Goal: Transaction & Acquisition: Purchase product/service

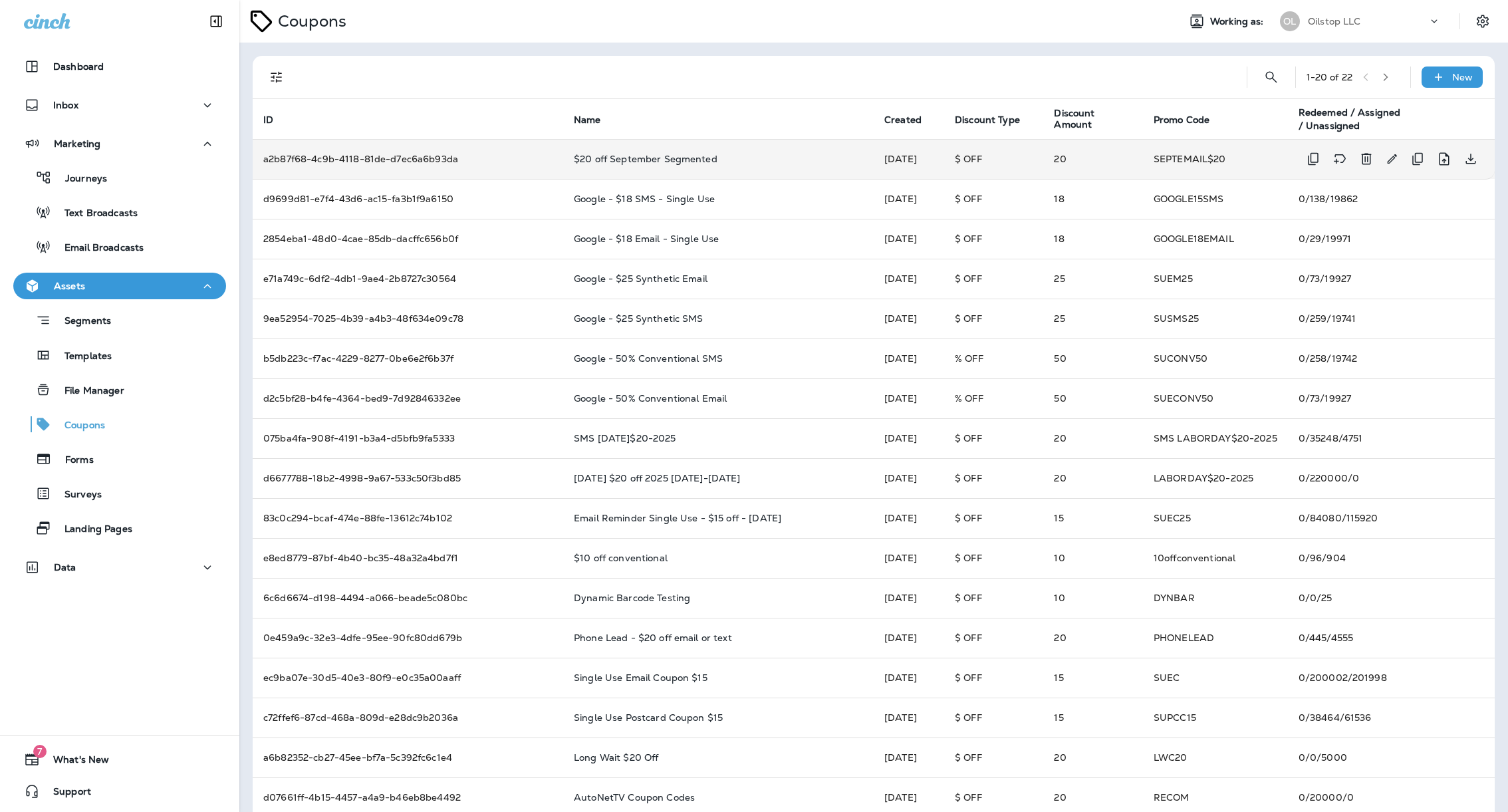
click at [427, 154] on td "a2b87f68-4c9b-4118-81de-d7ec6a6b93da" at bounding box center [408, 159] width 311 height 40
click at [1305, 160] on icon "Copy ID" at bounding box center [1313, 159] width 16 height 16
click at [101, 248] on p "Email Broadcasts" at bounding box center [97, 248] width 92 height 13
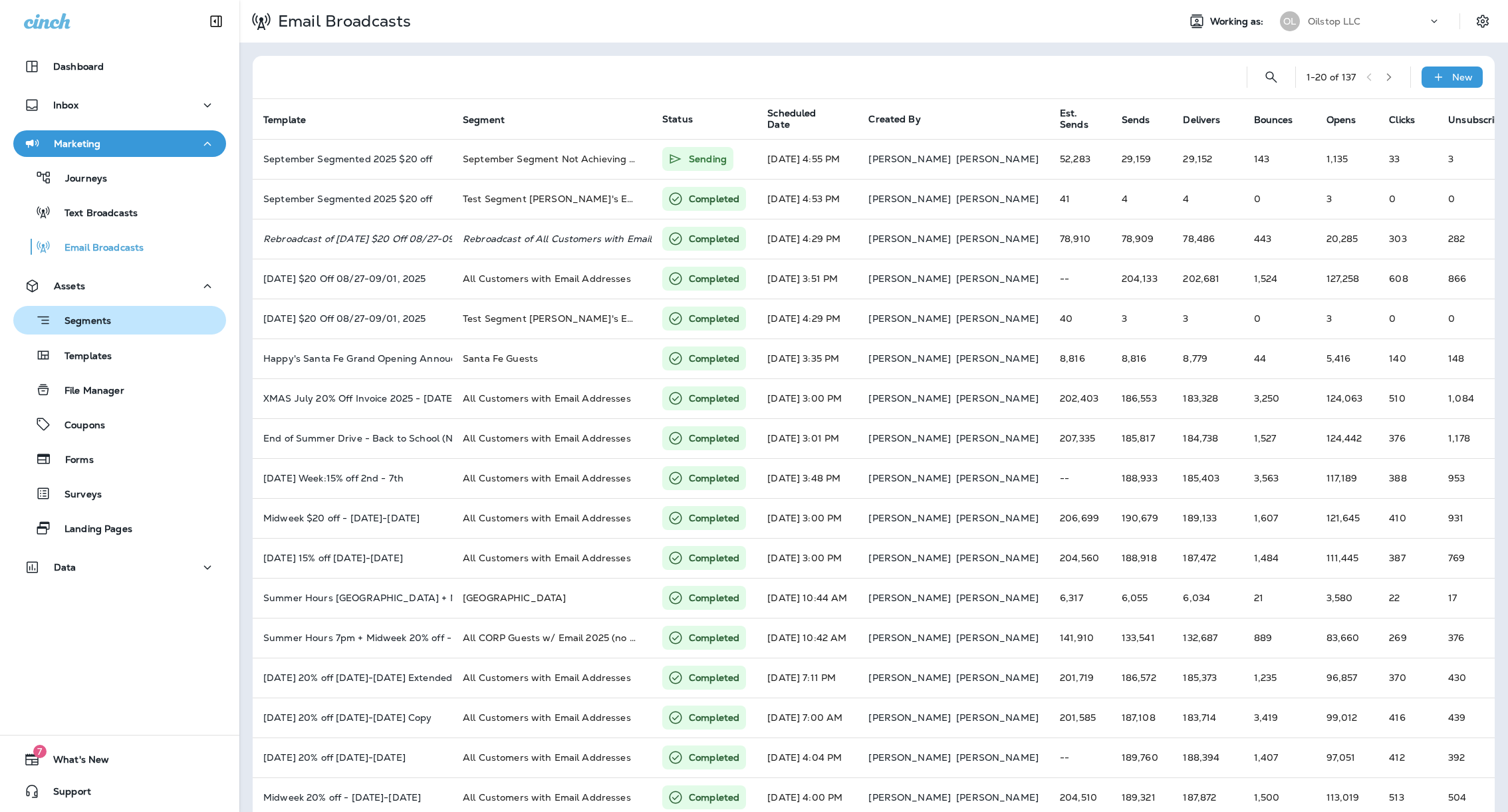
click at [87, 326] on p "Segments" at bounding box center [81, 321] width 60 height 13
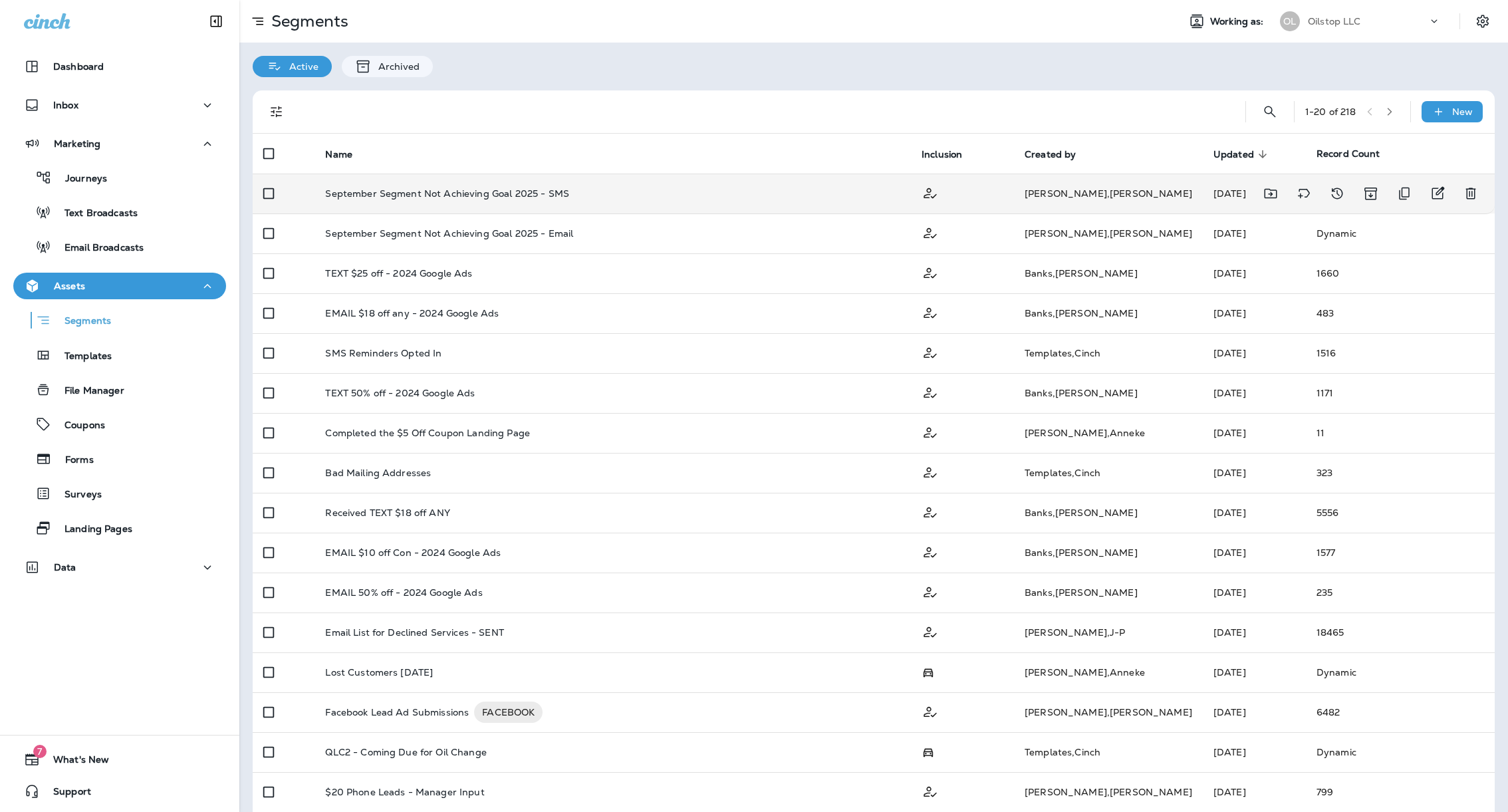
click at [695, 194] on div "September Segment Not Achieving Goal 2025 - SMS" at bounding box center [612, 193] width 575 height 11
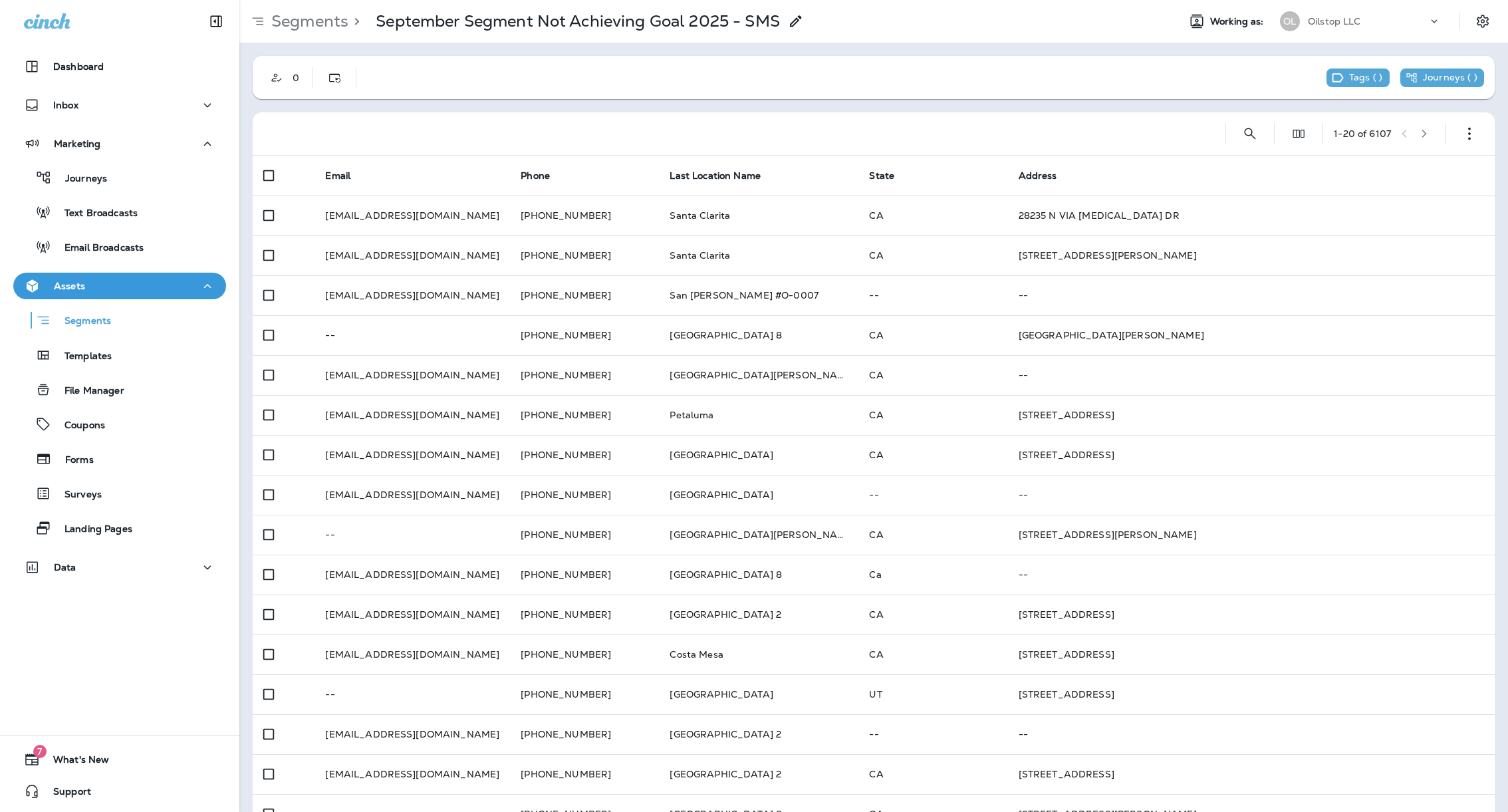
click at [116, 263] on div "Marketing Journeys Text Broadcasts Email Broadcasts" at bounding box center [119, 199] width 239 height 137
click at [140, 252] on p "Email Broadcasts" at bounding box center [97, 248] width 92 height 13
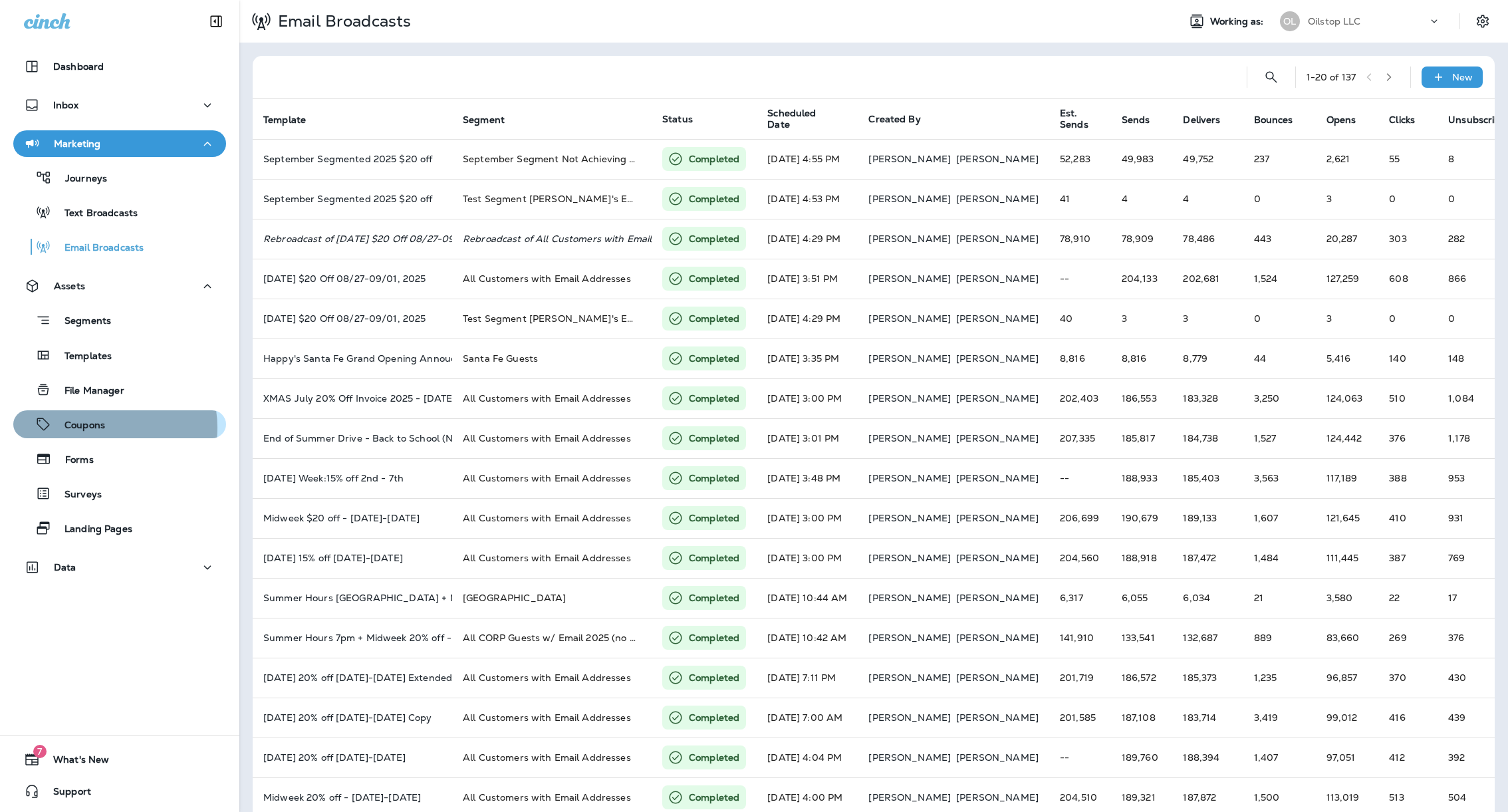
click at [100, 428] on p "Coupons" at bounding box center [78, 426] width 54 height 13
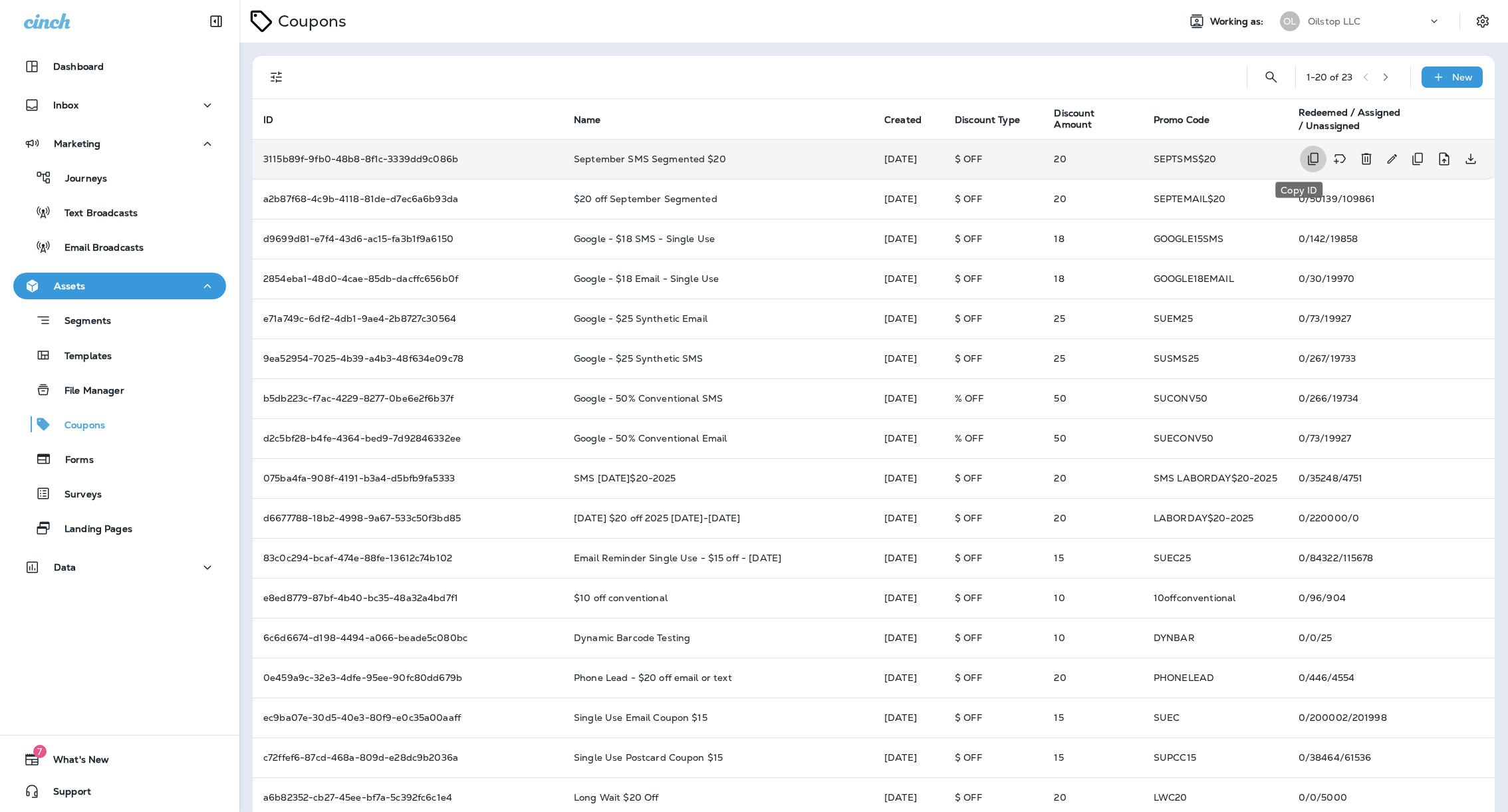
click at [1305, 154] on icon "Copy ID" at bounding box center [1313, 159] width 16 height 16
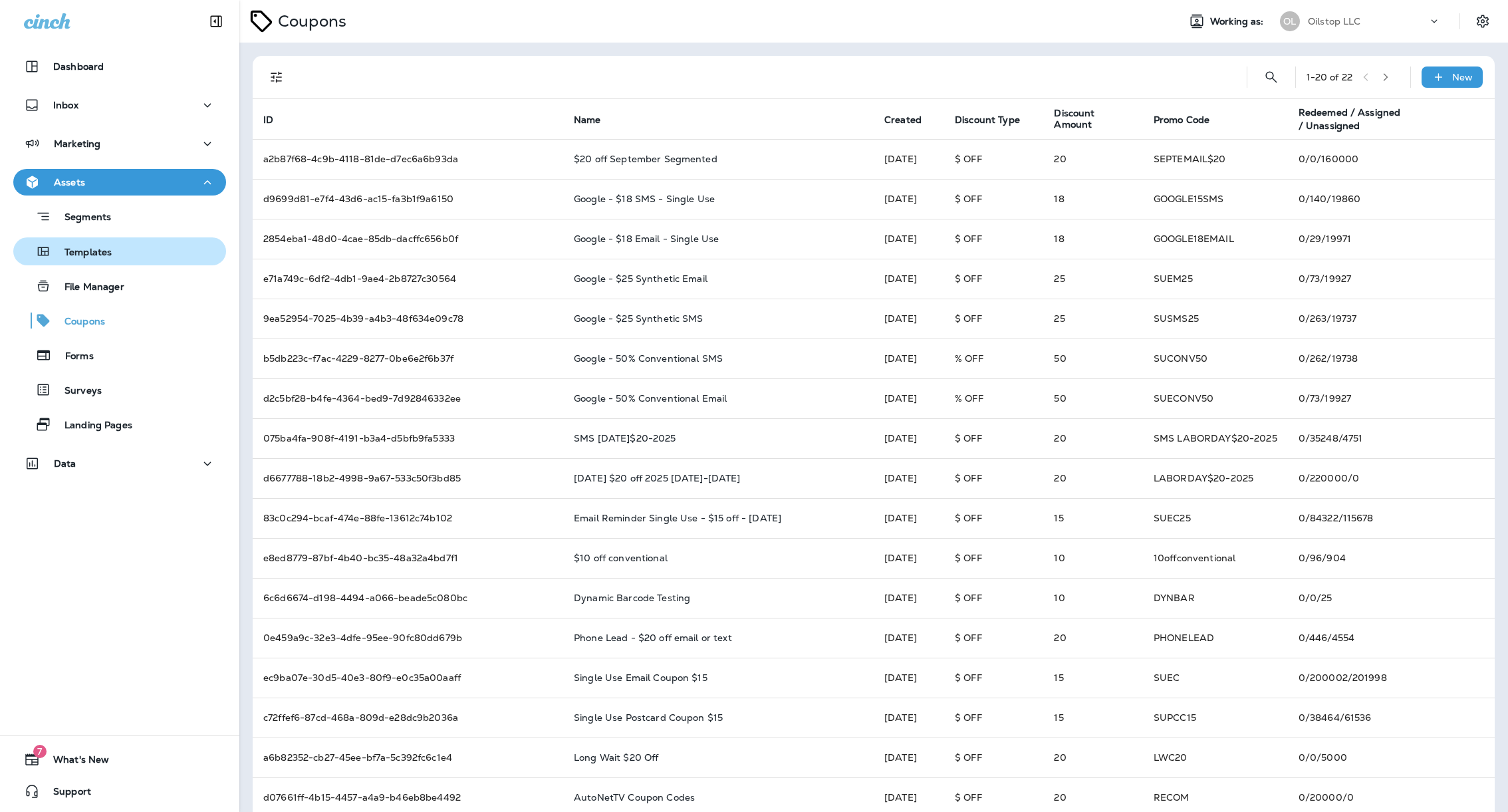
click at [141, 249] on div "Templates" at bounding box center [119, 251] width 202 height 20
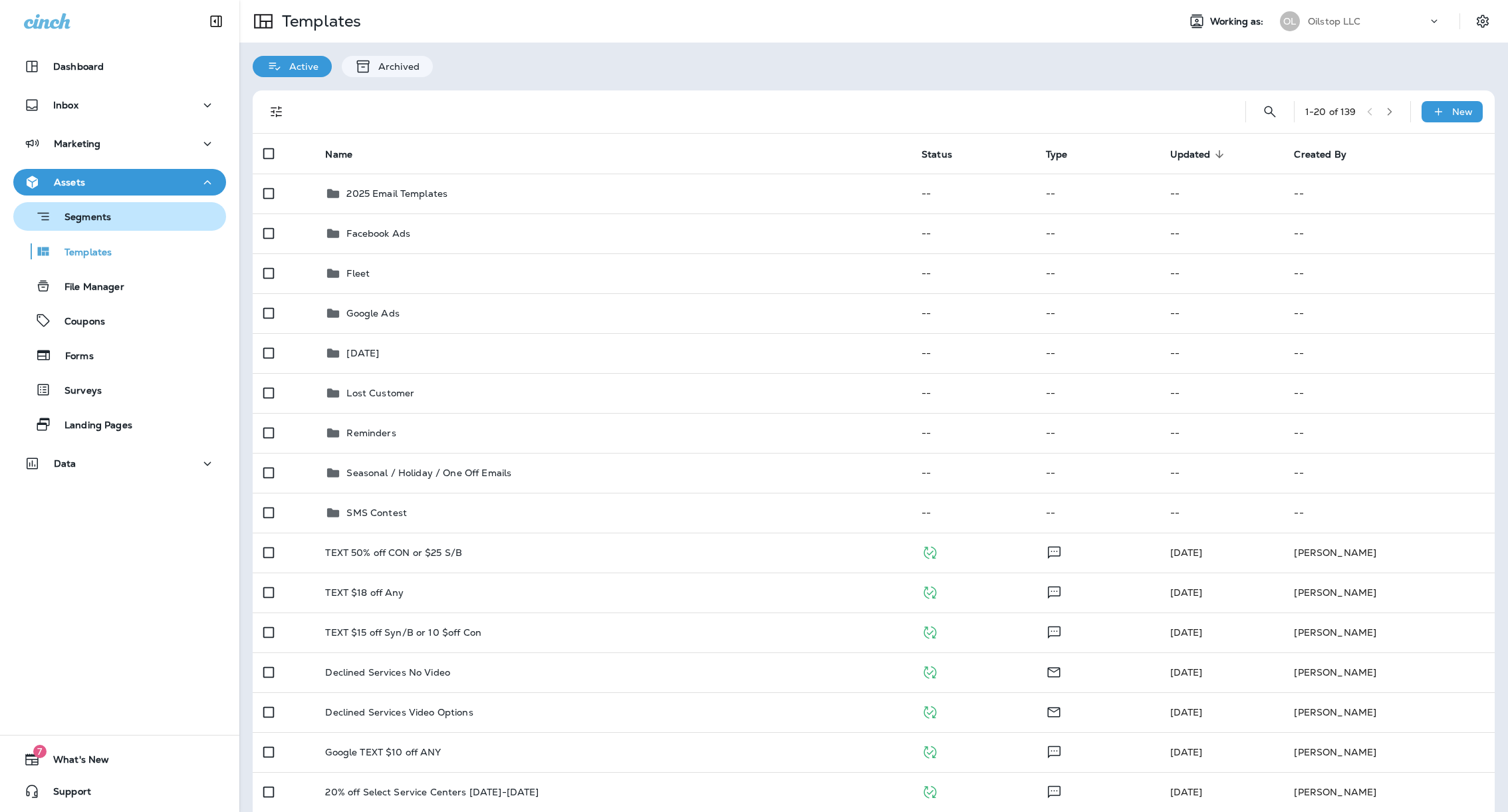
click at [122, 210] on div "Segments" at bounding box center [119, 216] width 202 height 21
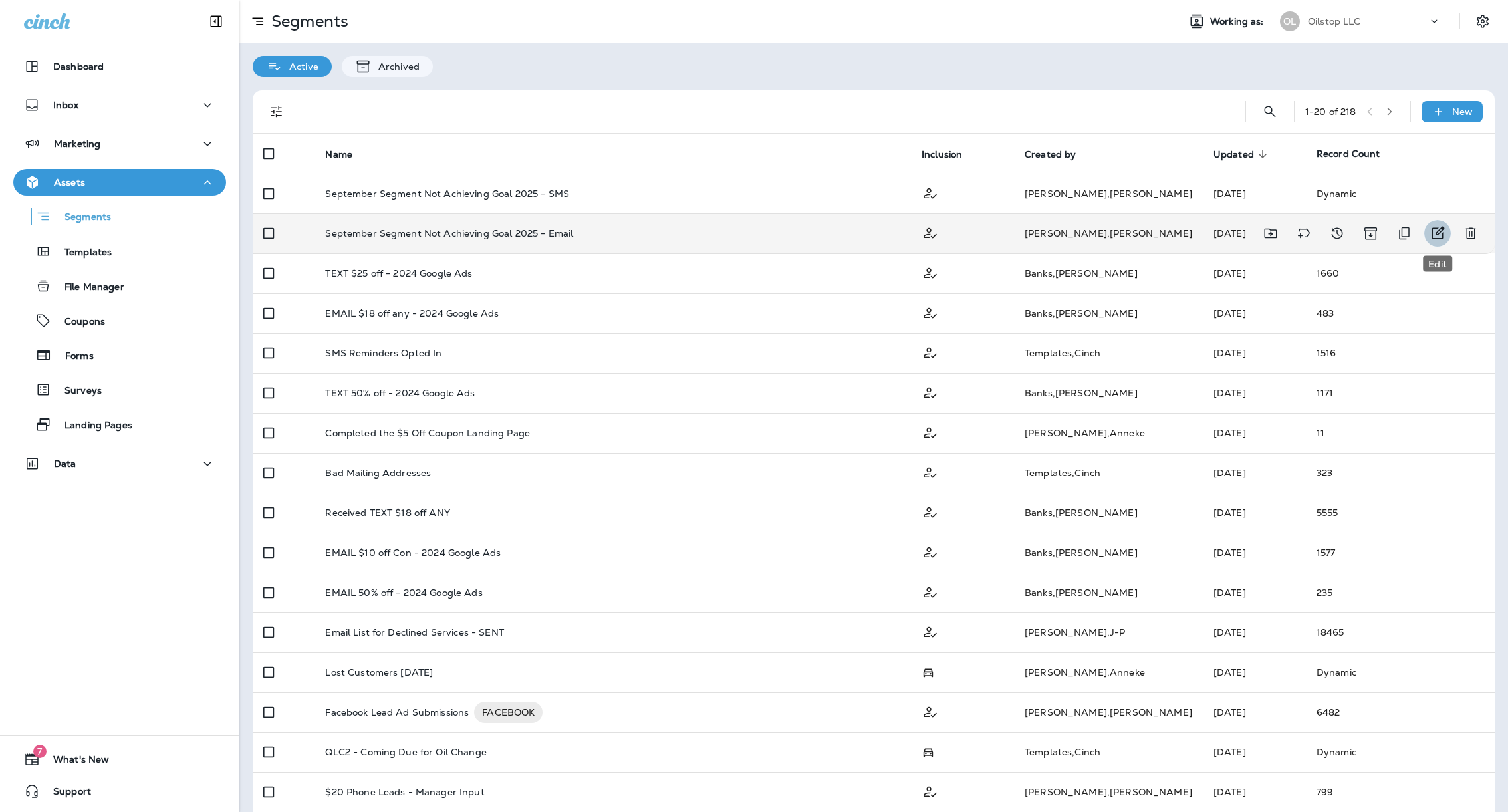
click at [1433, 229] on icon "Edit" at bounding box center [1438, 233] width 16 height 16
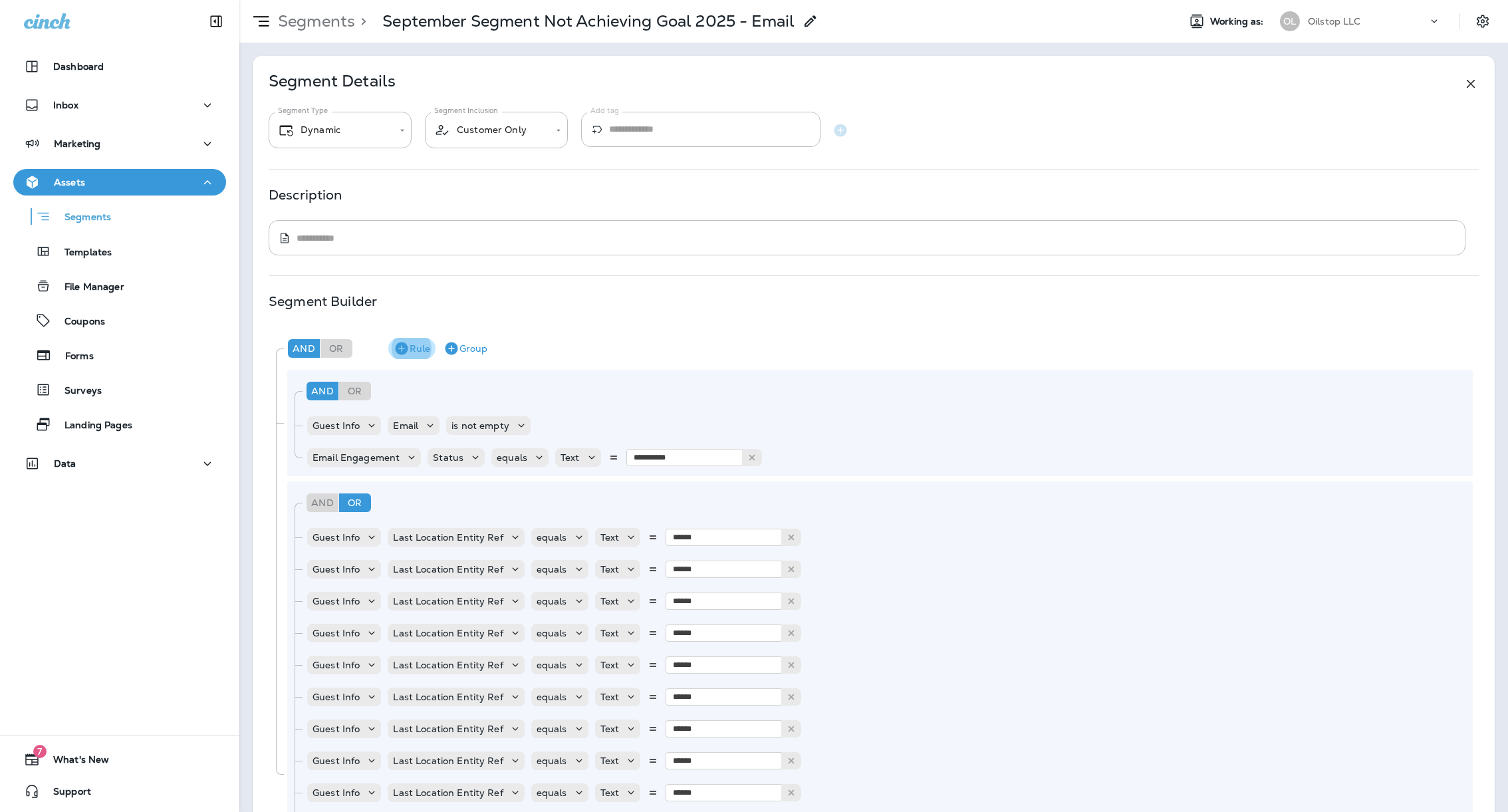
click at [418, 347] on button "Rule" at bounding box center [411, 348] width 48 height 21
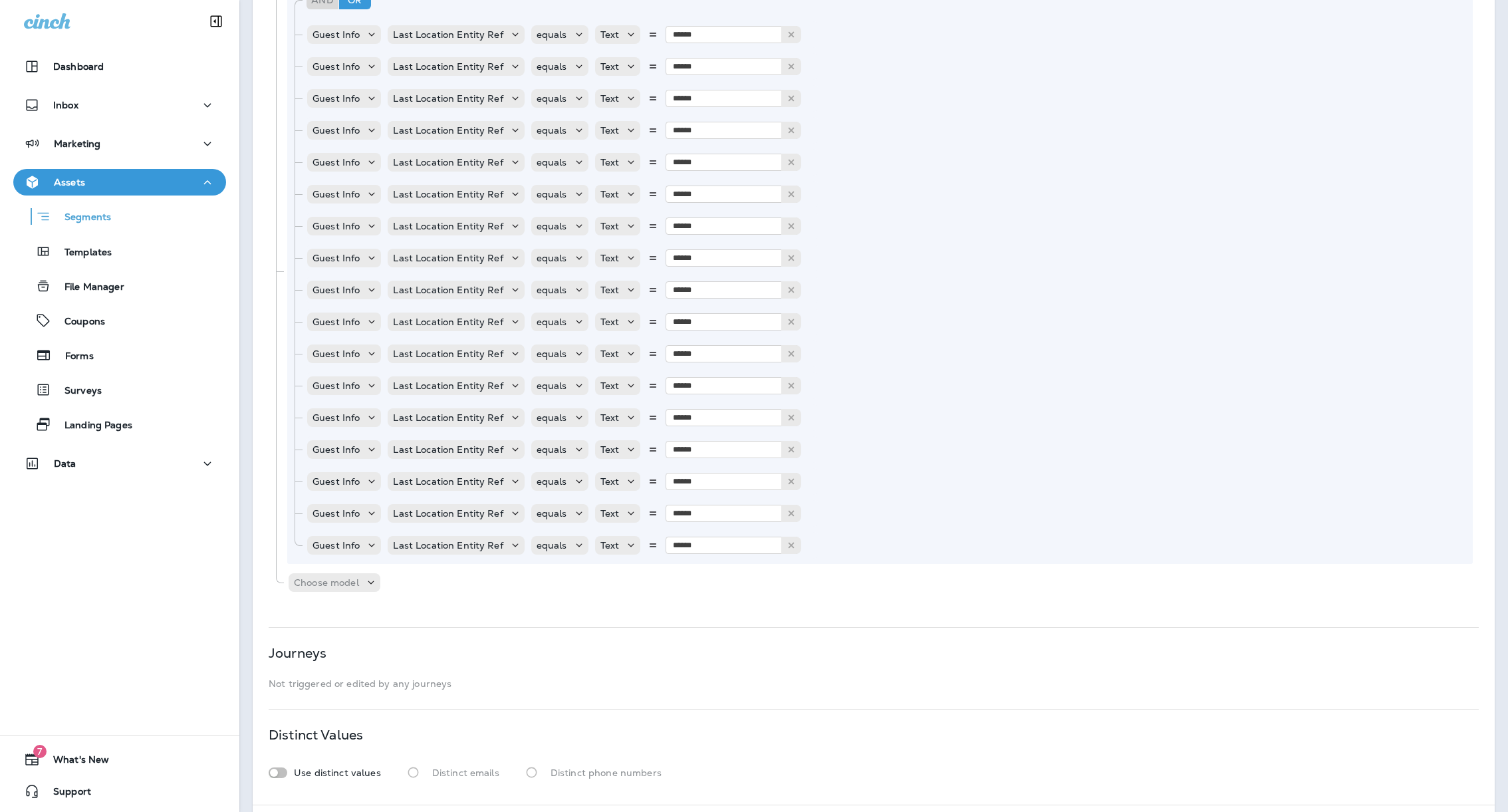
scroll to position [543, 0]
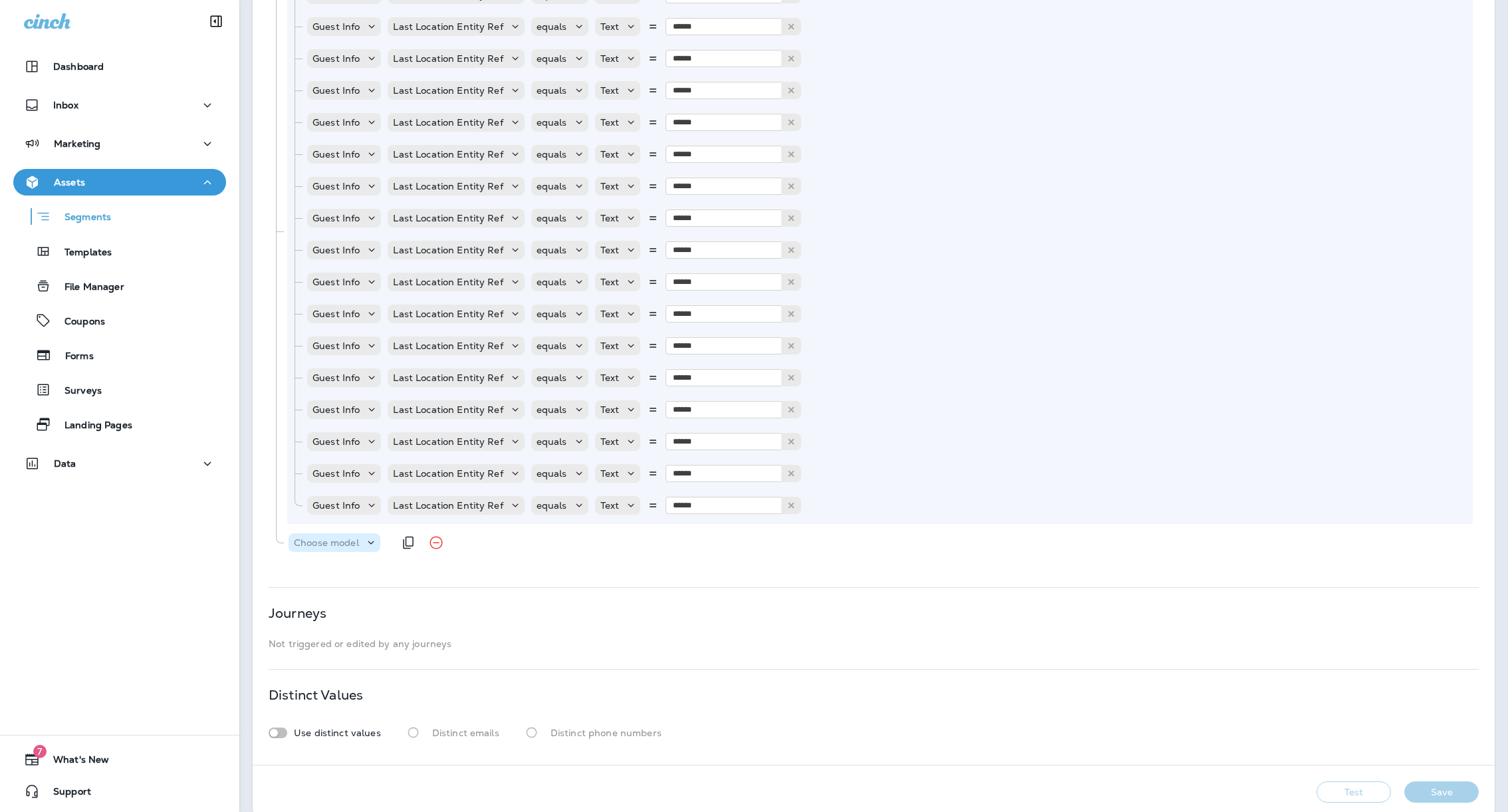
click at [336, 541] on p "Choose model" at bounding box center [326, 542] width 65 height 11
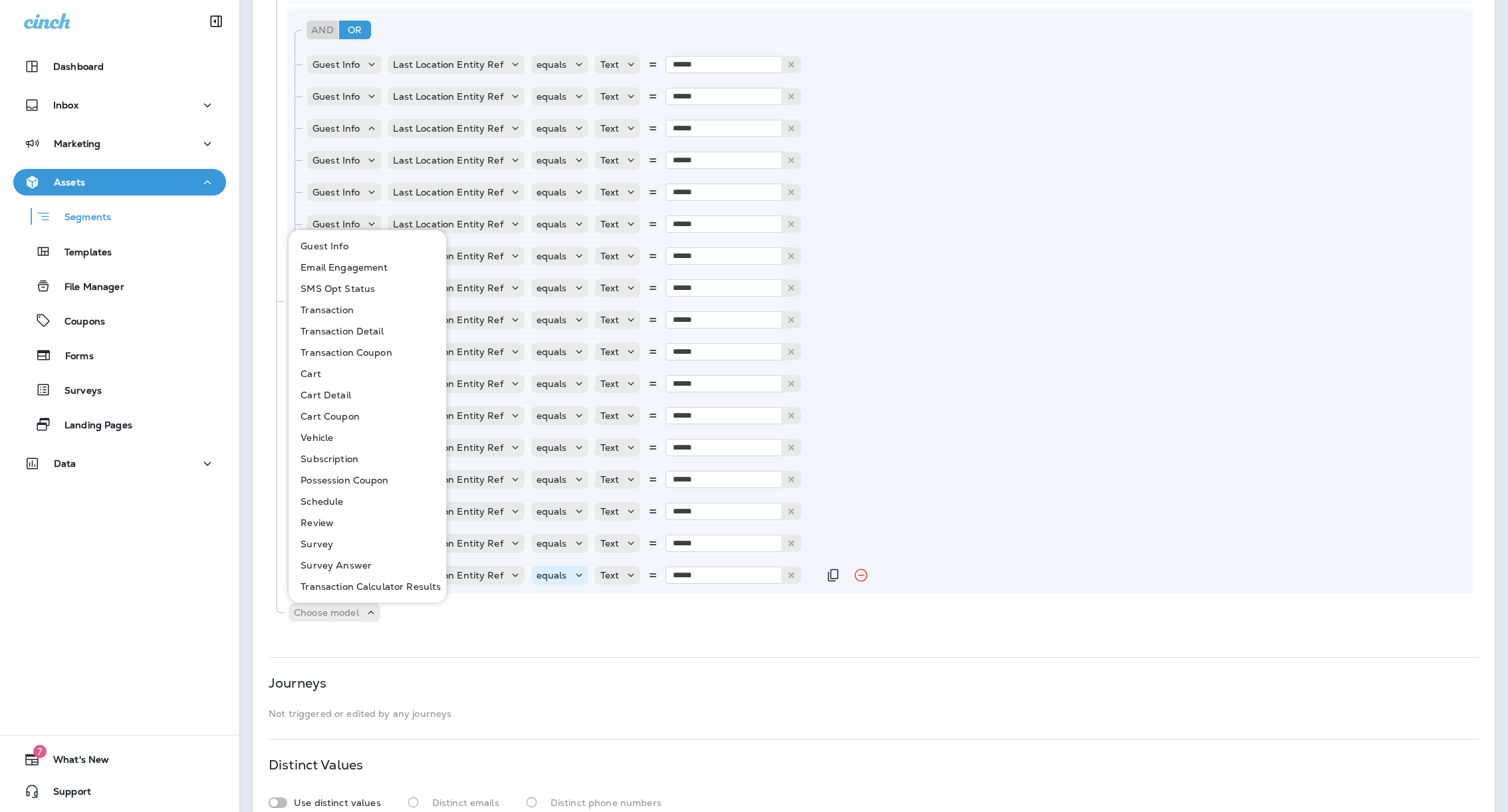
scroll to position [516, 0]
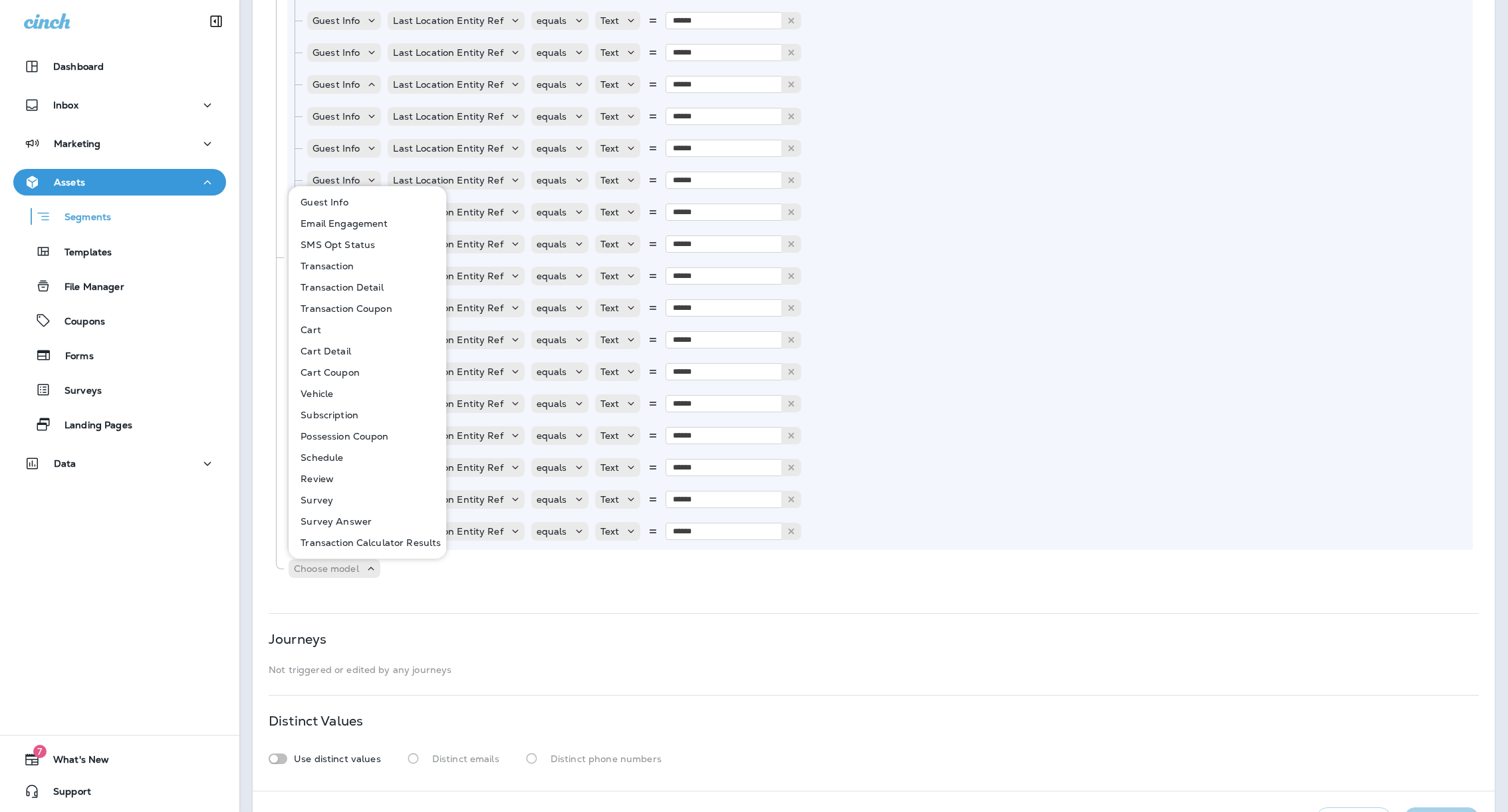
click at [382, 290] on p "Transaction Detail" at bounding box center [339, 287] width 89 height 11
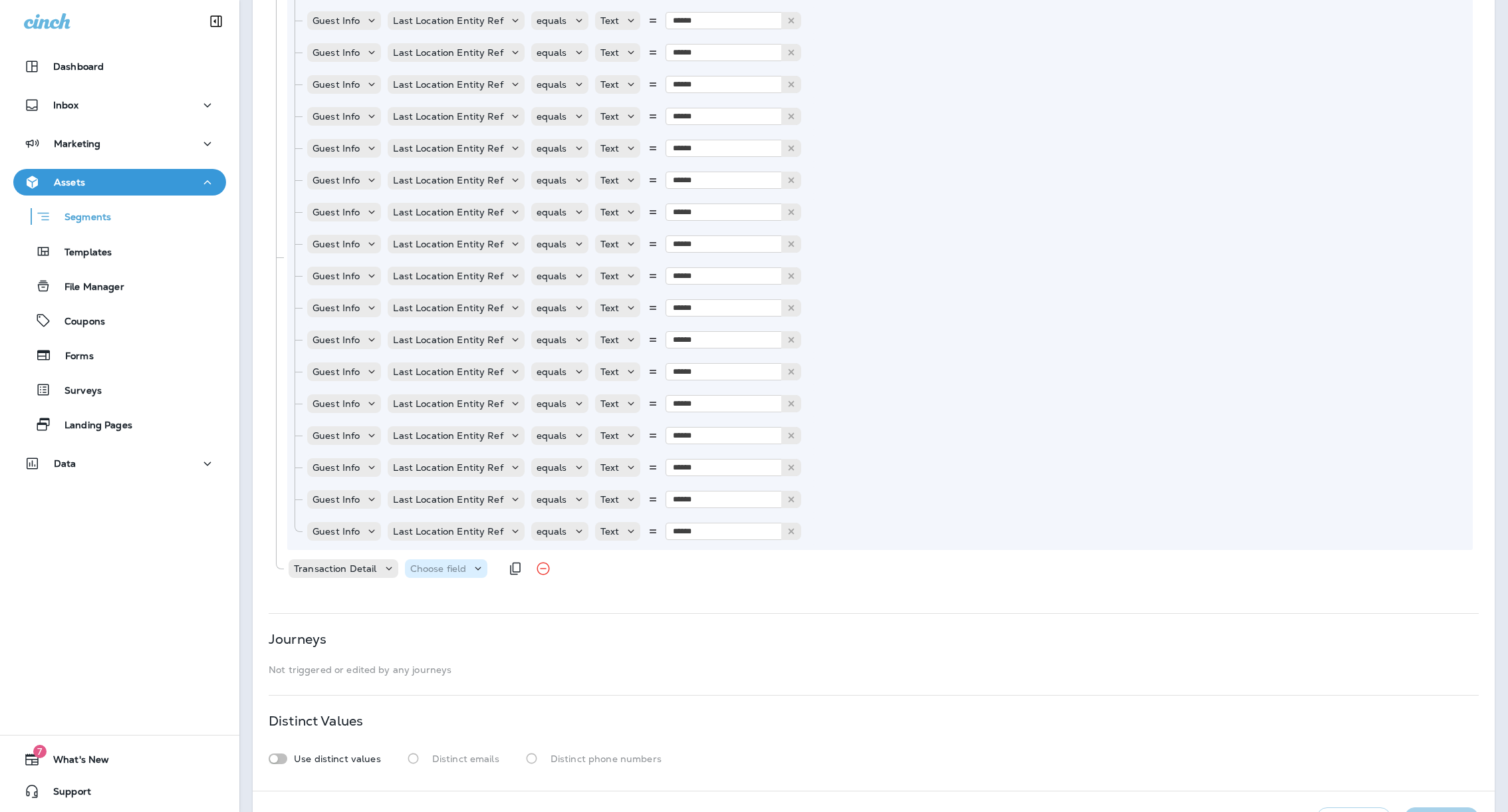
click at [436, 576] on div "Choose field" at bounding box center [446, 568] width 83 height 18
click at [332, 568] on p "Transaction Detail" at bounding box center [335, 568] width 83 height 11
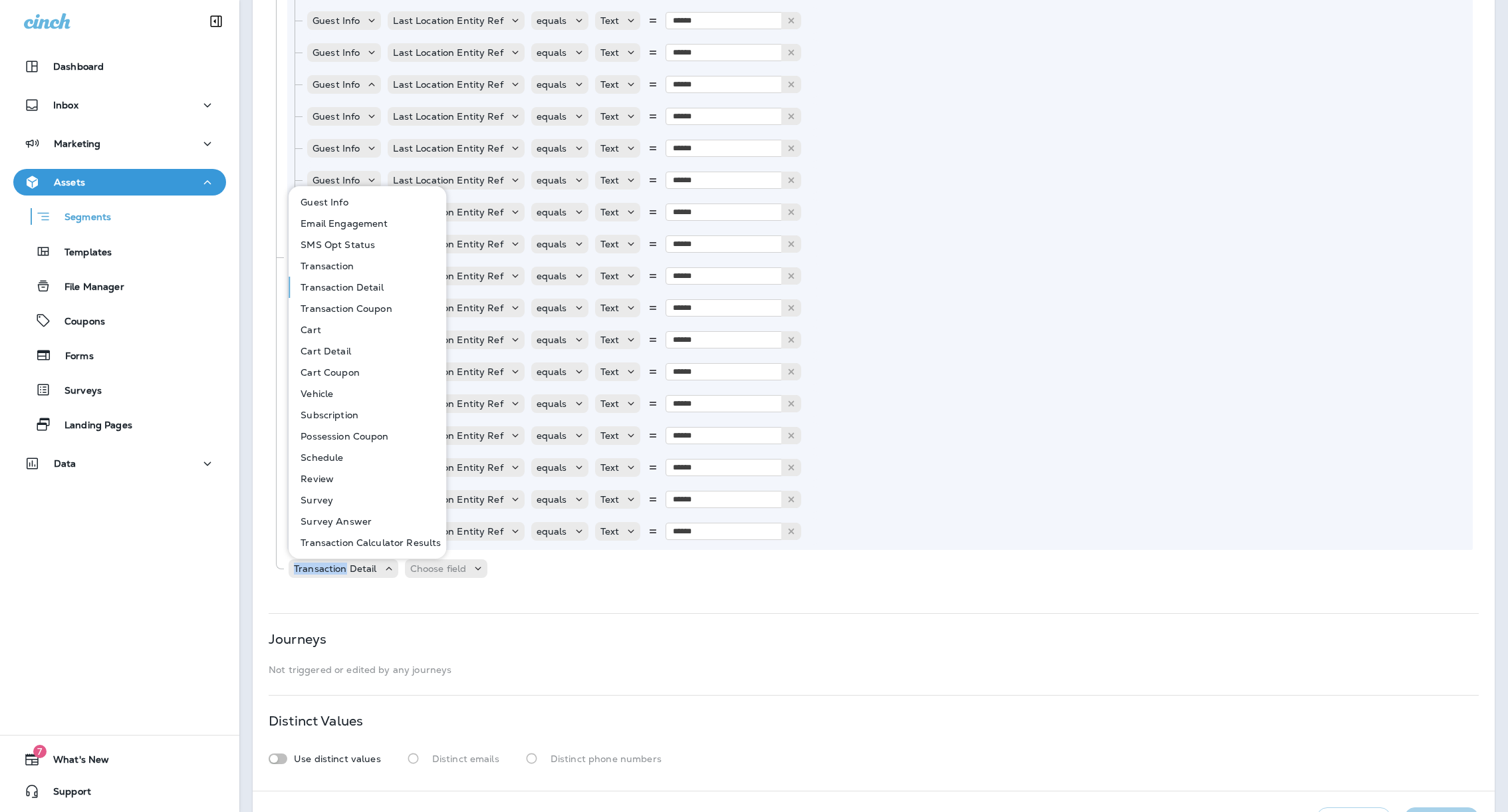
click at [356, 269] on button "Transaction" at bounding box center [368, 266] width 156 height 21
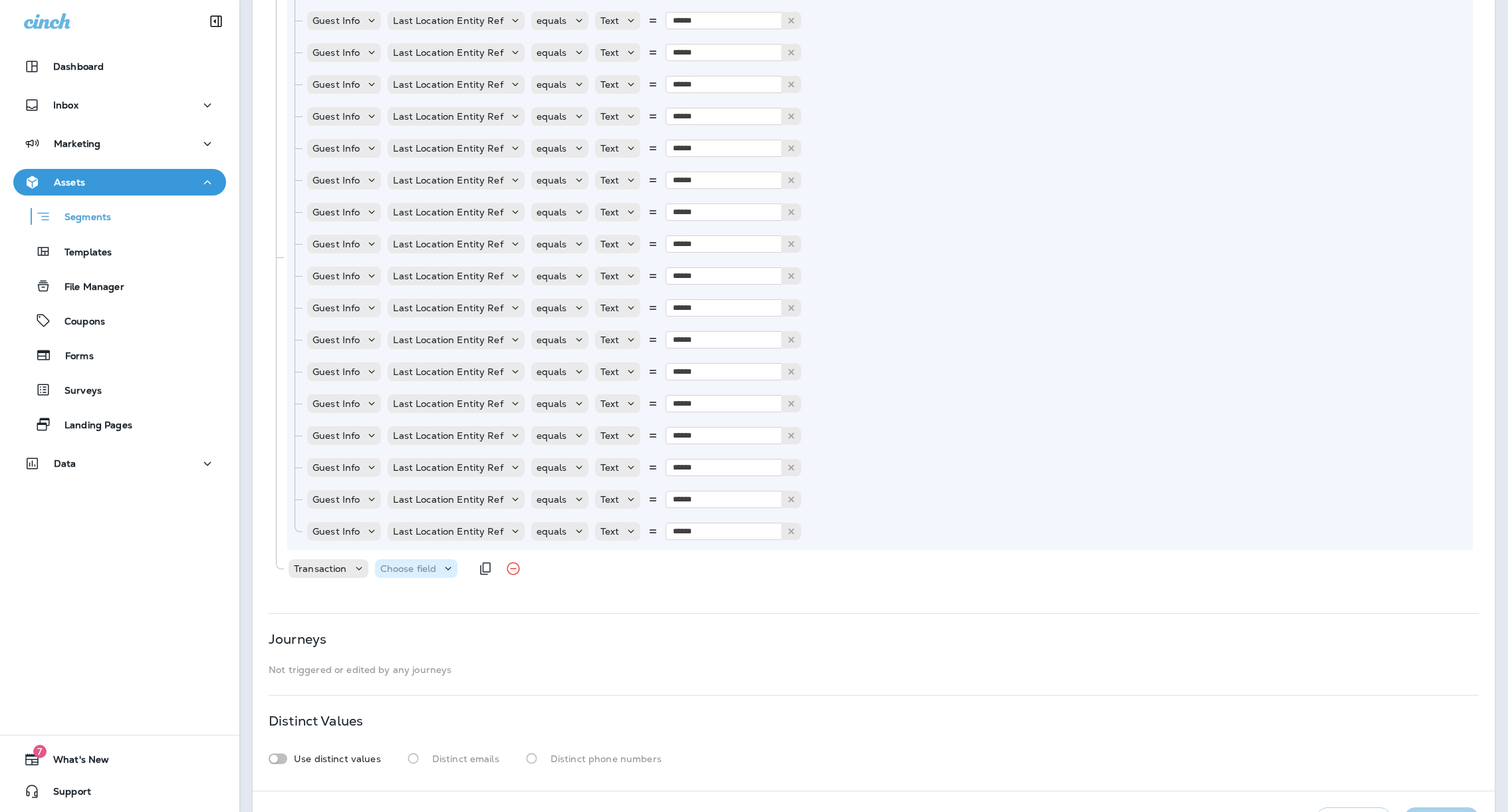
click at [422, 567] on p "Choose field" at bounding box center [409, 568] width 57 height 11
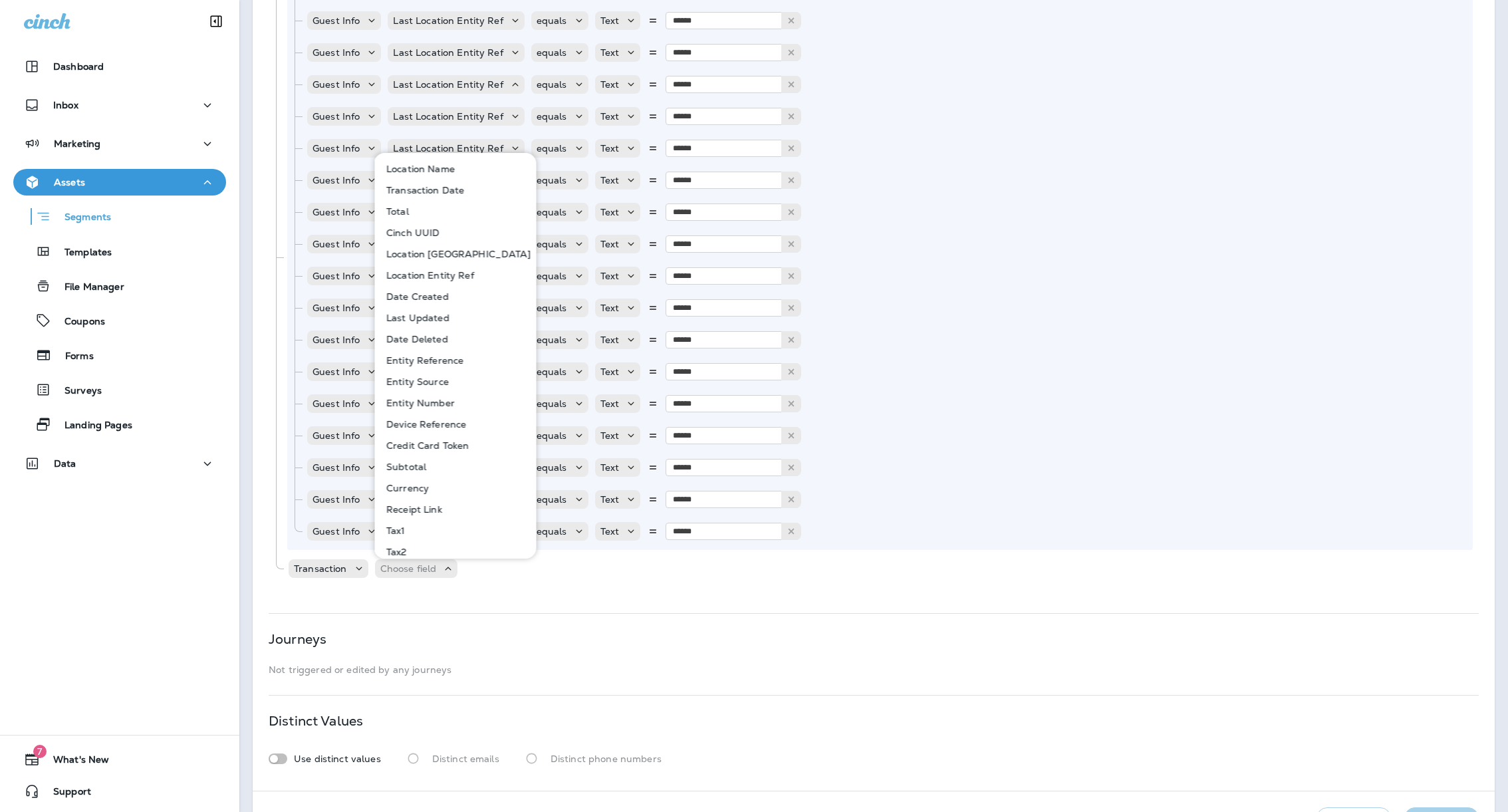
click at [462, 188] on button "Transaction Date" at bounding box center [456, 190] width 161 height 21
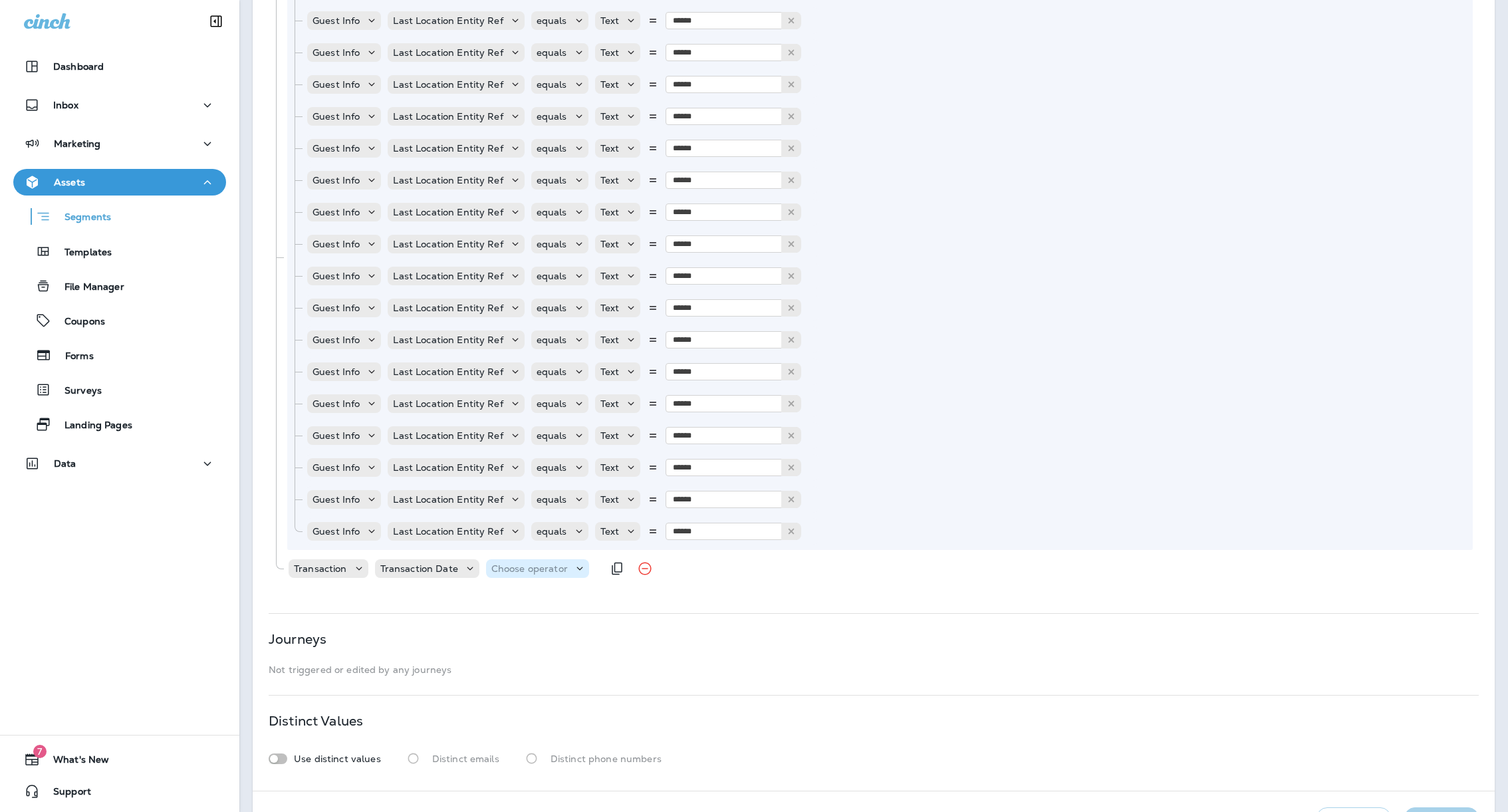
click at [545, 569] on p "Choose operator" at bounding box center [530, 568] width 77 height 11
click at [555, 668] on p "is after or equal" at bounding box center [529, 665] width 78 height 11
click at [654, 564] on p "Choose query type" at bounding box center [641, 568] width 87 height 11
click at [638, 618] on p "Related Field" at bounding box center [626, 623] width 66 height 11
click at [750, 567] on p "Choose related model" at bounding box center [760, 568] width 101 height 11
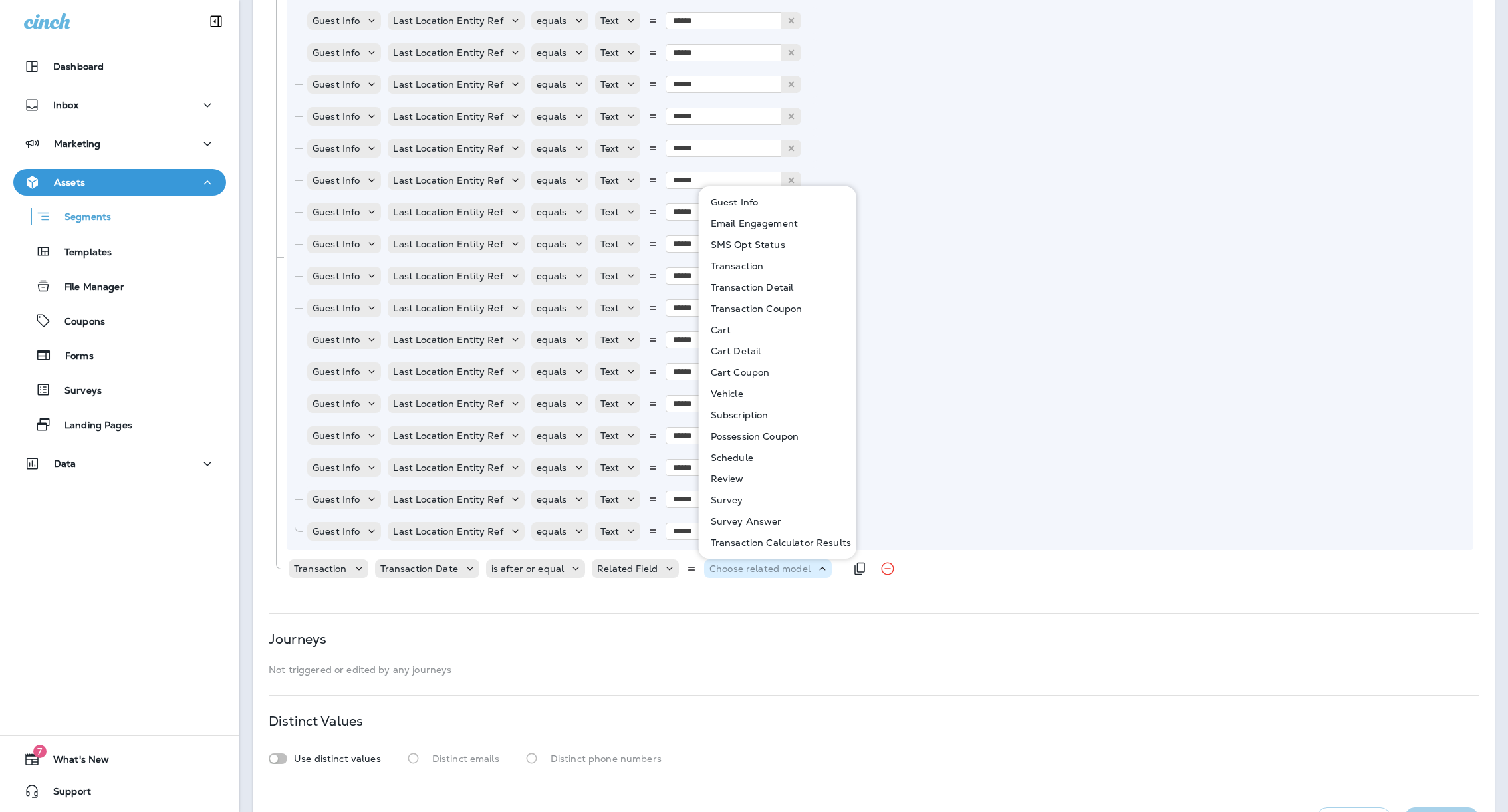
click at [750, 567] on p "Choose related model" at bounding box center [760, 568] width 101 height 11
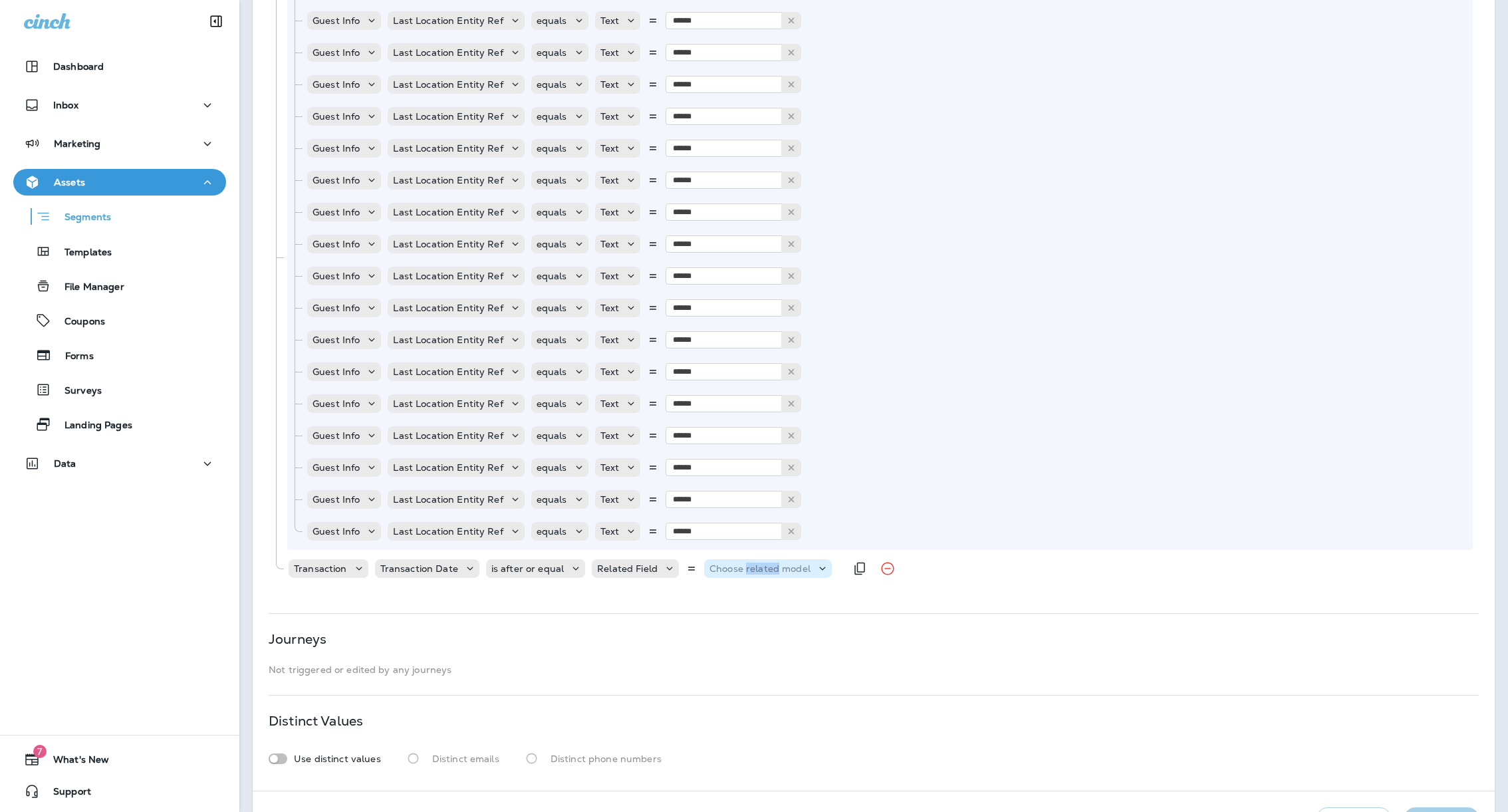
click at [750, 567] on p "Choose related model" at bounding box center [760, 568] width 101 height 11
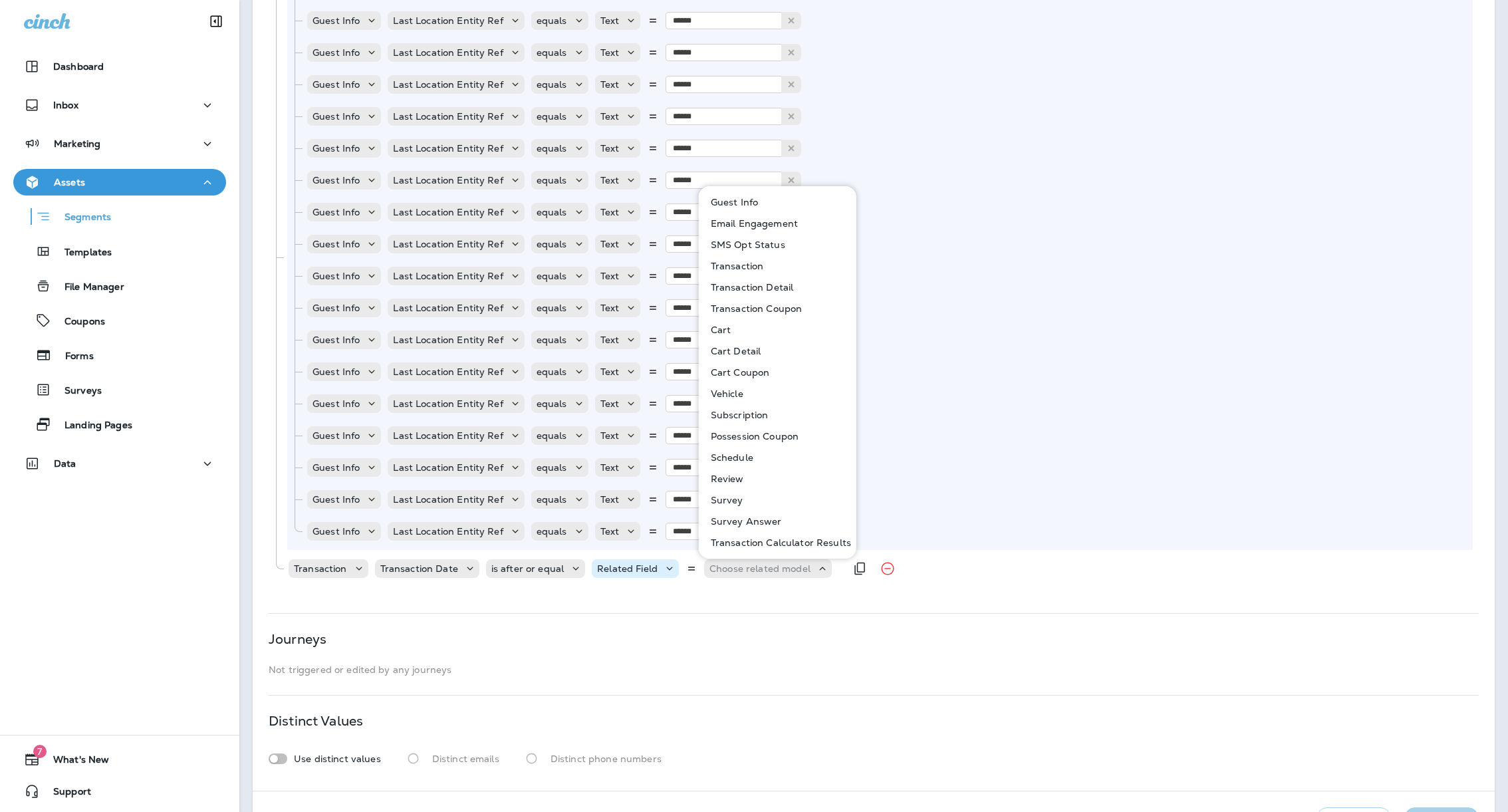
click at [648, 562] on div "Related Field" at bounding box center [635, 568] width 87 height 13
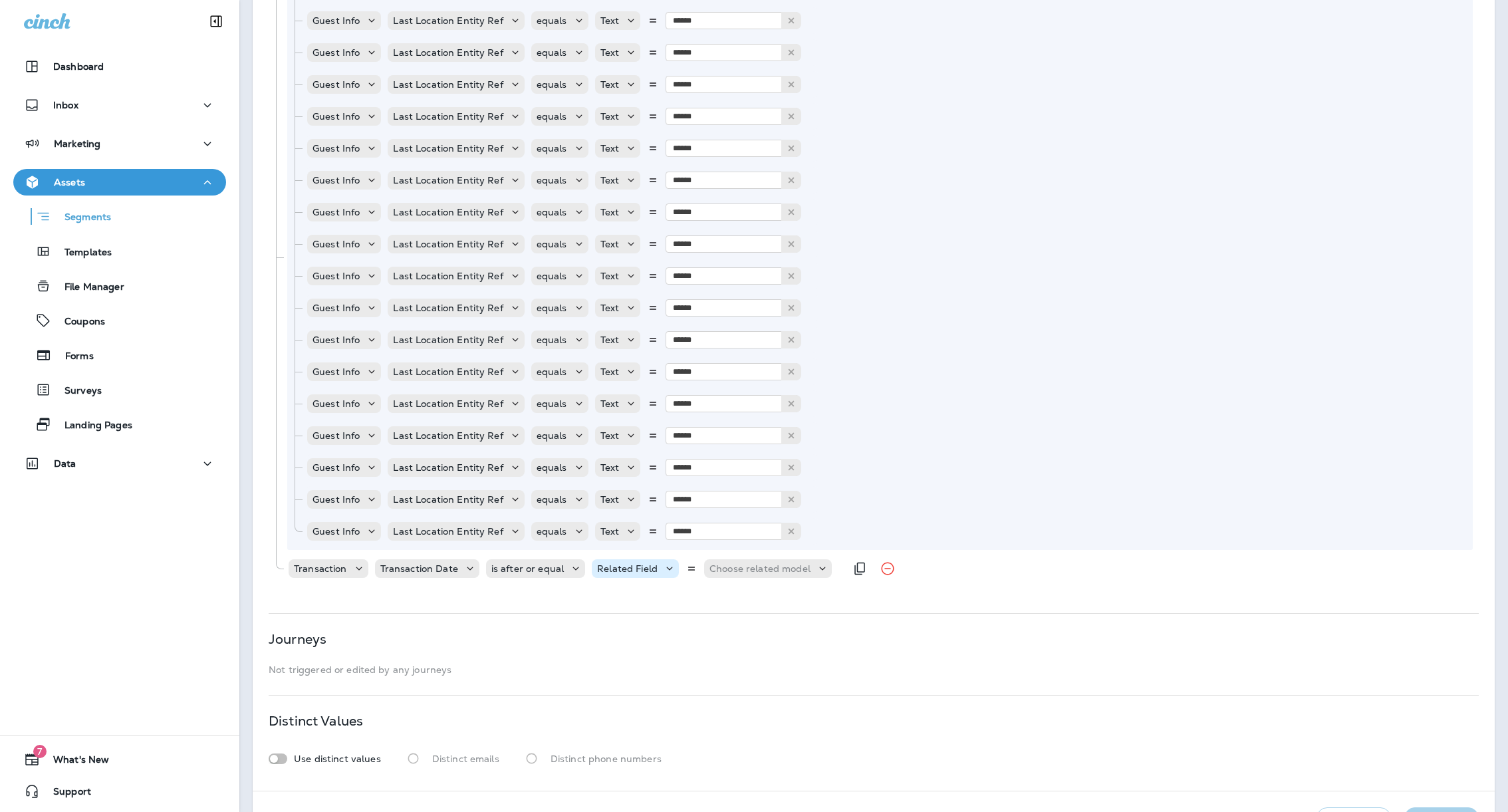
click at [648, 562] on div "Related Field" at bounding box center [635, 568] width 87 height 13
click at [632, 644] on p "Relative Time" at bounding box center [627, 644] width 67 height 11
click at [716, 571] on input "number" at bounding box center [745, 567] width 79 height 17
type input "*"
click at [814, 567] on p "Choose unit" at bounding box center [825, 568] width 55 height 11
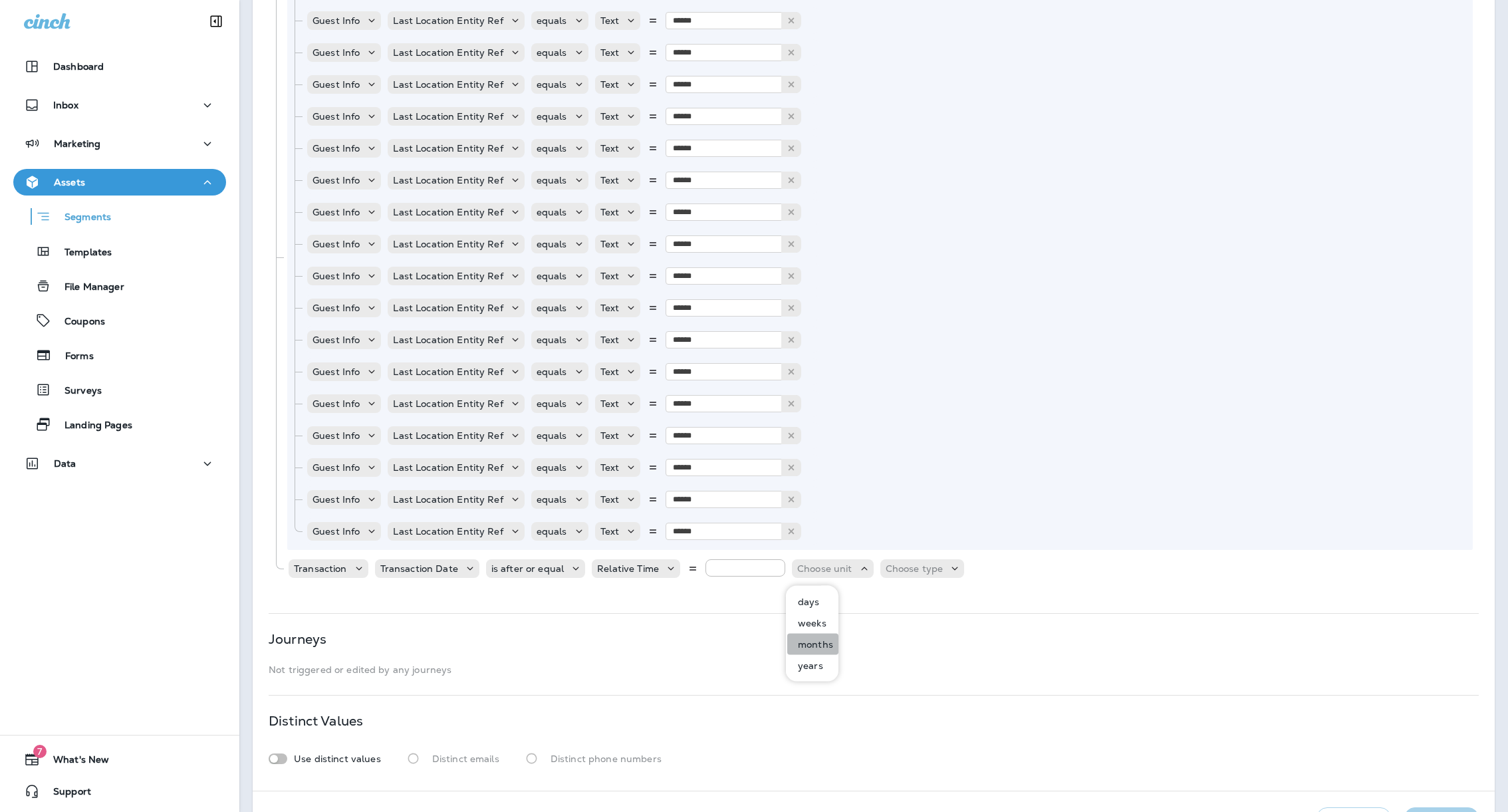
click at [813, 643] on p "months" at bounding box center [812, 644] width 40 height 11
click at [892, 573] on p "Choose type" at bounding box center [895, 568] width 58 height 11
click at [888, 594] on button "ago" at bounding box center [885, 601] width 60 height 21
click at [923, 594] on div "**********" at bounding box center [873, 165] width 1242 height 1251
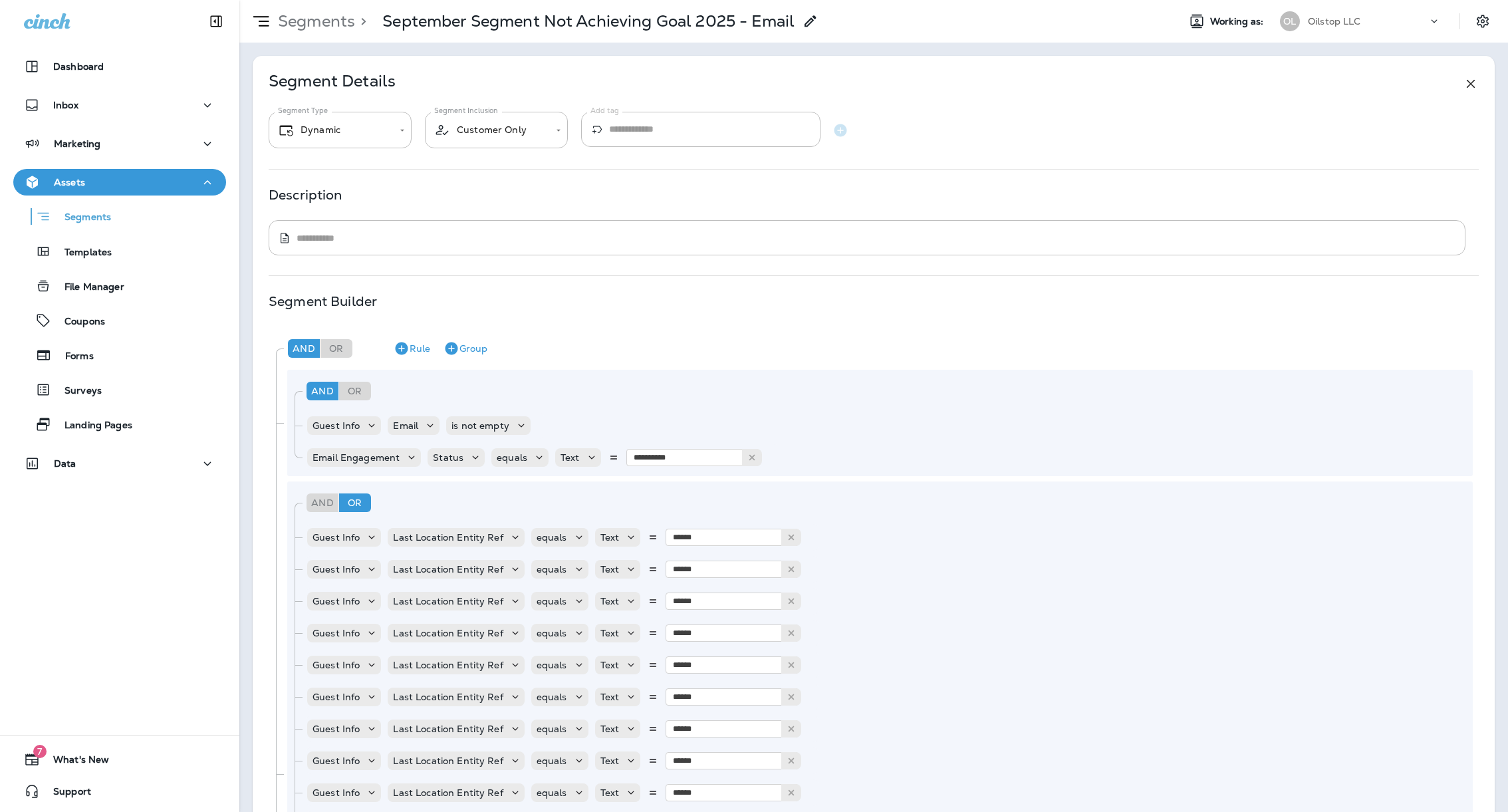
scroll to position [561, 0]
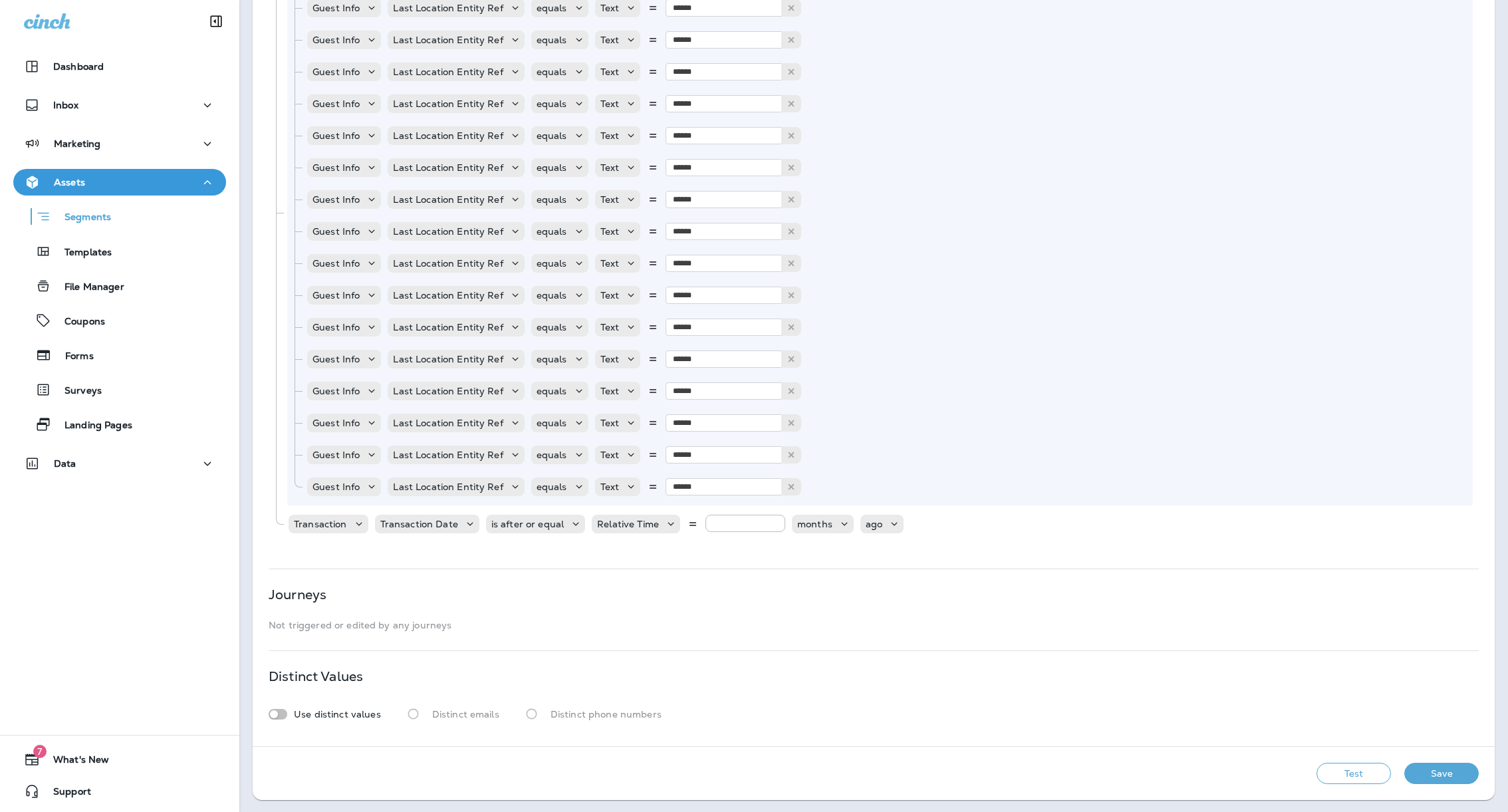
click at [1447, 771] on button "Save" at bounding box center [1441, 773] width 74 height 21
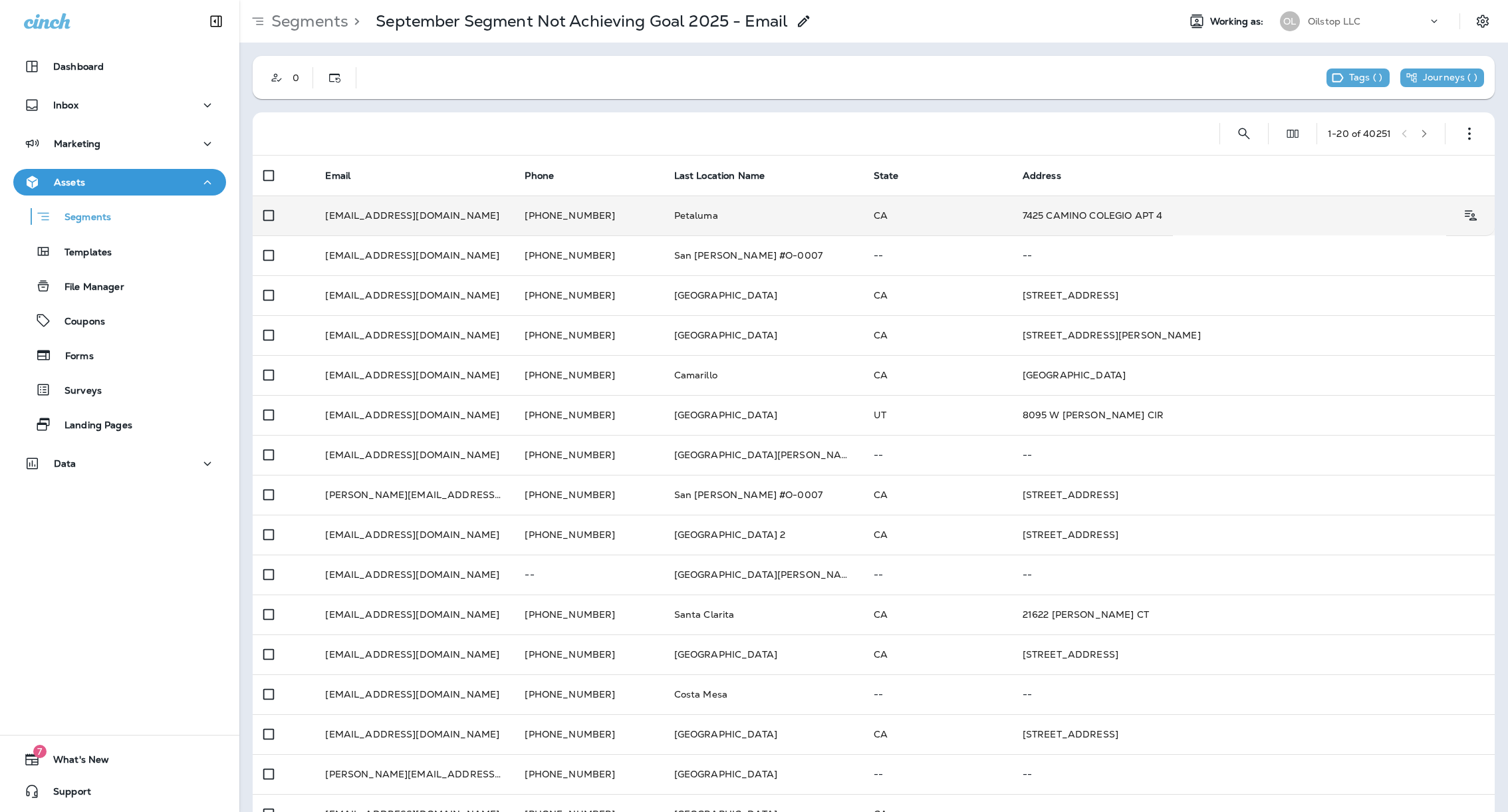
click at [697, 221] on td "Petaluma" at bounding box center [763, 216] width 199 height 40
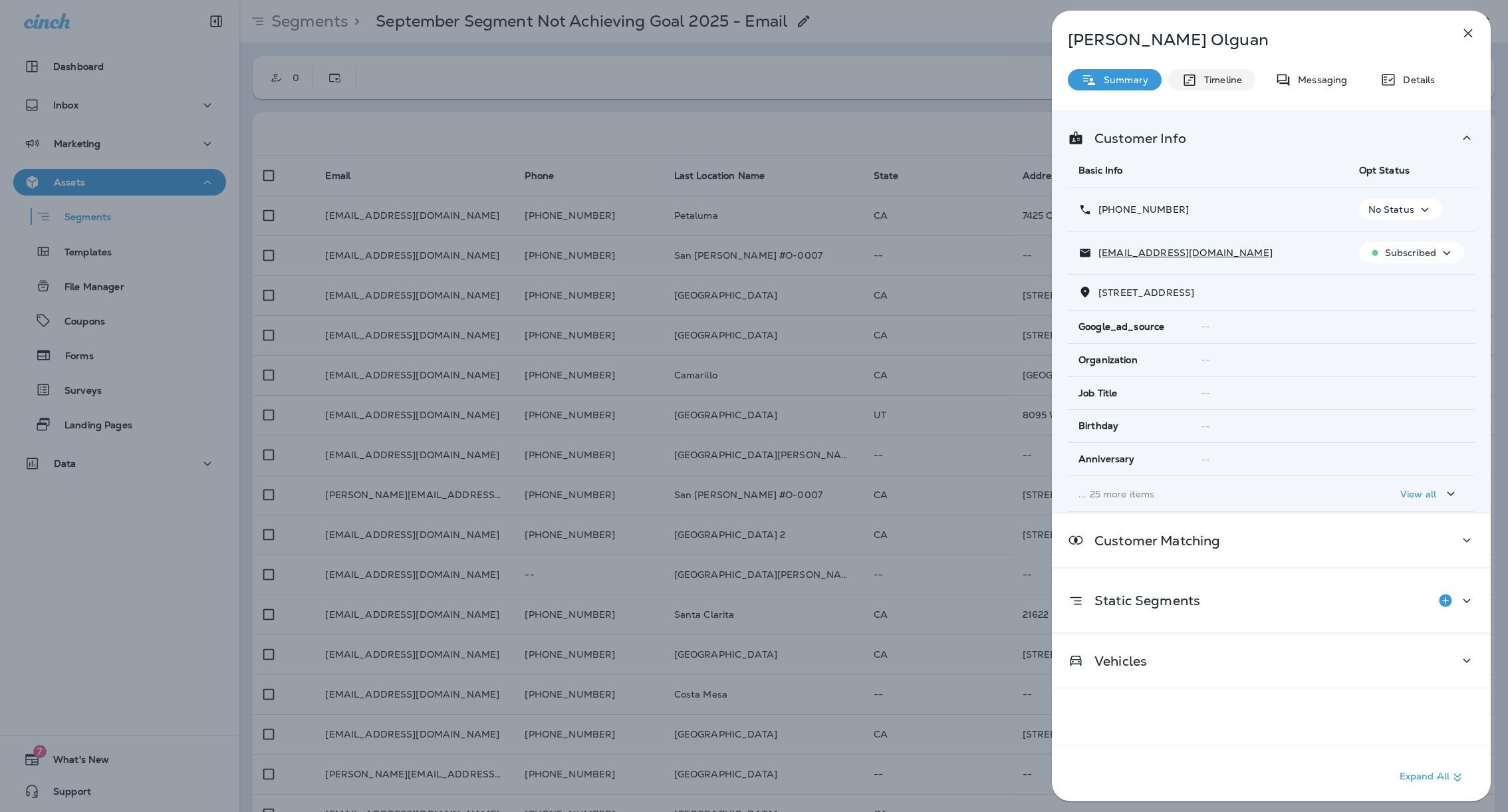
click at [1197, 74] on div "Timeline" at bounding box center [1212, 79] width 87 height 21
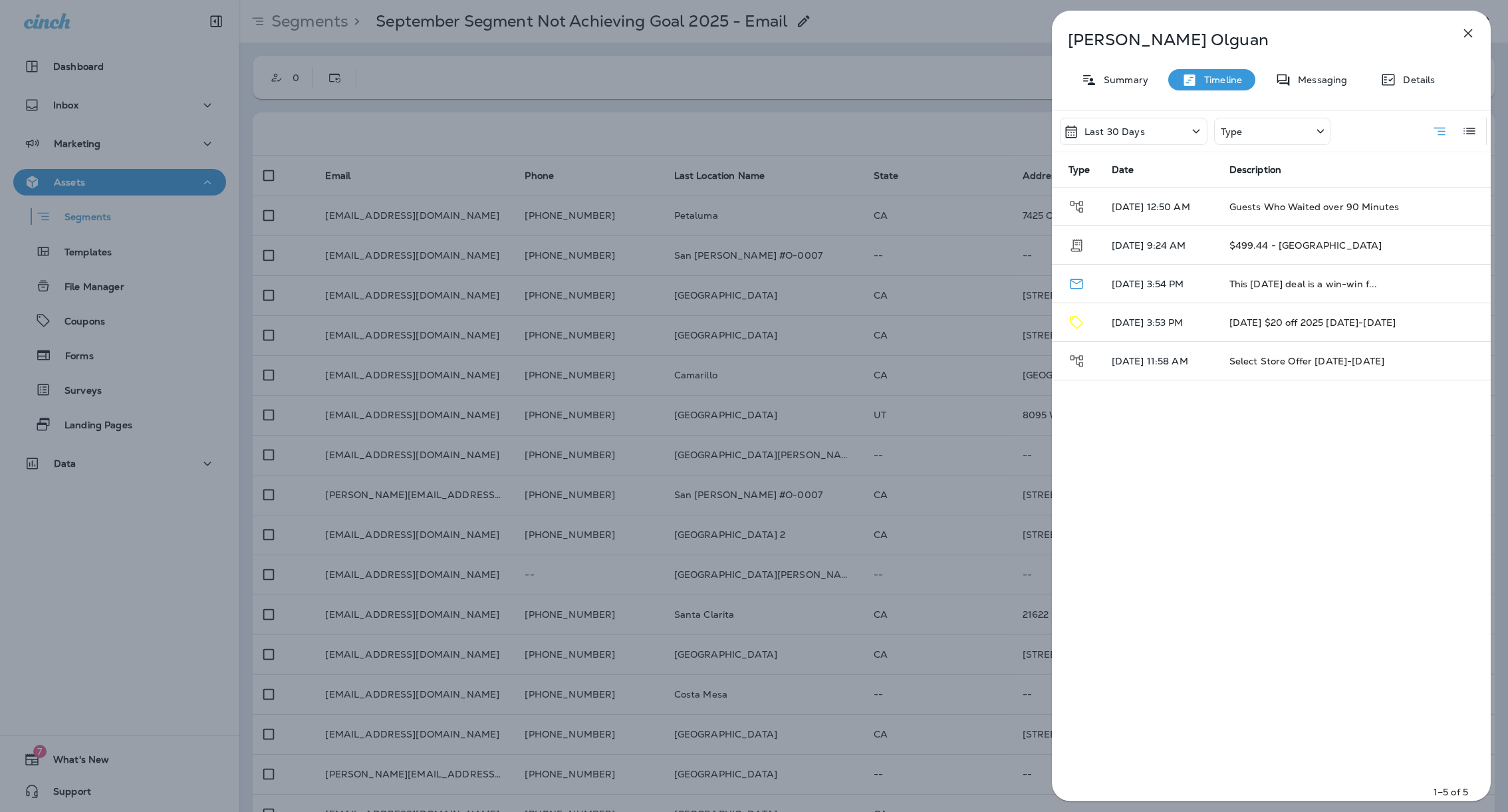
click at [1258, 127] on div "Type" at bounding box center [1273, 131] width 116 height 27
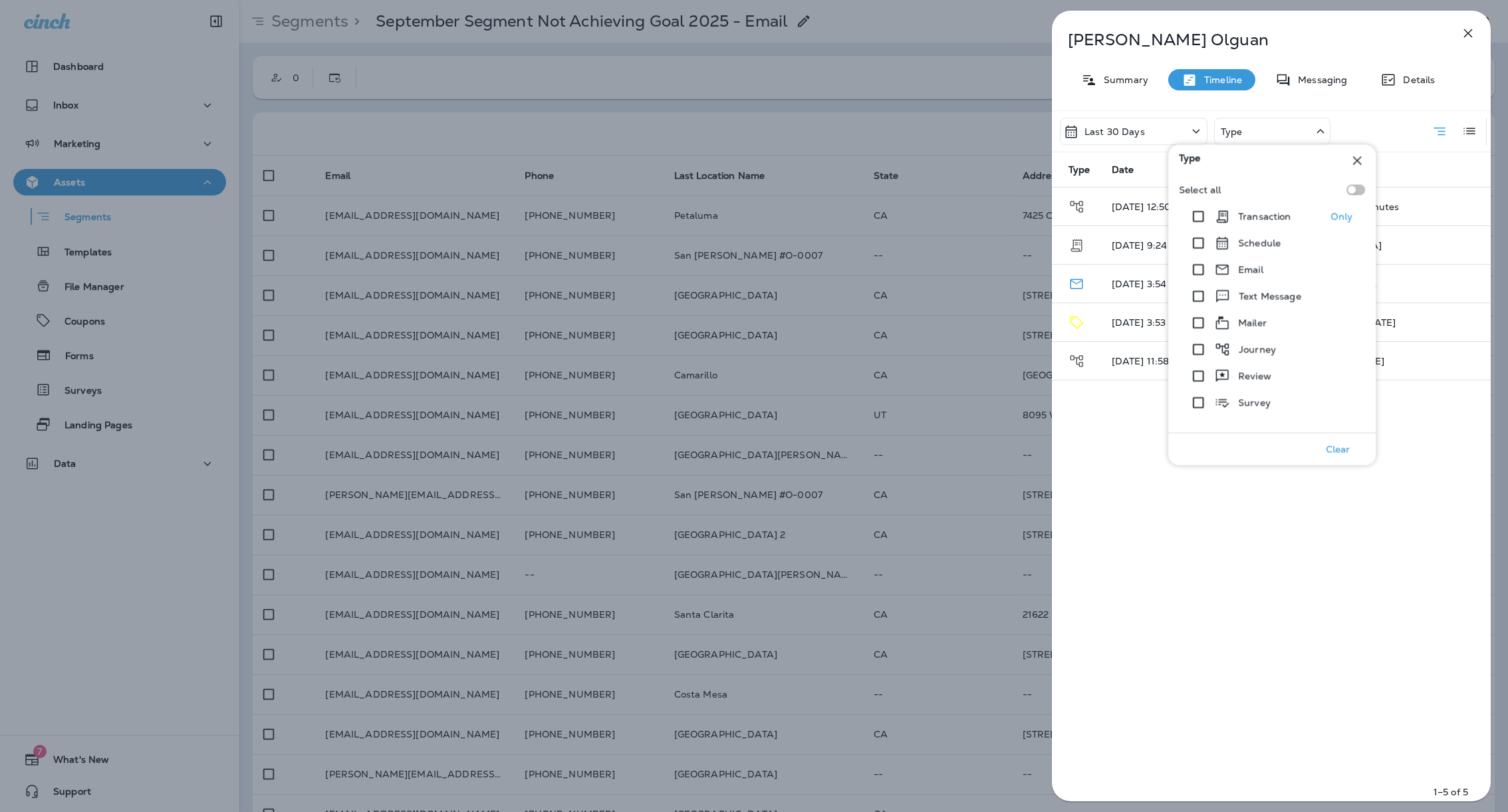
click at [1256, 211] on p "Transaction" at bounding box center [1265, 216] width 53 height 11
click at [1430, 398] on div "Last 30 Days Transaction Type Date Description 09/5/25 9:24 AM $499.44 - Petalu…" at bounding box center [1271, 460] width 439 height 699
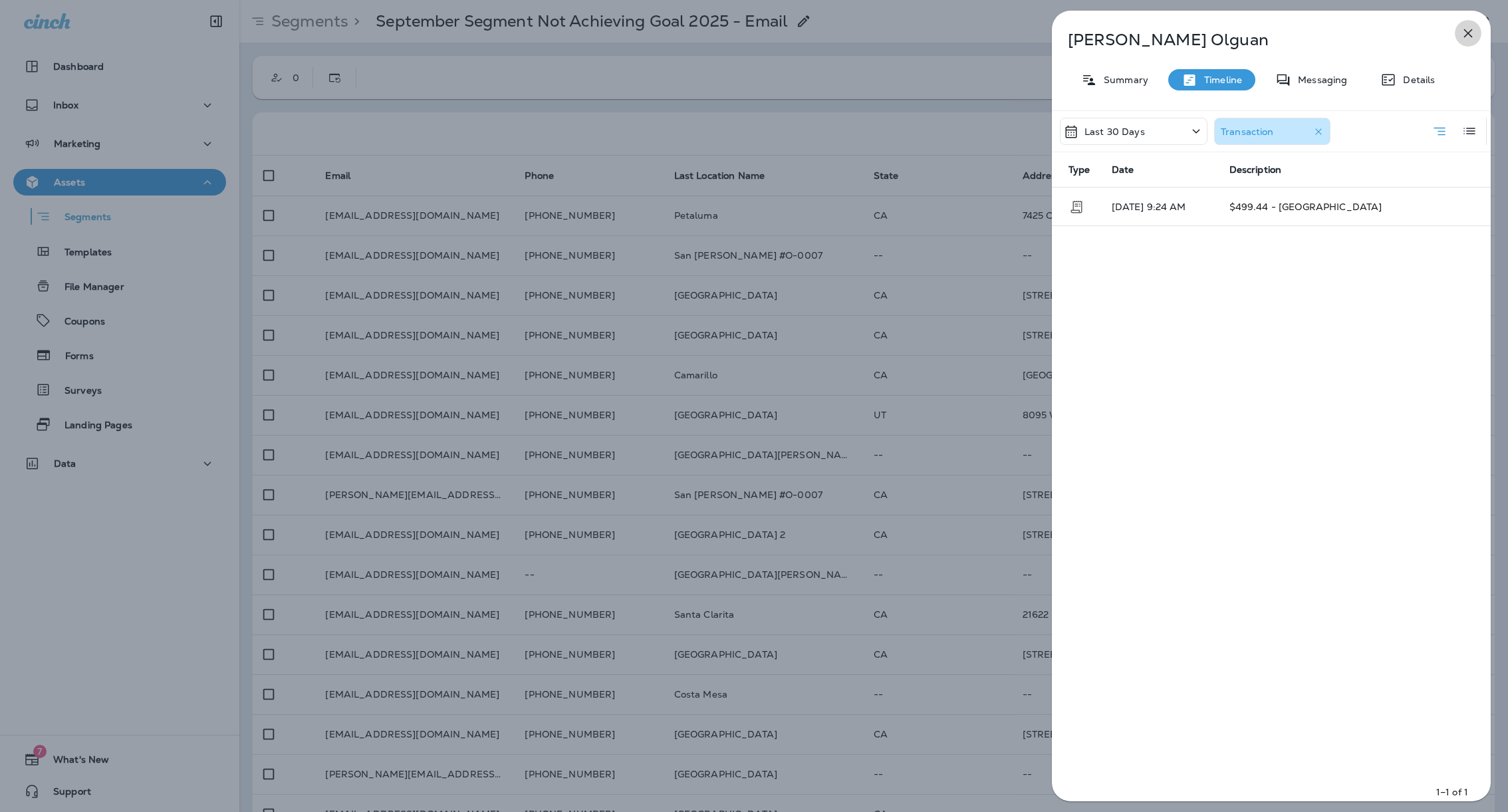
click at [1469, 37] on icon "button" at bounding box center [1468, 33] width 16 height 16
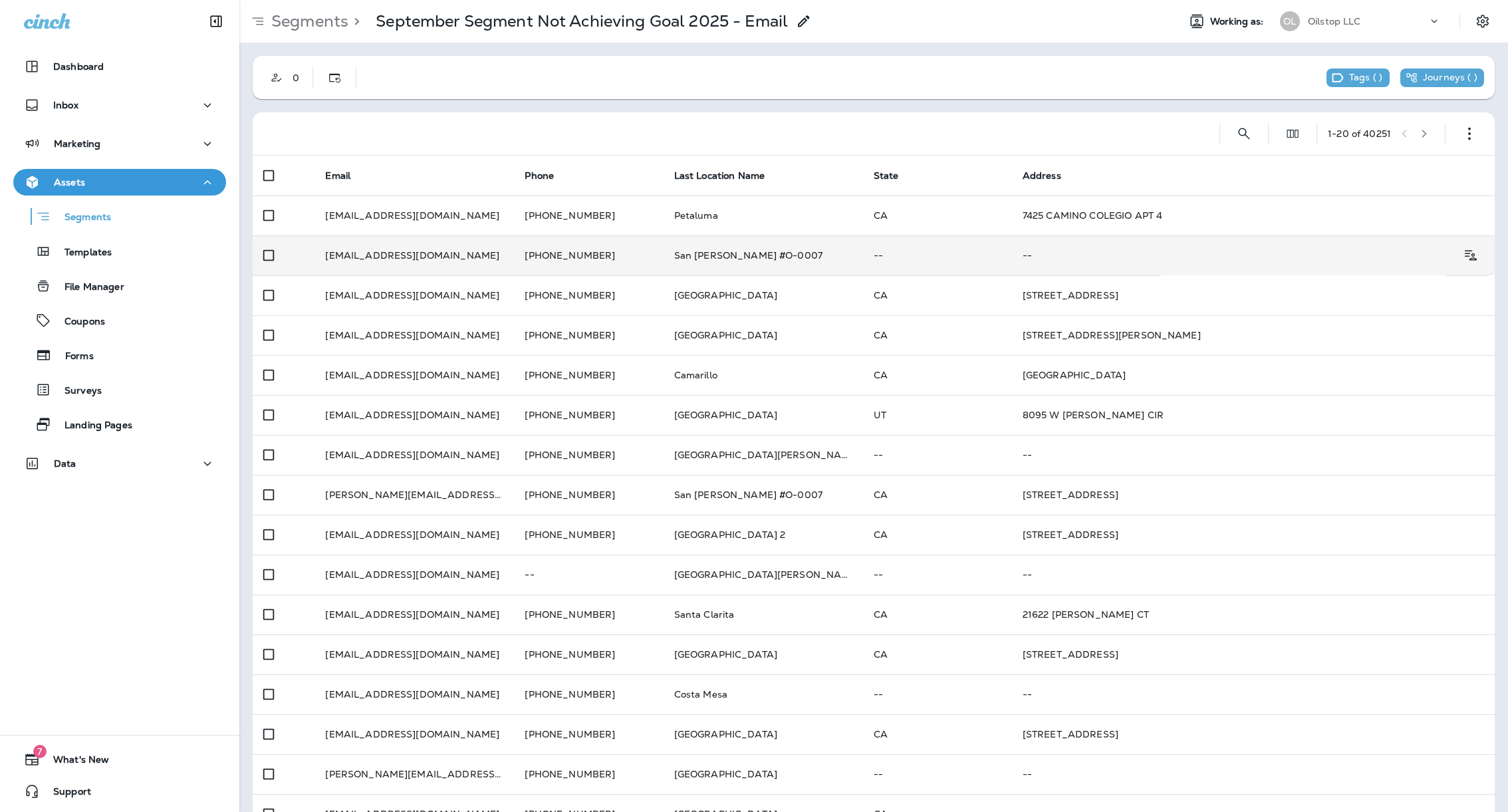
click at [707, 258] on td "San Jose #O-0007" at bounding box center [763, 255] width 199 height 40
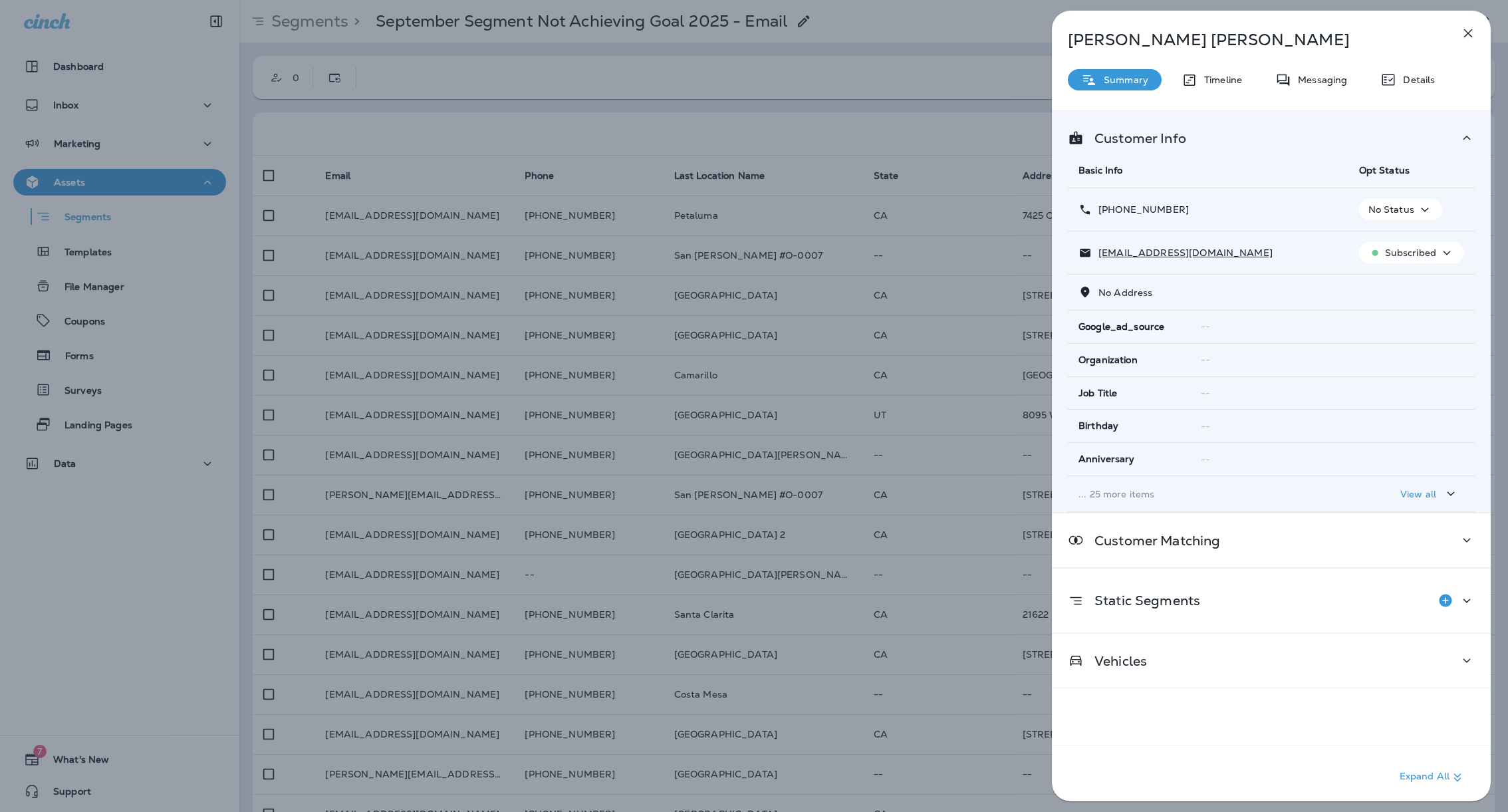
click at [1213, 90] on div "Annie Mccrae Summary Timeline Messaging Details Customer Info Basic Info Opt St…" at bounding box center [1271, 410] width 439 height 799
click at [1214, 86] on div "Timeline" at bounding box center [1212, 79] width 87 height 21
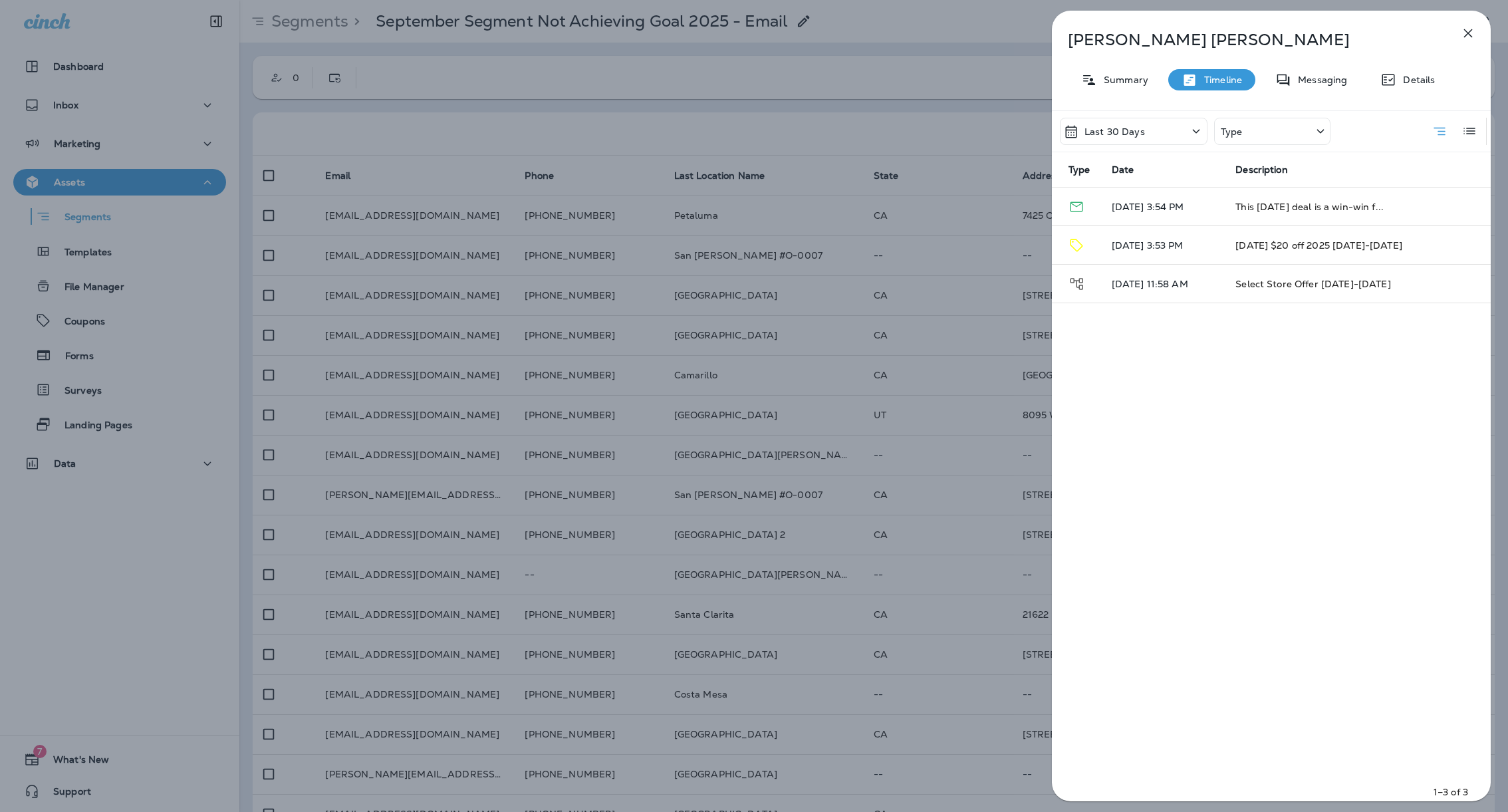
click at [1249, 129] on div "Type" at bounding box center [1273, 131] width 116 height 27
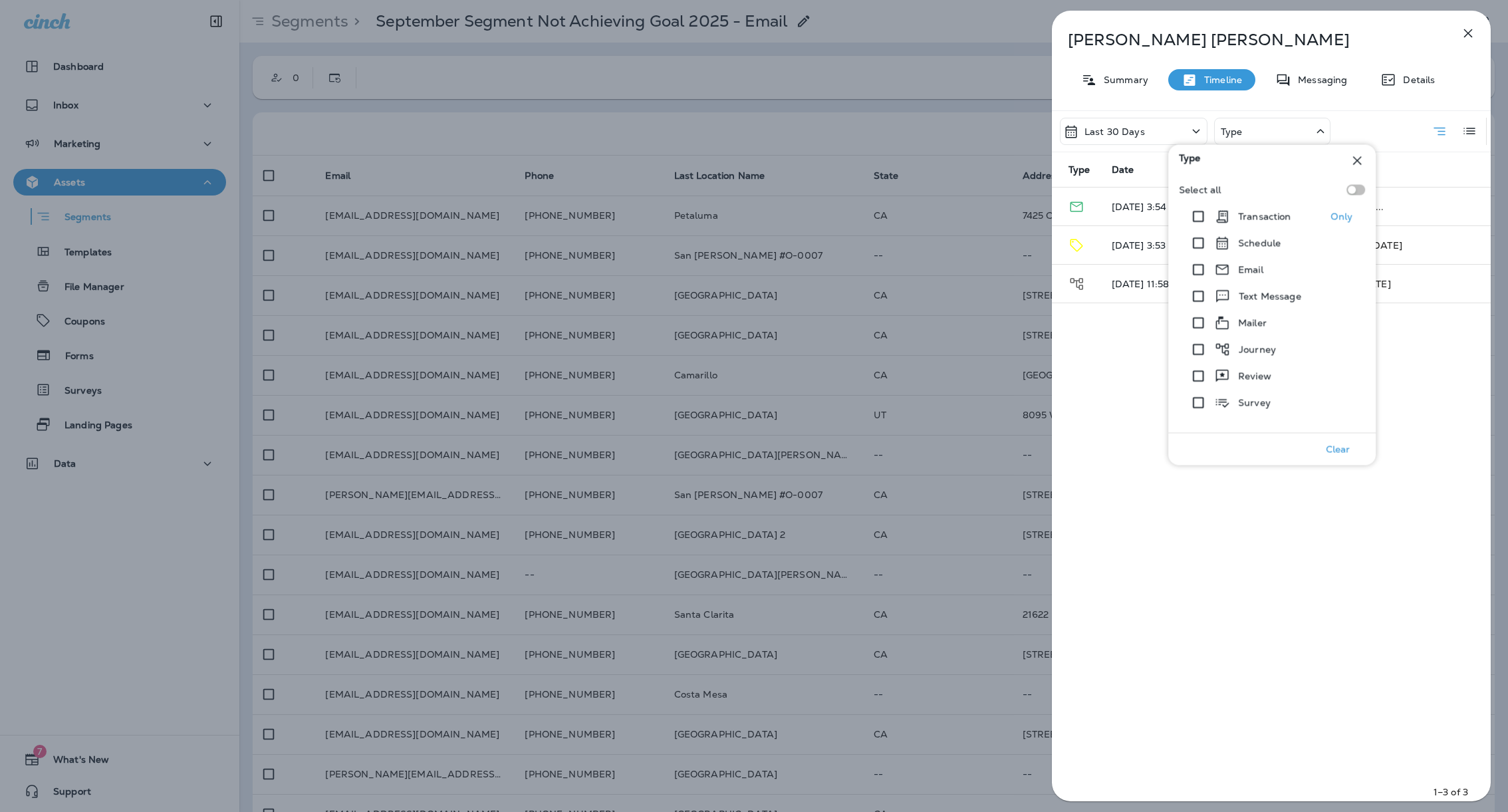
click at [1265, 215] on p "Transaction" at bounding box center [1265, 216] width 53 height 11
click at [1338, 444] on p "Clear" at bounding box center [1338, 449] width 25 height 11
click at [1408, 279] on div "Last 30 Days Transaction Type Date Description Customer has no activity with th…" at bounding box center [1271, 460] width 439 height 699
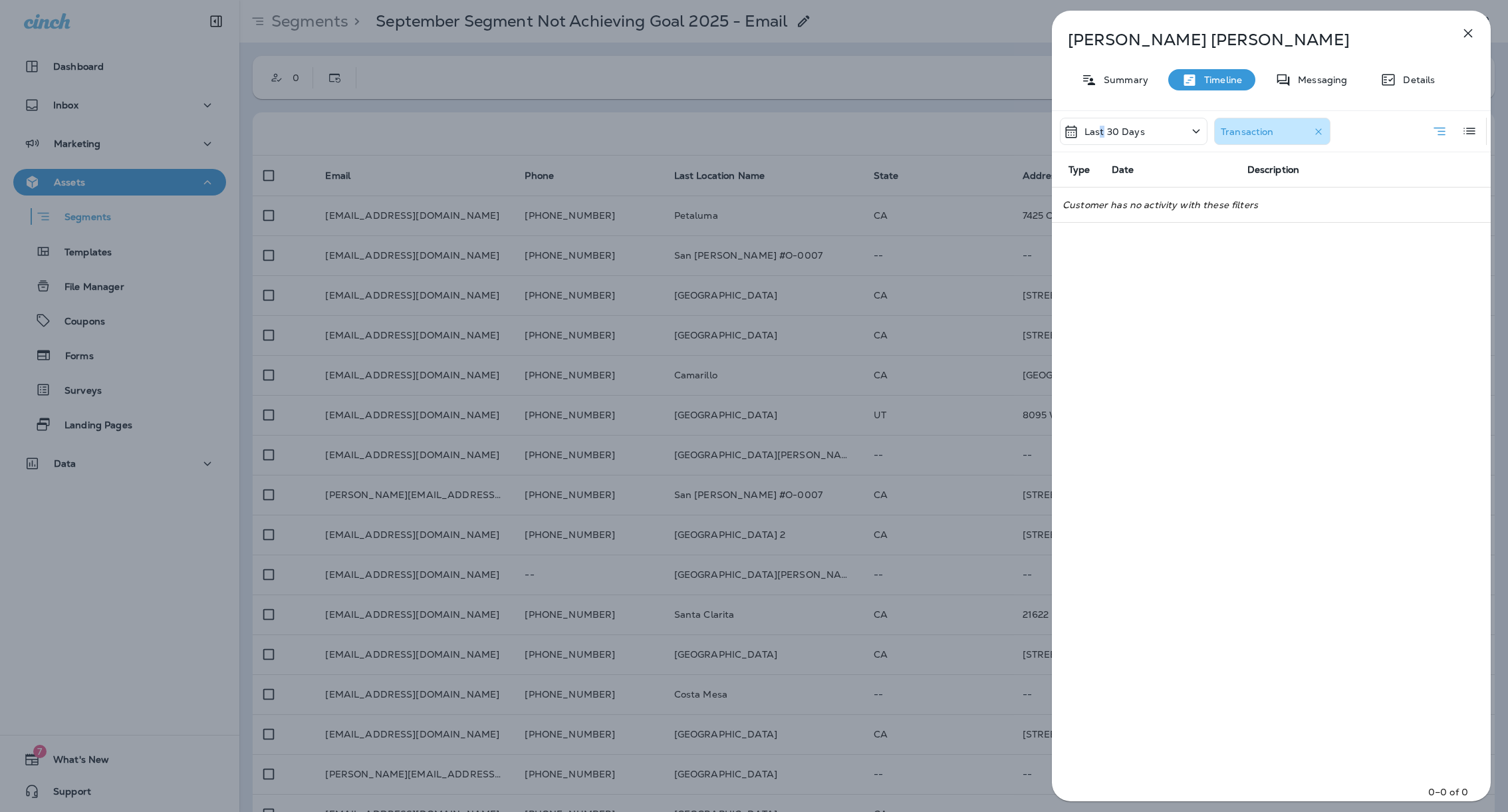
click at [1102, 126] on p "Last 30 Days" at bounding box center [1114, 131] width 60 height 11
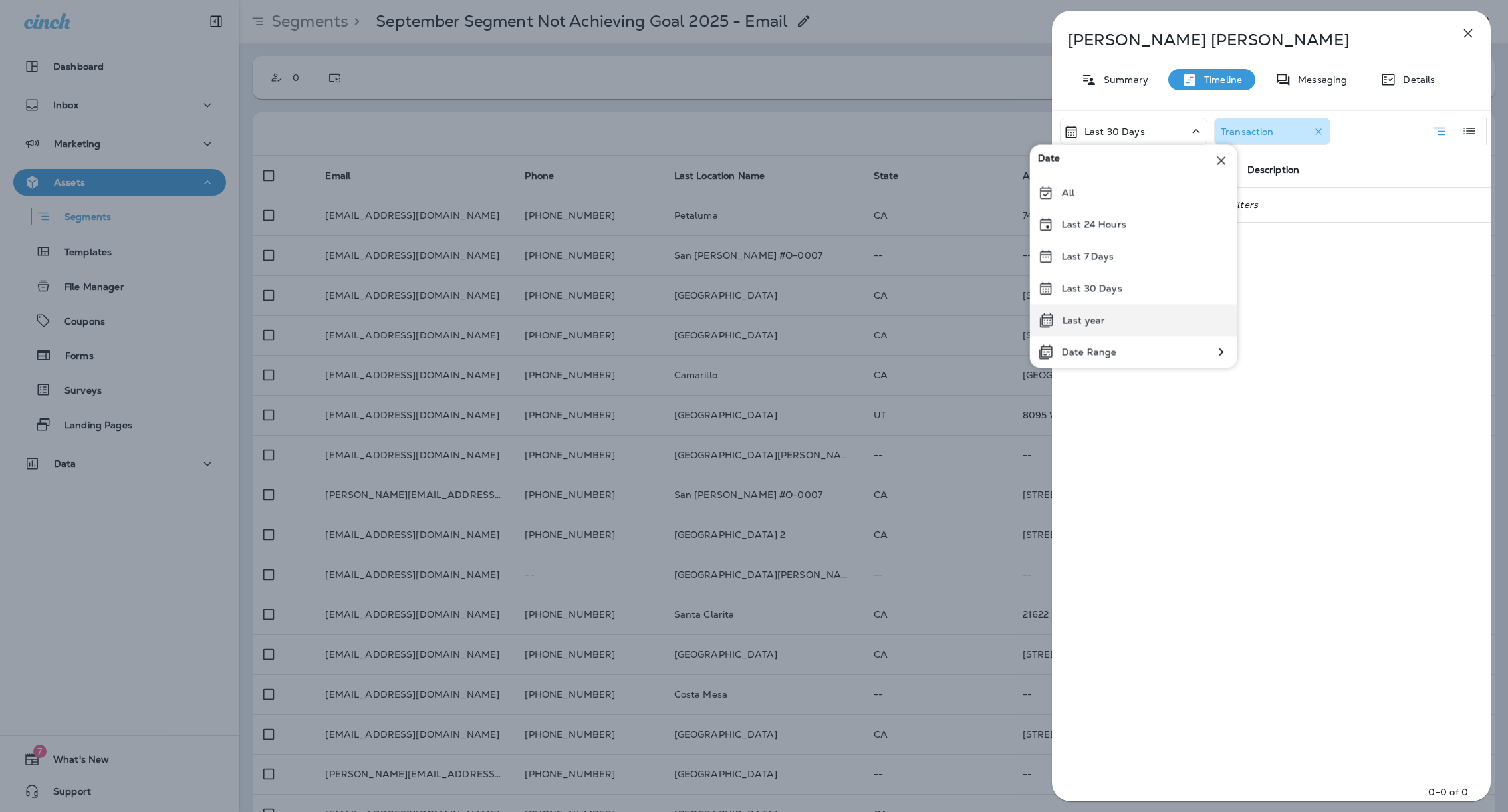
click at [1139, 319] on div "Last year" at bounding box center [1133, 320] width 207 height 32
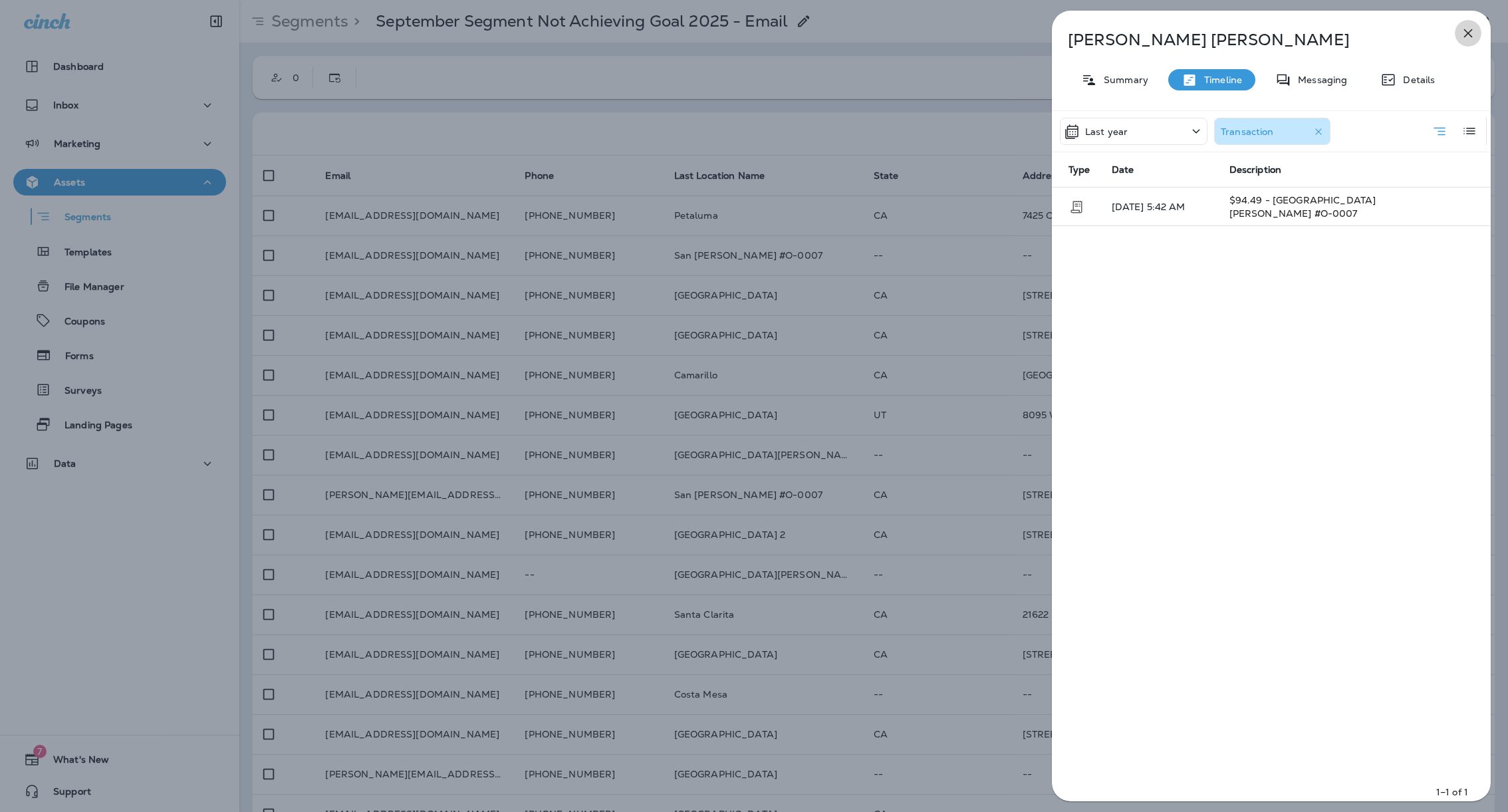
click at [1463, 34] on icon "button" at bounding box center [1468, 33] width 16 height 16
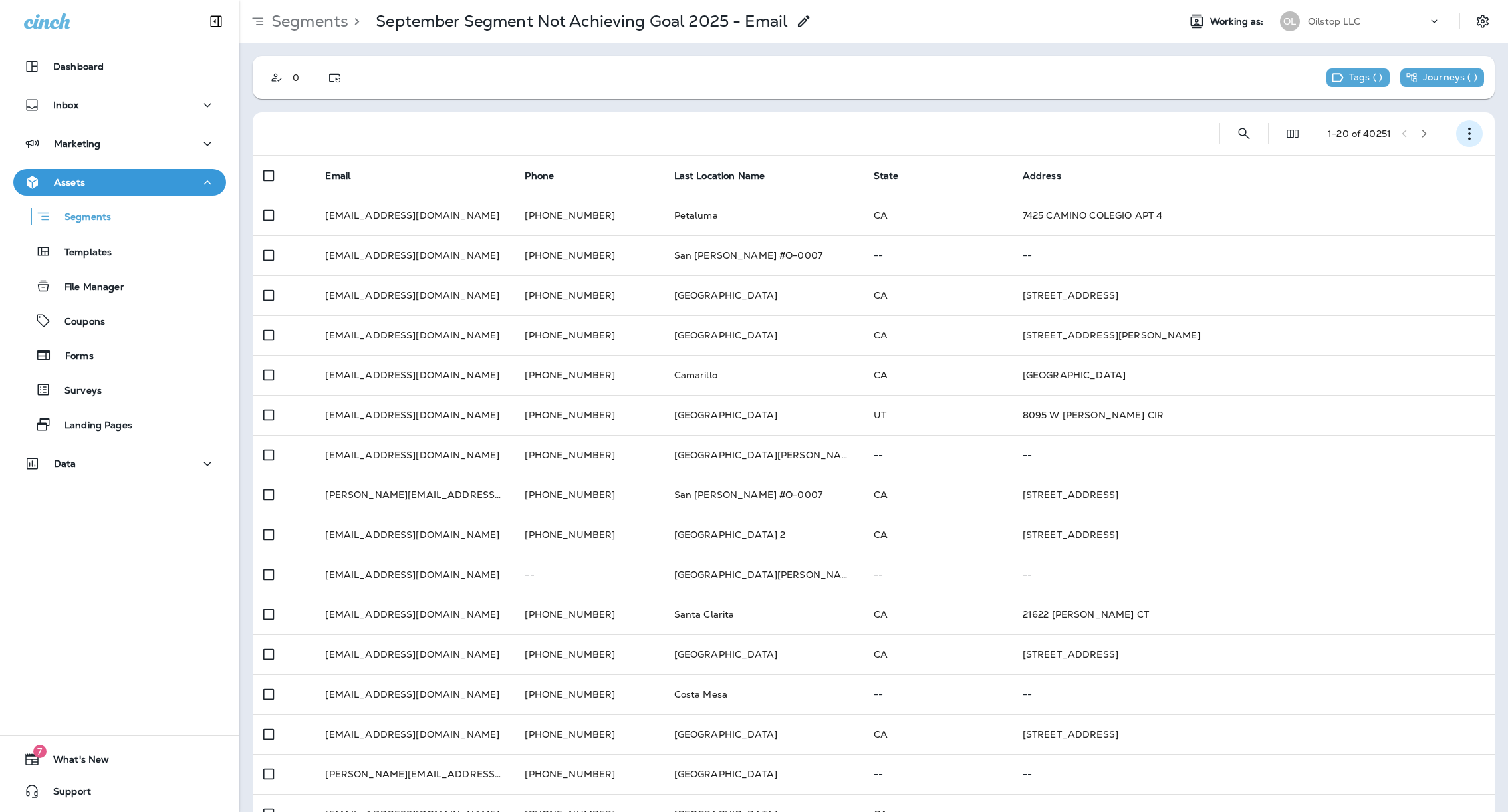
click at [1463, 135] on icon "button" at bounding box center [1469, 133] width 13 height 13
click at [1407, 174] on button "Edit Segment" at bounding box center [1387, 168] width 160 height 32
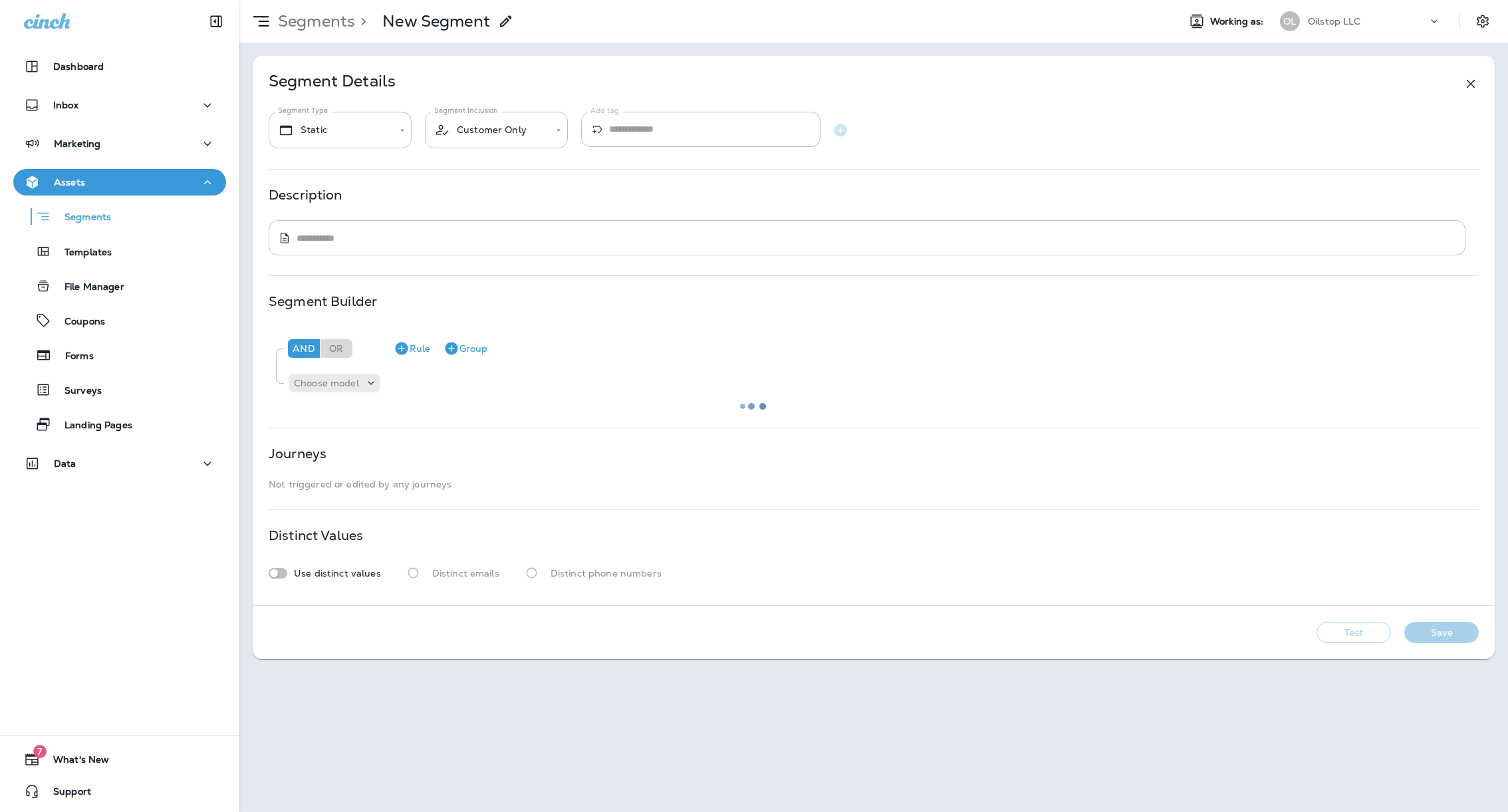
type input "*******"
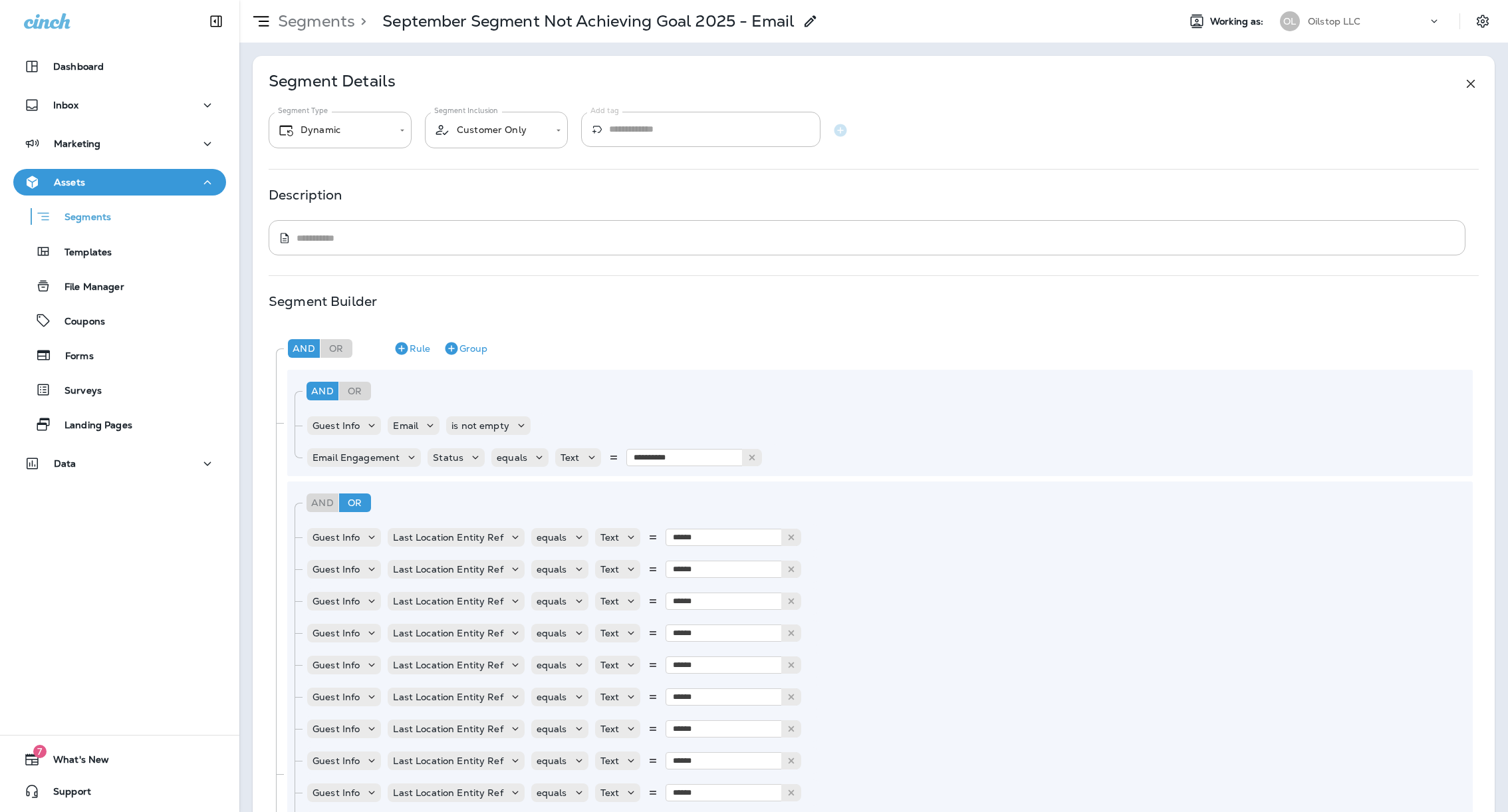
scroll to position [561, 0]
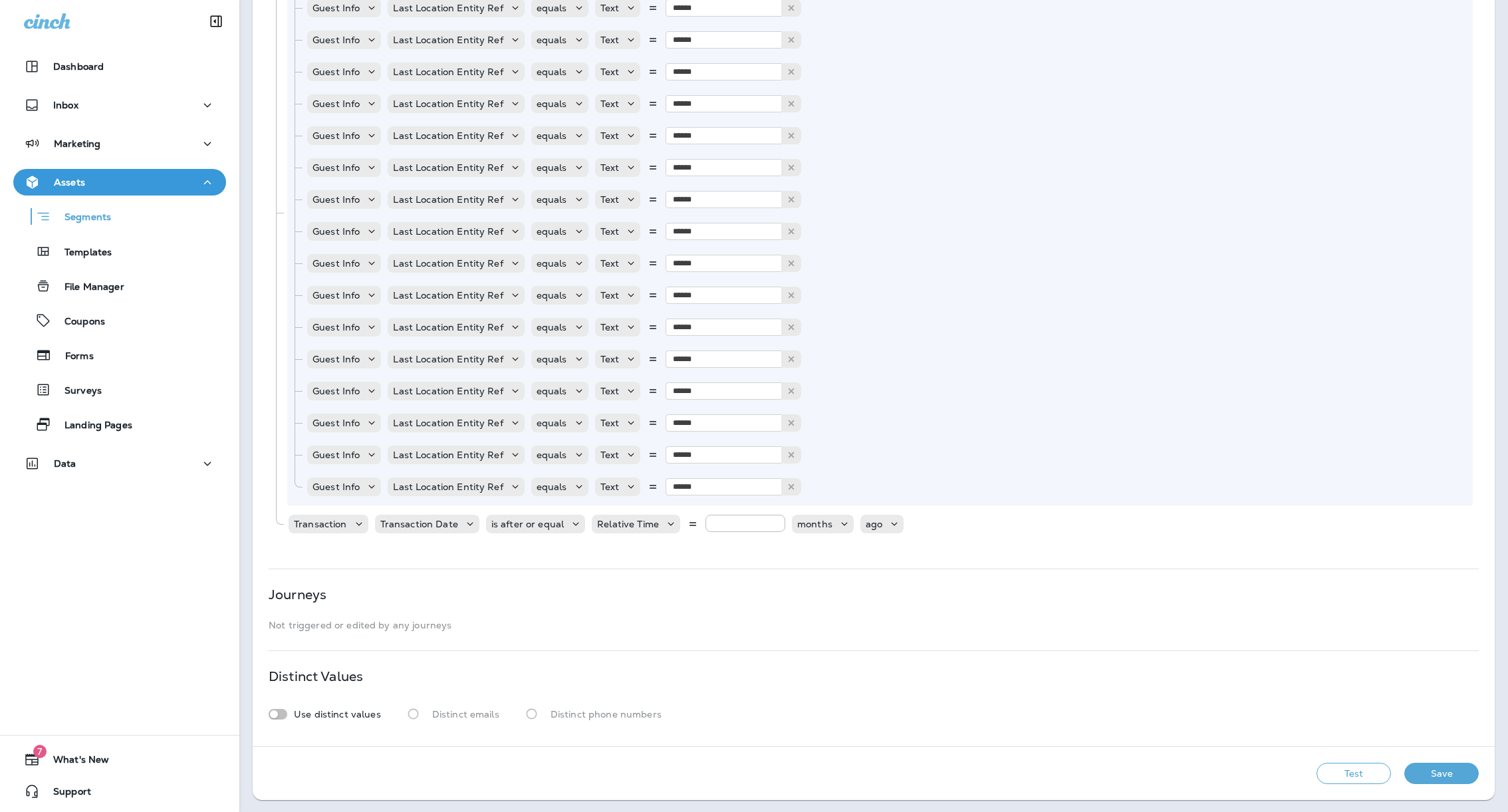
click at [481, 557] on div "**********" at bounding box center [873, 121] width 1242 height 1251
click at [447, 523] on p "Transaction Date" at bounding box center [419, 523] width 78 height 11
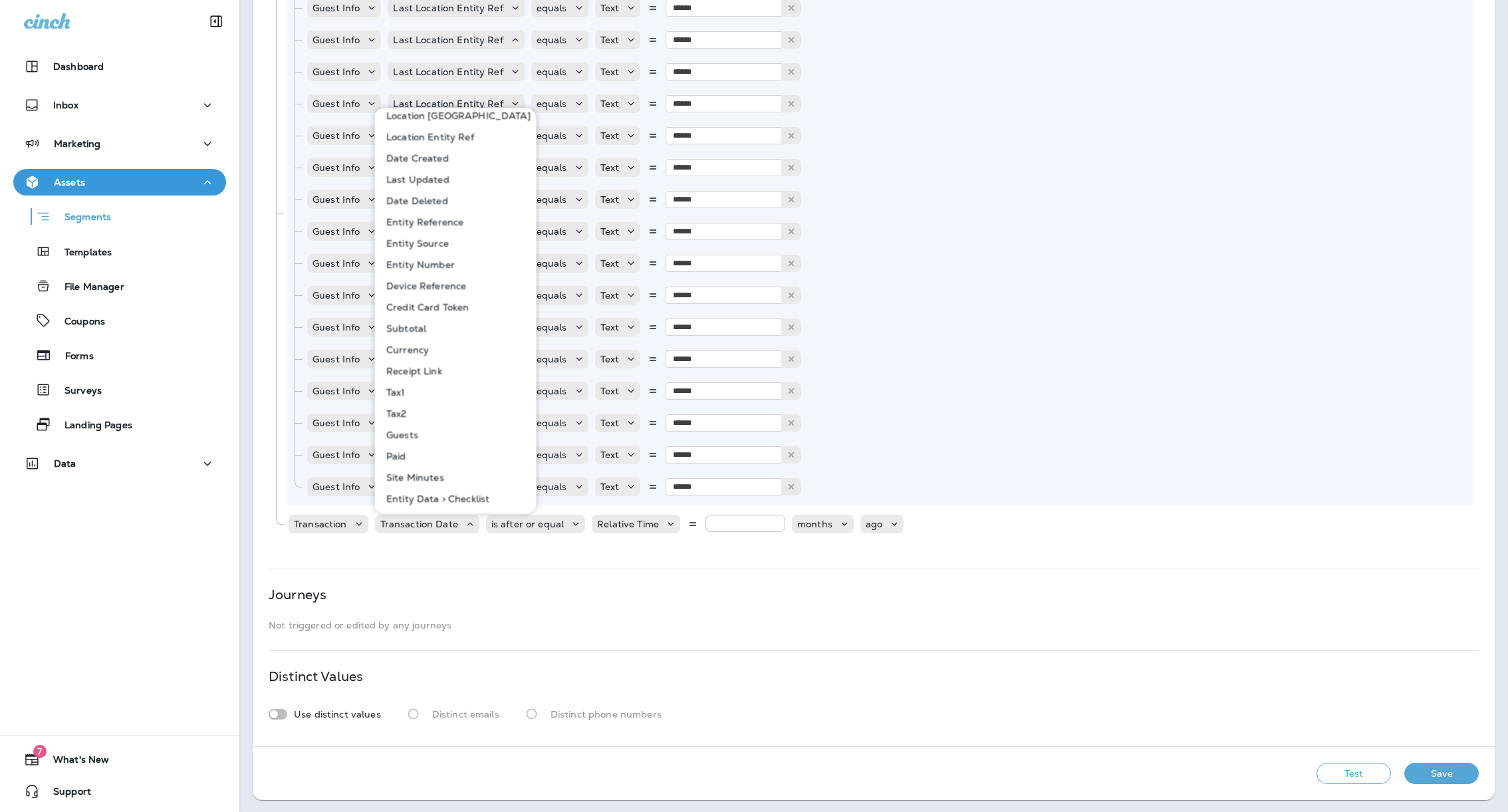
scroll to position [0, 0]
click at [483, 577] on div "**********" at bounding box center [873, 121] width 1242 height 1251
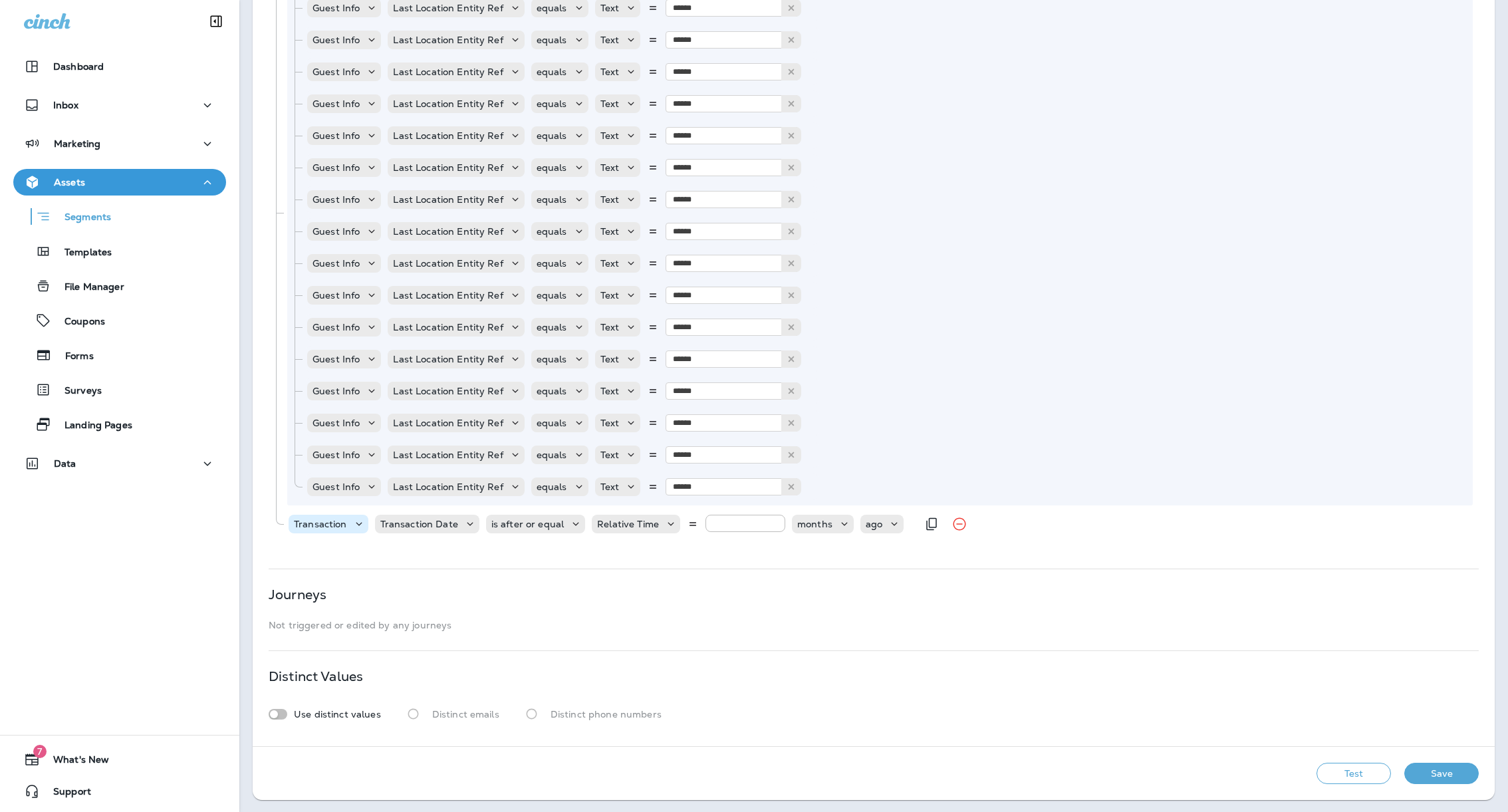
click at [340, 523] on p "Transaction" at bounding box center [320, 523] width 53 height 11
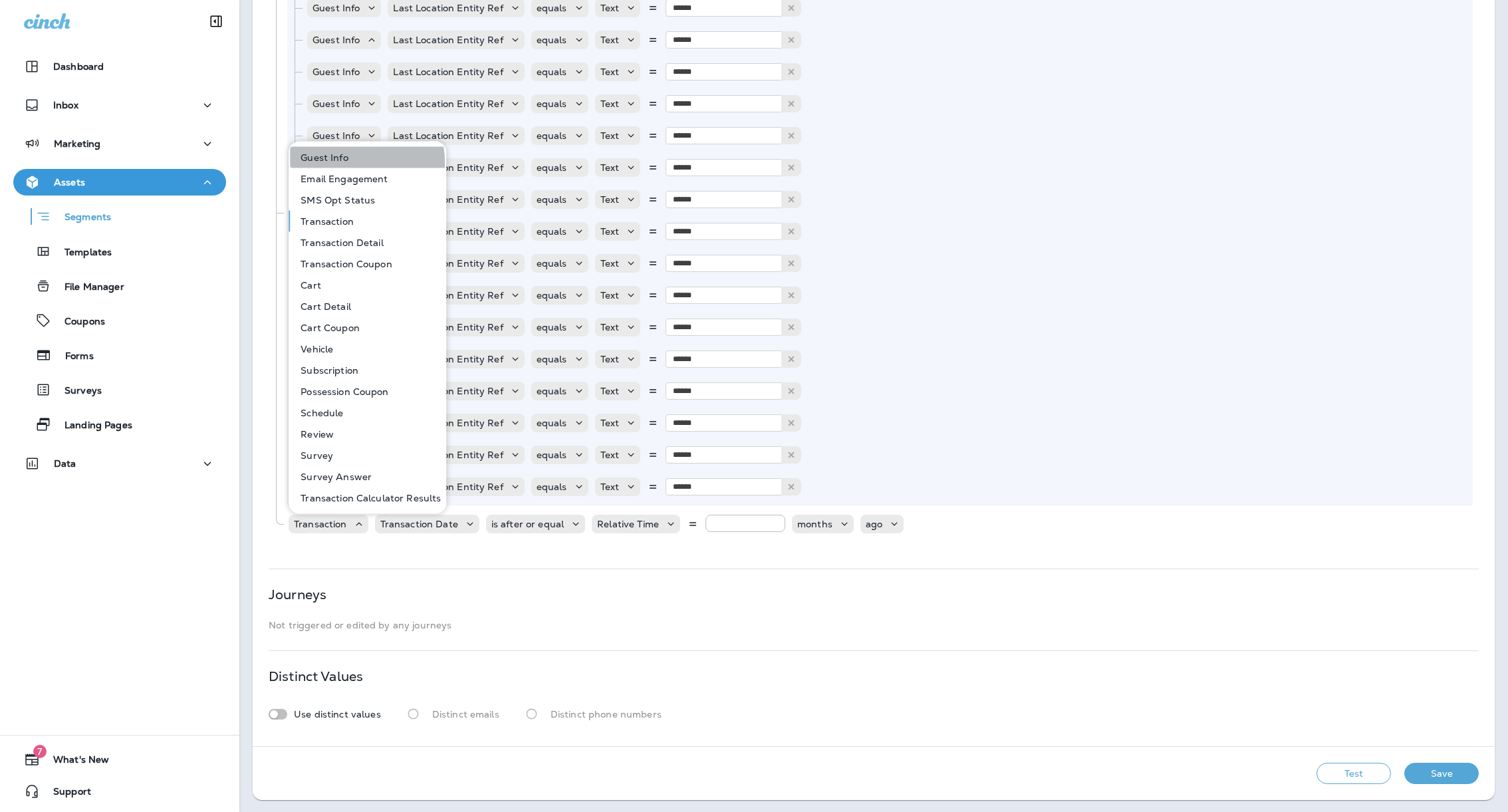
click at [340, 164] on button "Guest Info" at bounding box center [368, 157] width 156 height 21
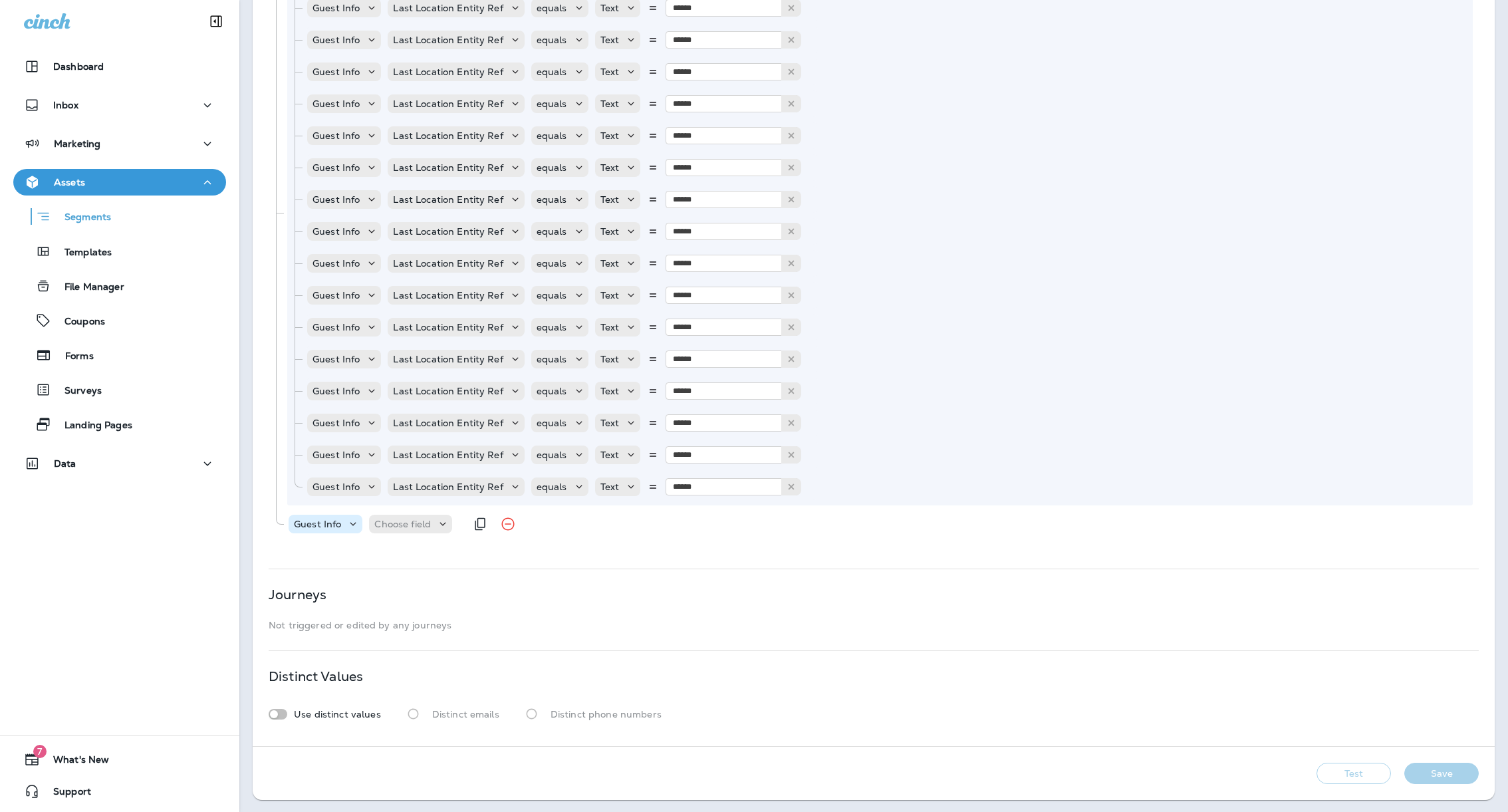
click at [345, 518] on div "Guest Info" at bounding box center [318, 523] width 58 height 11
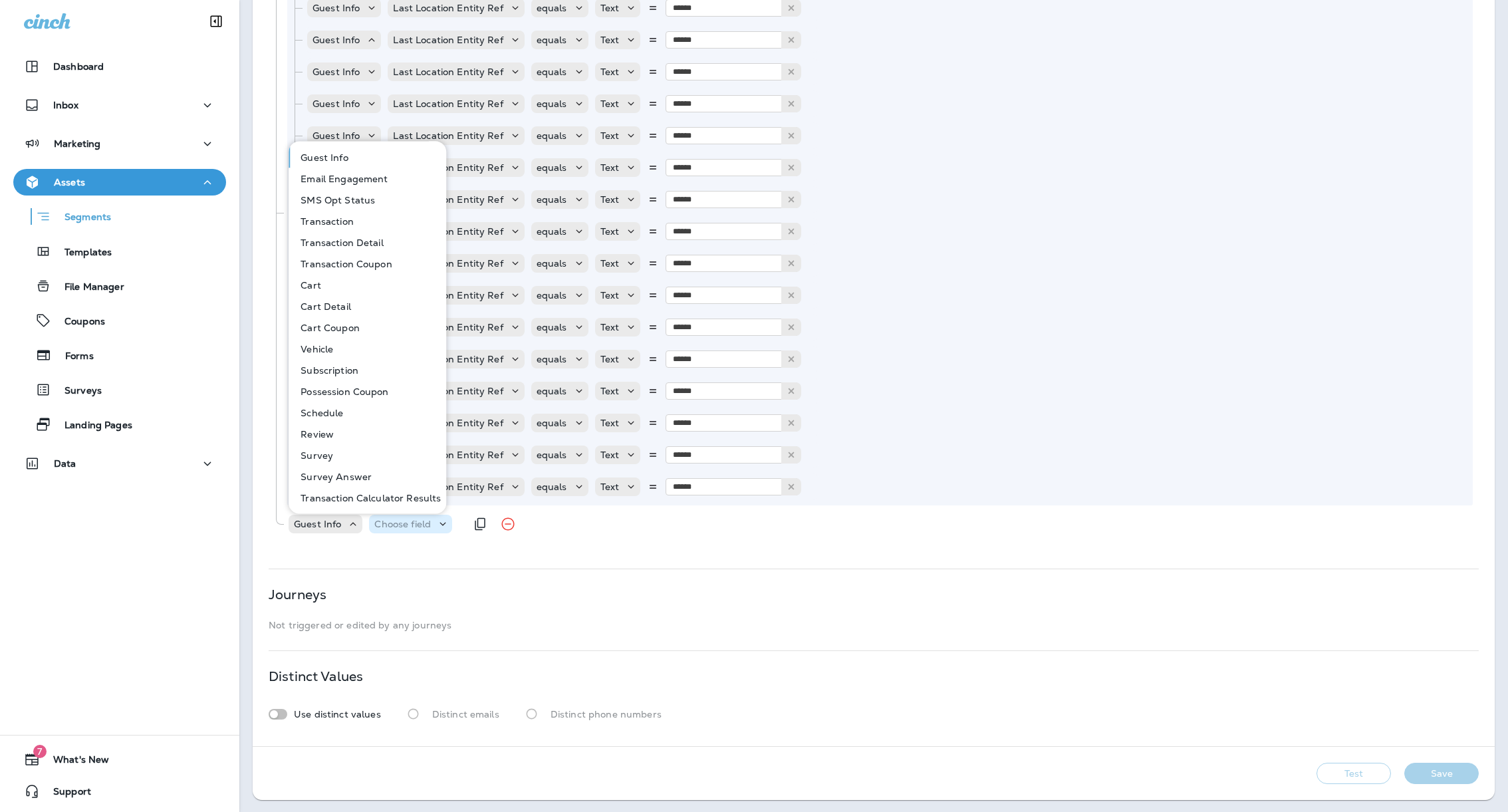
click at [413, 530] on div "Choose field" at bounding box center [410, 524] width 83 height 18
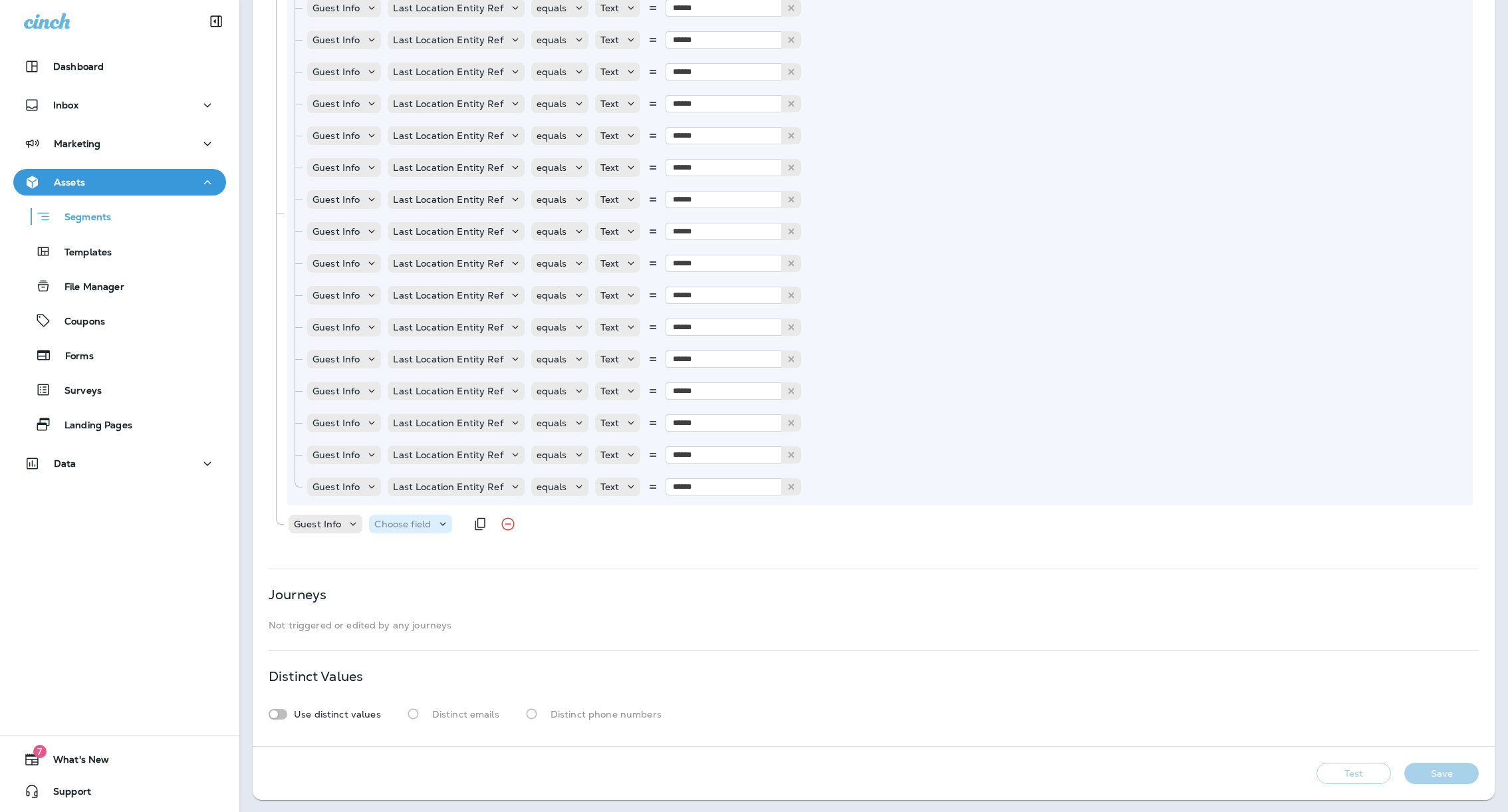
click at [414, 530] on div "Choose field" at bounding box center [410, 524] width 83 height 18
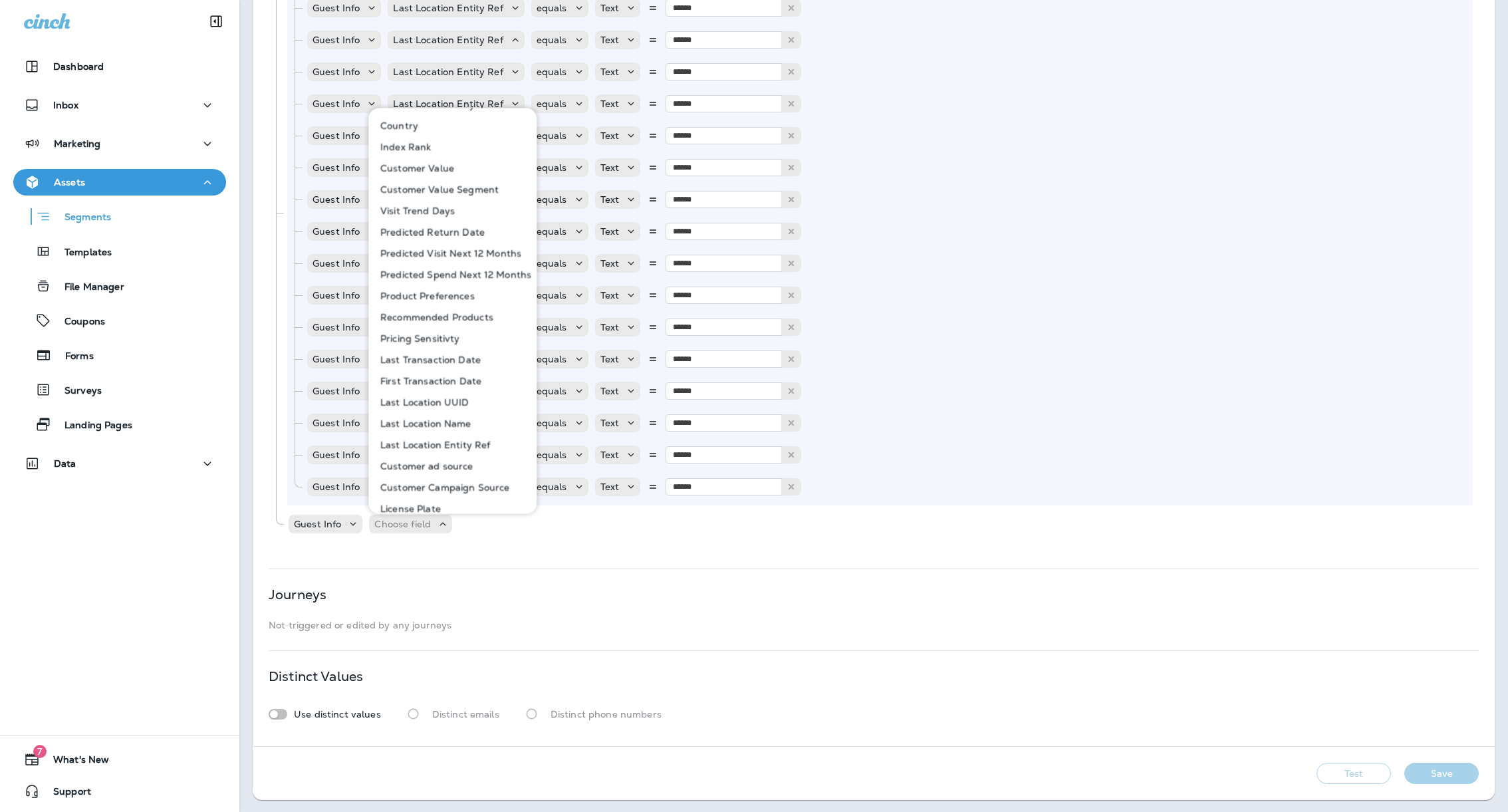
scroll to position [562, 0]
click at [426, 347] on p "Last Transaction Date" at bounding box center [428, 349] width 106 height 11
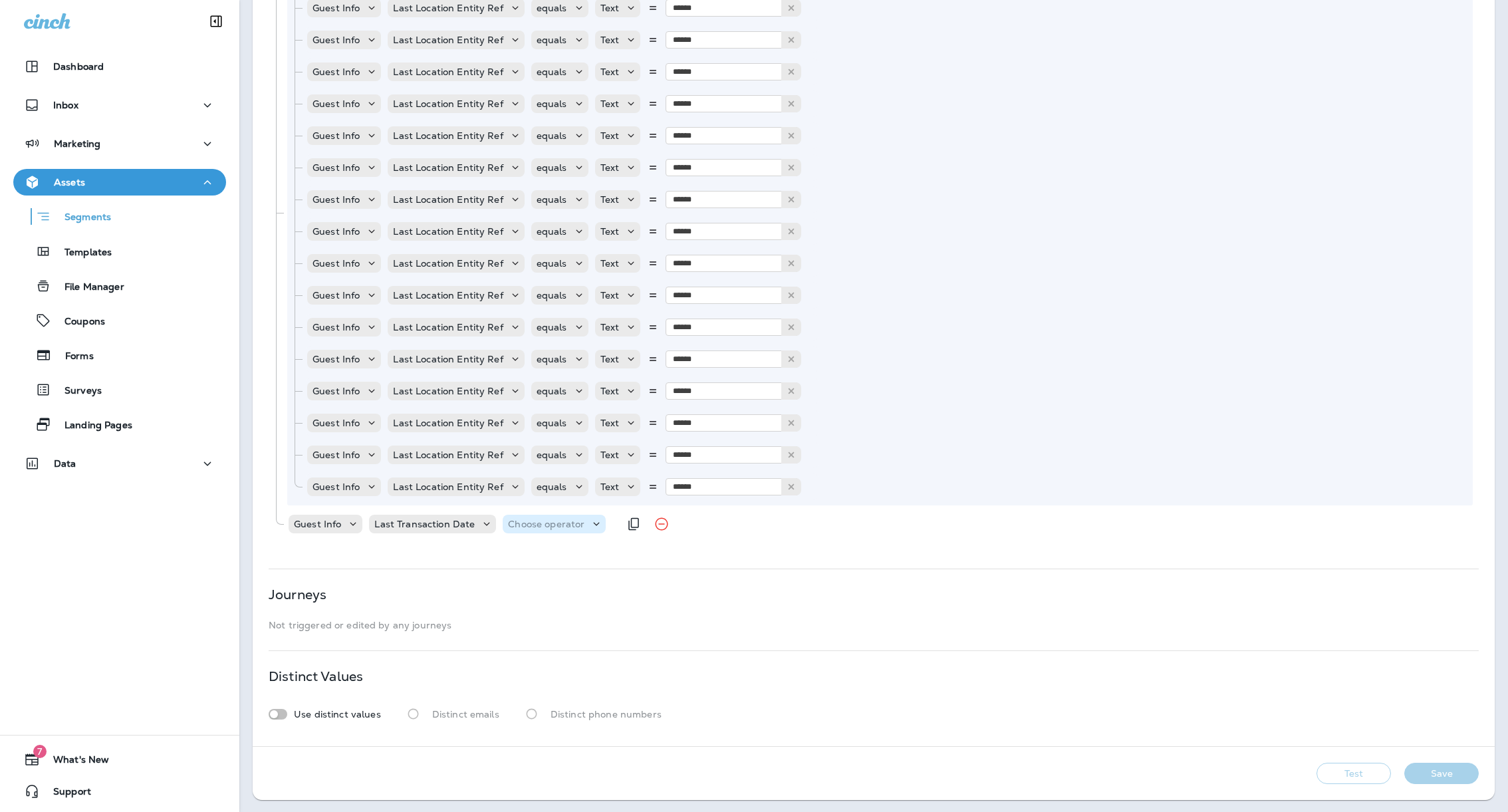
click at [532, 525] on p "Choose operator" at bounding box center [546, 523] width 77 height 11
click at [558, 581] on p "is before or equal" at bounding box center [549, 577] width 86 height 11
click at [662, 528] on p "Choose query type" at bounding box center [665, 523] width 87 height 11
click at [660, 562] on button "Date+Time" at bounding box center [652, 557] width 78 height 21
click at [741, 525] on p "Choose Date" at bounding box center [751, 523] width 59 height 11
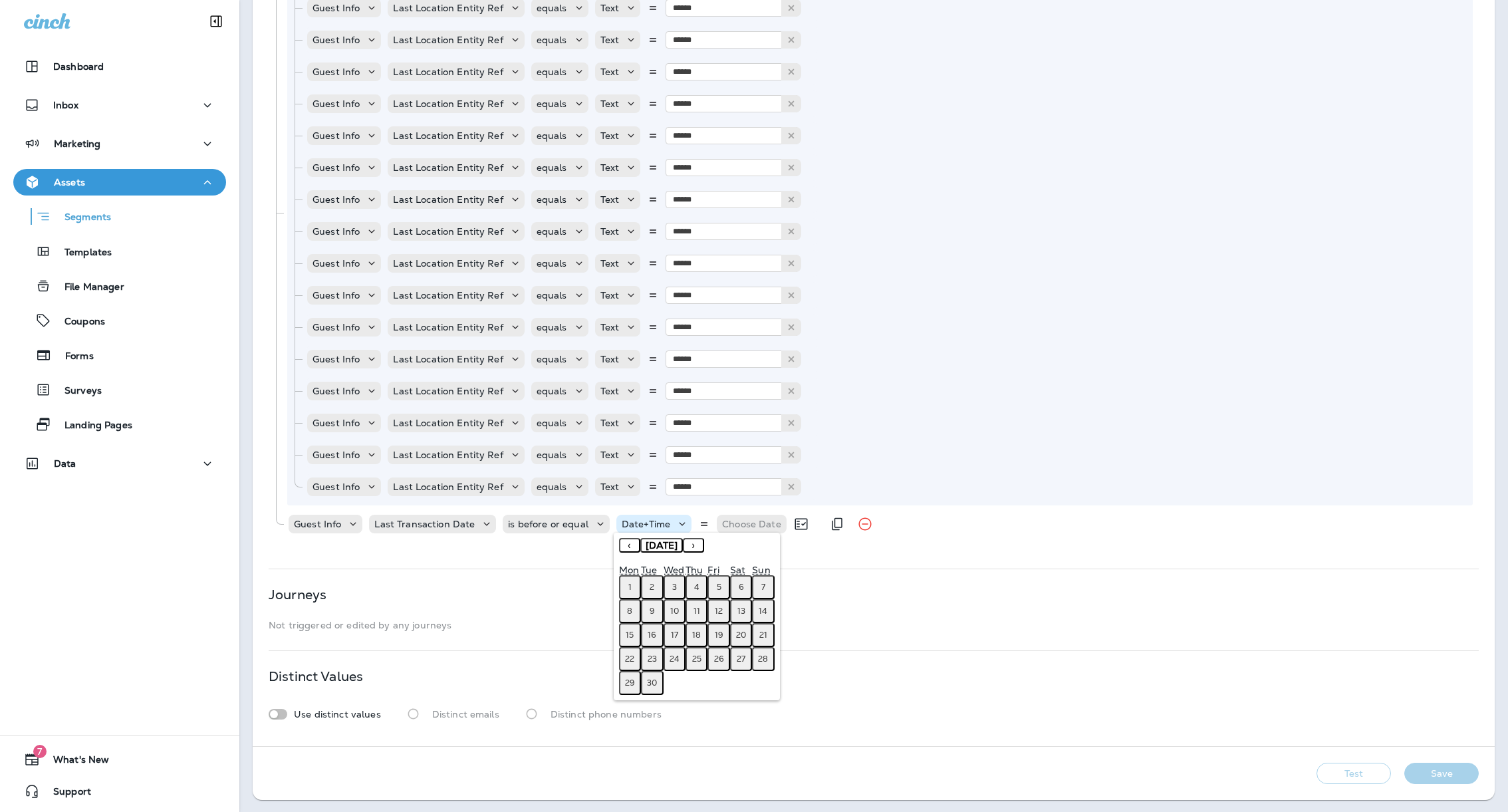
click at [666, 526] on div "Date+Time" at bounding box center [645, 523] width 59 height 11
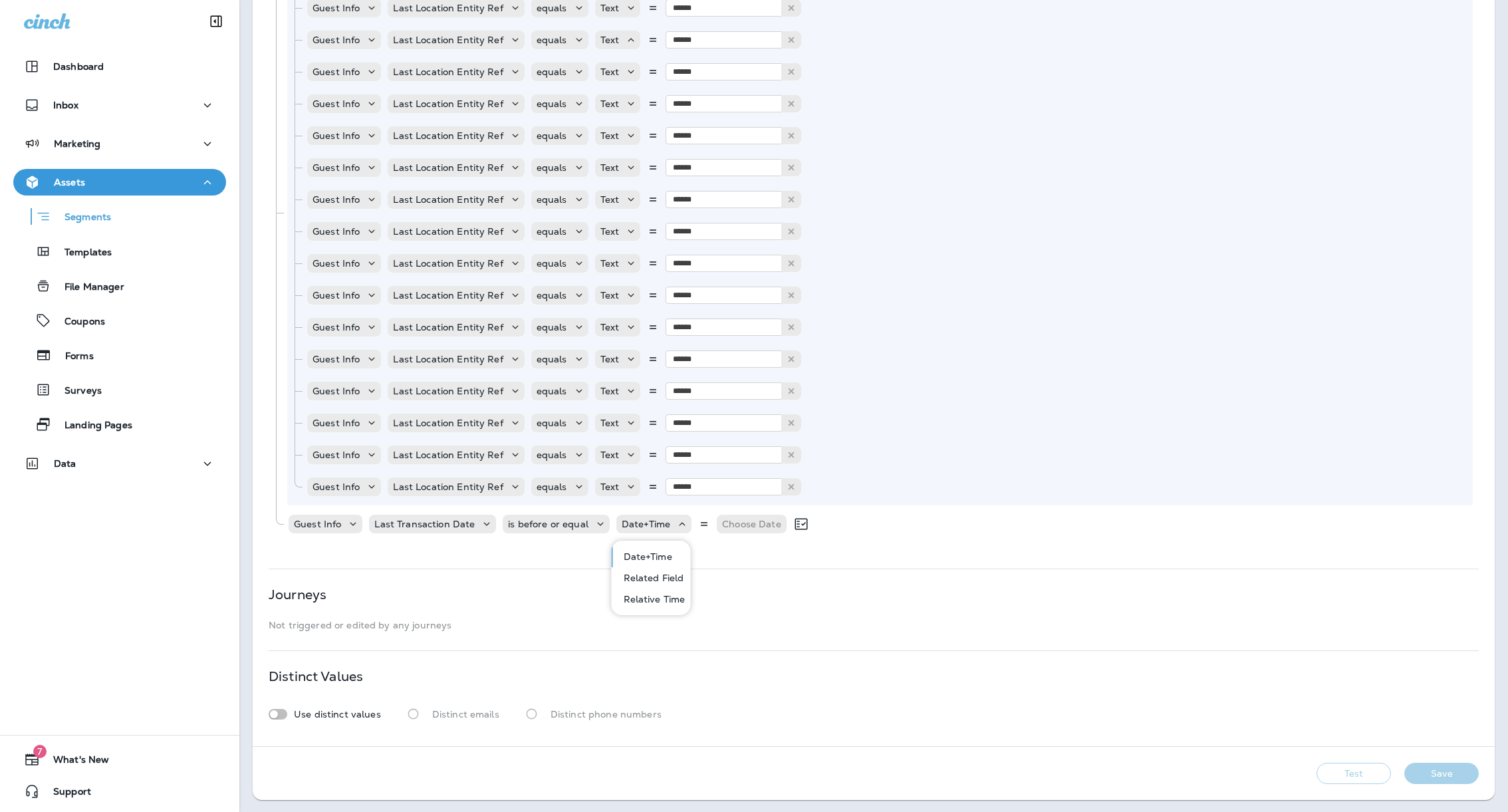
click at [667, 599] on p "Relative Time" at bounding box center [652, 599] width 67 height 11
click at [753, 525] on input "number" at bounding box center [770, 523] width 79 height 17
type input "*"
click at [838, 528] on p "Choose unit" at bounding box center [850, 523] width 55 height 11
click at [845, 590] on button "months" at bounding box center [837, 599] width 51 height 21
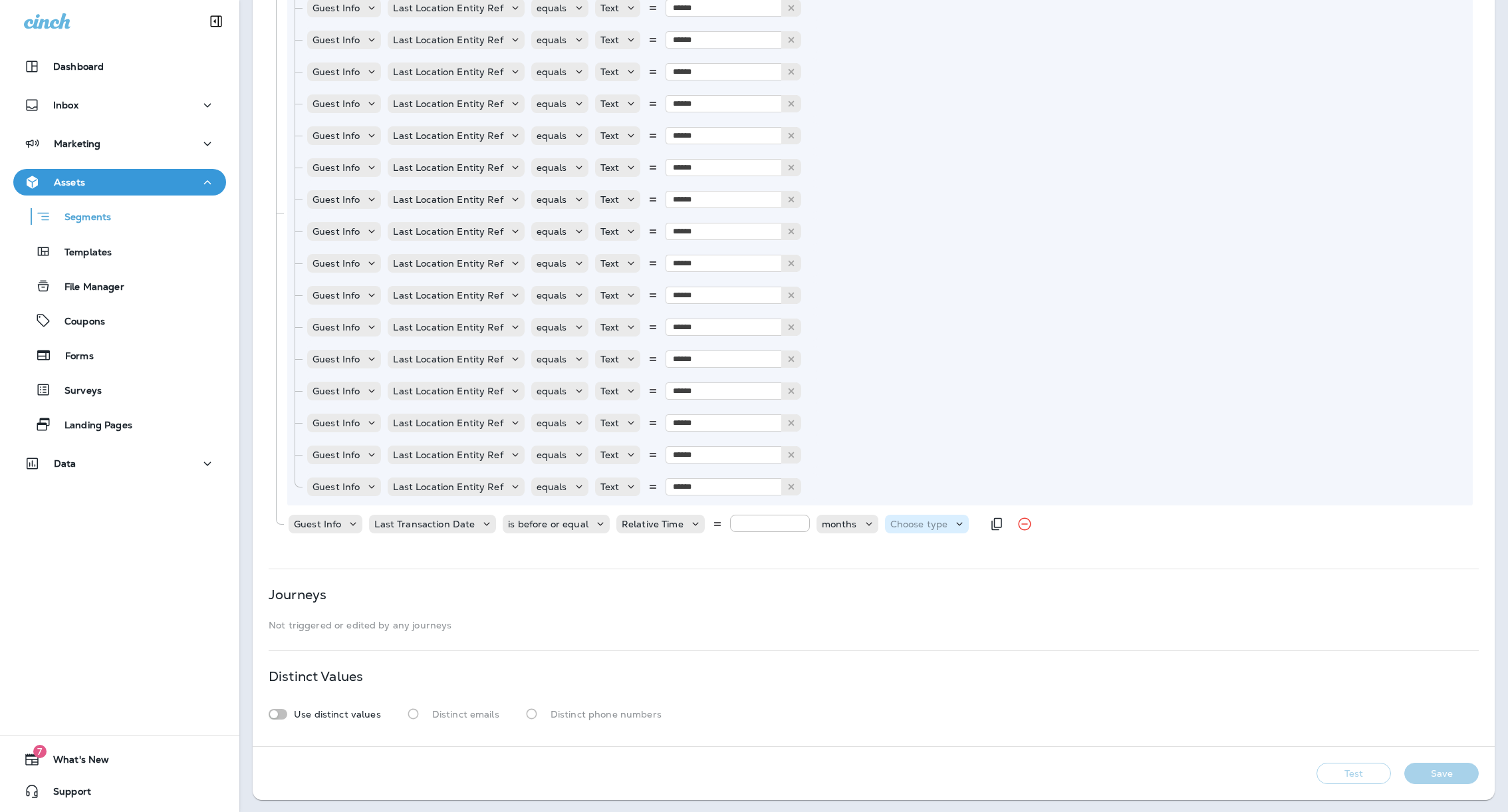
click at [935, 518] on p "Choose type" at bounding box center [919, 523] width 58 height 11
click at [918, 564] on button "ago" at bounding box center [909, 557] width 60 height 21
click at [968, 547] on div "**********" at bounding box center [874, 157] width 1210 height 783
click at [1411, 764] on button "Save" at bounding box center [1441, 773] width 74 height 21
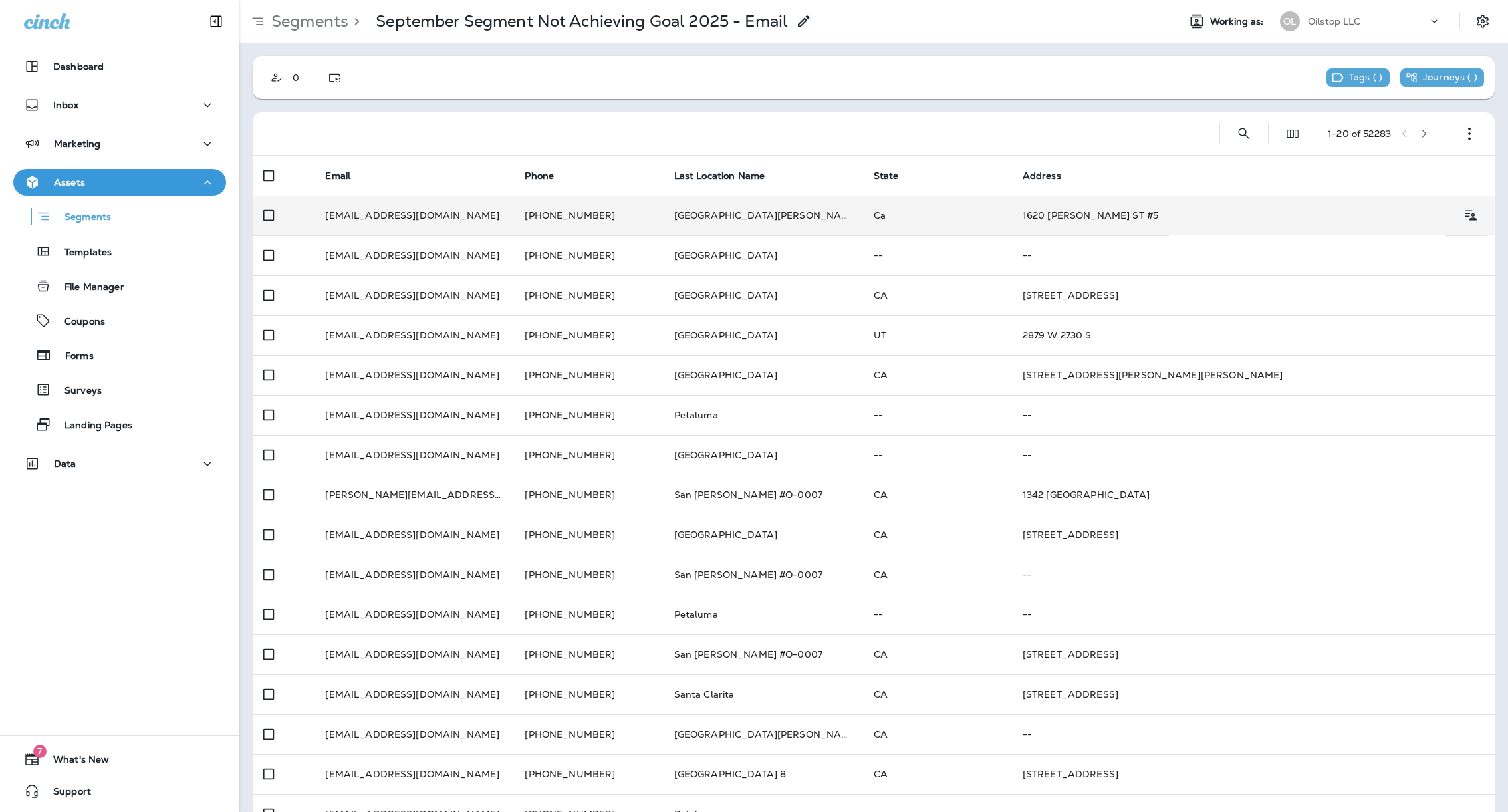
click at [733, 203] on td "Santa Rosa Cleveland Ave" at bounding box center [763, 216] width 199 height 40
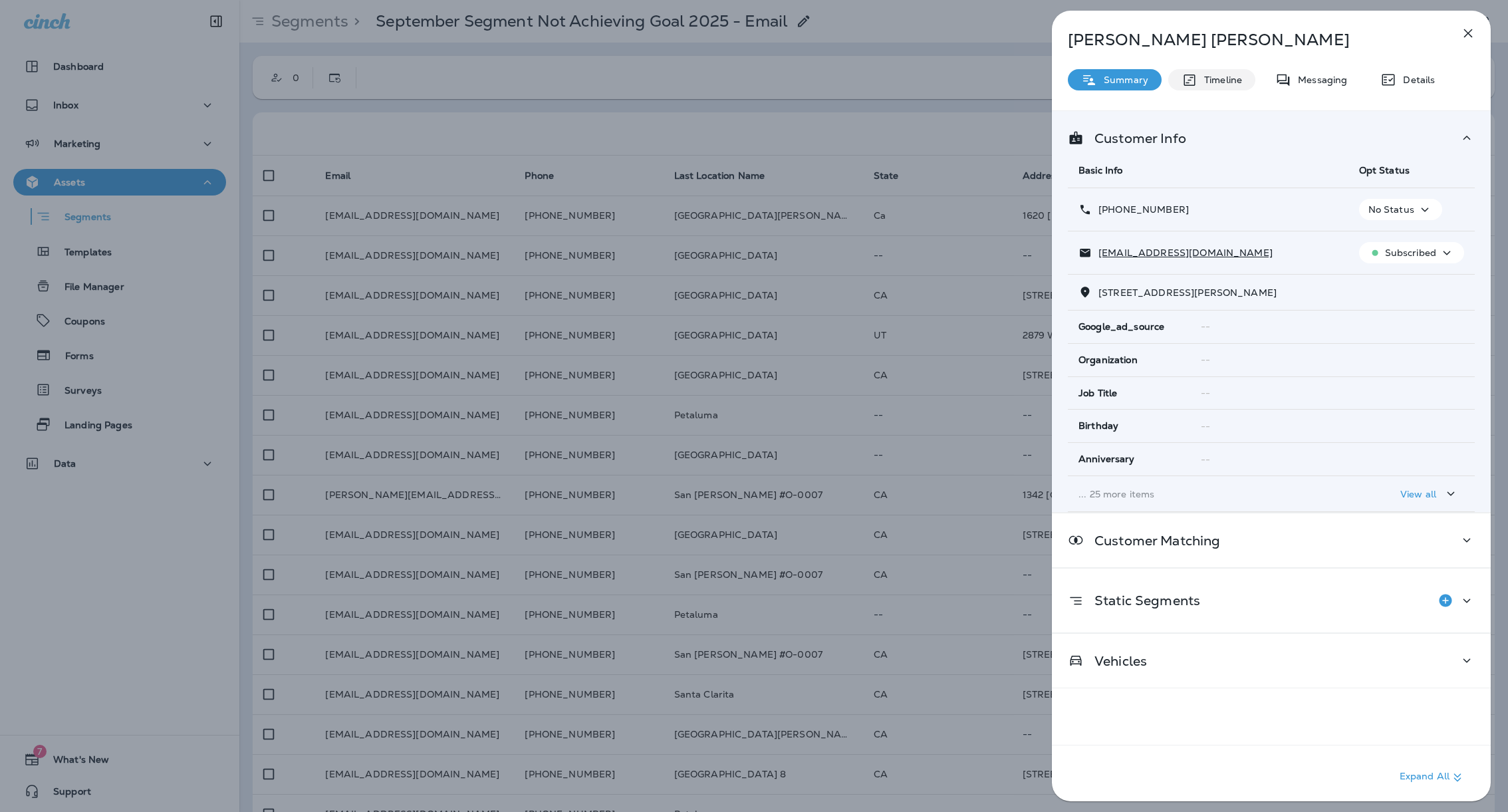
click at [1199, 82] on p "Timeline" at bounding box center [1219, 79] width 45 height 11
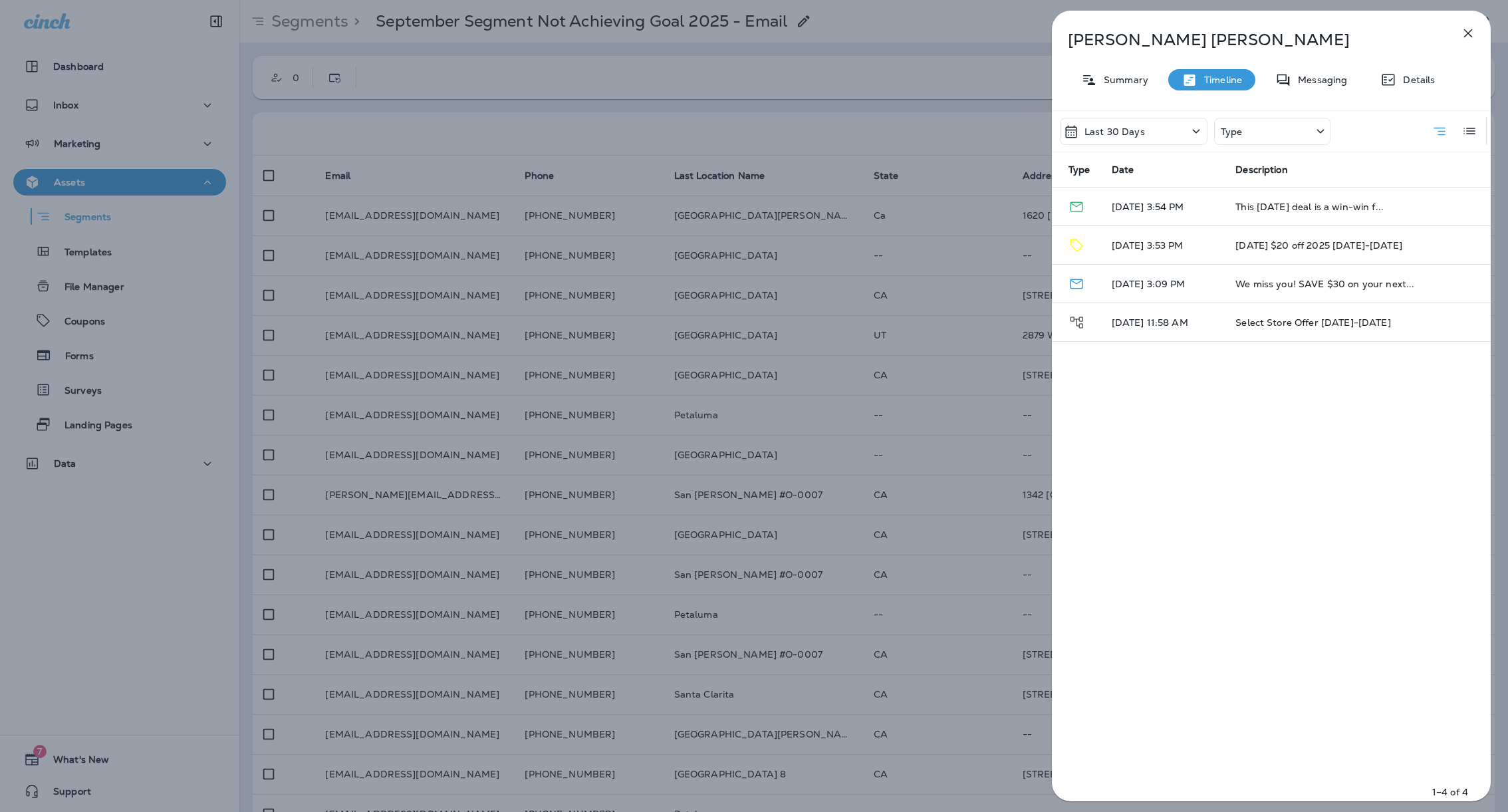
click at [1116, 126] on p "Last 30 Days" at bounding box center [1114, 131] width 60 height 11
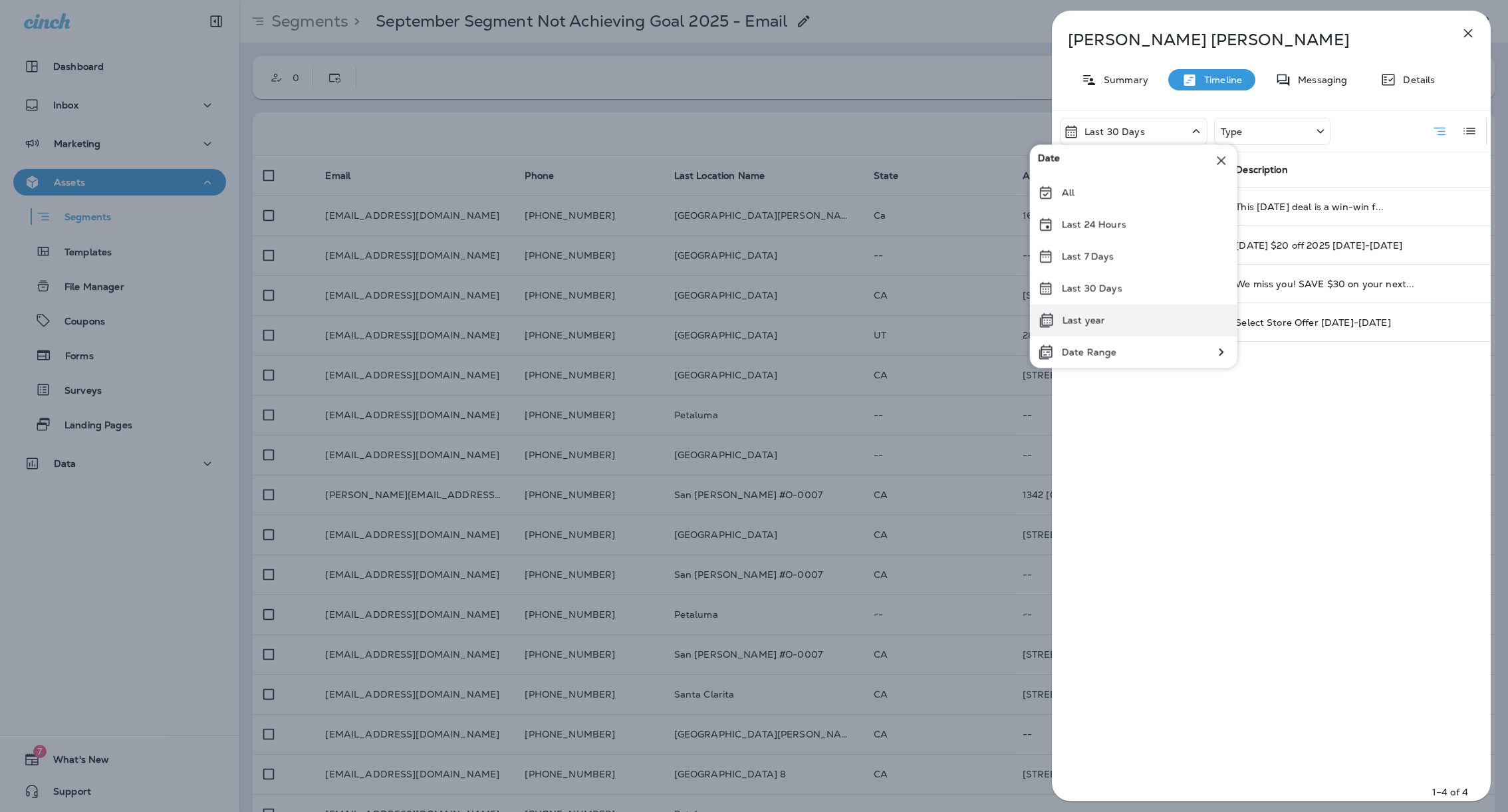
click at [1126, 319] on div "Last year" at bounding box center [1133, 320] width 207 height 32
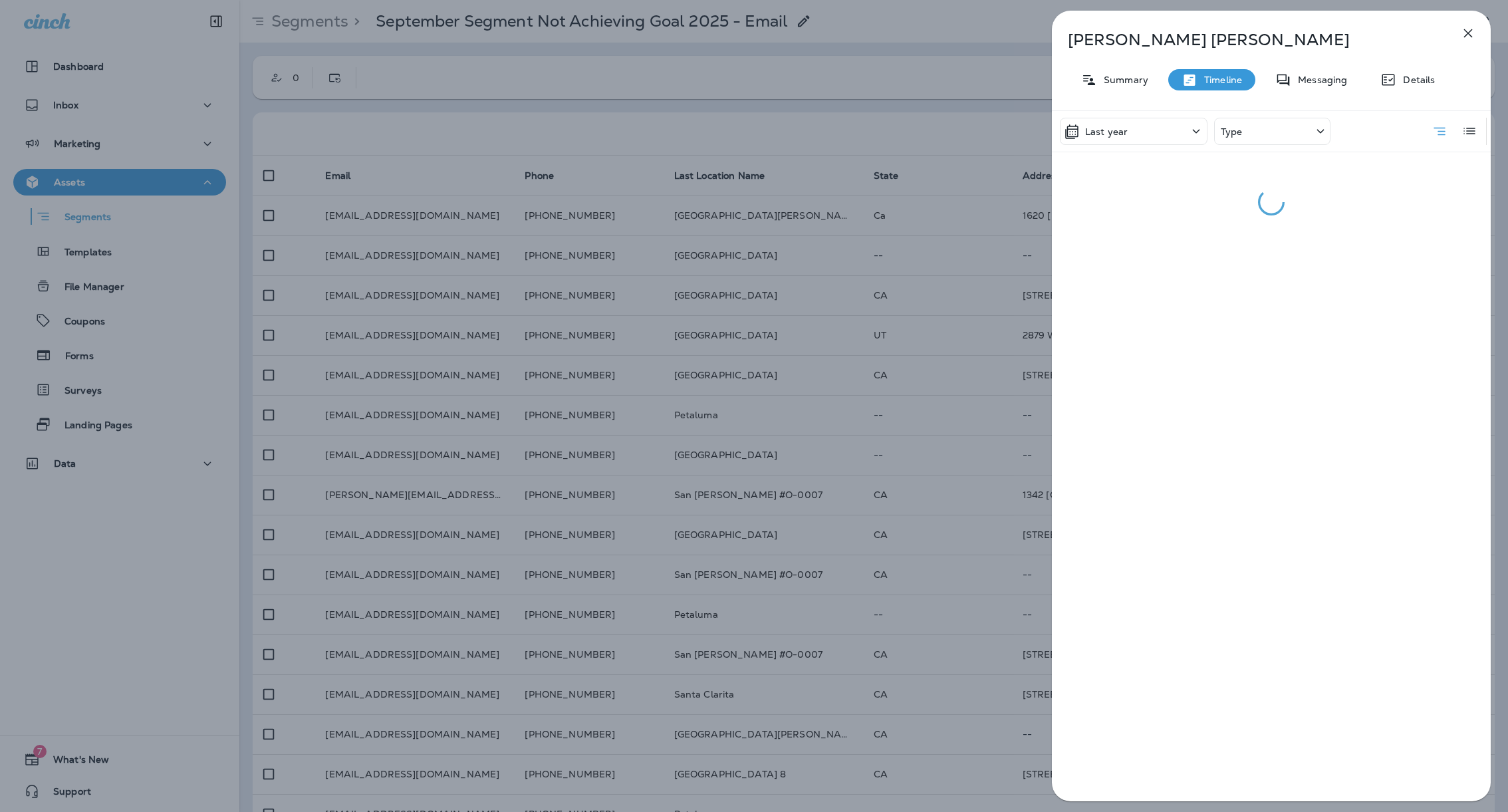
click at [1267, 121] on div "Type" at bounding box center [1273, 131] width 116 height 27
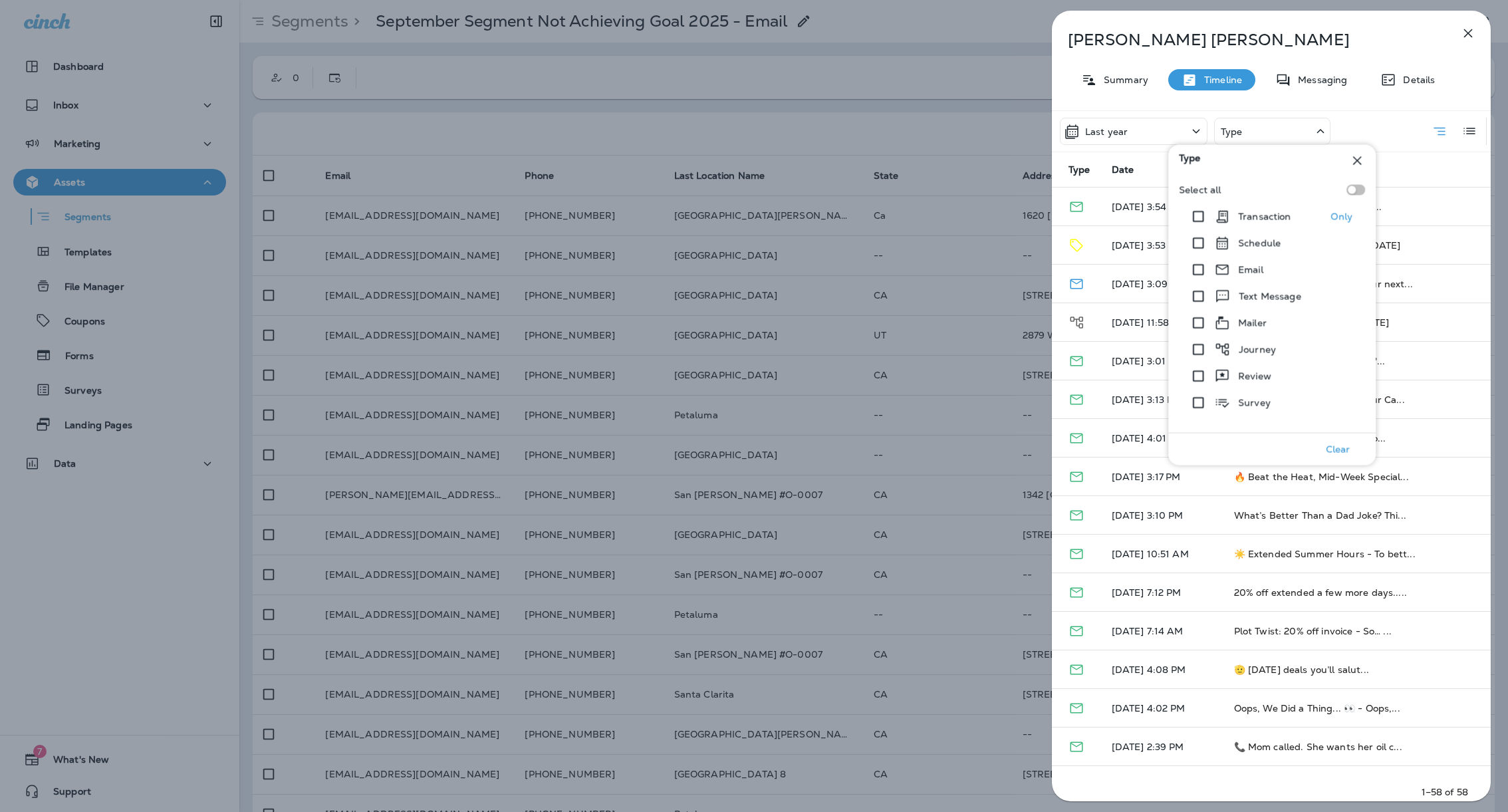
click at [1260, 213] on p "Transaction" at bounding box center [1265, 216] width 53 height 11
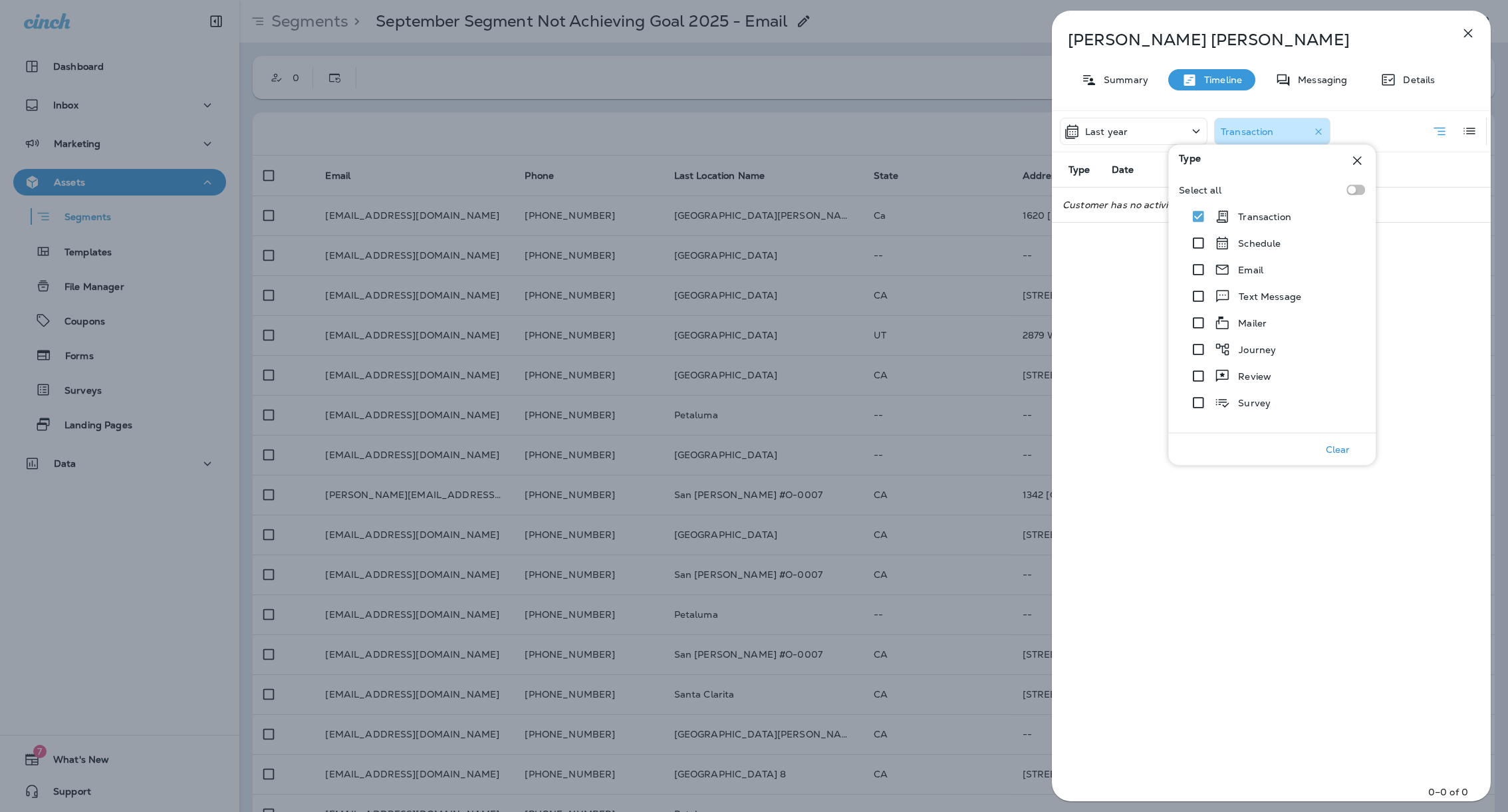
click at [1430, 280] on div "Last year Transaction Type Date Description Customer has no activity with these…" at bounding box center [1271, 460] width 439 height 699
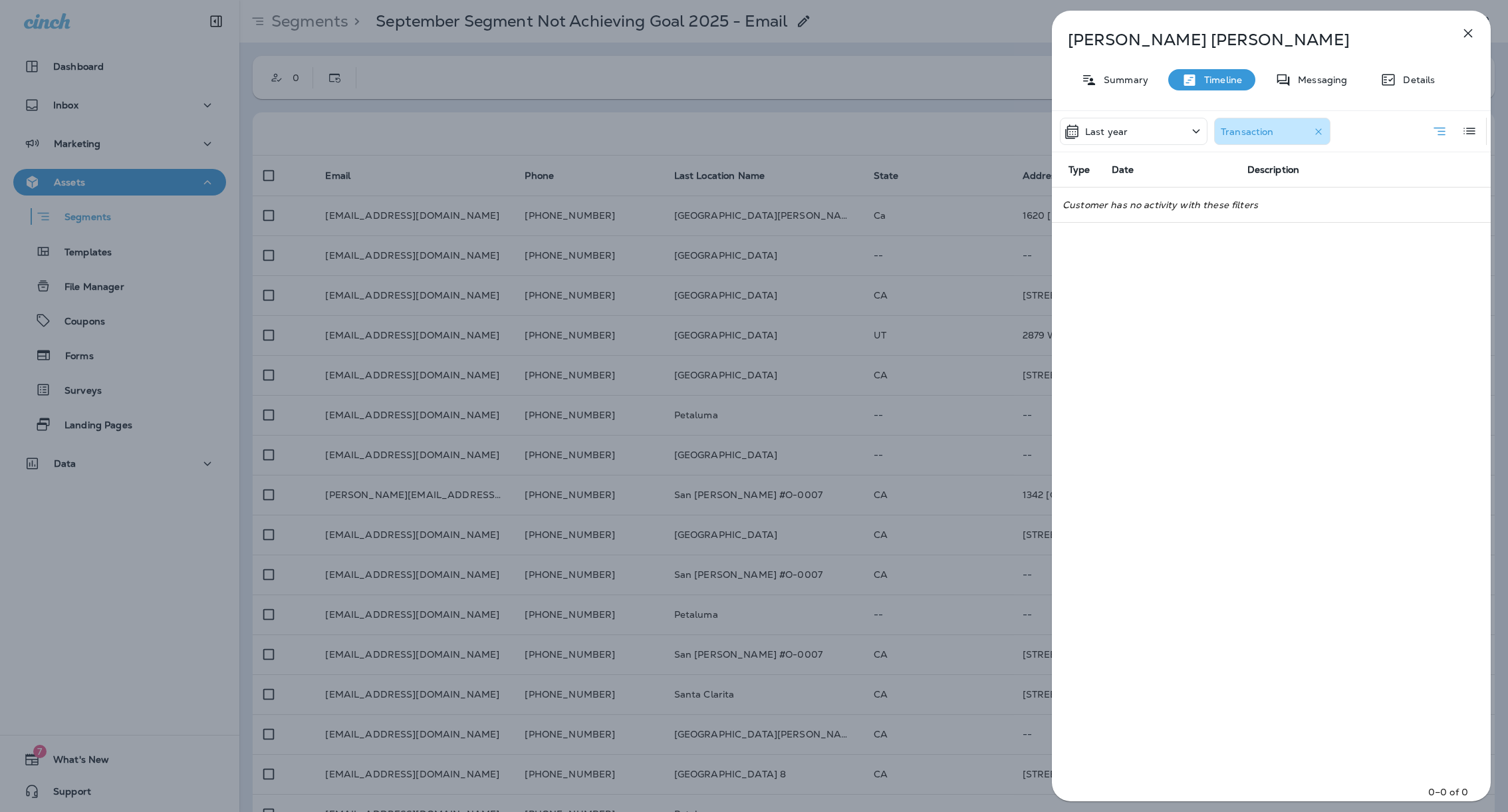
click at [1111, 118] on div "Last year" at bounding box center [1133, 131] width 148 height 27
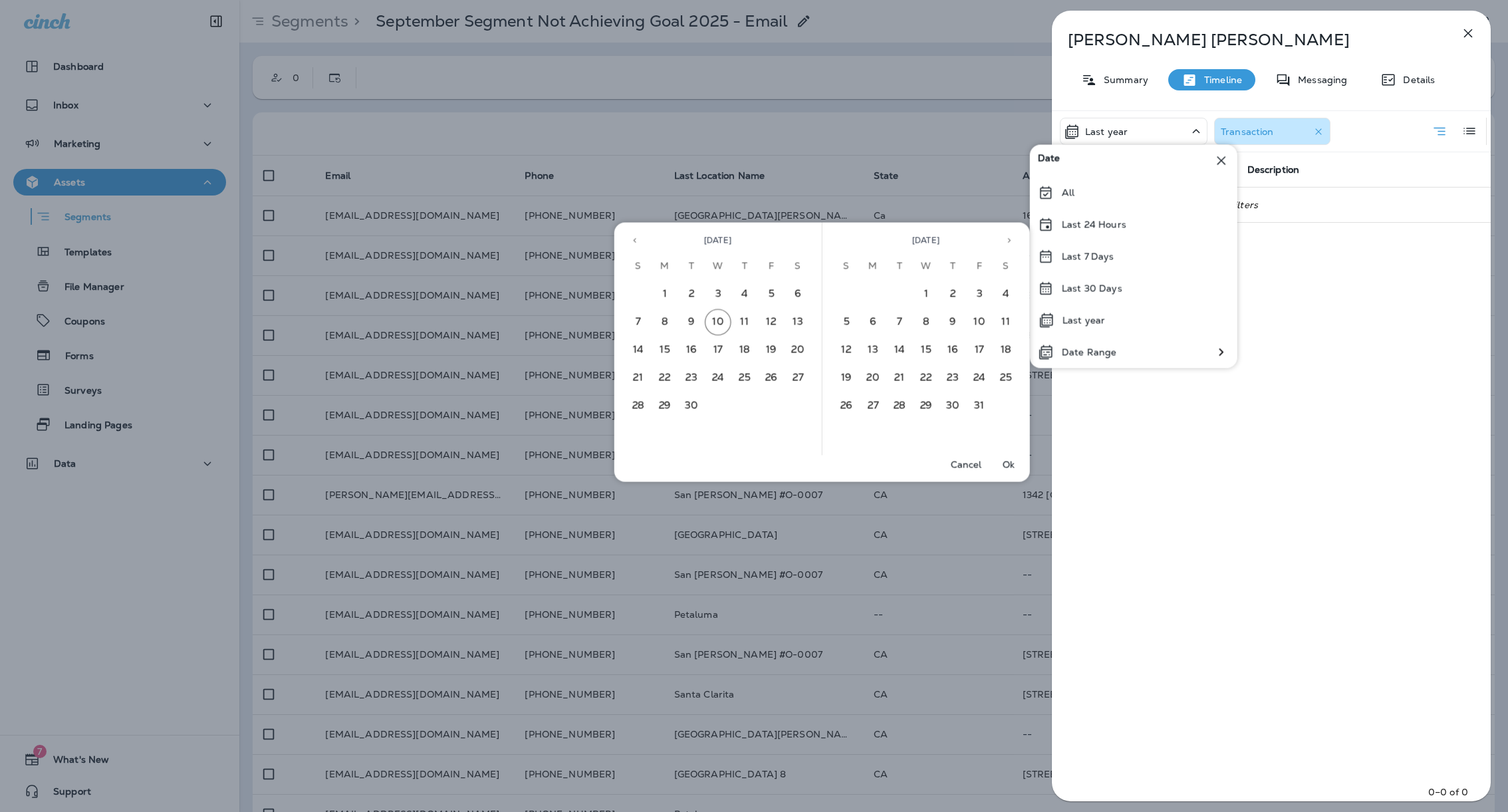
click at [1327, 294] on div "Last year Transaction Type Date Description Customer has no activity with these…" at bounding box center [1271, 460] width 439 height 699
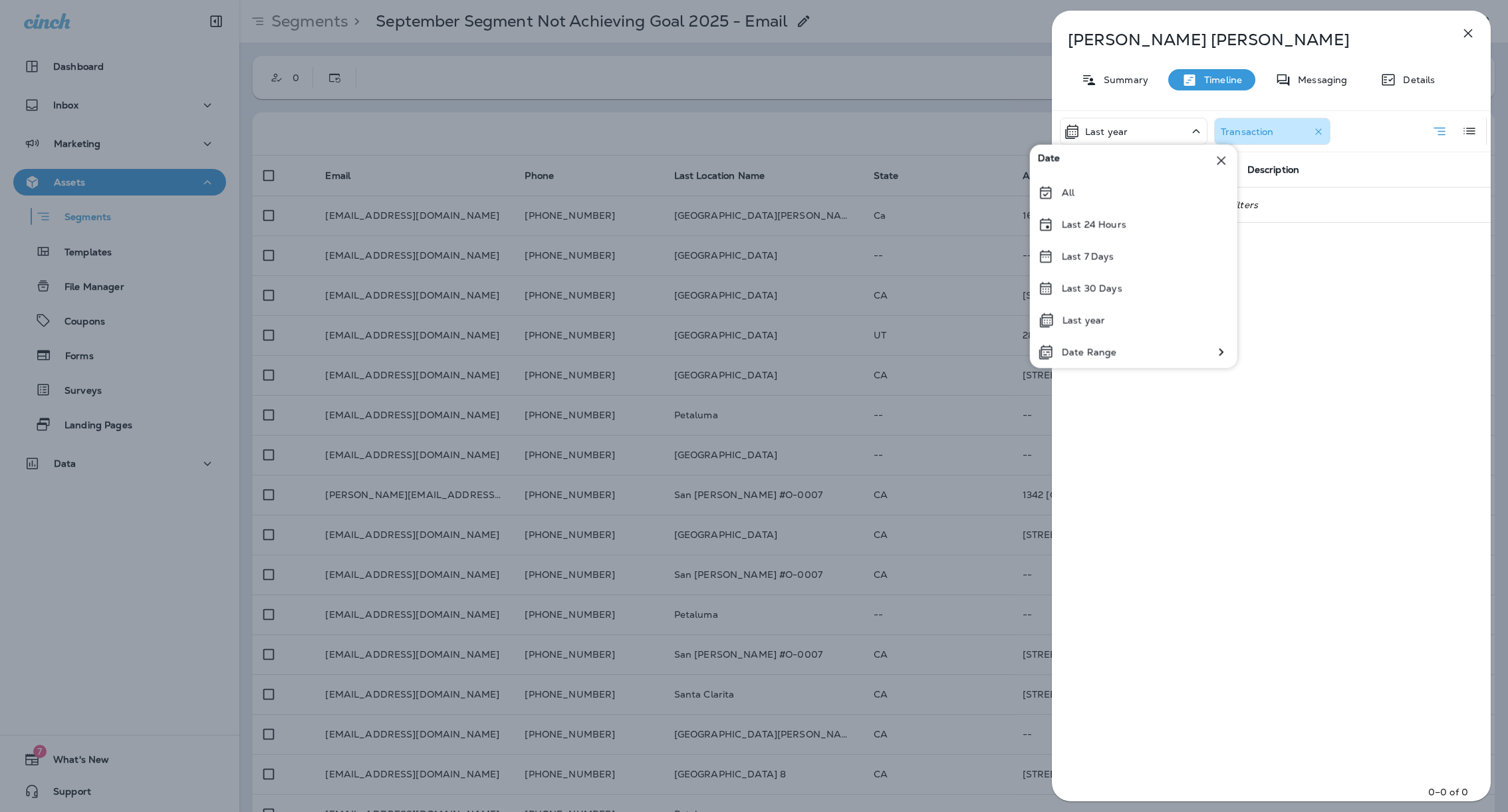
drag, startPoint x: 1336, startPoint y: 247, endPoint x: 1332, endPoint y: 241, distance: 7.2
click at [1336, 246] on div "Last year Transaction Type Date Description Customer has no activity with these…" at bounding box center [1271, 460] width 439 height 699
click at [1175, 123] on div "Last year" at bounding box center [1133, 131] width 148 height 27
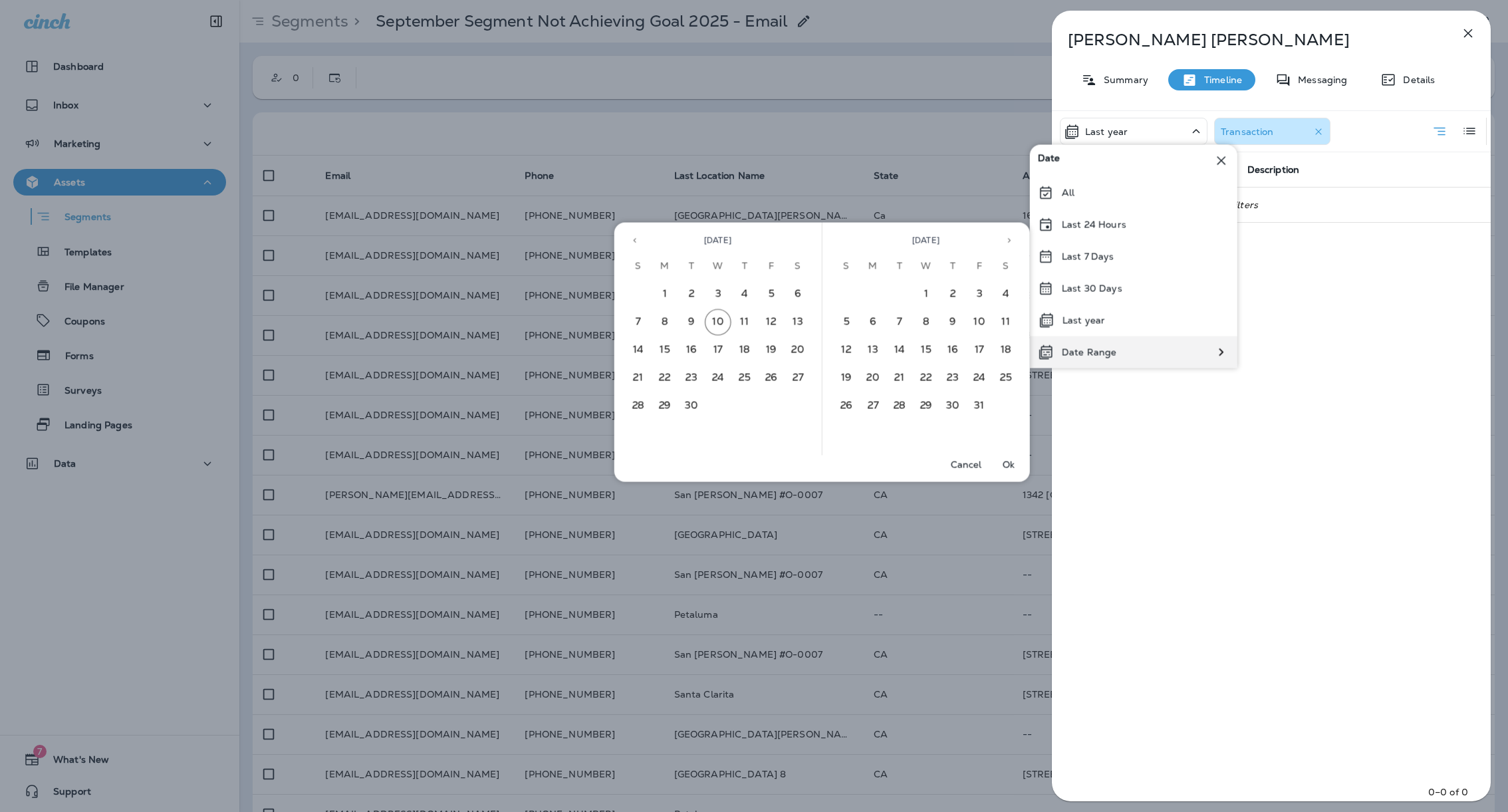
drag, startPoint x: 1148, startPoint y: 362, endPoint x: 1173, endPoint y: 356, distance: 25.7
click at [1148, 362] on div "Date Range" at bounding box center [1133, 352] width 207 height 32
click at [1248, 343] on div "Last year Transaction Type Date Description Customer has no activity with these…" at bounding box center [1271, 460] width 439 height 699
click at [1380, 340] on div "Last year Transaction Type Date Description Customer has no activity with these…" at bounding box center [1271, 460] width 439 height 699
click at [1359, 276] on div "Last year Transaction Type Date Description Customer has no activity with these…" at bounding box center [1271, 460] width 439 height 699
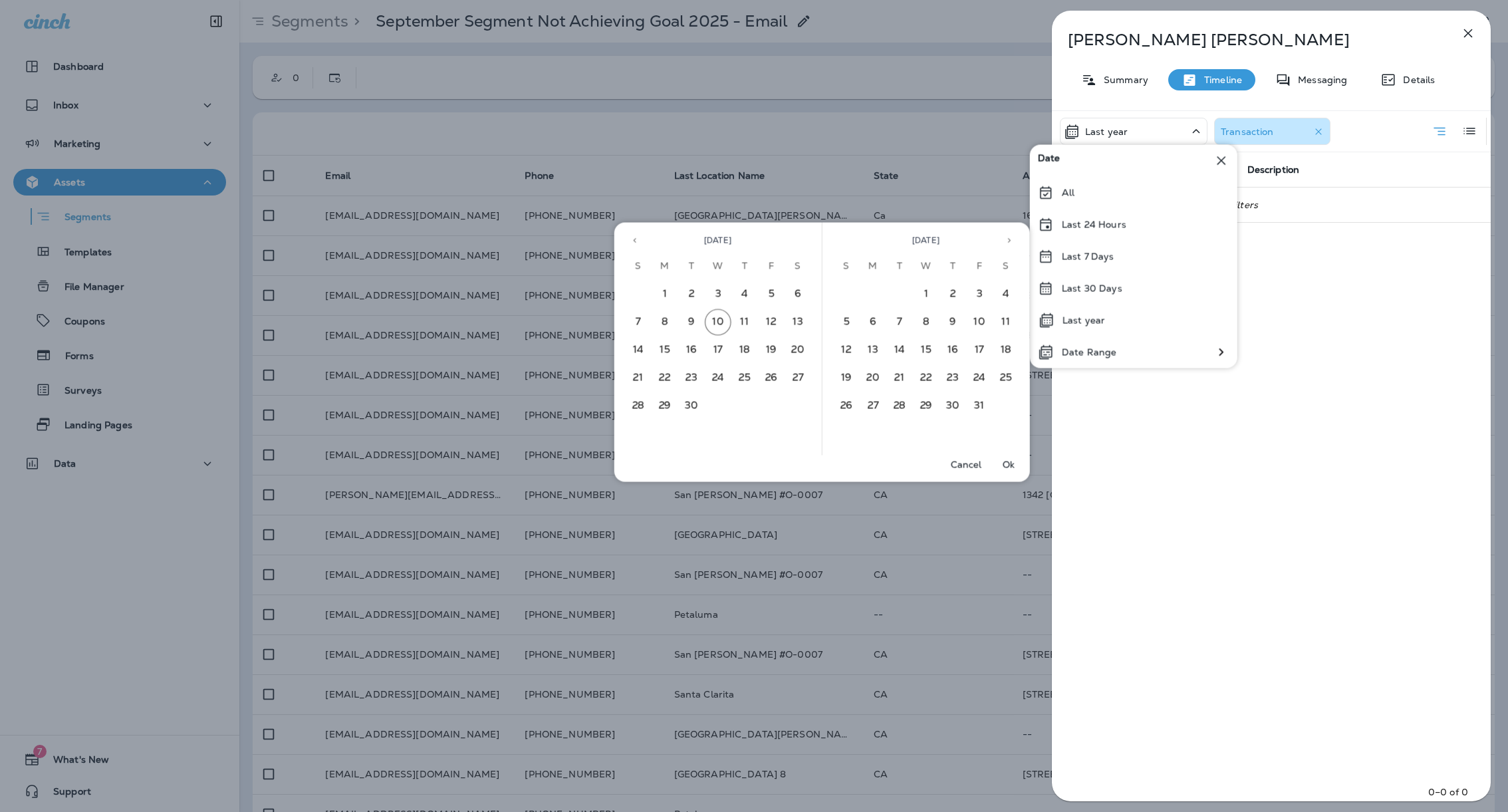
click at [1375, 22] on div "Sebastian Landa Summary Timeline Messaging Details Last year Transaction Type D…" at bounding box center [1271, 410] width 439 height 799
click at [1462, 32] on icon "button" at bounding box center [1468, 33] width 16 height 16
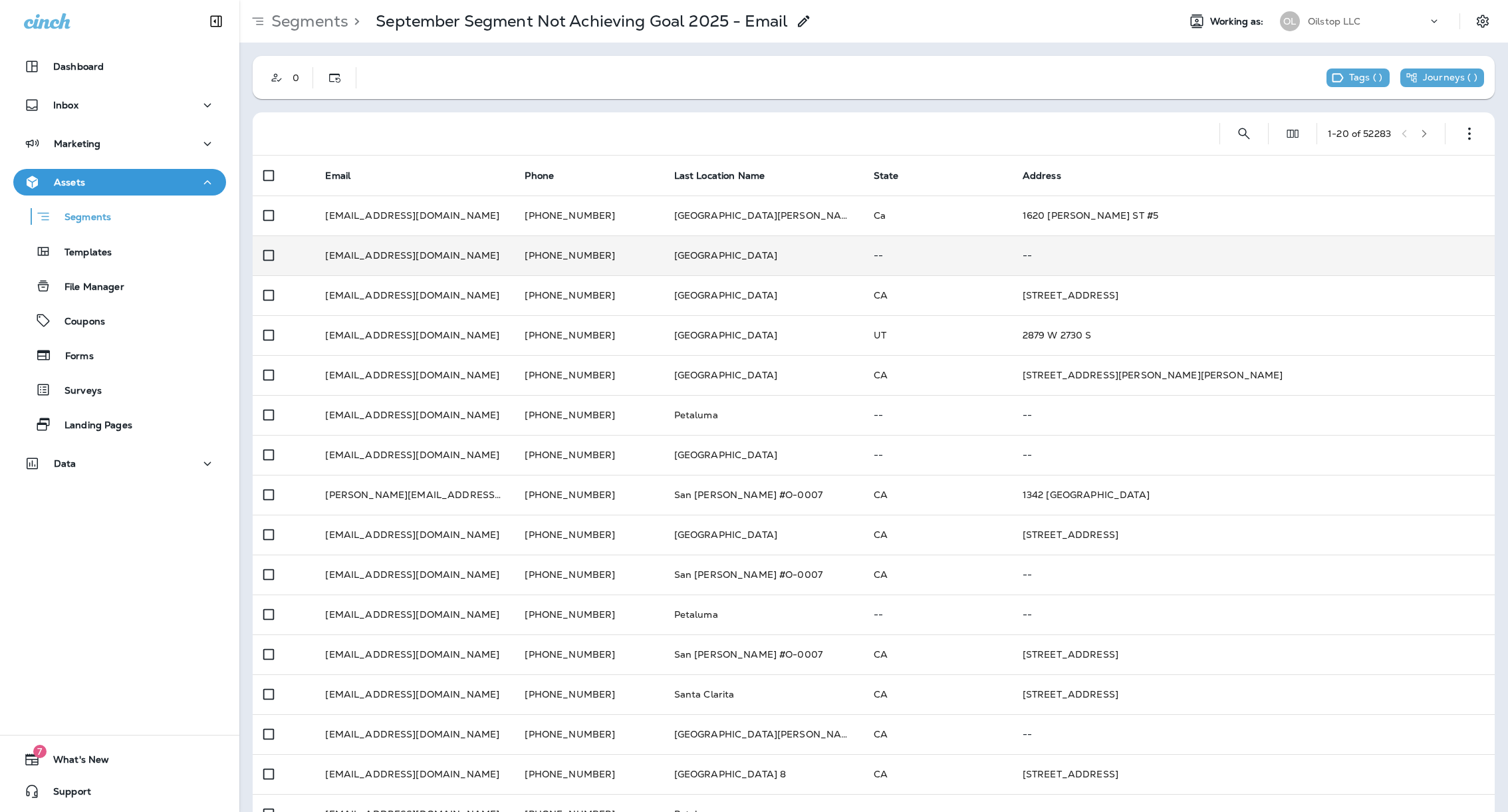
click at [724, 260] on td "Norwalk" at bounding box center [763, 255] width 199 height 40
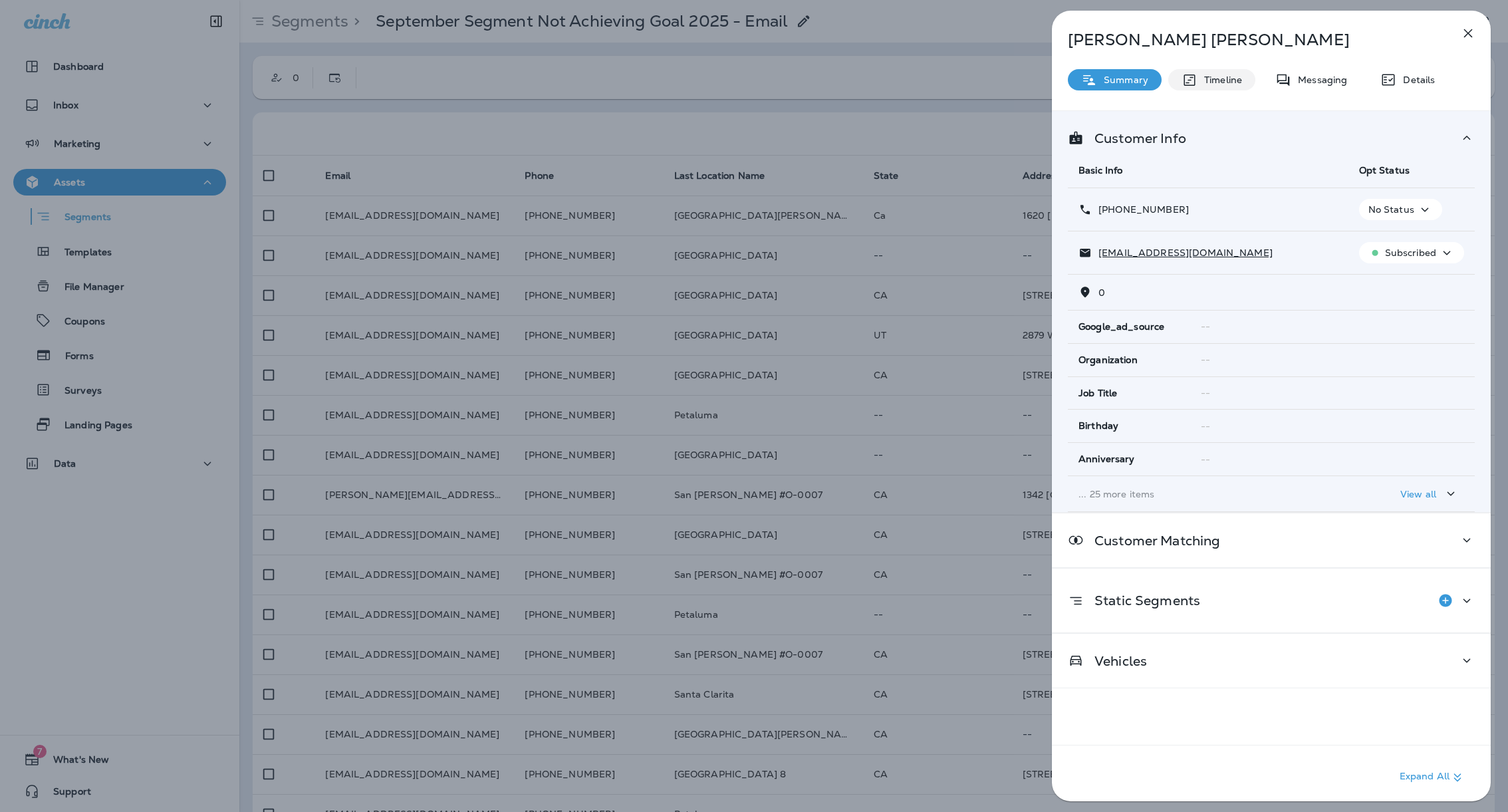
click at [1231, 87] on div "Timeline" at bounding box center [1212, 79] width 87 height 21
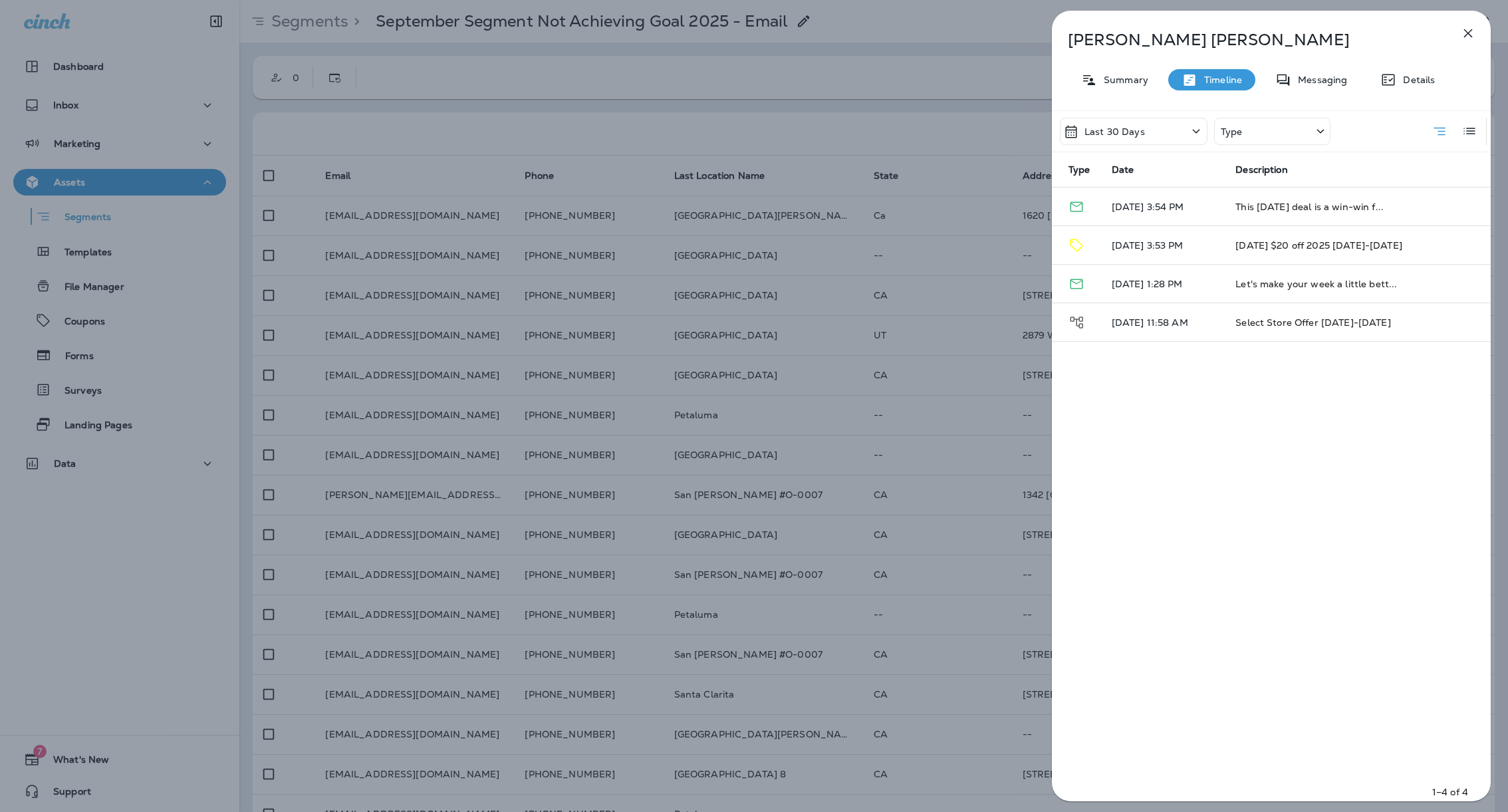
click at [1138, 140] on div "Last 30 Days" at bounding box center [1133, 131] width 148 height 27
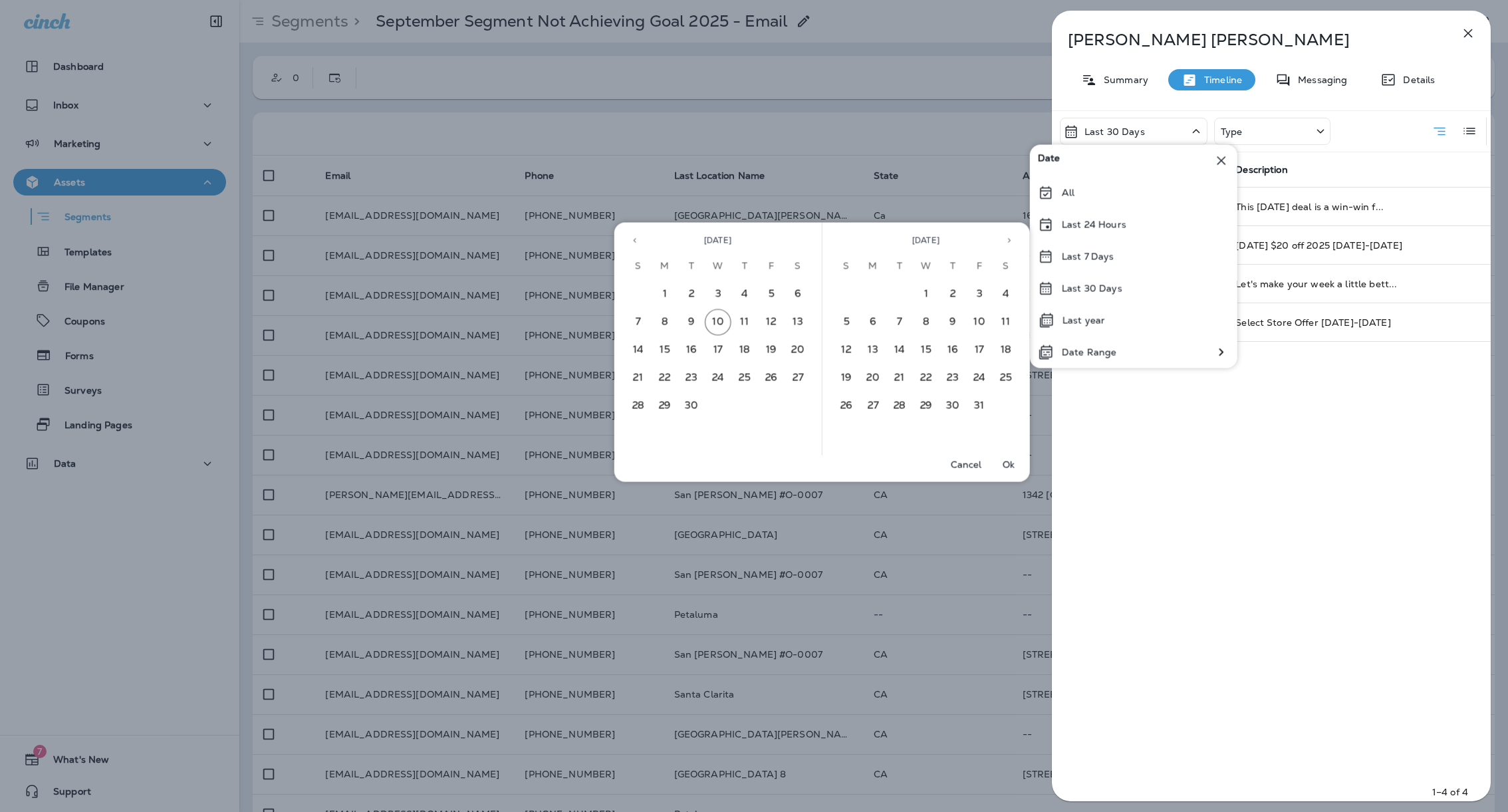
click at [631, 238] on icon "Previous month" at bounding box center [635, 240] width 9 height 9
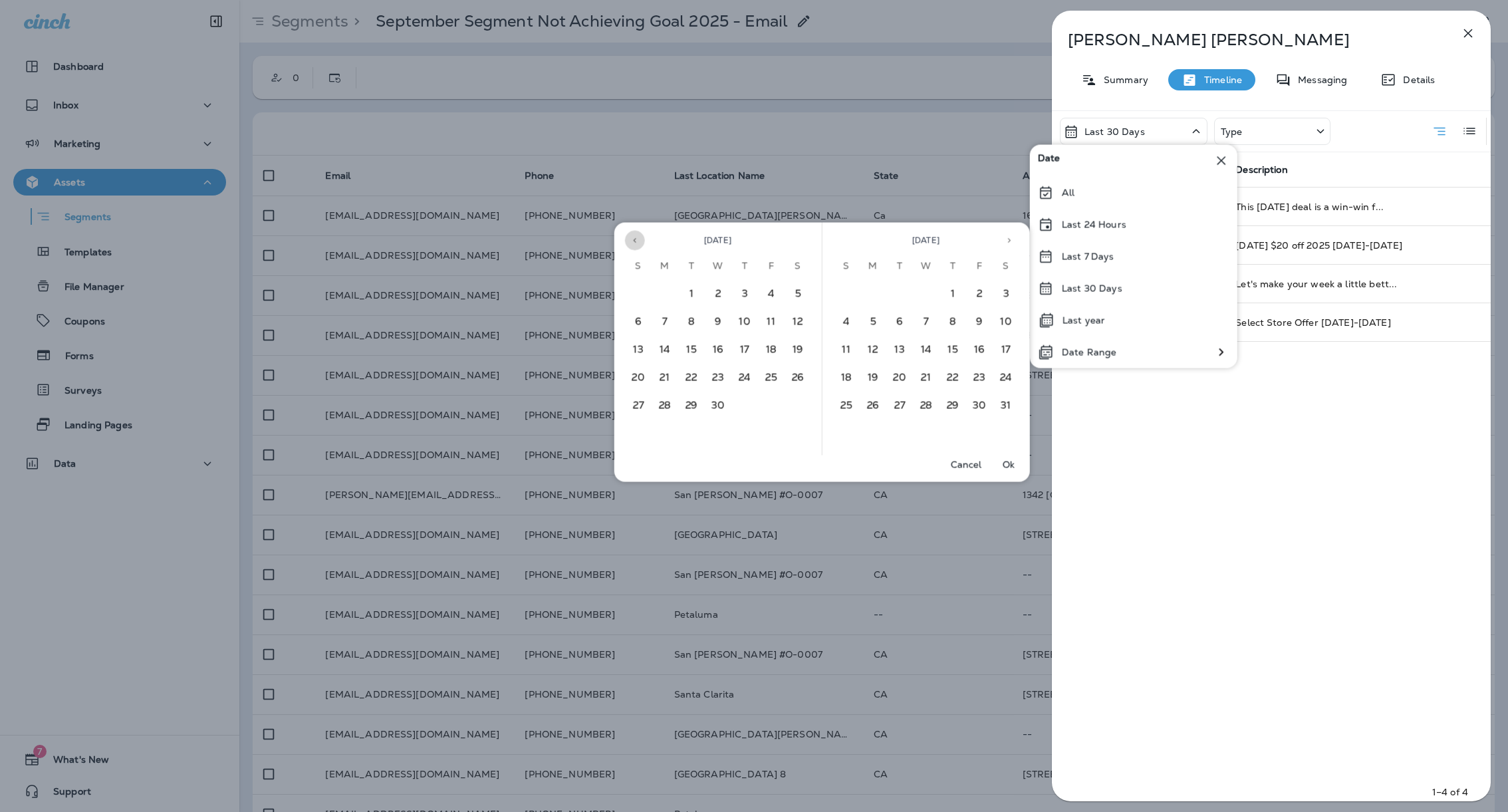
click at [631, 238] on icon "Previous month" at bounding box center [635, 240] width 9 height 9
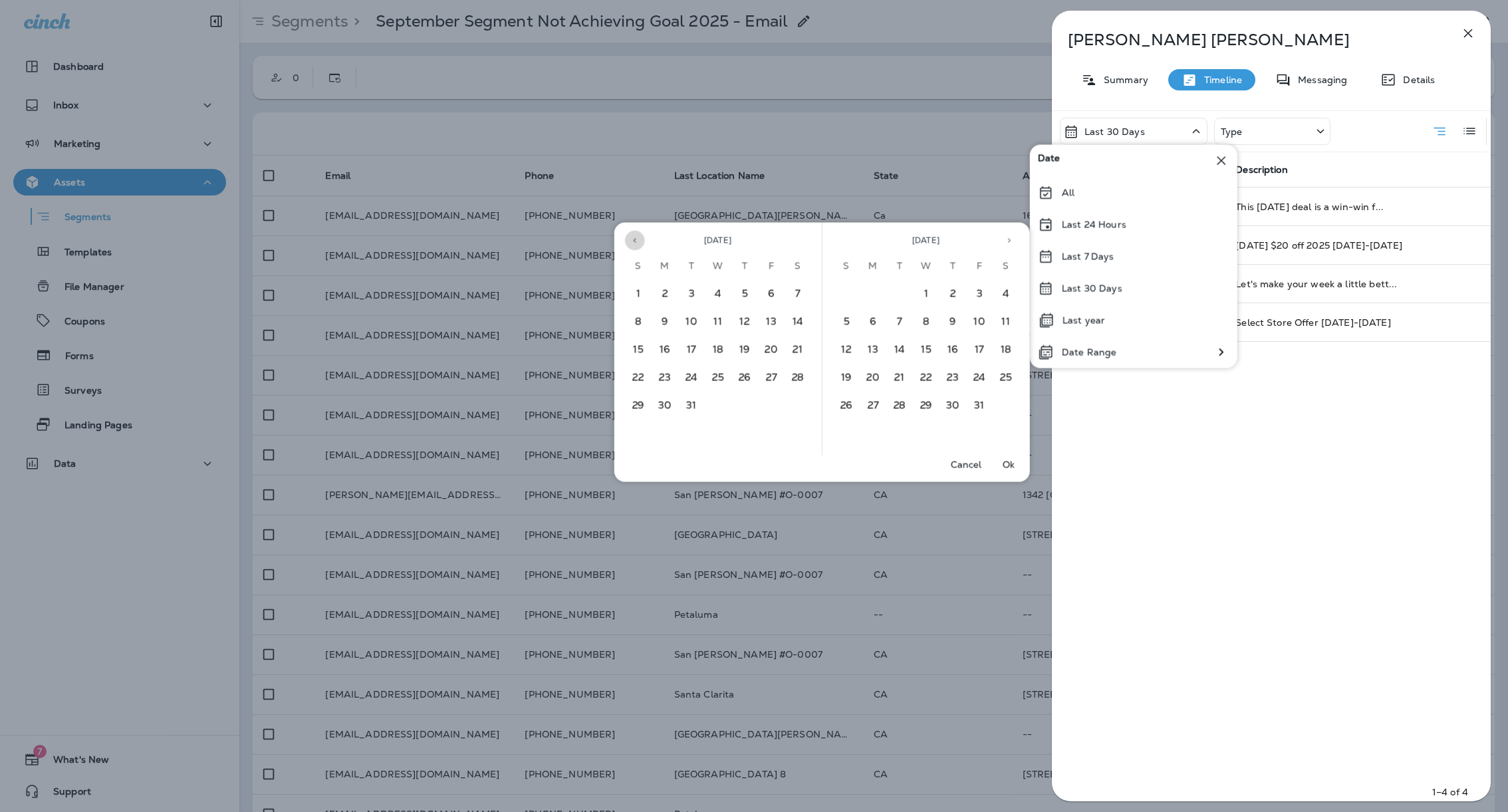
click at [631, 238] on icon "Previous month" at bounding box center [635, 240] width 9 height 9
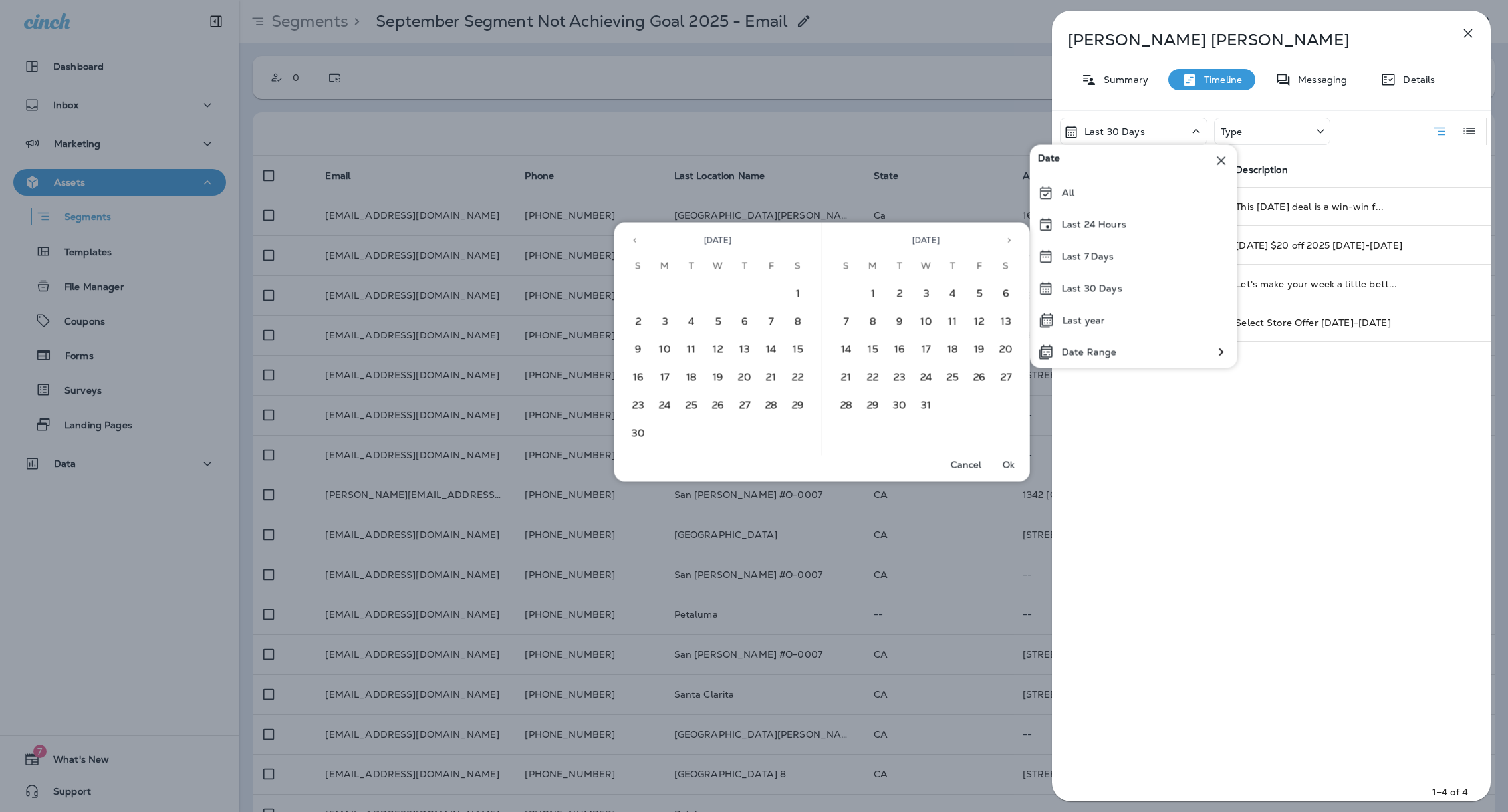
click at [631, 238] on icon "Previous month" at bounding box center [635, 240] width 9 height 9
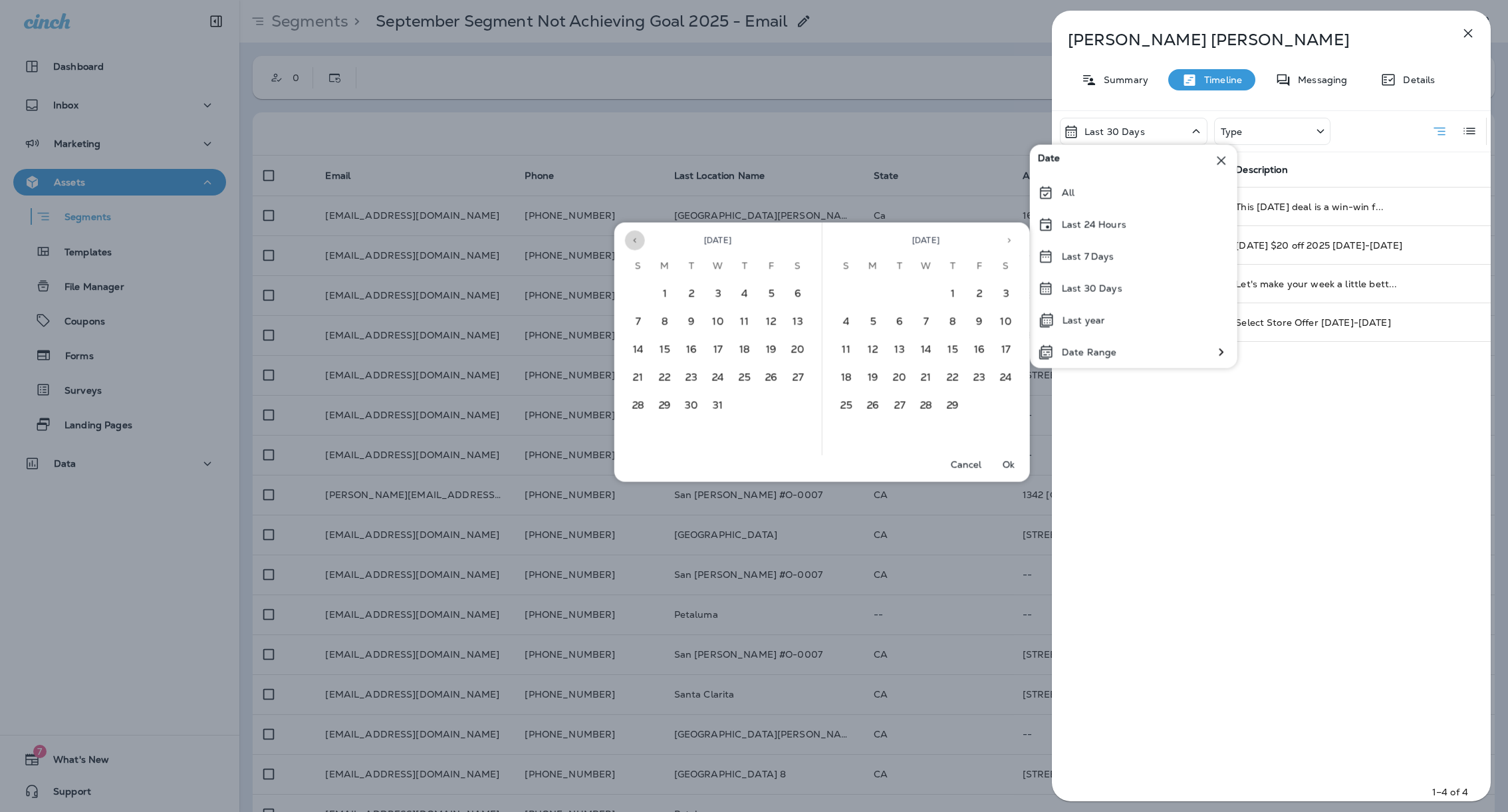
click at [631, 238] on icon "Previous month" at bounding box center [635, 240] width 9 height 9
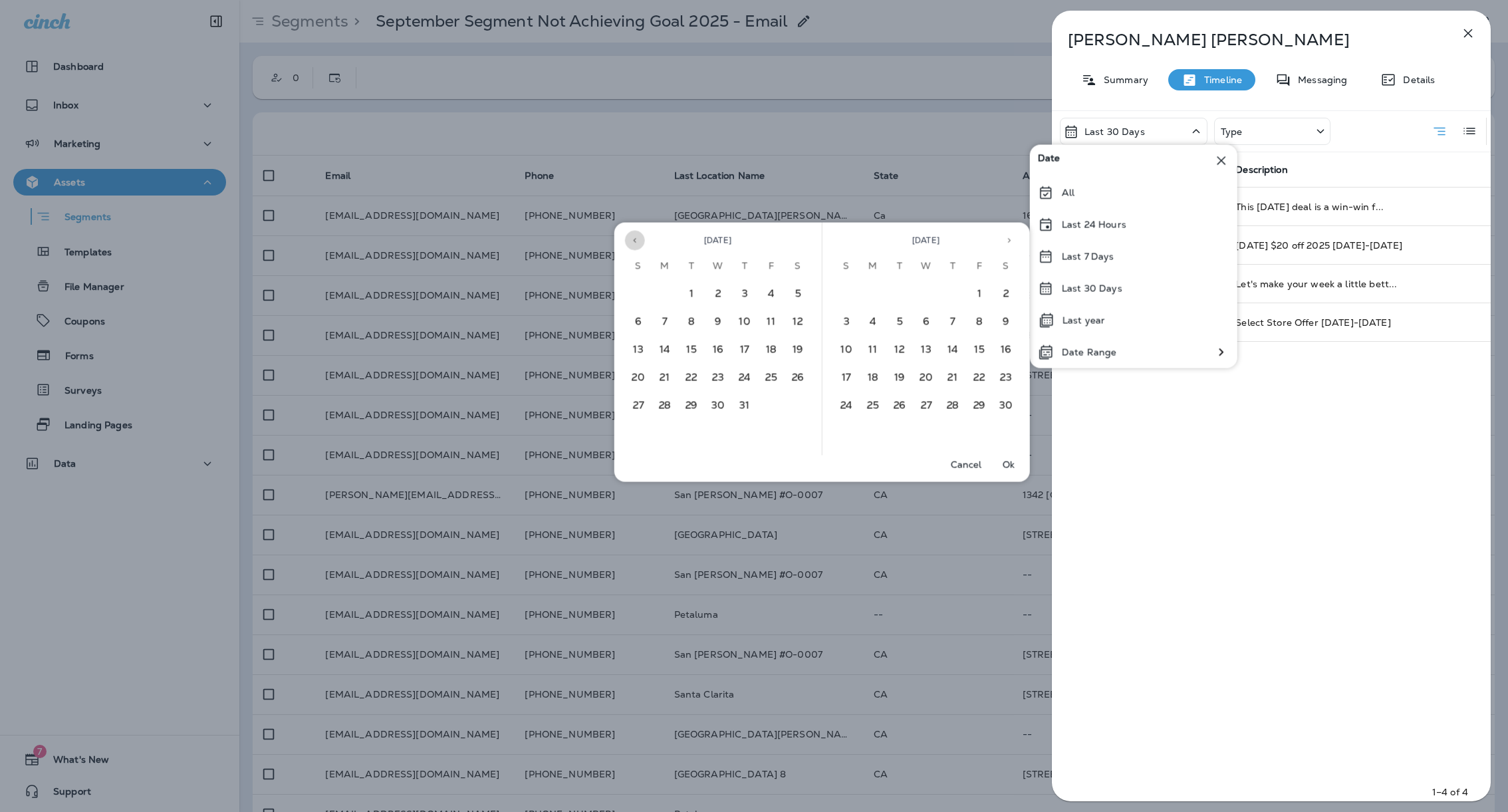
click at [631, 238] on icon "Previous month" at bounding box center [635, 240] width 9 height 9
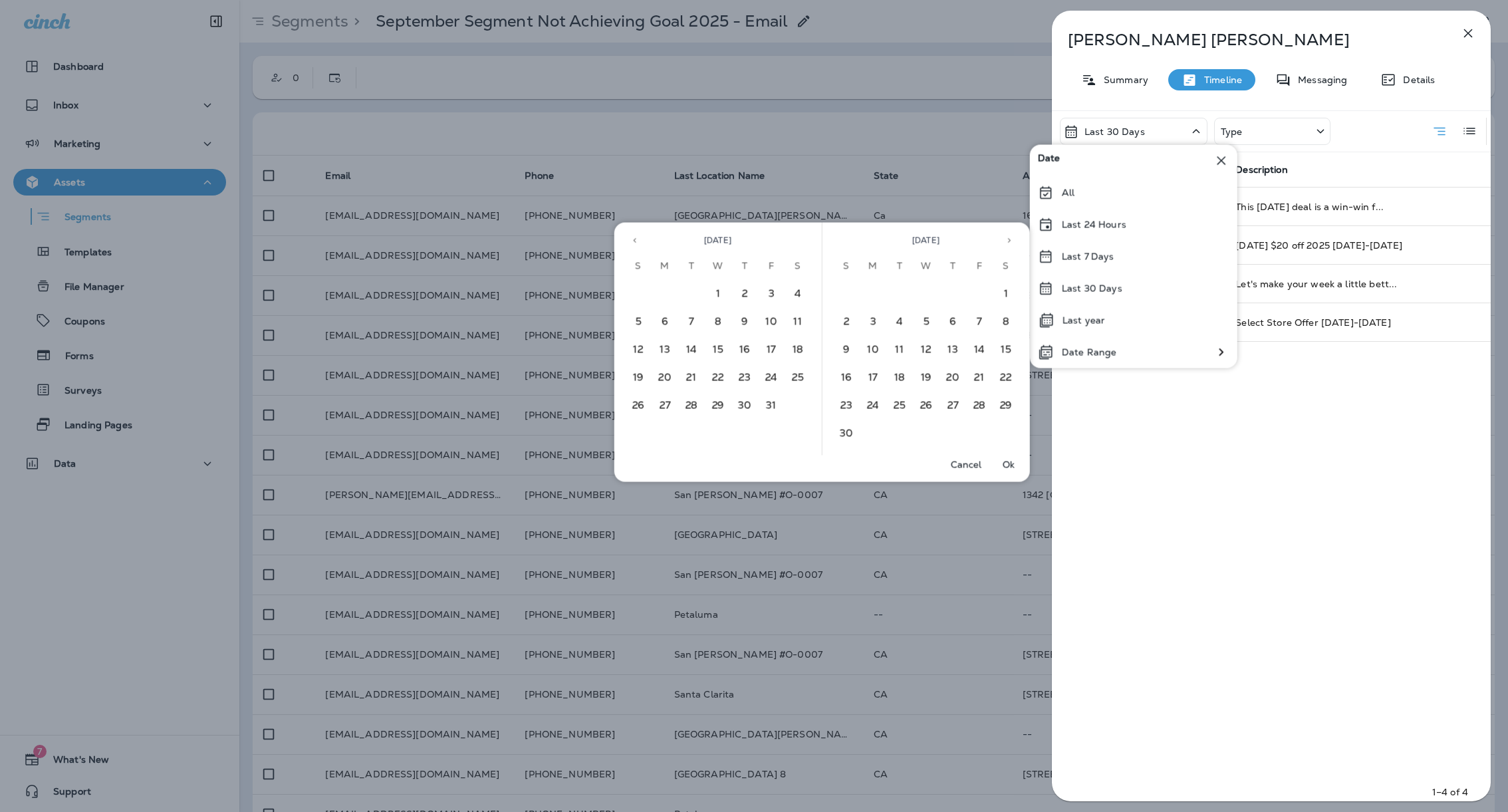
click at [631, 238] on icon "Previous month" at bounding box center [635, 240] width 9 height 9
click at [709, 295] on button "1" at bounding box center [718, 294] width 26 height 26
click at [1011, 466] on button "Ok" at bounding box center [1009, 465] width 43 height 18
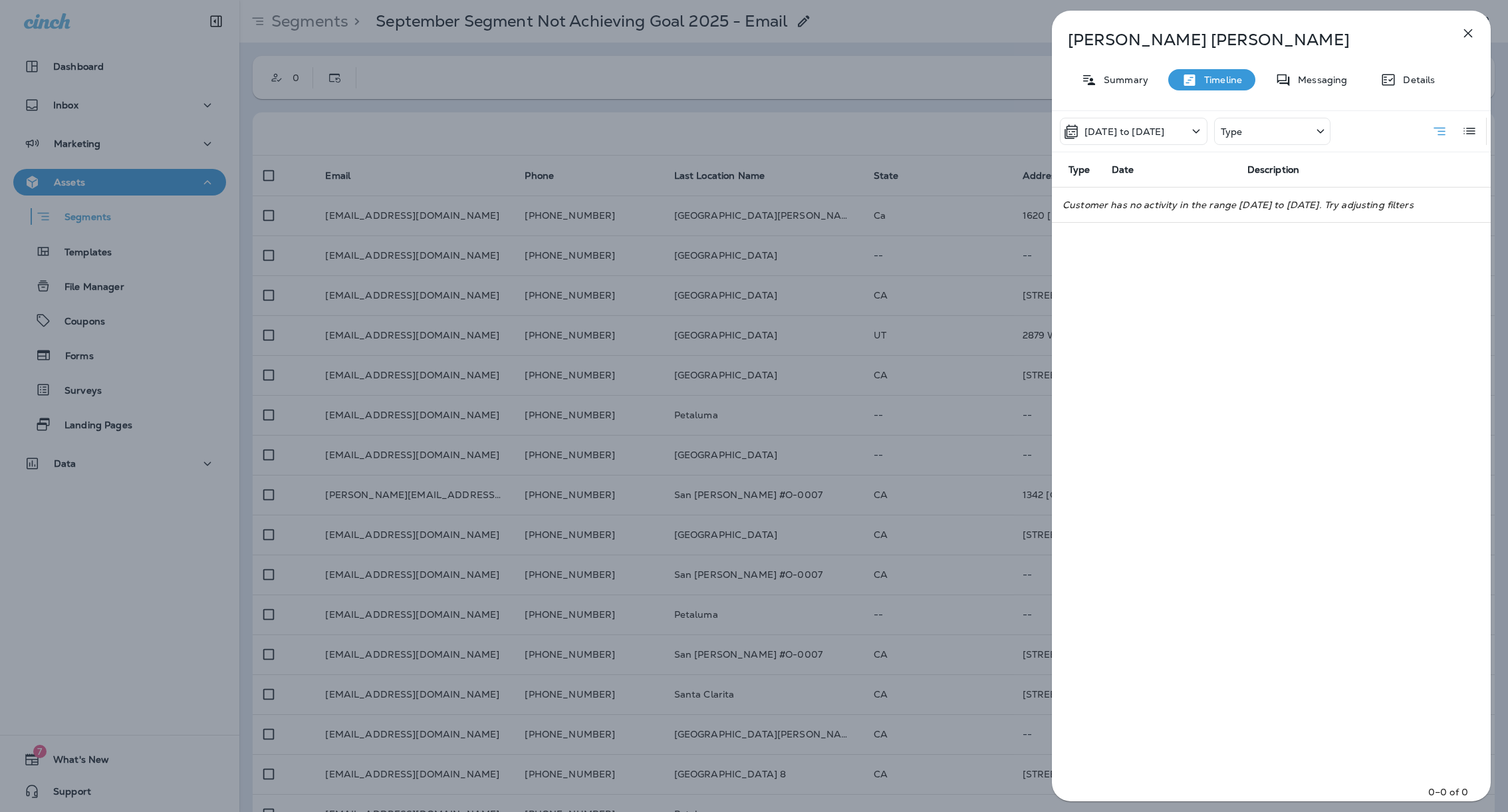
click at [1271, 128] on div "Type" at bounding box center [1273, 131] width 116 height 27
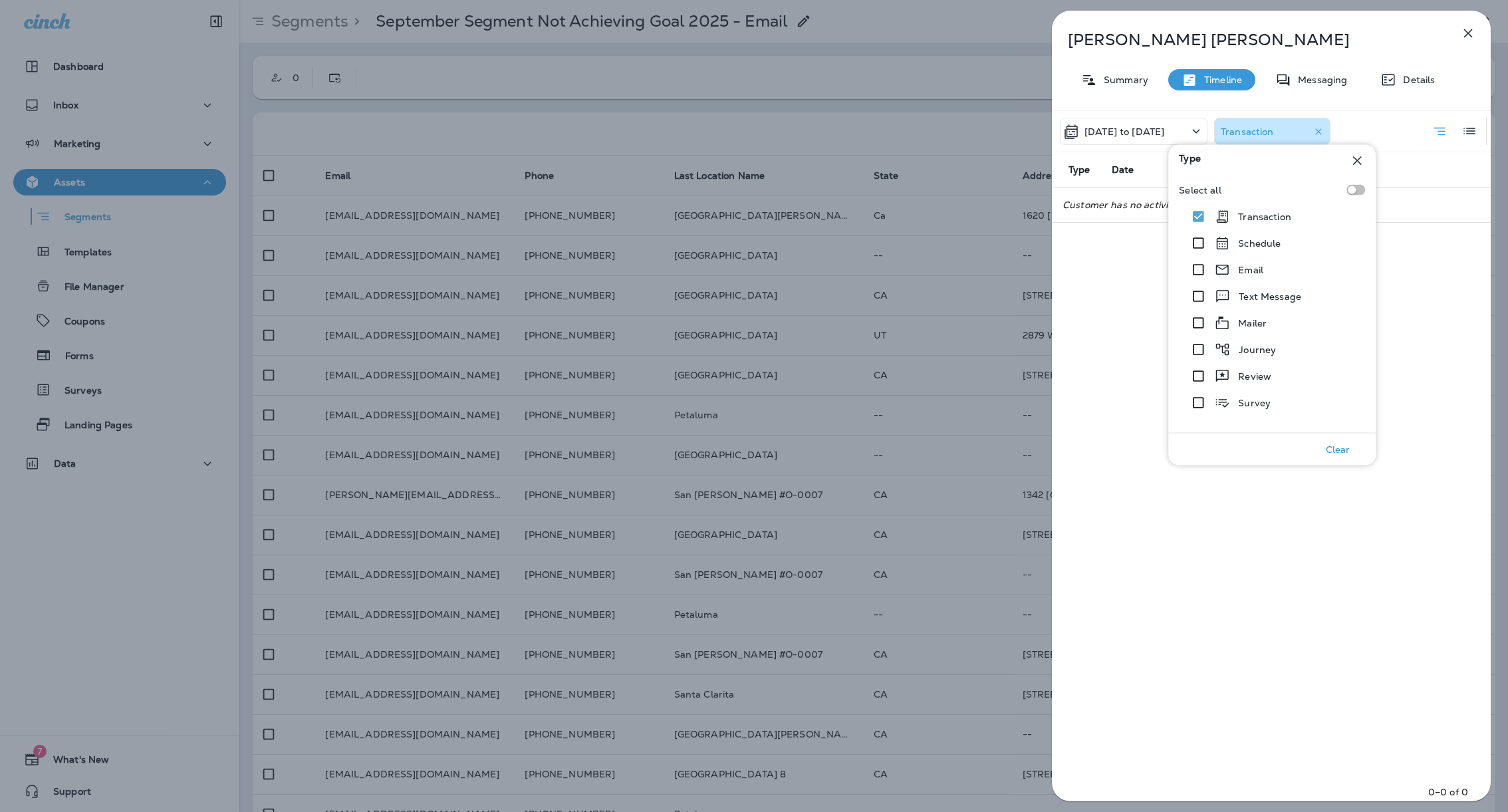
click at [1353, 574] on div "02/01/23 to 02/01/23 Transaction Type Date Description Customer has no activity…" at bounding box center [1271, 460] width 439 height 699
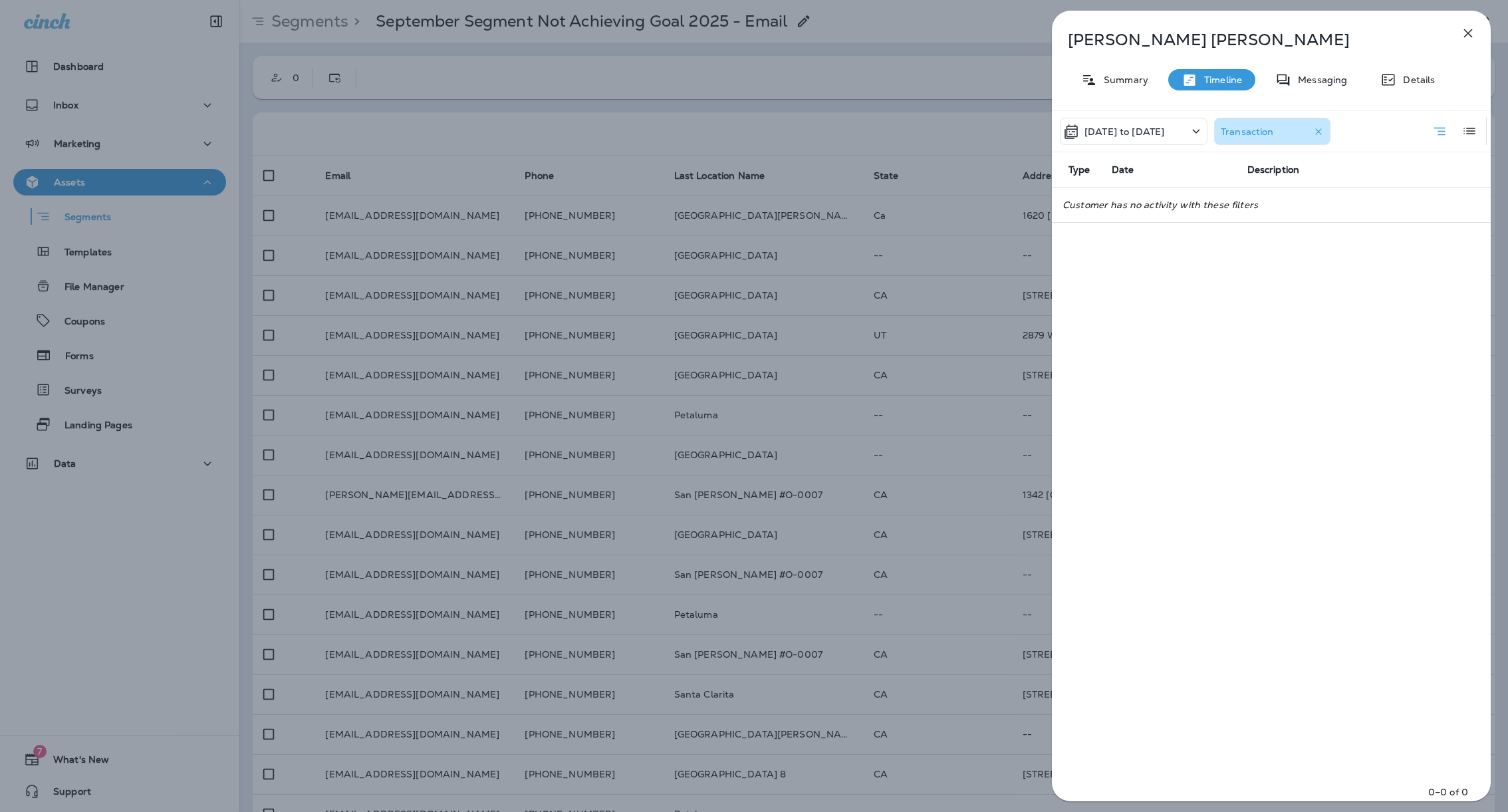
click at [1462, 37] on icon "button" at bounding box center [1468, 33] width 16 height 16
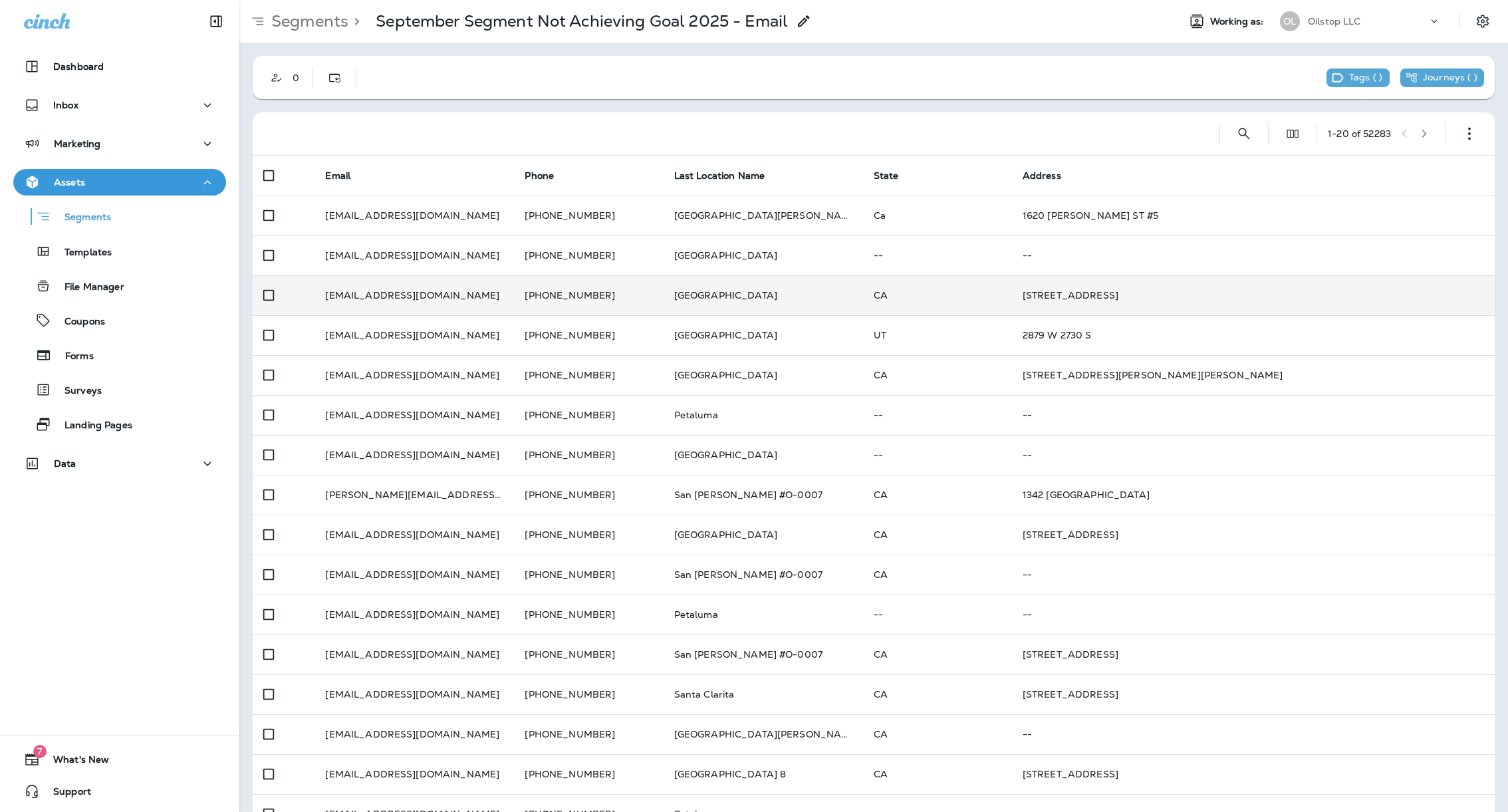
click at [685, 297] on td "Norwalk" at bounding box center [763, 295] width 199 height 40
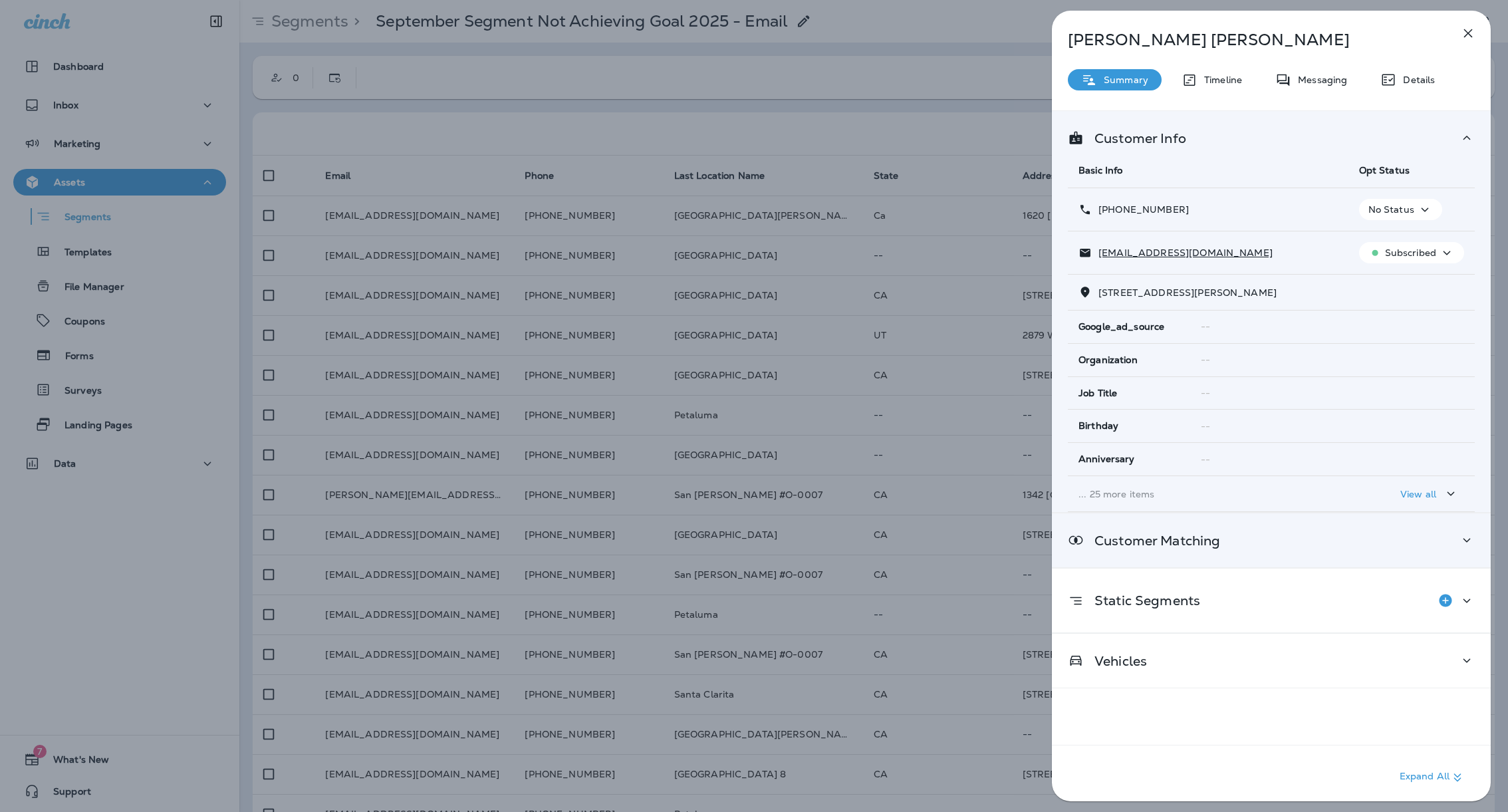
click at [1269, 545] on div "Customer Matching" at bounding box center [1272, 540] width 407 height 16
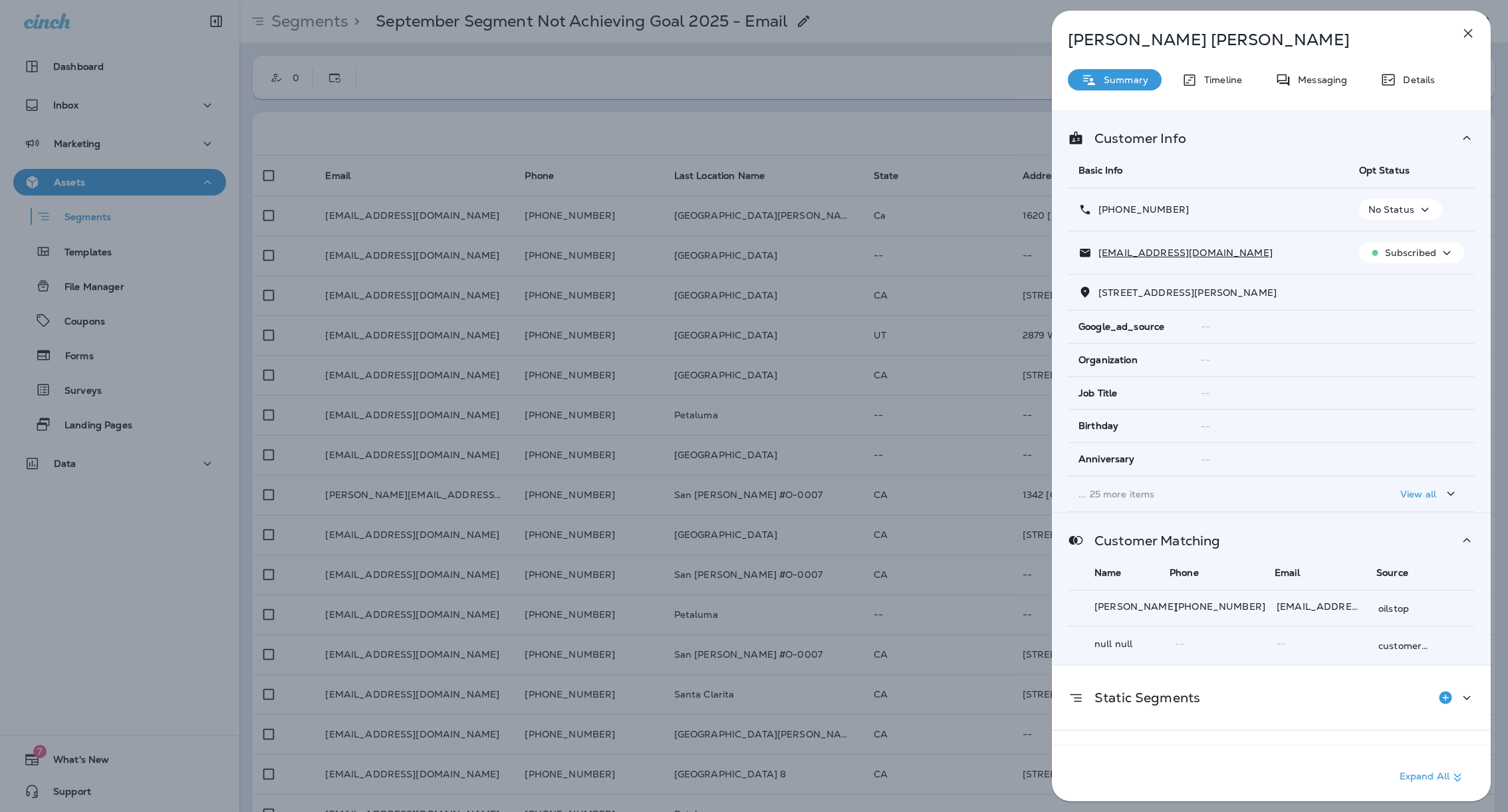
click at [1272, 537] on div "Customer Matching" at bounding box center [1272, 540] width 407 height 16
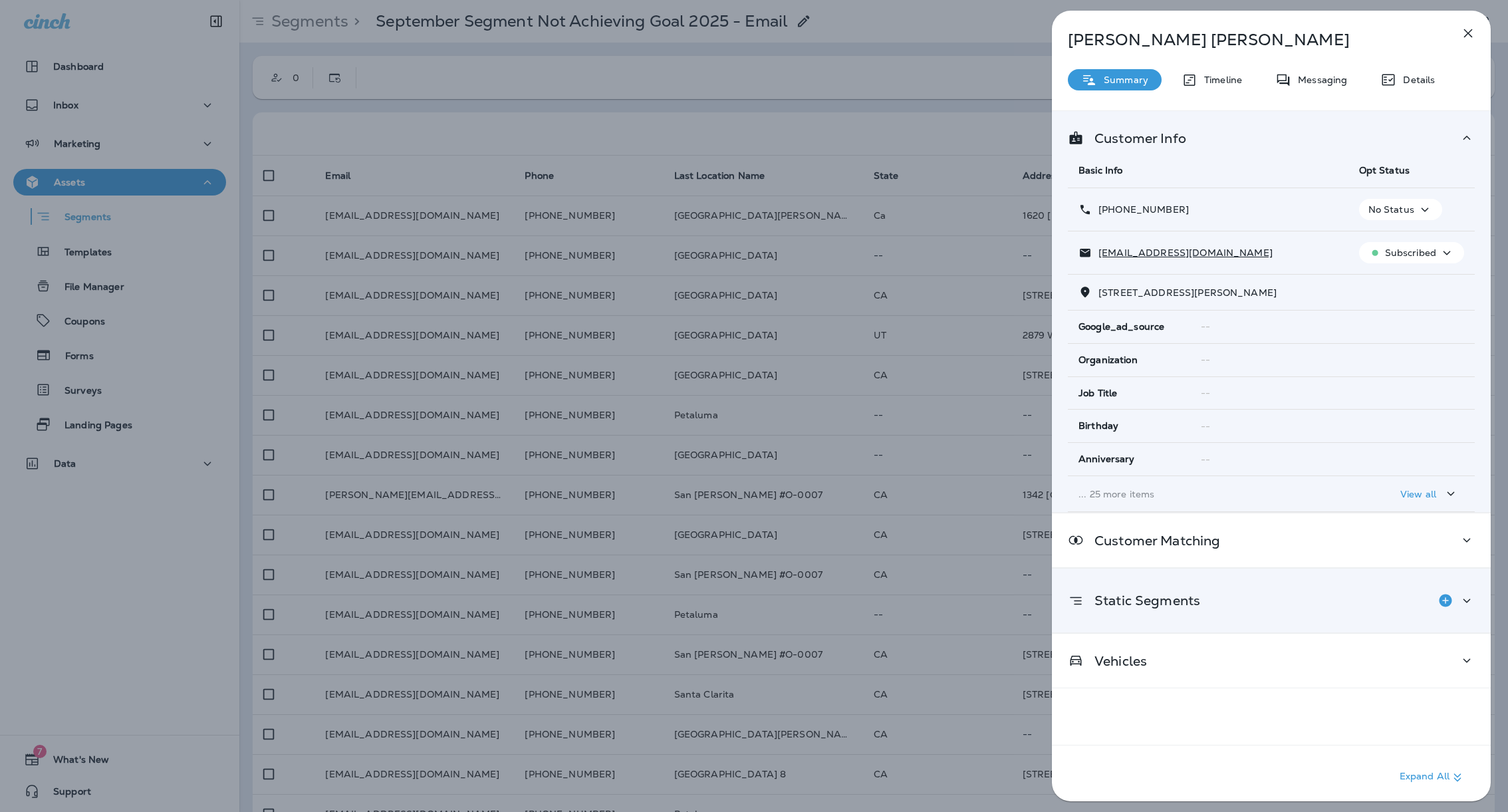
click at [1250, 589] on div "Static Segments" at bounding box center [1272, 600] width 407 height 26
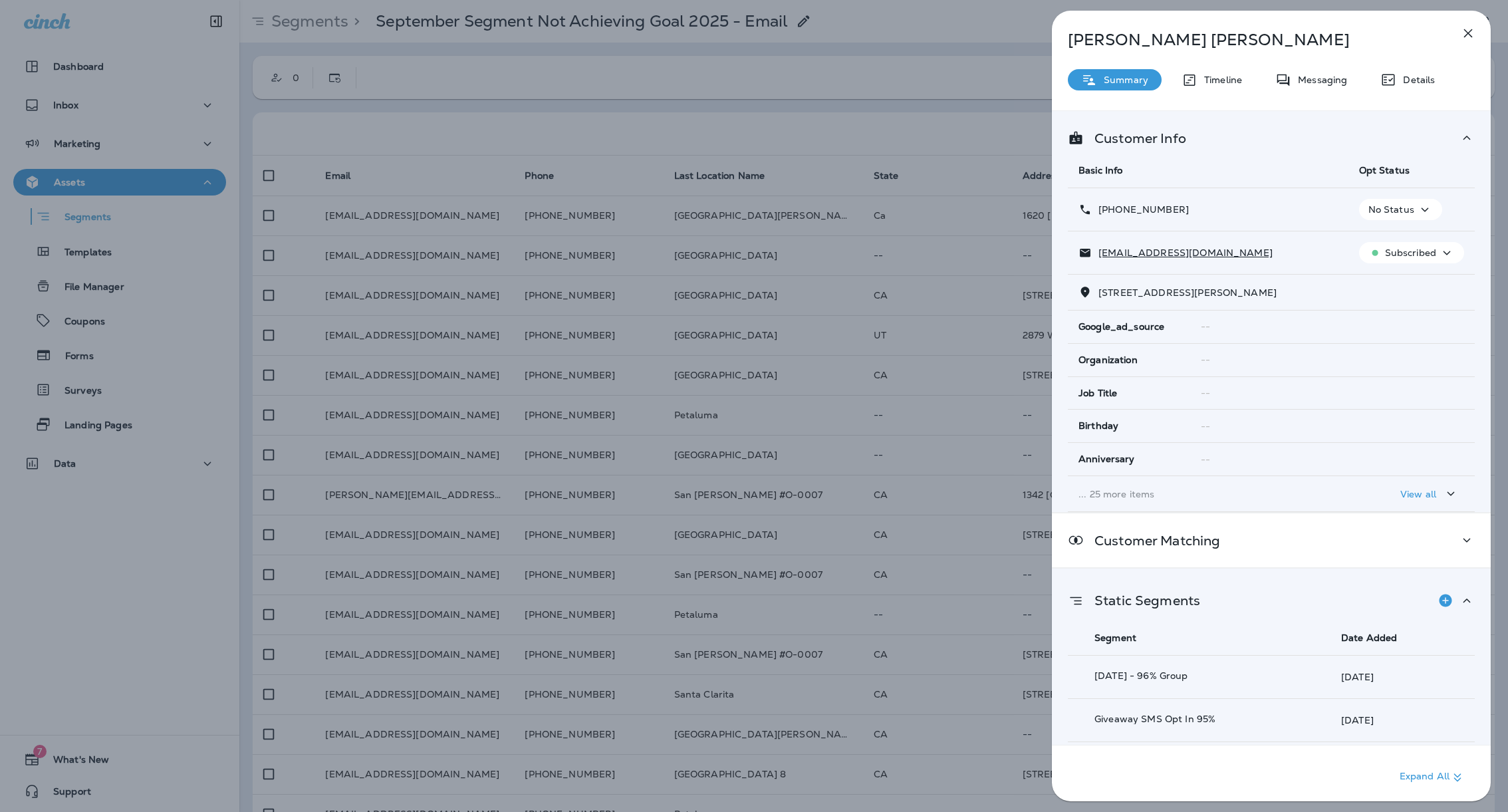
click at [1250, 589] on div "Static Segments" at bounding box center [1272, 600] width 407 height 26
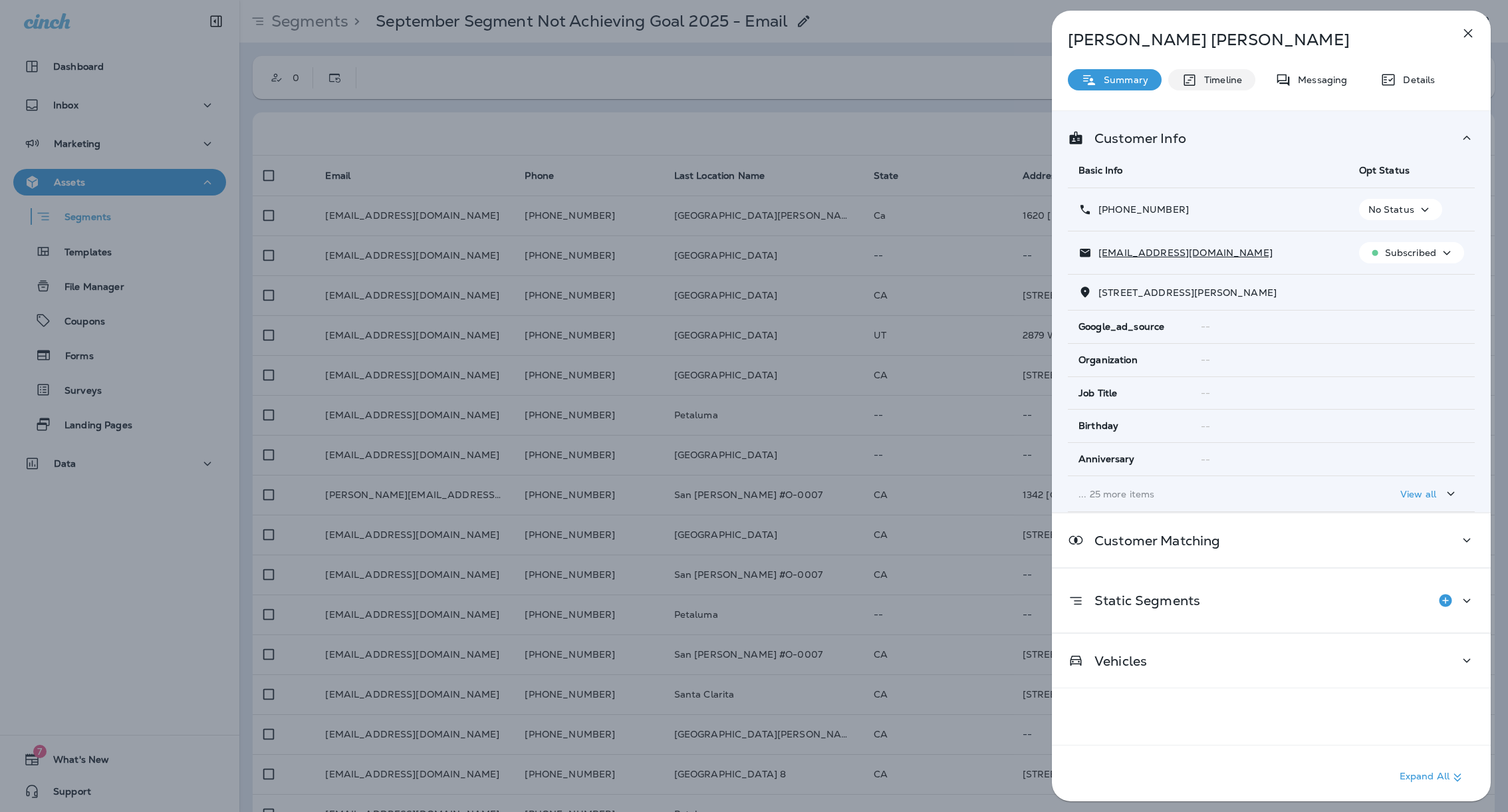
click at [1229, 77] on p "Timeline" at bounding box center [1219, 79] width 45 height 11
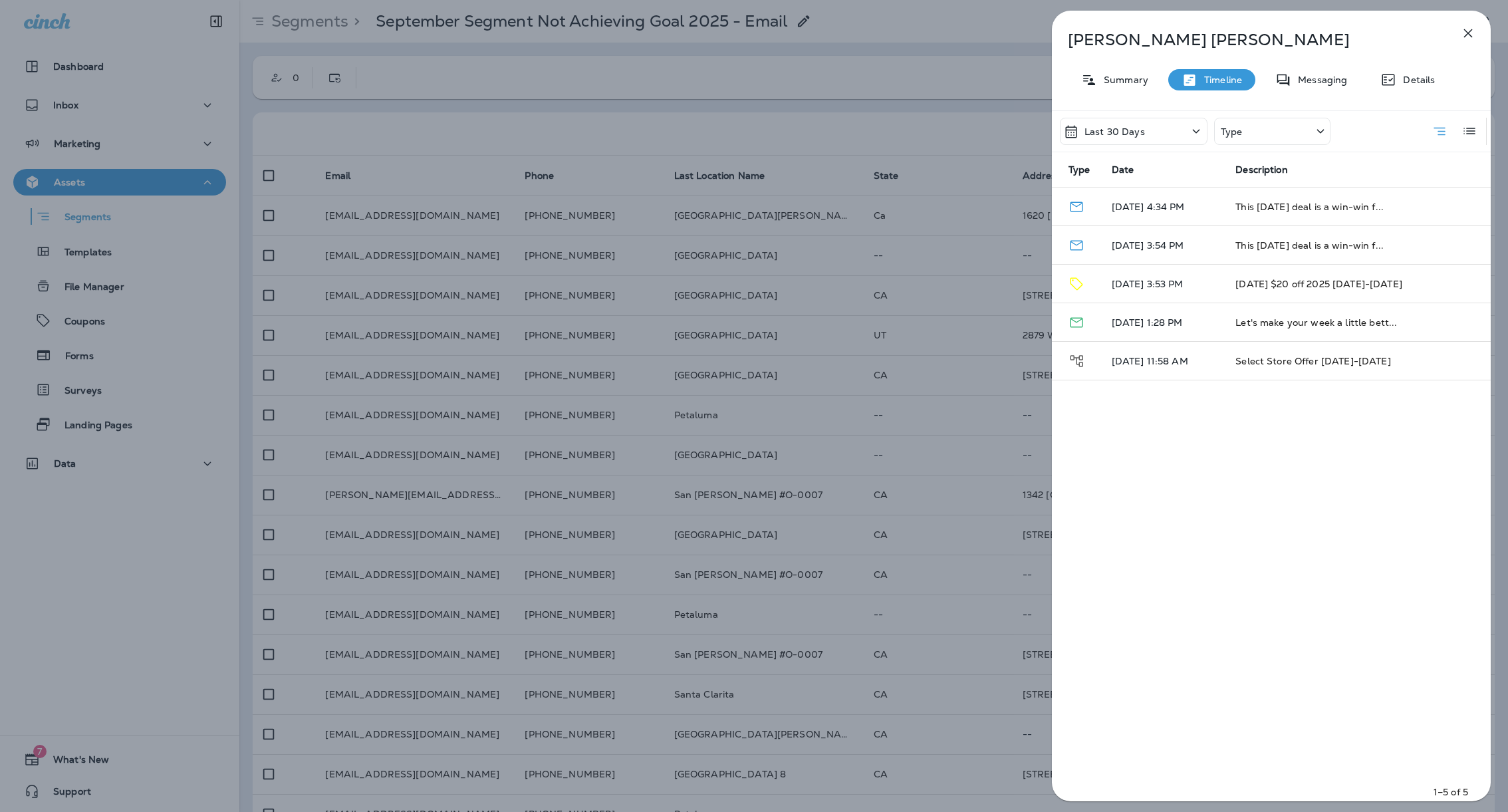
click at [1138, 126] on p "Last 30 Days" at bounding box center [1114, 131] width 60 height 11
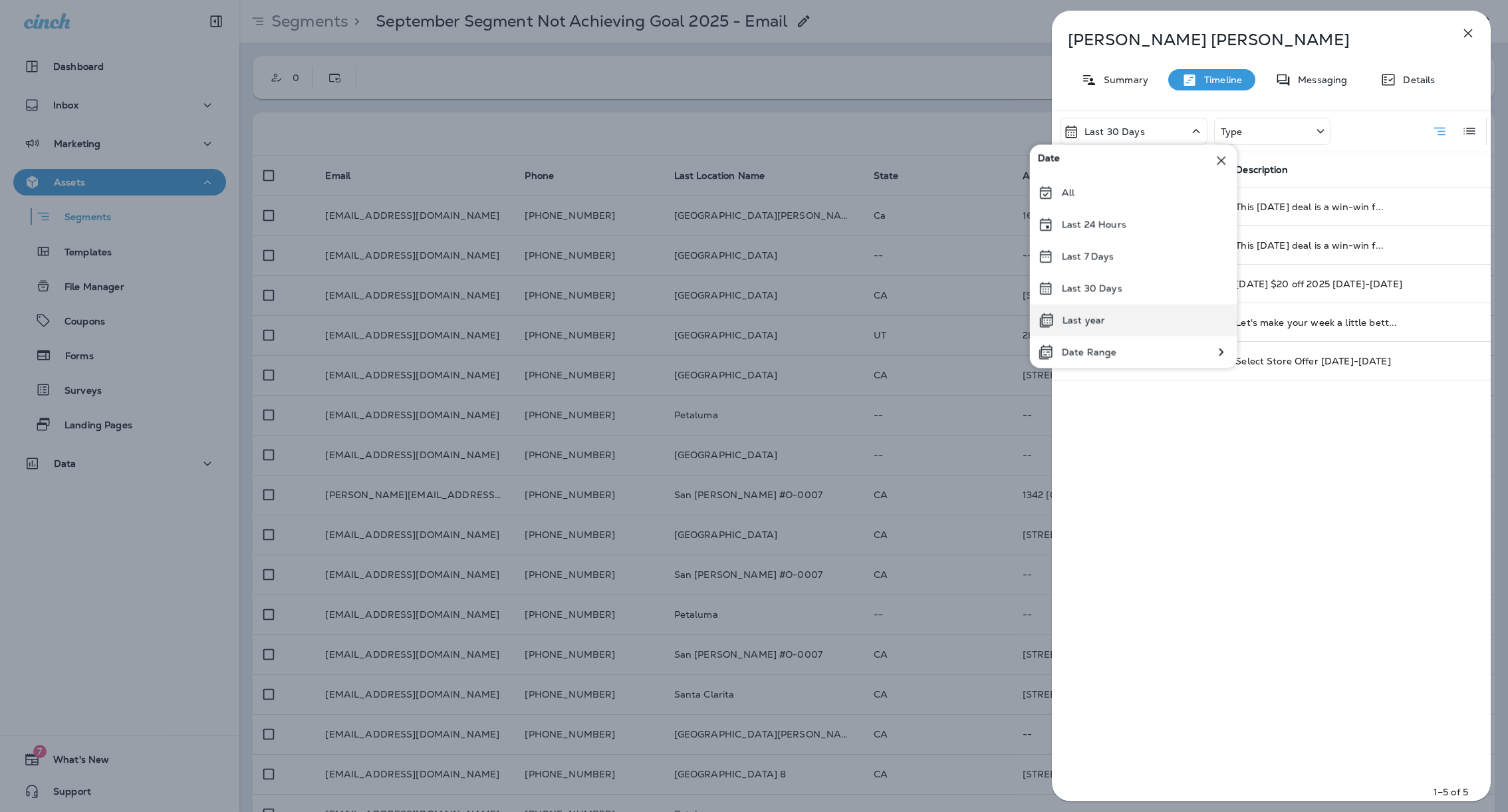
click at [1127, 321] on div "Last year" at bounding box center [1133, 320] width 207 height 32
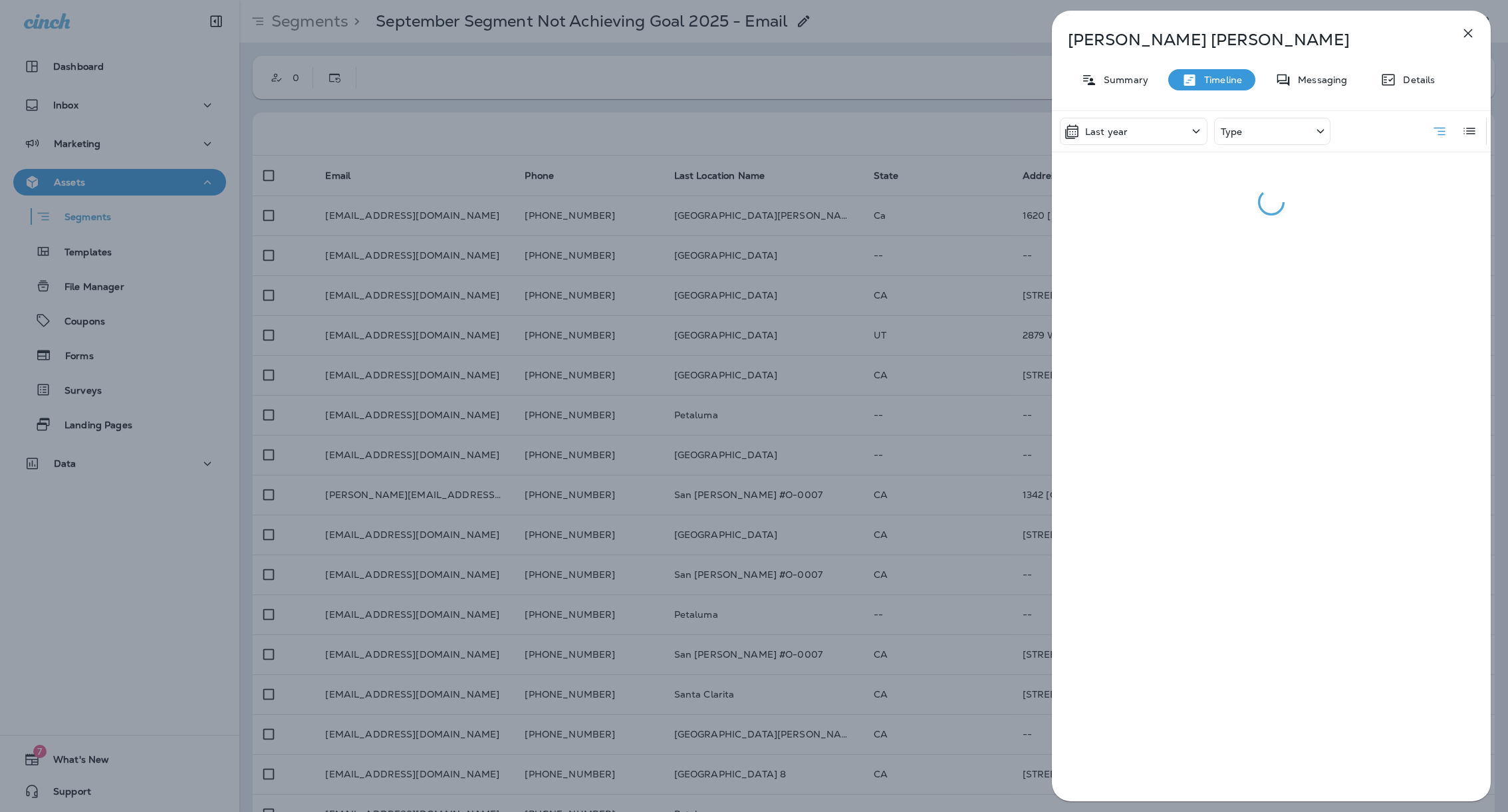
click at [1266, 135] on div "Type" at bounding box center [1273, 131] width 116 height 27
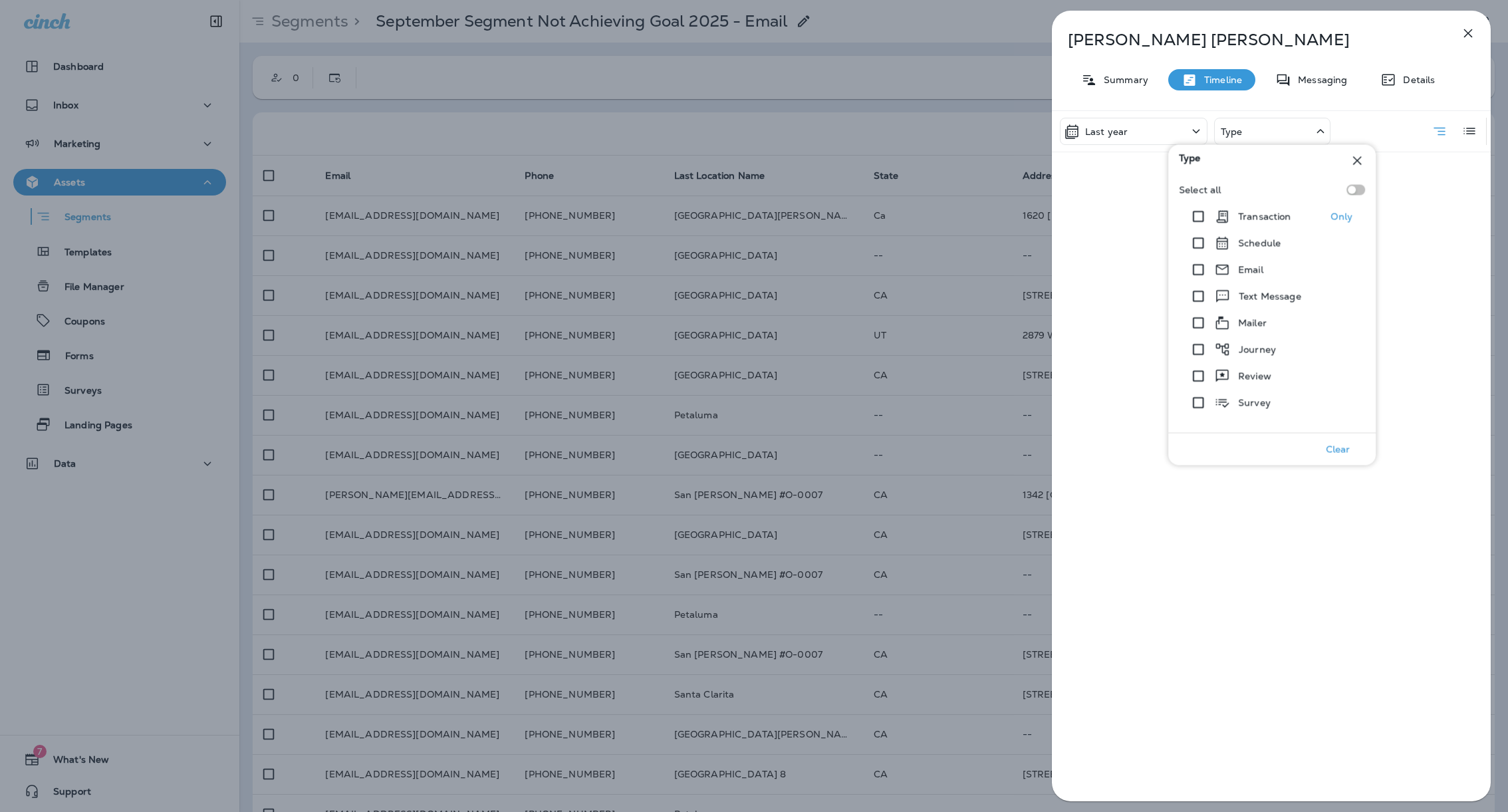
click at [1263, 211] on p "Transaction" at bounding box center [1265, 216] width 53 height 11
click at [1390, 335] on div "Last year Transaction Type Date Description 09/24/24 7:31 AM $89.49 - Norwalk 1…" at bounding box center [1271, 460] width 439 height 699
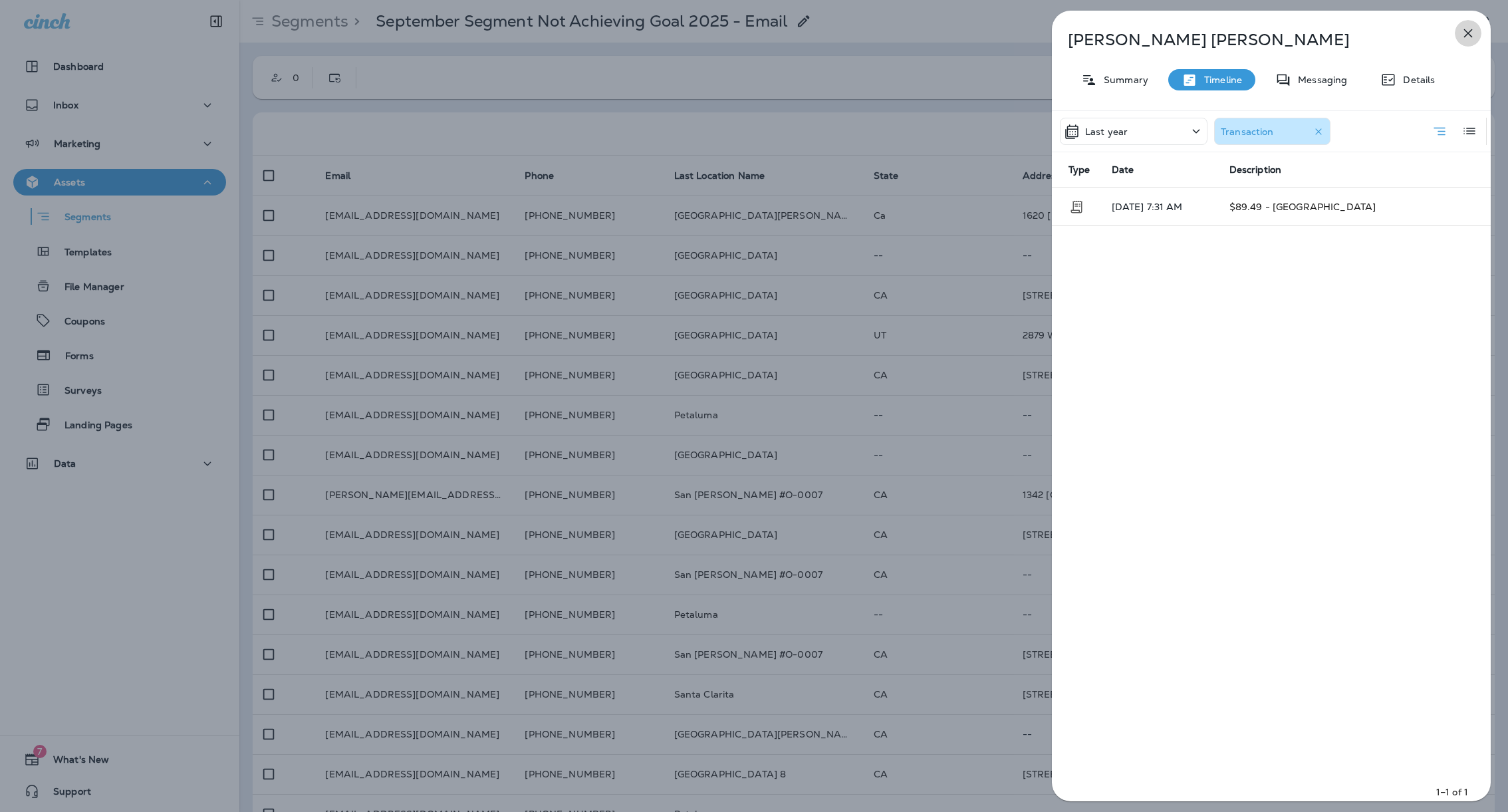
click at [1466, 36] on icon "button" at bounding box center [1468, 33] width 16 height 16
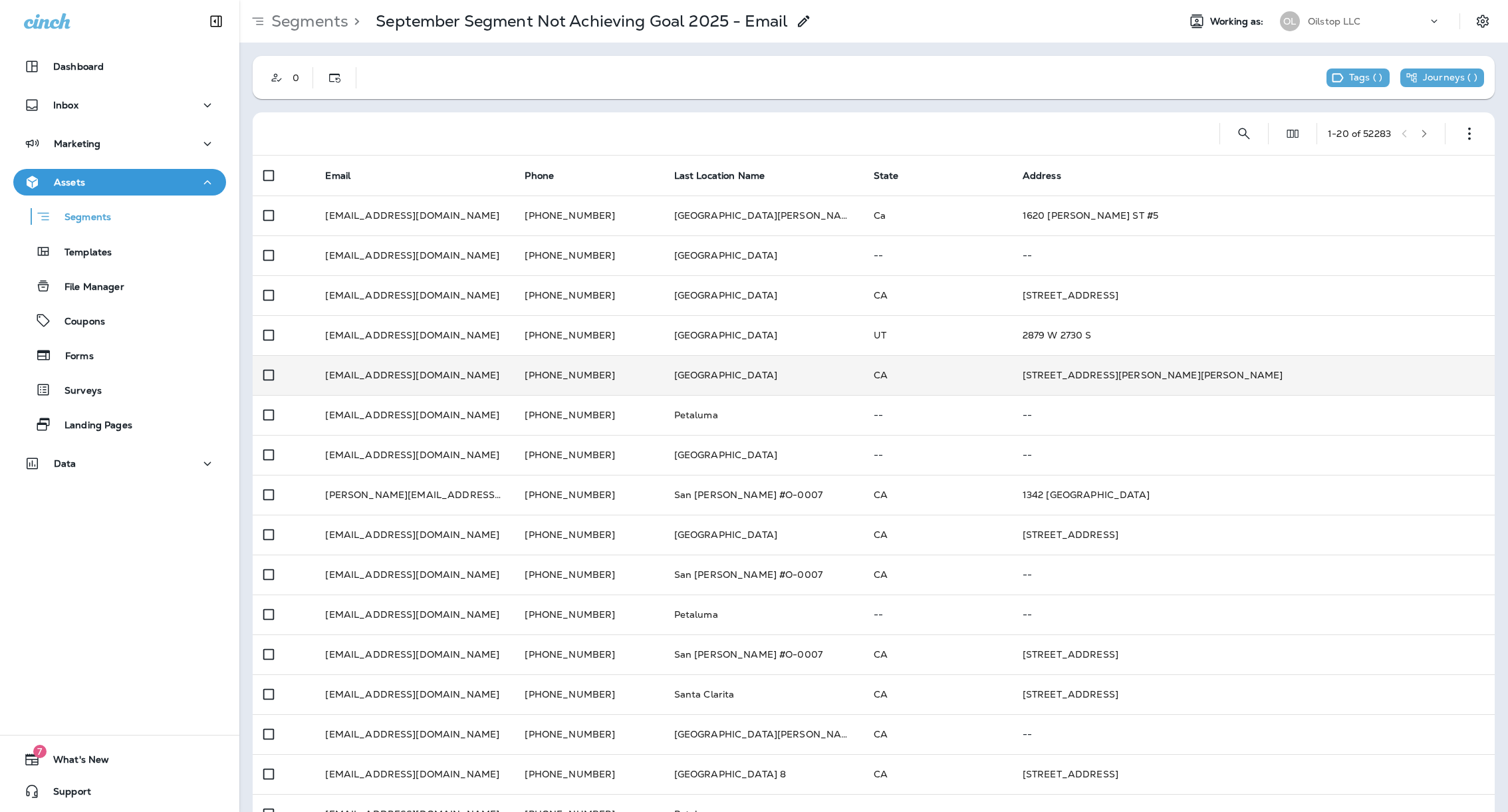
click at [683, 377] on td "Monrovia" at bounding box center [763, 375] width 199 height 40
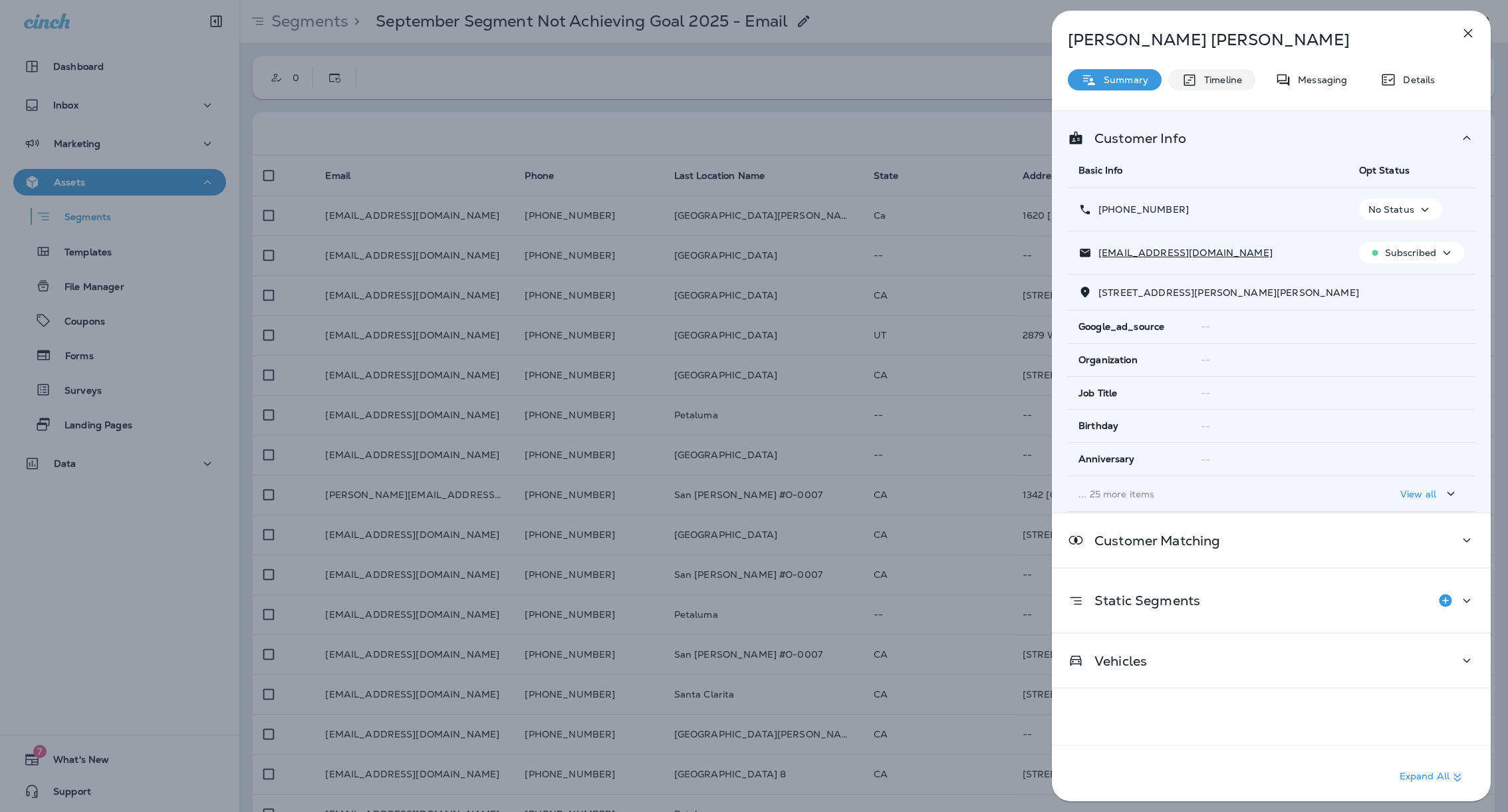
click at [1224, 87] on div "Timeline" at bounding box center [1212, 79] width 87 height 21
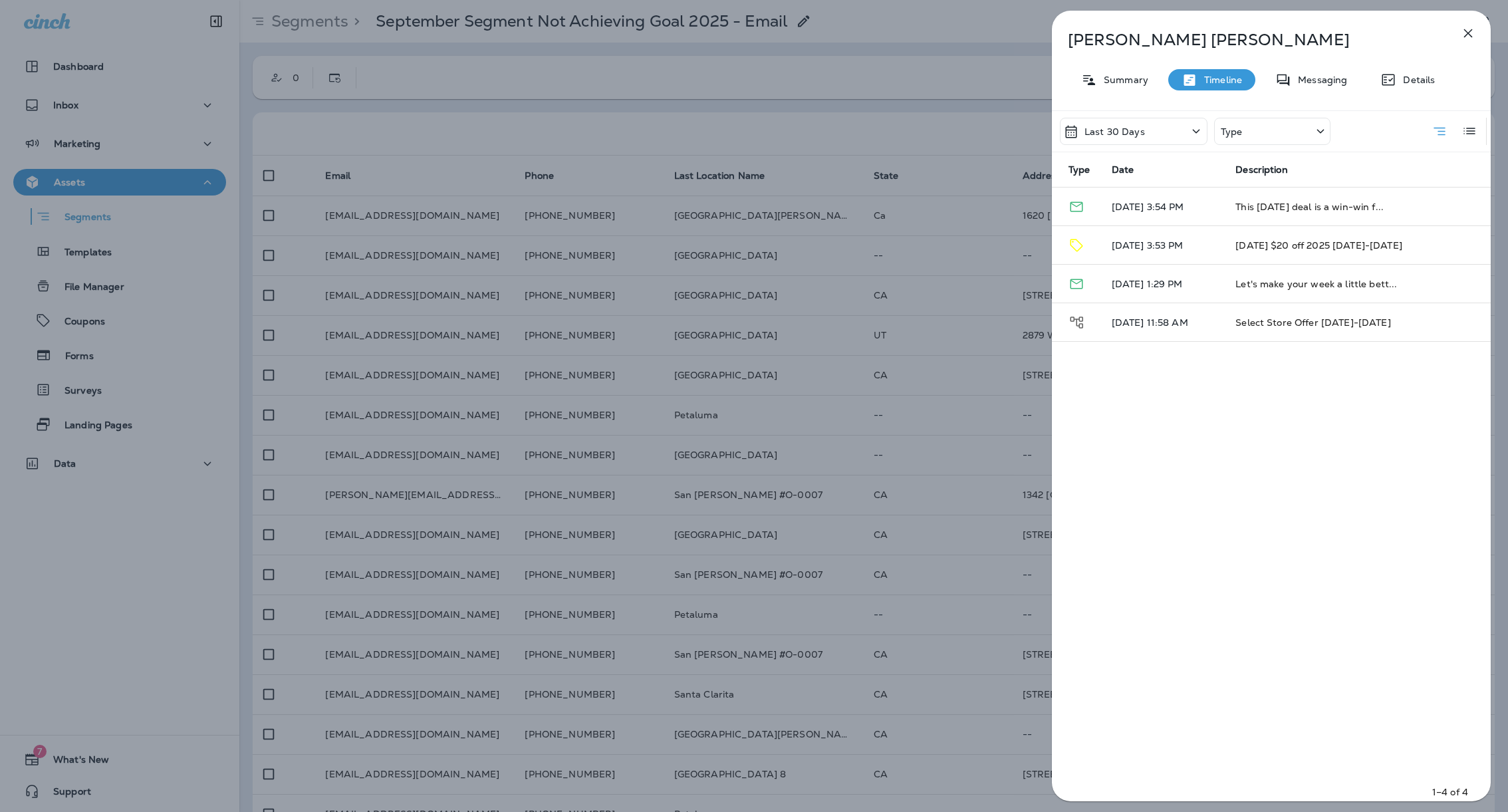
click at [1160, 135] on div "Last 30 Days" at bounding box center [1133, 131] width 148 height 27
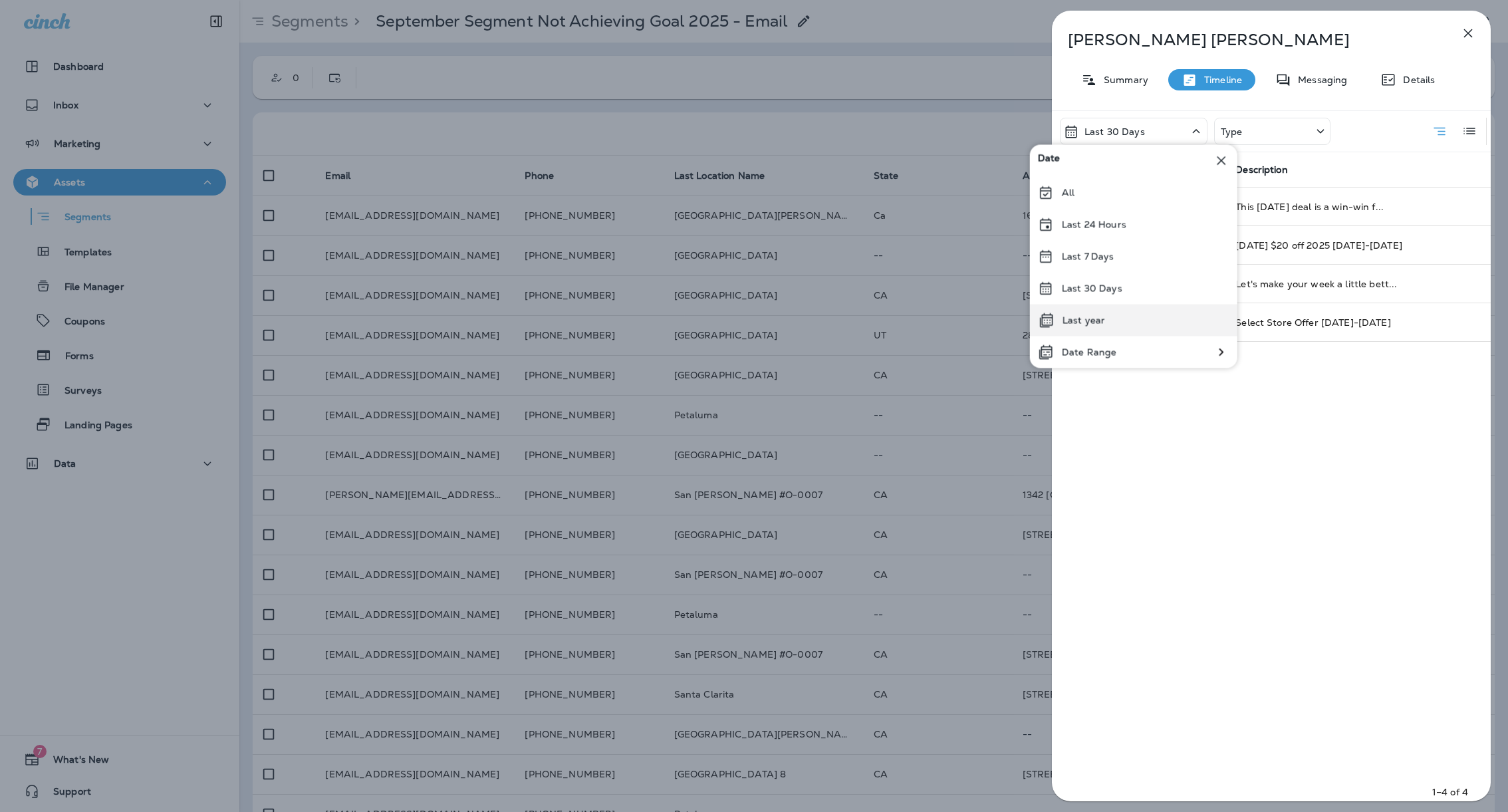
click at [1108, 323] on div "Last year" at bounding box center [1133, 320] width 207 height 32
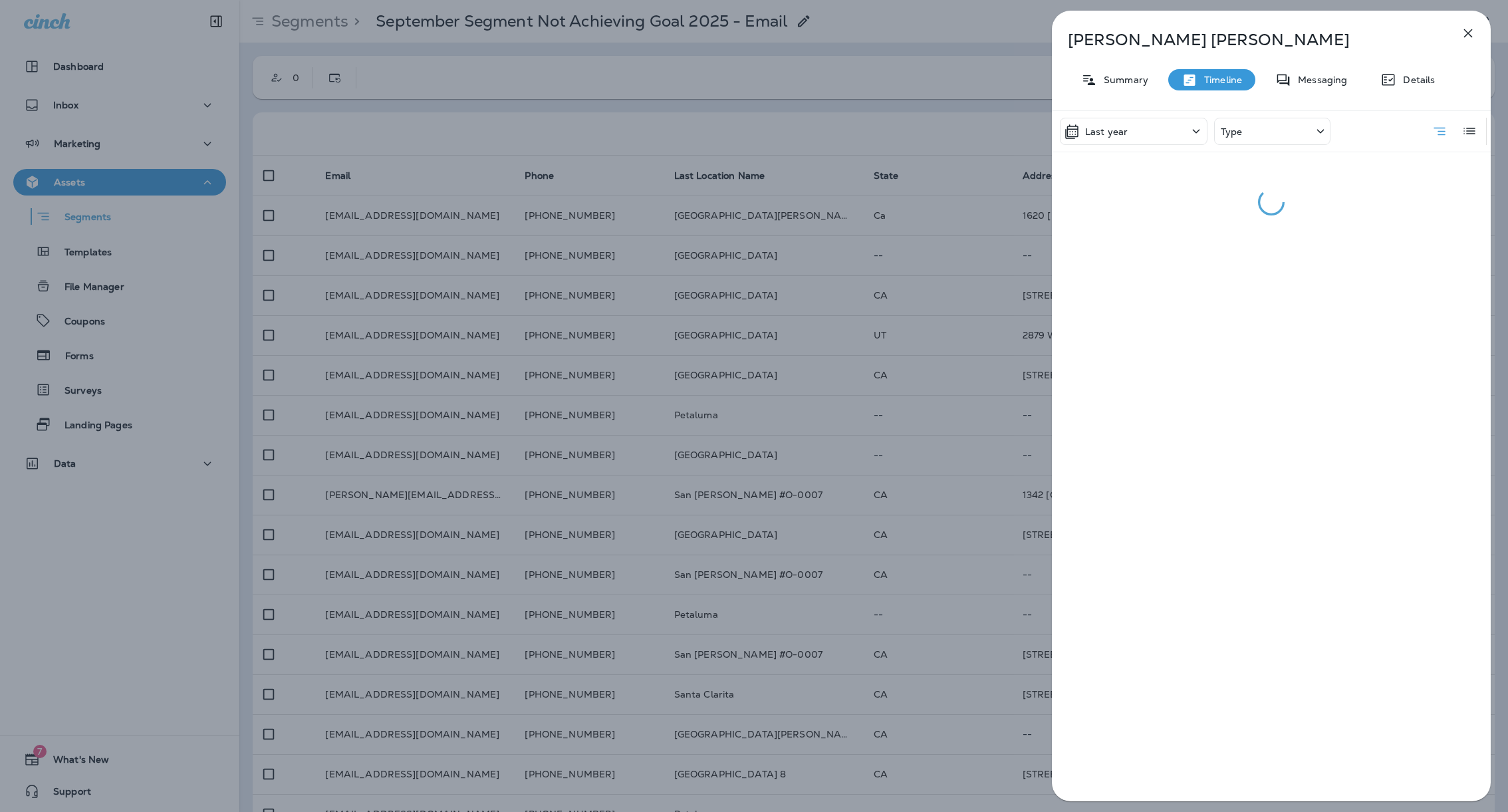
click at [1250, 133] on div "Type" at bounding box center [1273, 131] width 116 height 27
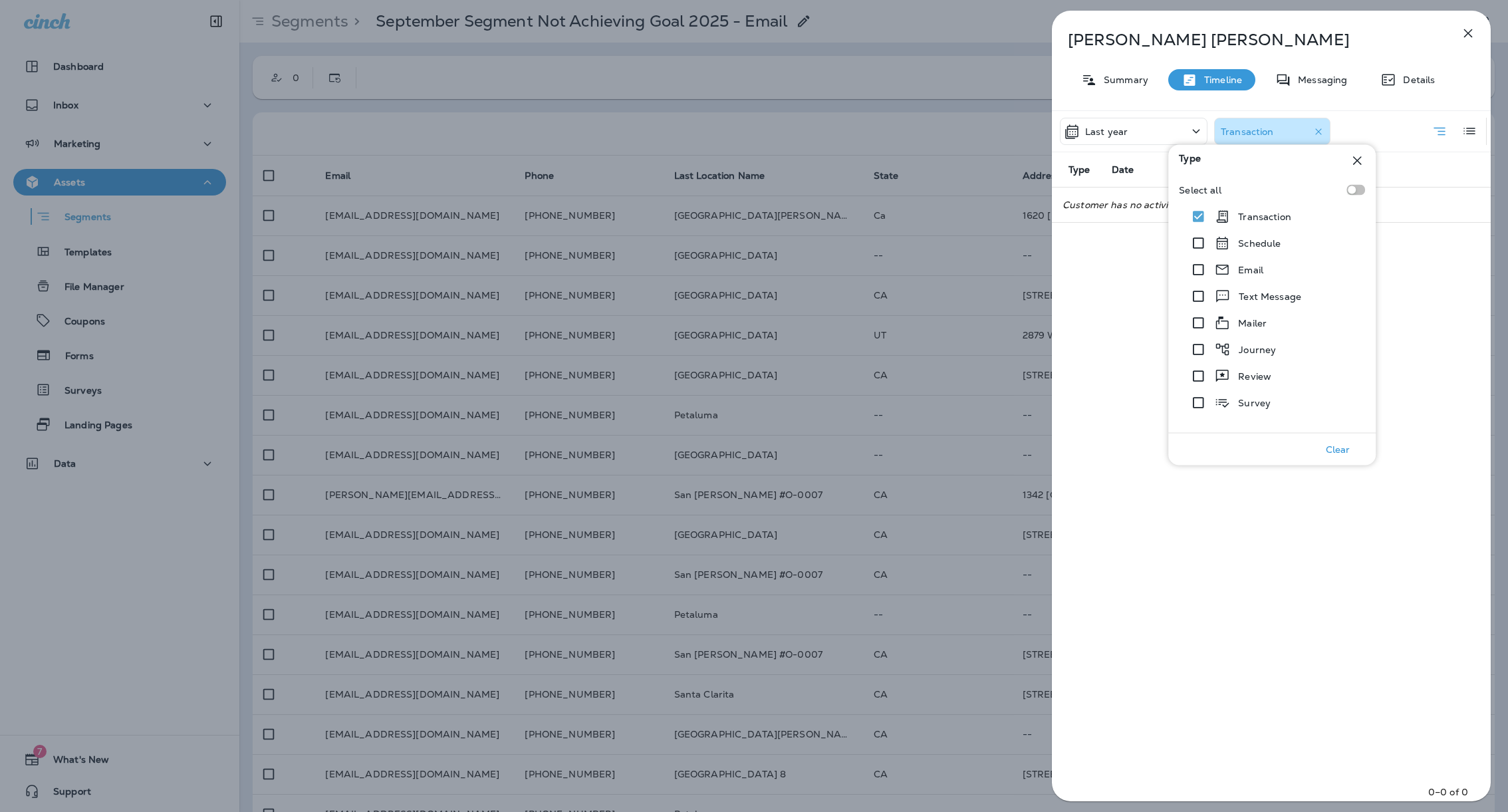
click at [1263, 48] on p "Jackie Swenson" at bounding box center [1250, 40] width 363 height 18
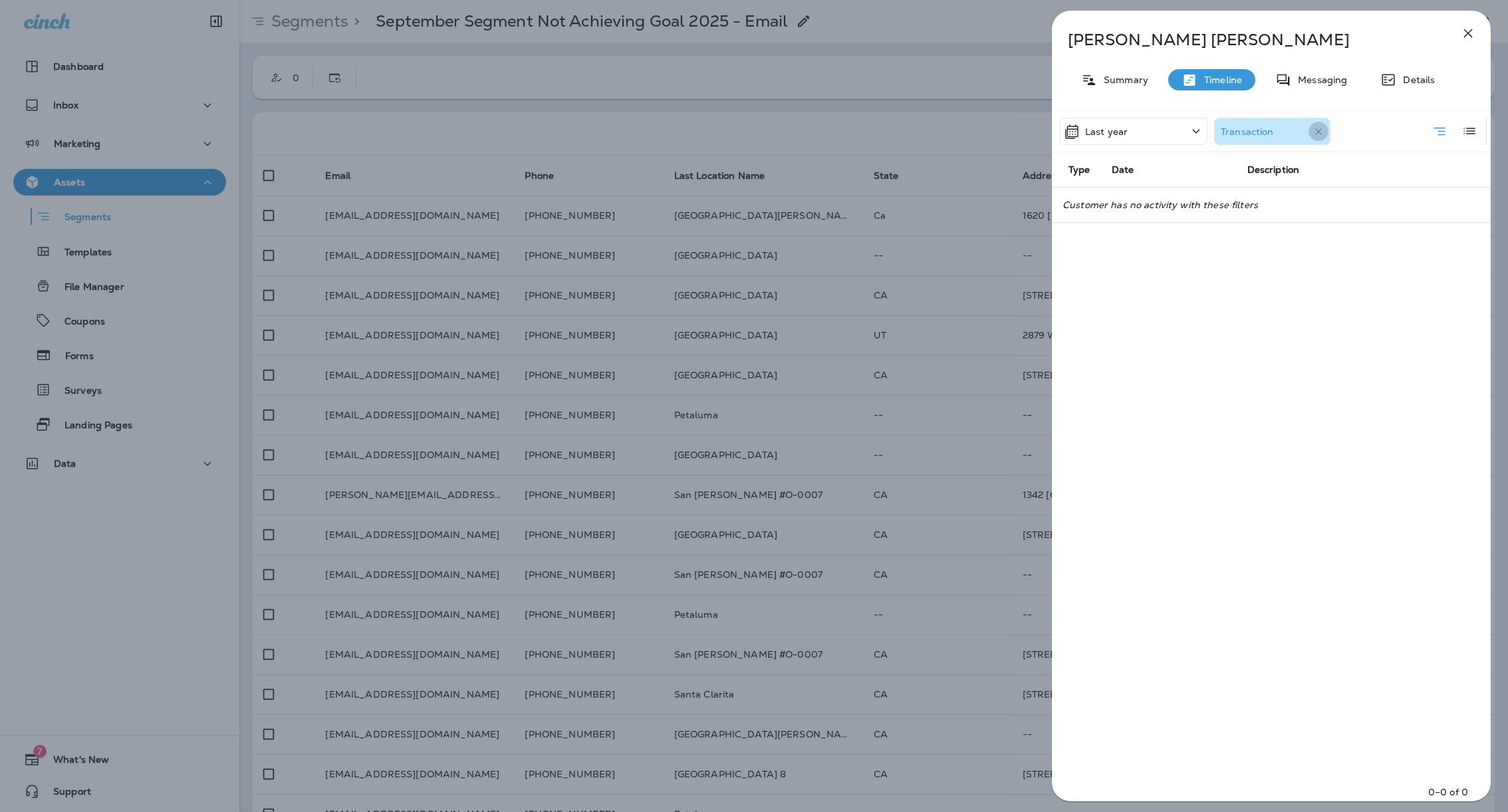
click at [1321, 131] on icon "button" at bounding box center [1319, 131] width 13 height 13
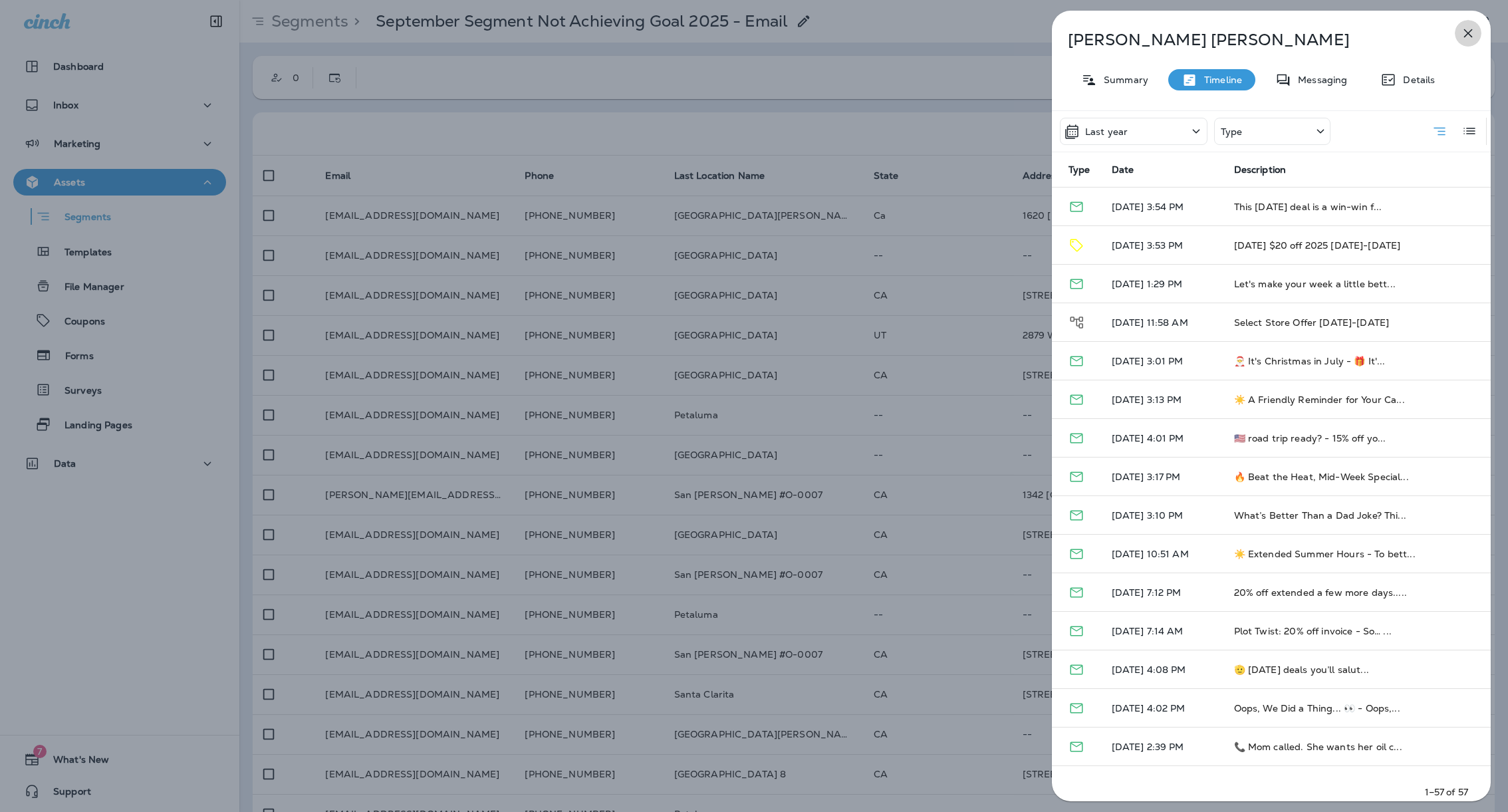
click at [1477, 30] on button "button" at bounding box center [1468, 33] width 26 height 26
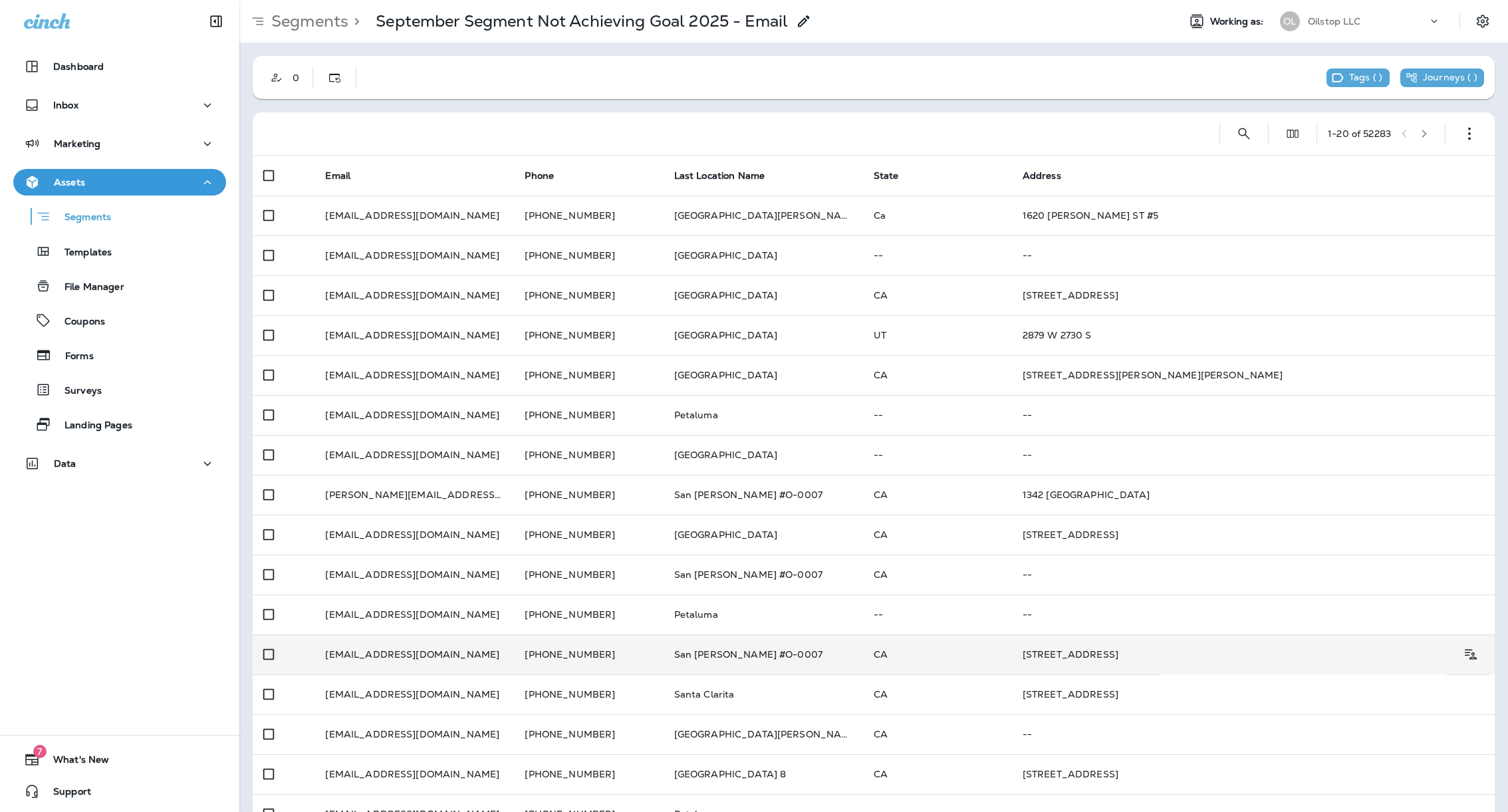
click at [718, 650] on td "San Jose #O-0007" at bounding box center [763, 654] width 199 height 40
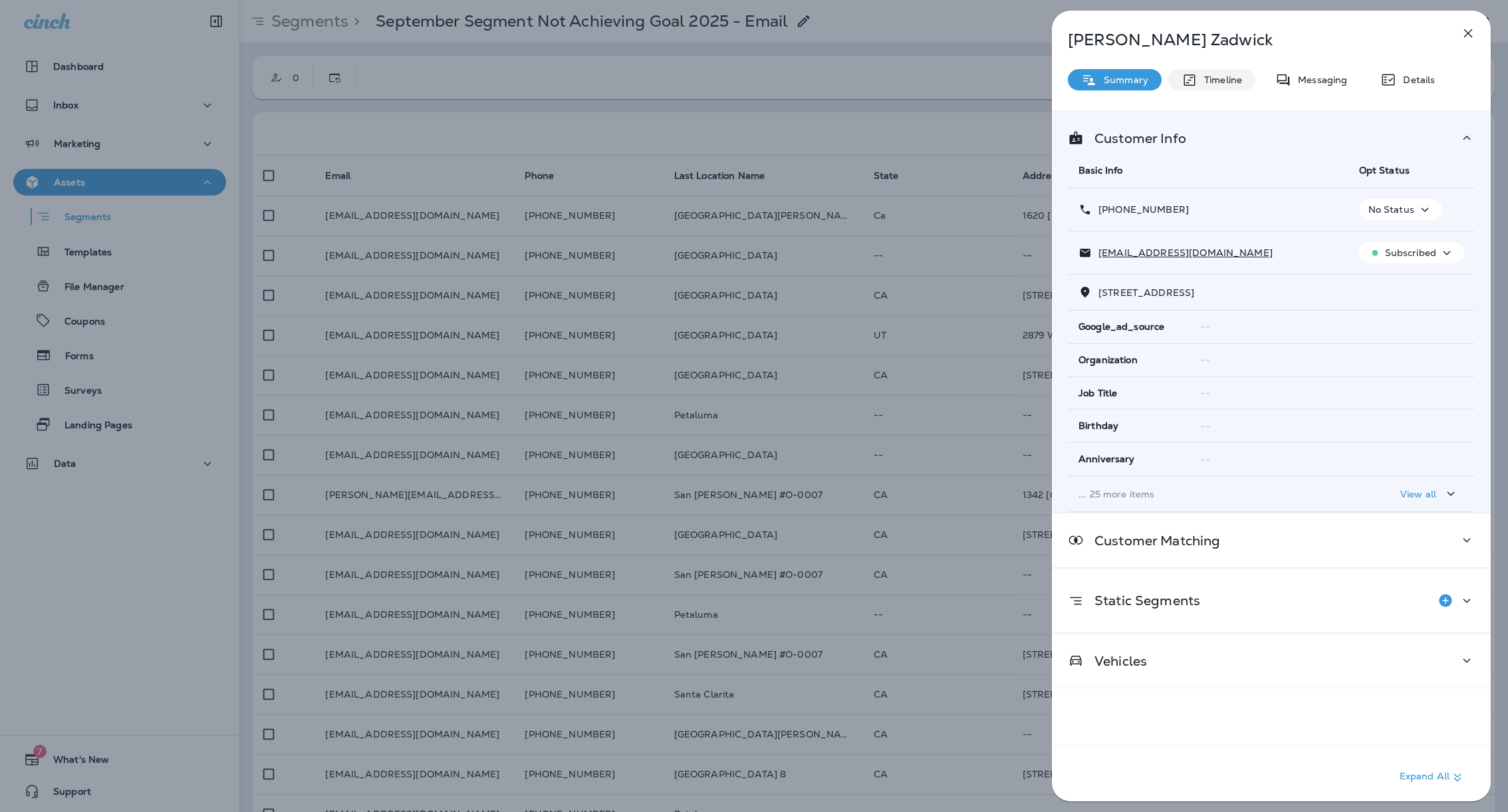
click at [1216, 84] on p "Timeline" at bounding box center [1219, 79] width 45 height 11
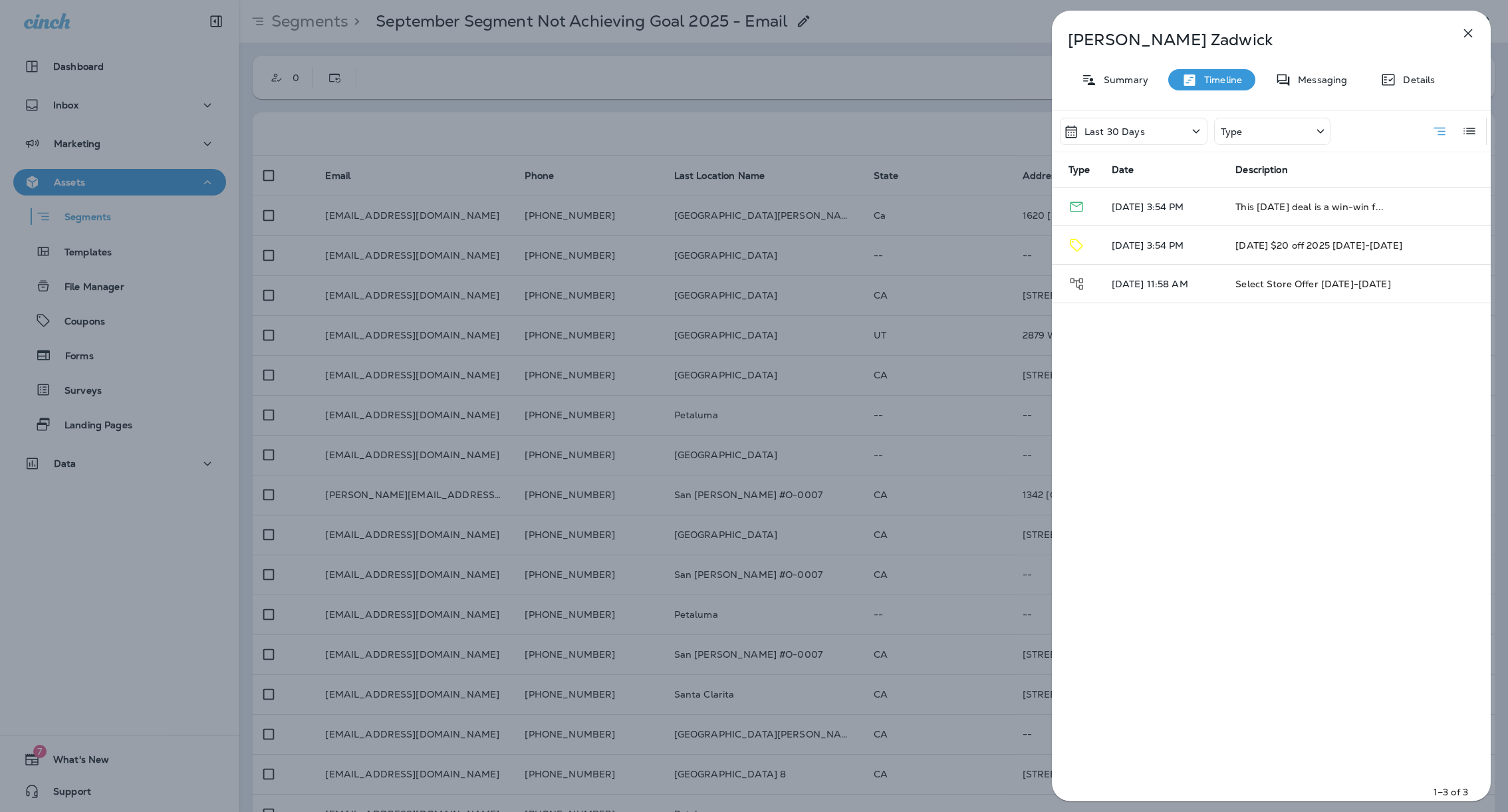
click at [1138, 144] on div "Last 30 Days Type" at bounding box center [1195, 131] width 271 height 40
click at [1140, 135] on p "Last 30 Days" at bounding box center [1114, 131] width 60 height 11
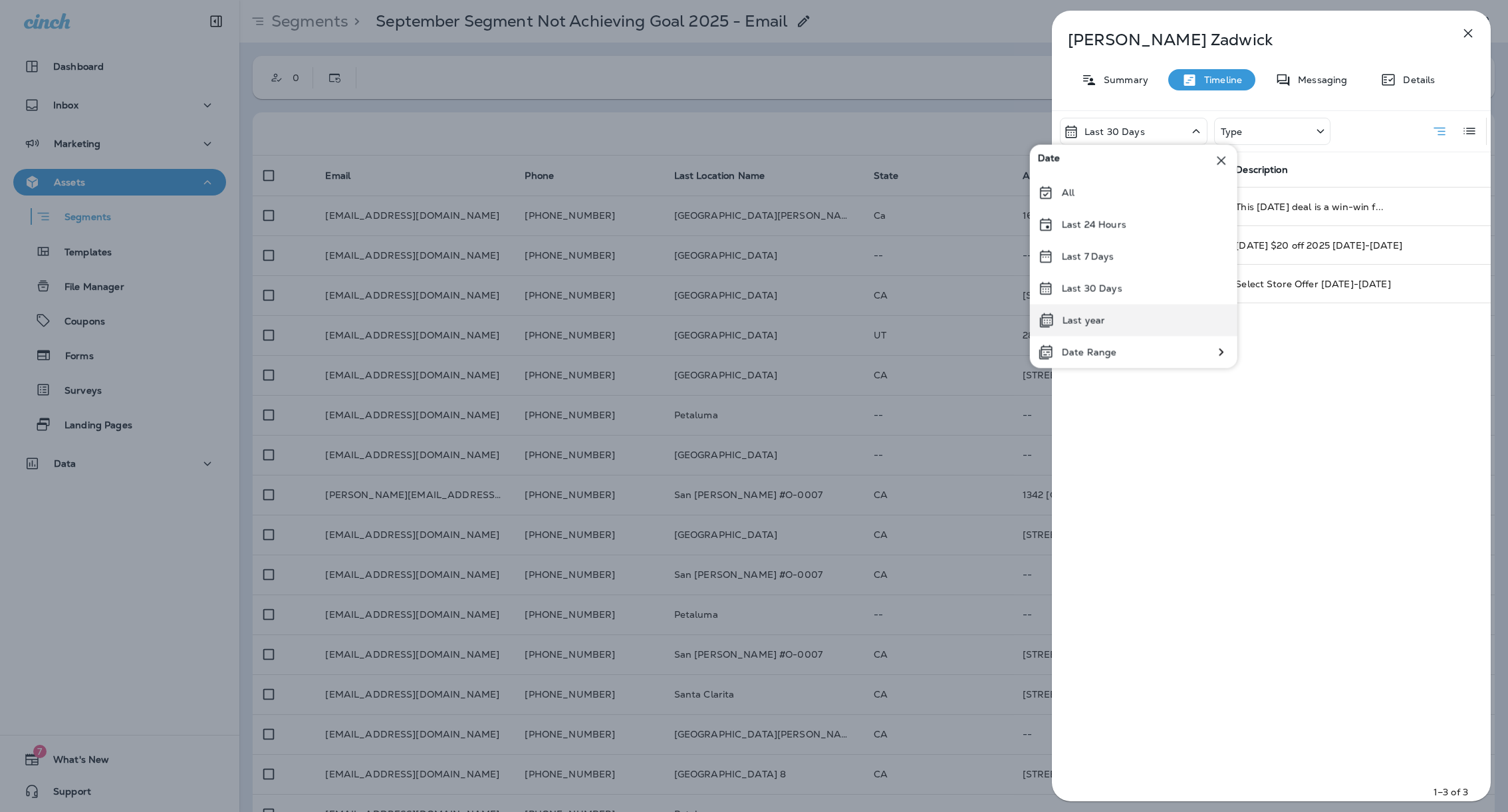
click at [1101, 325] on p "Last year" at bounding box center [1084, 320] width 43 height 11
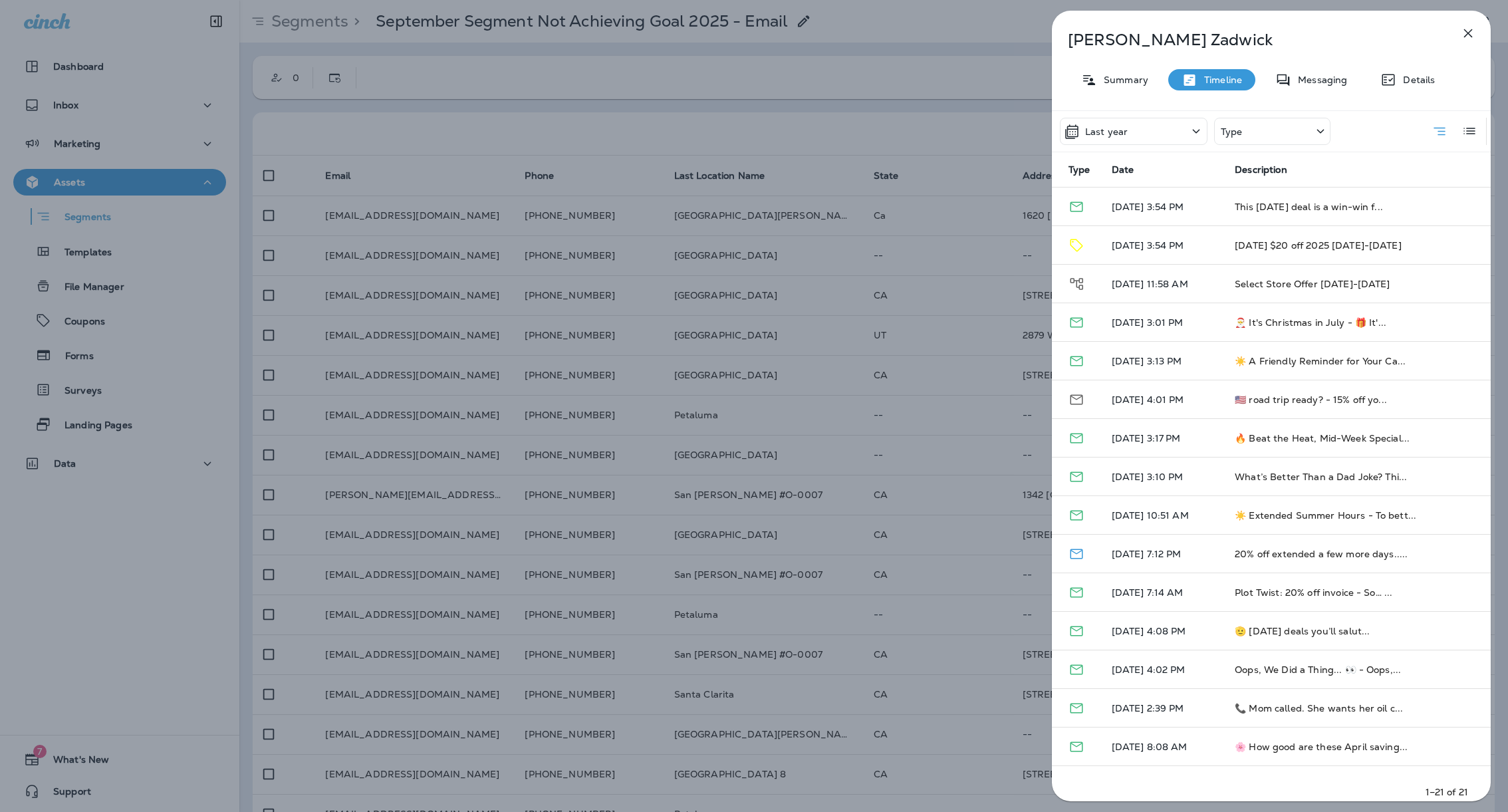
click at [1251, 130] on div "Type" at bounding box center [1273, 131] width 116 height 27
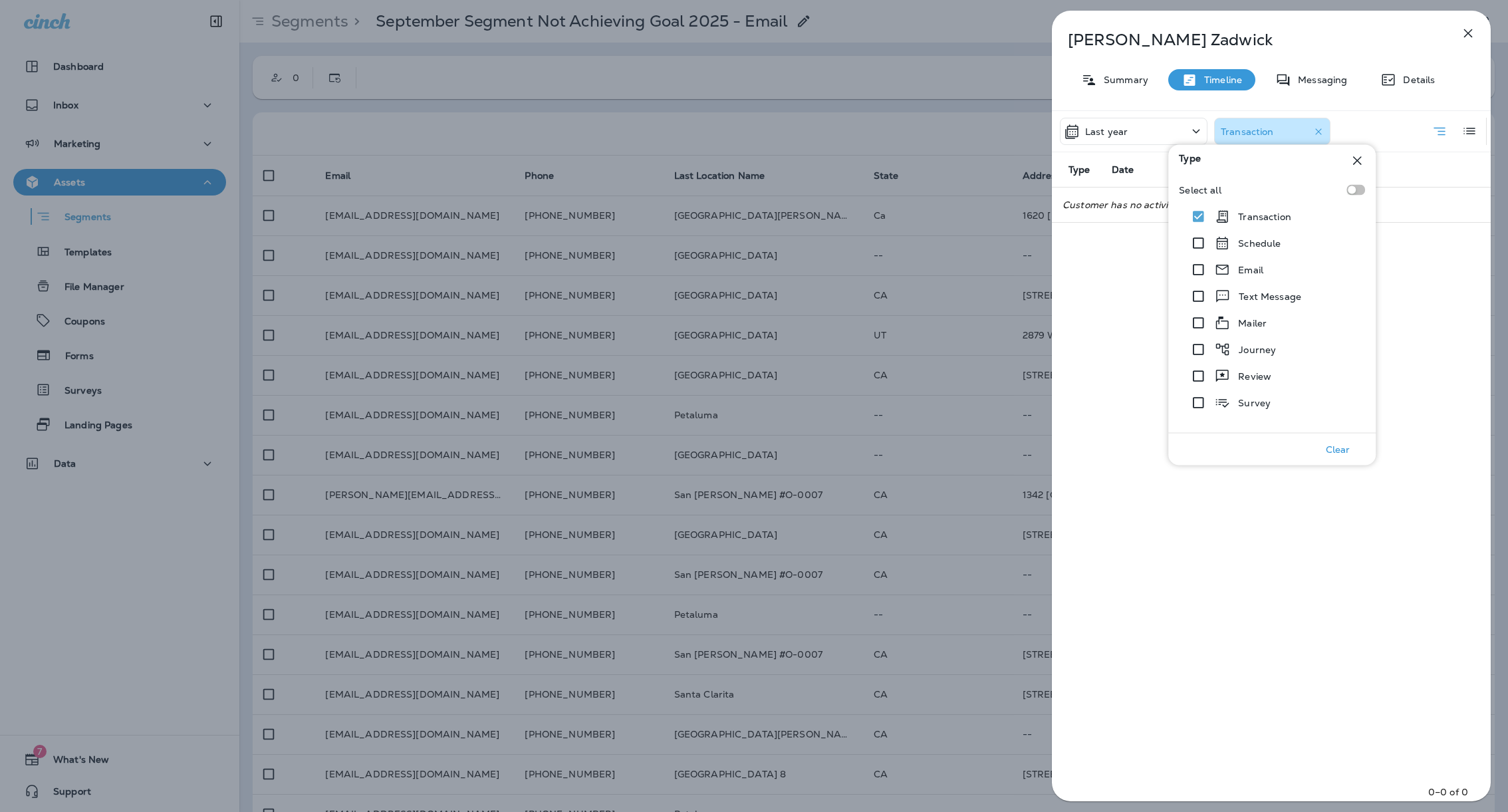
drag, startPoint x: 1470, startPoint y: 308, endPoint x: 1482, endPoint y: 304, distance: 12.6
click at [1469, 307] on div "Last year Transaction Type Date Description Customer has no activity with these…" at bounding box center [1271, 460] width 439 height 699
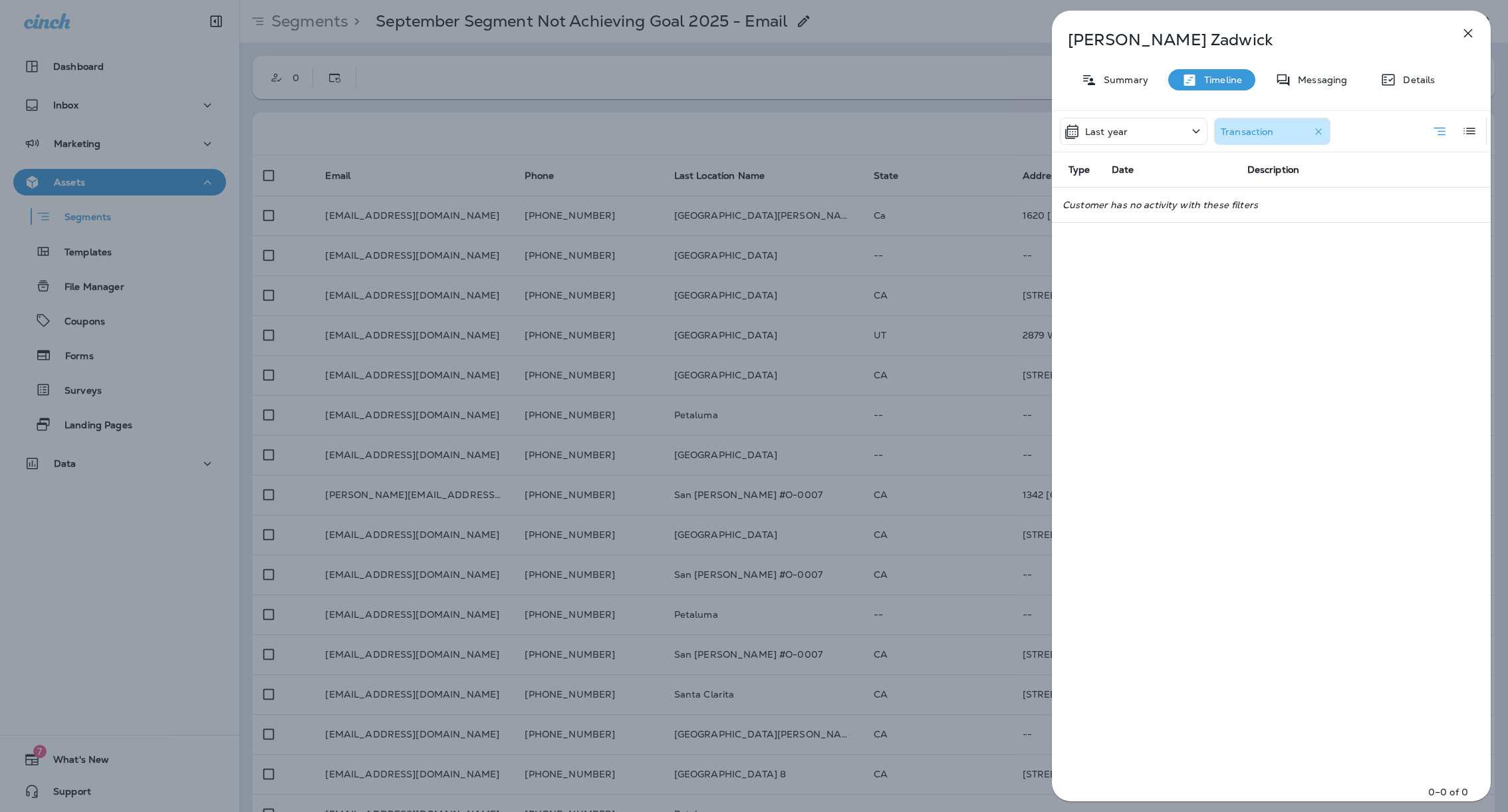
click at [1119, 126] on p "Last year" at bounding box center [1107, 131] width 43 height 11
click at [1140, 187] on div "All" at bounding box center [1133, 192] width 207 height 32
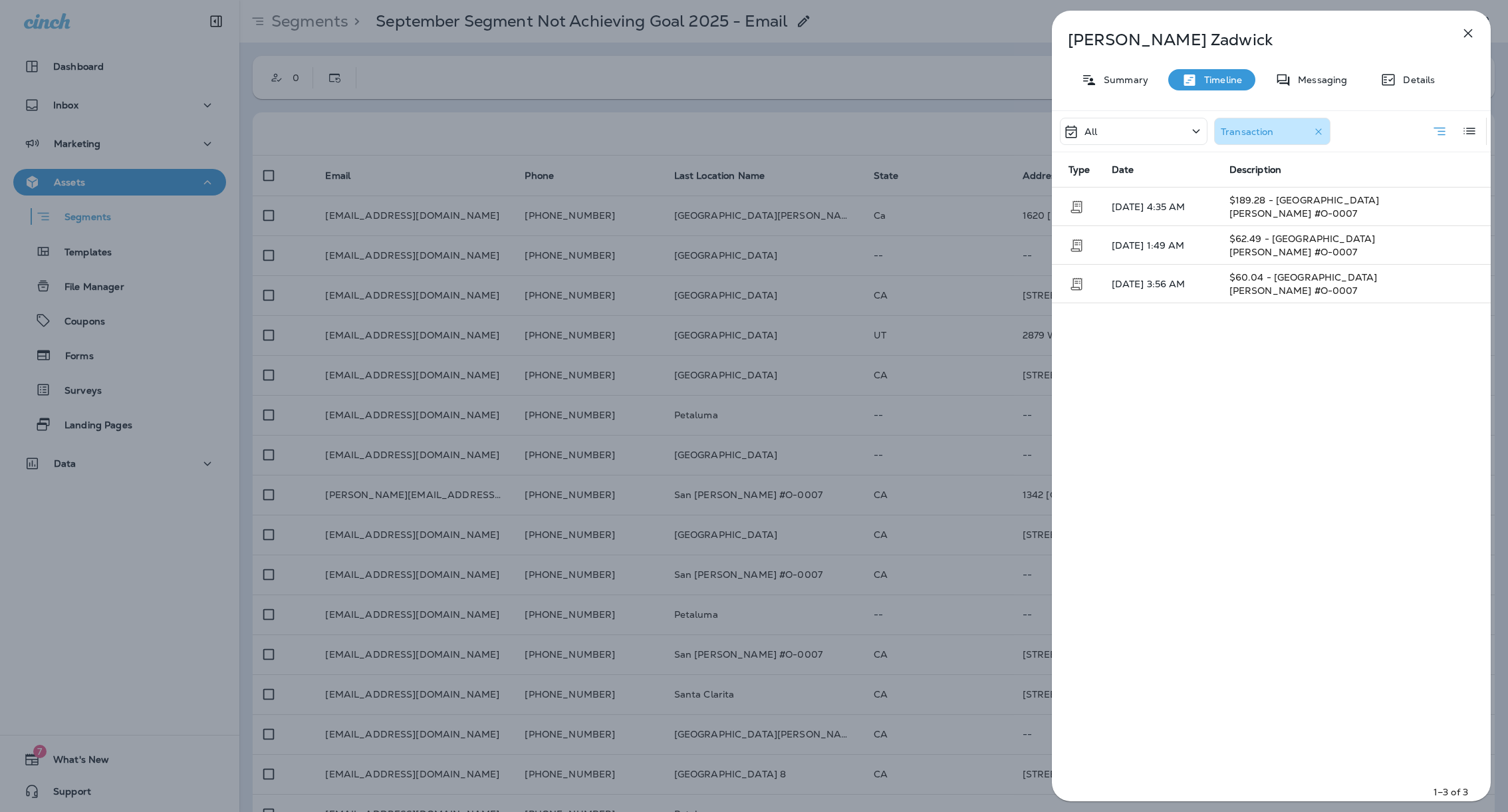
click at [1321, 133] on icon "button" at bounding box center [1319, 131] width 13 height 13
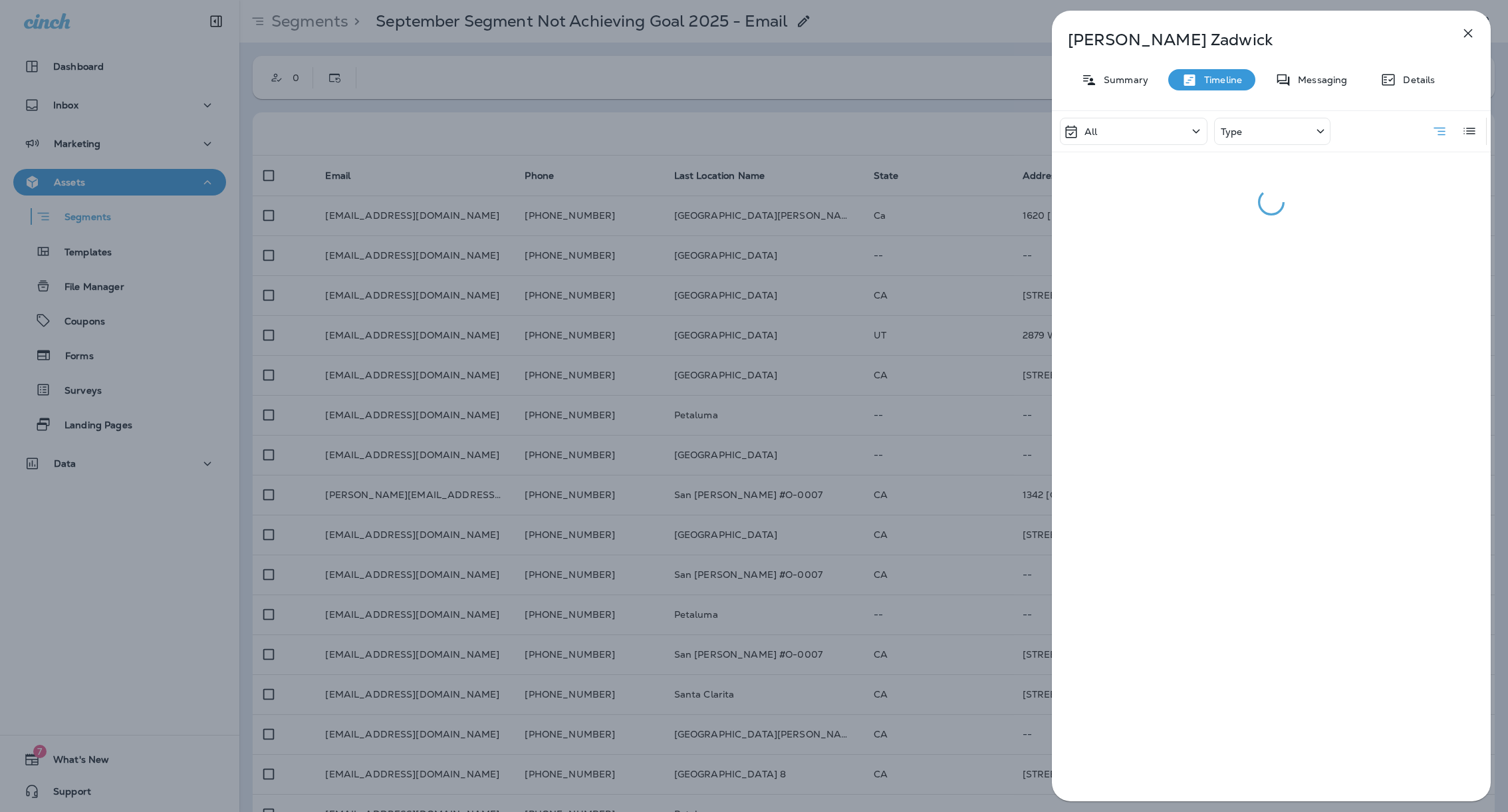
click at [1479, 26] on button "button" at bounding box center [1468, 33] width 26 height 26
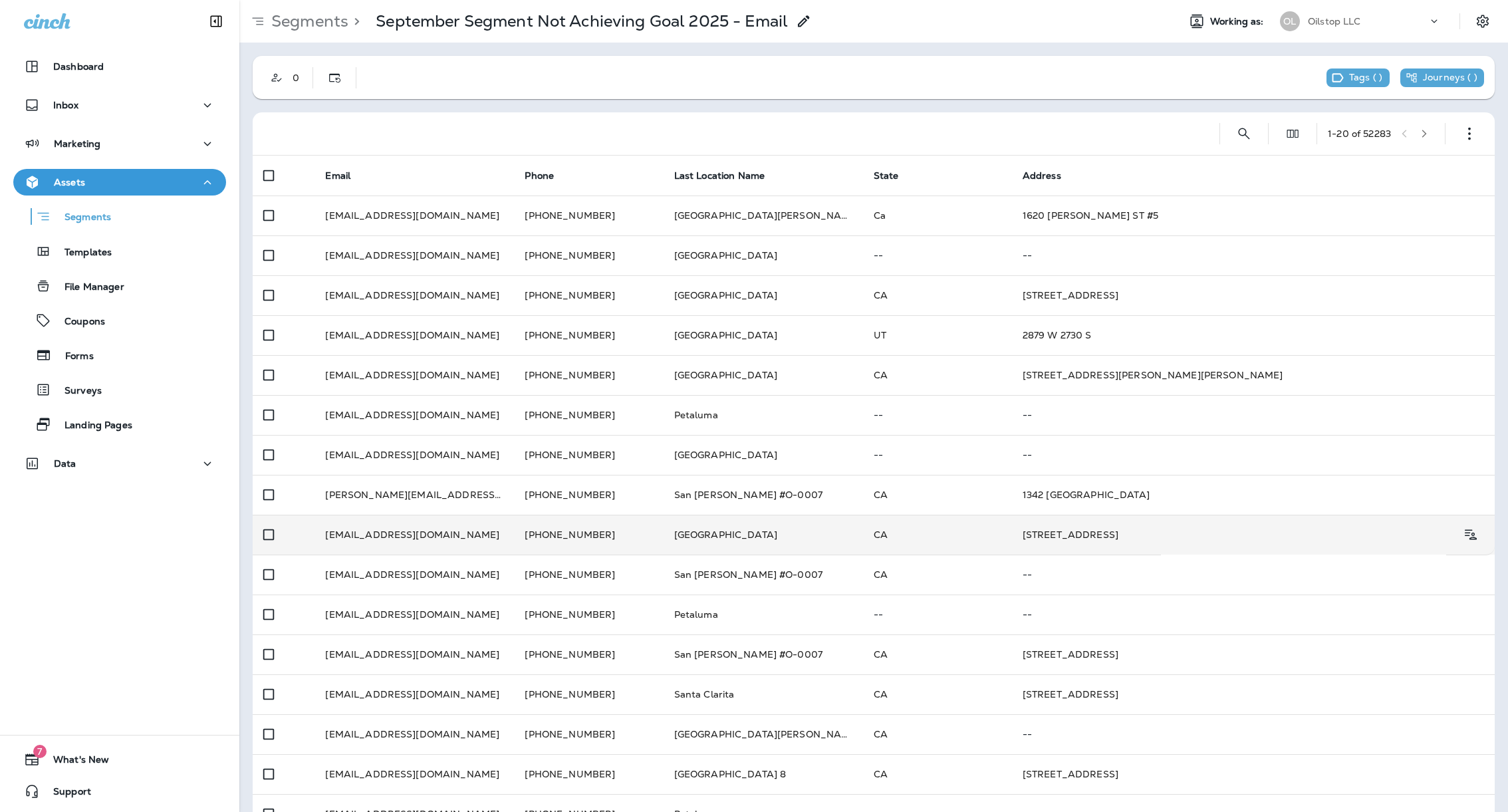
click at [677, 530] on td "Petaluma Lakeville" at bounding box center [763, 535] width 199 height 40
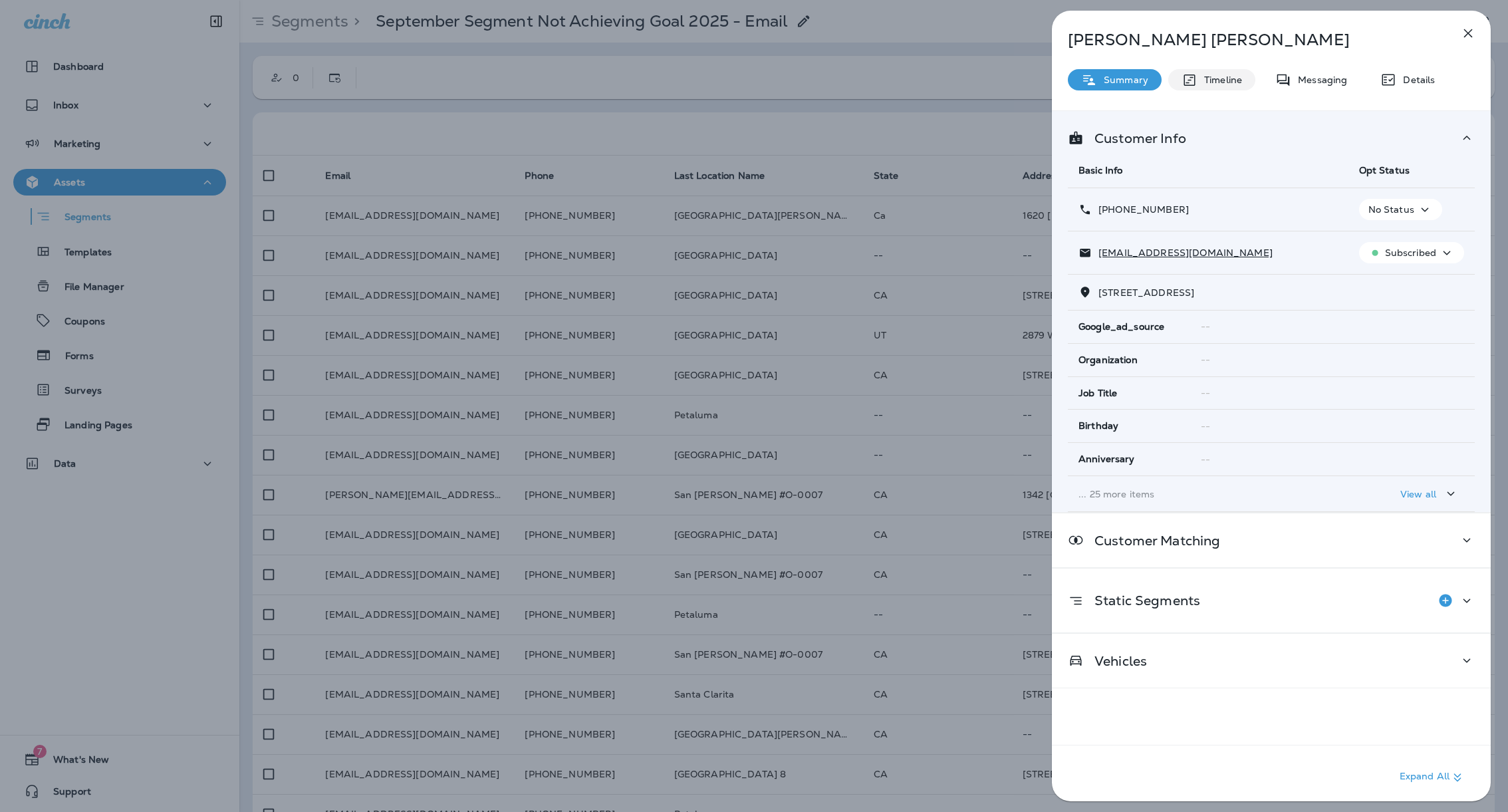
click at [1202, 89] on div "Timeline" at bounding box center [1212, 79] width 87 height 21
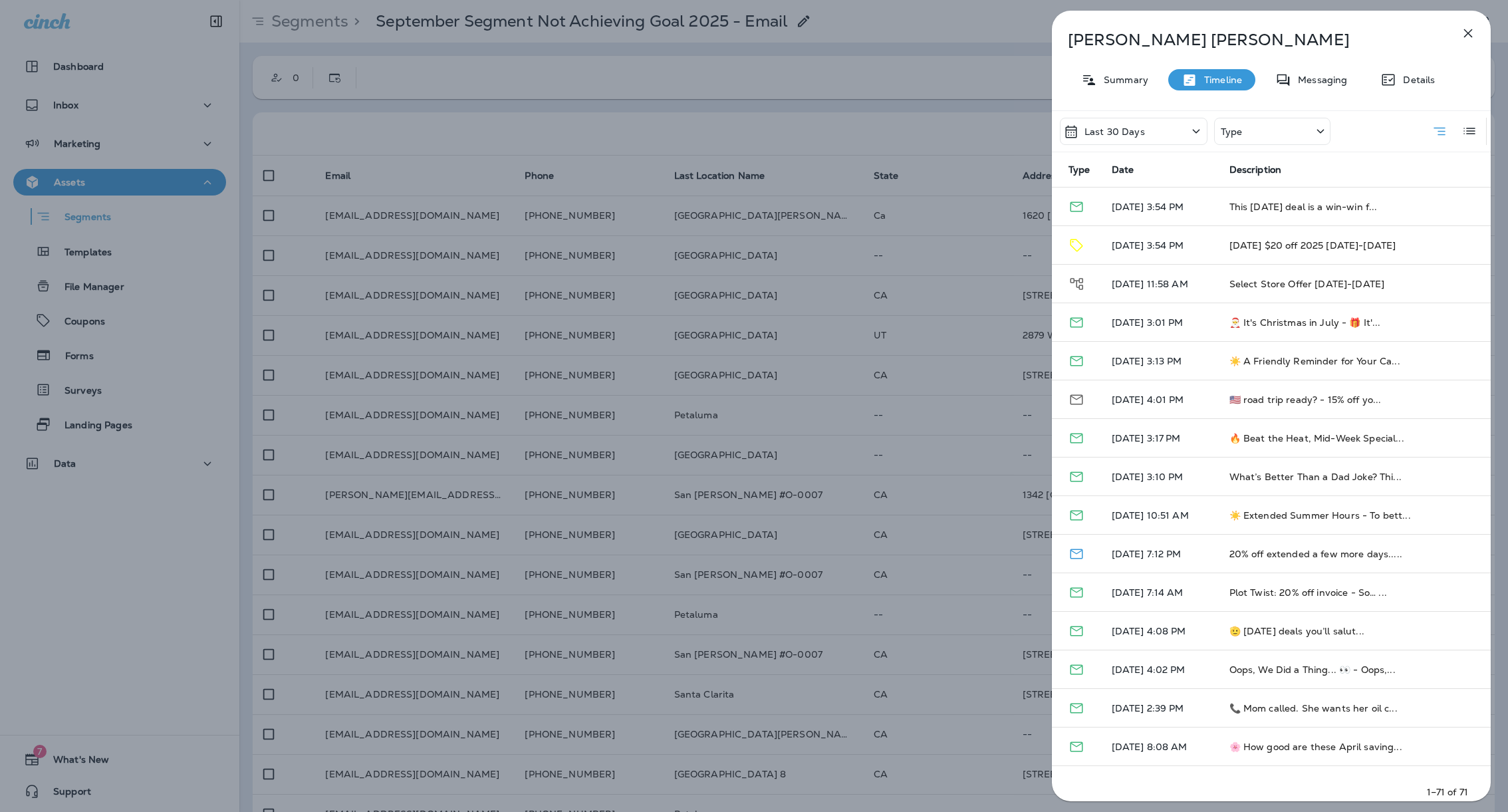
click at [1130, 129] on p "Last 30 Days" at bounding box center [1114, 131] width 60 height 11
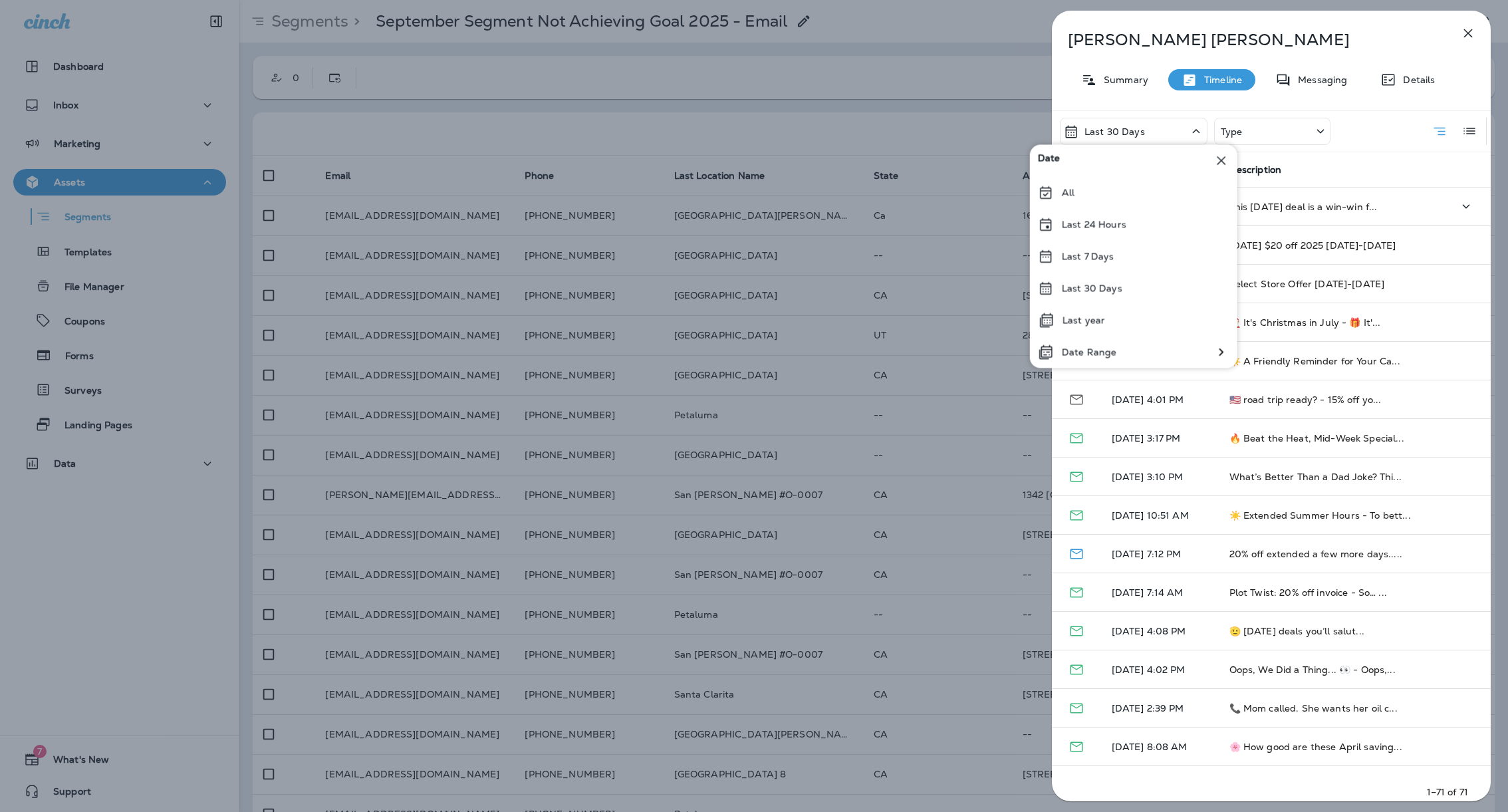
click at [1121, 192] on div "All" at bounding box center [1133, 192] width 207 height 32
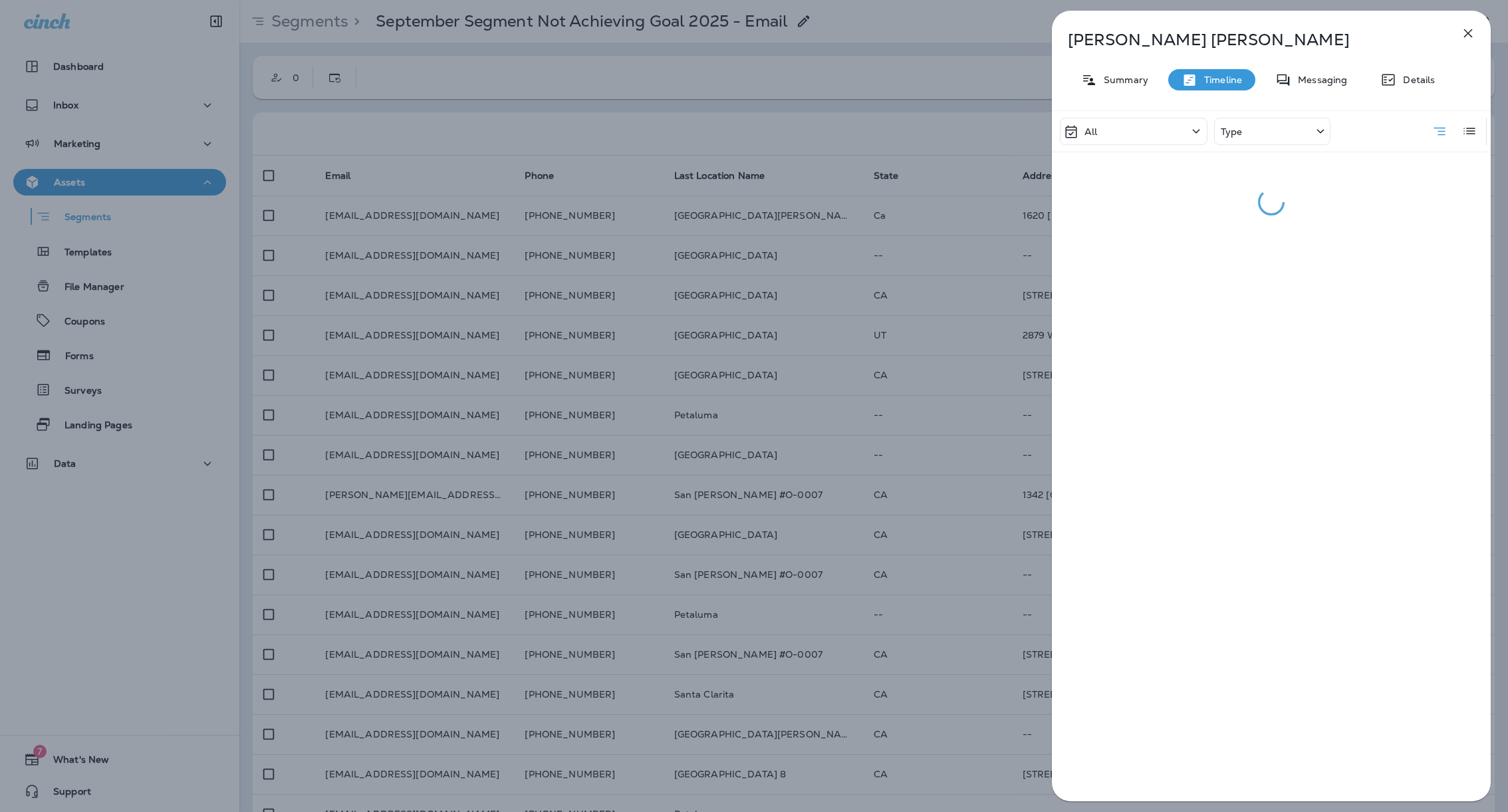
click at [1265, 138] on div "Type" at bounding box center [1273, 131] width 116 height 27
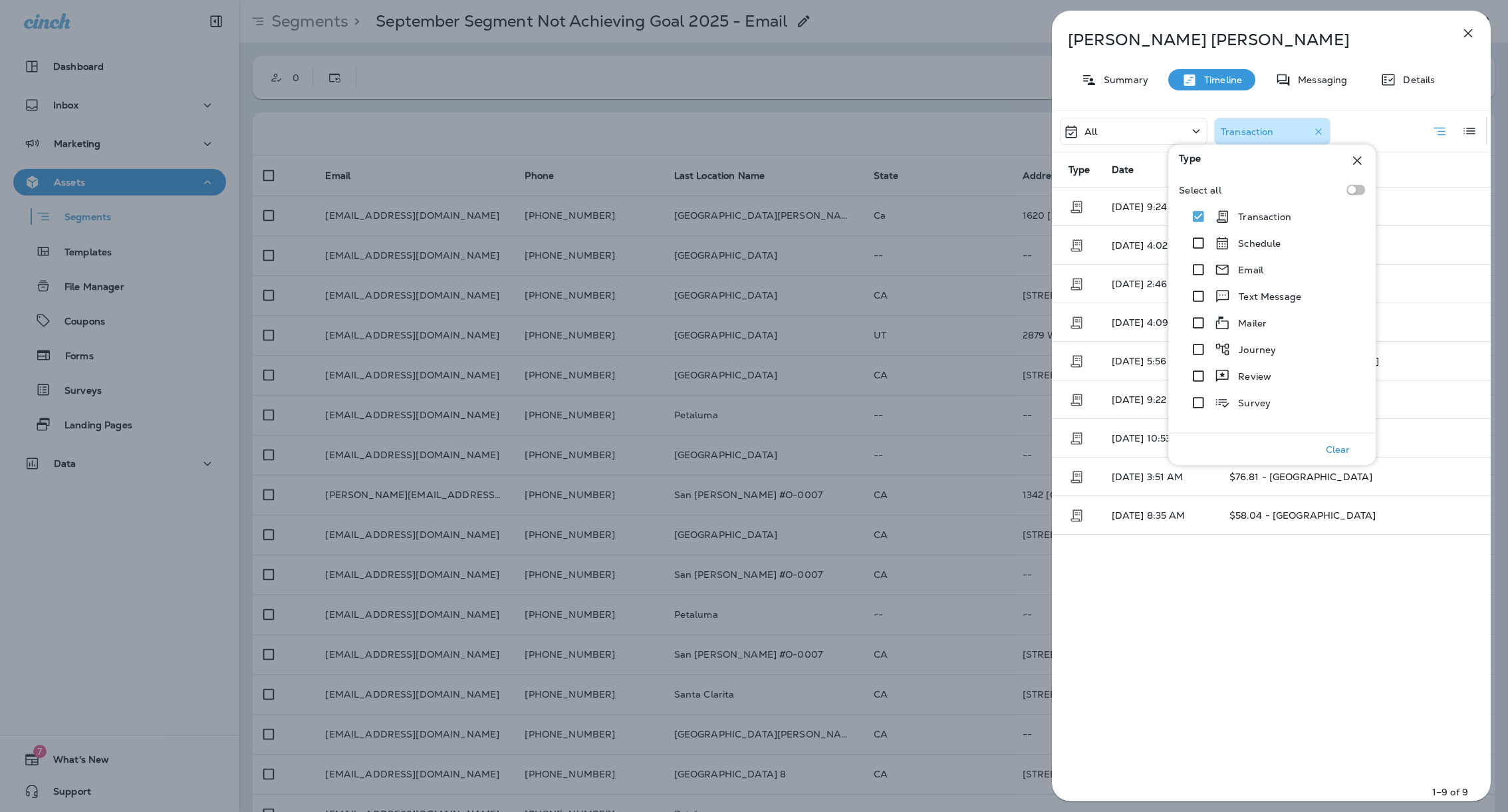
click at [1296, 634] on div "All Transaction Type Date Description 09/25/23 9:24 AM $70.89 - Petaluma Lakevi…" at bounding box center [1271, 460] width 439 height 699
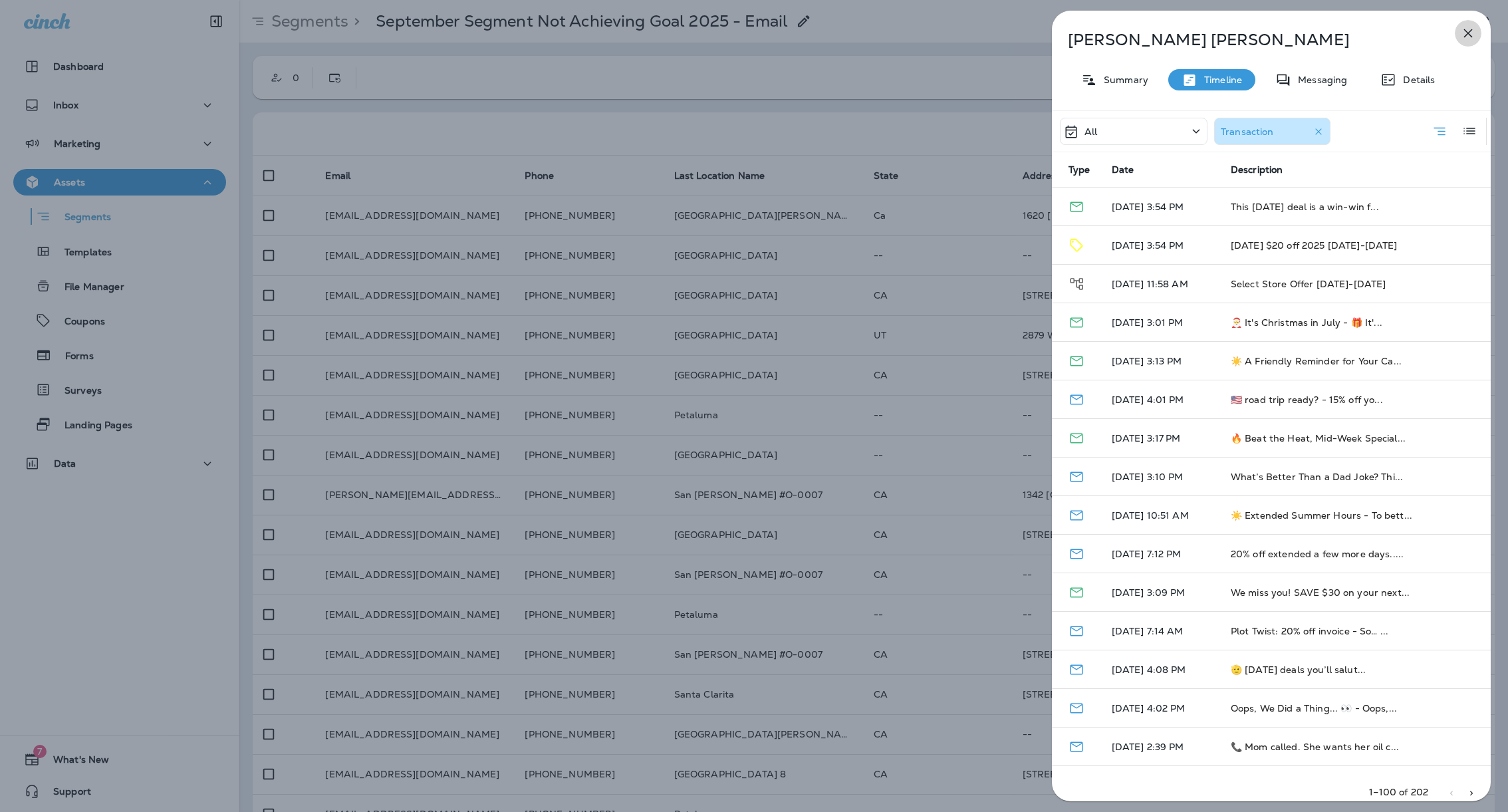
click at [1463, 34] on icon "button" at bounding box center [1468, 33] width 16 height 16
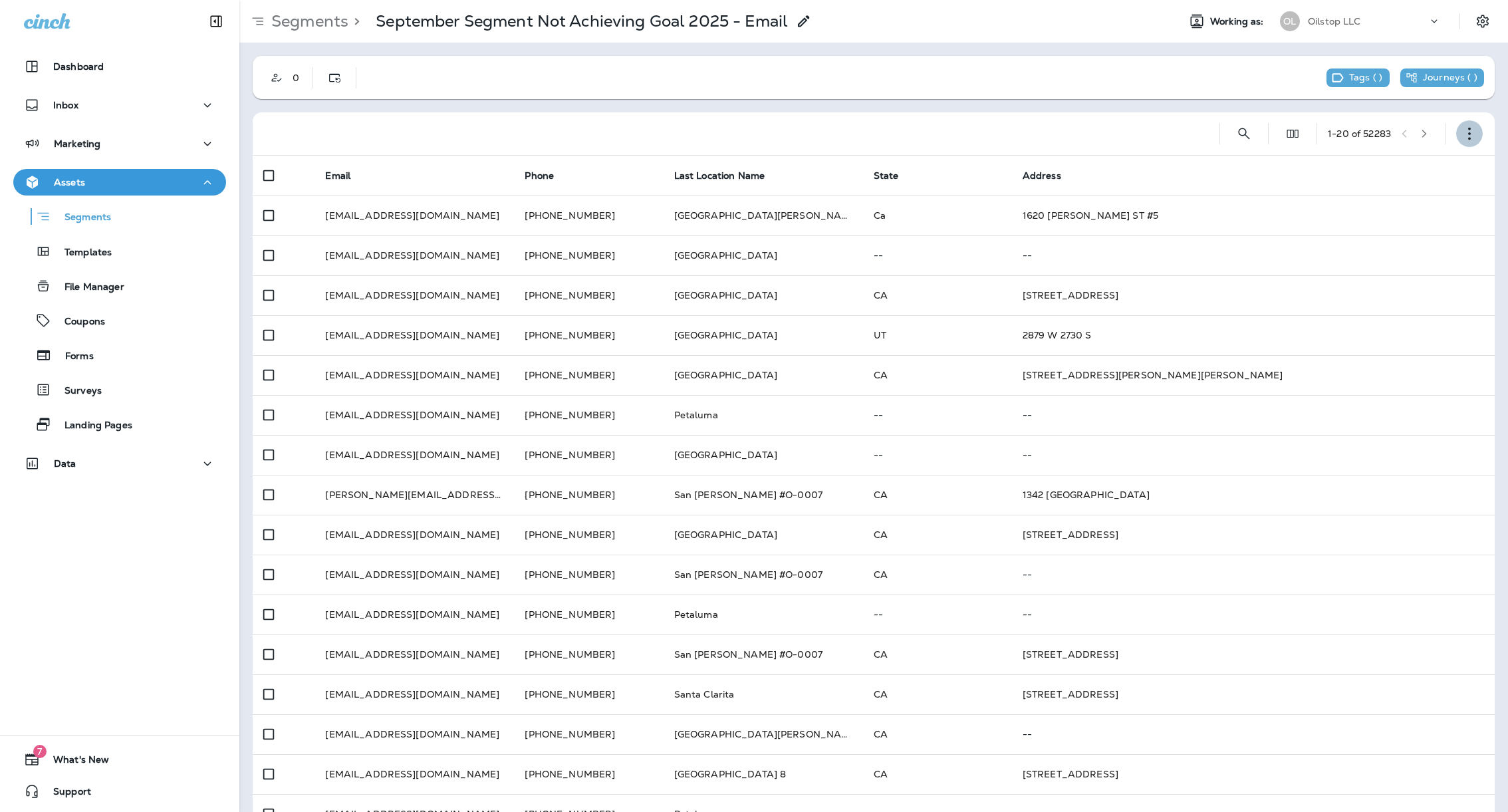
click at [1463, 136] on icon "button" at bounding box center [1469, 133] width 13 height 13
click at [1387, 173] on p "Edit Segment" at bounding box center [1366, 168] width 69 height 11
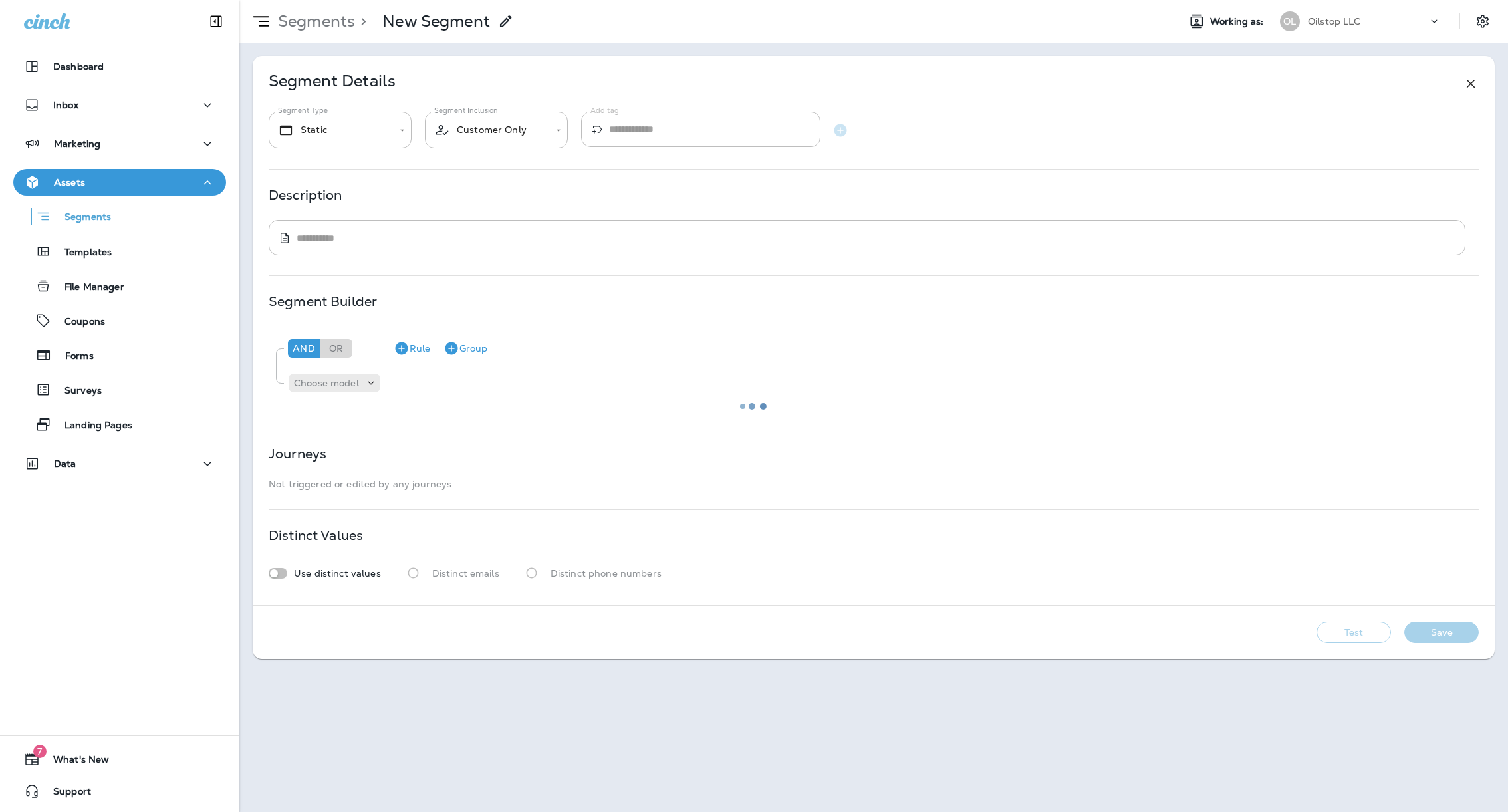
type input "*******"
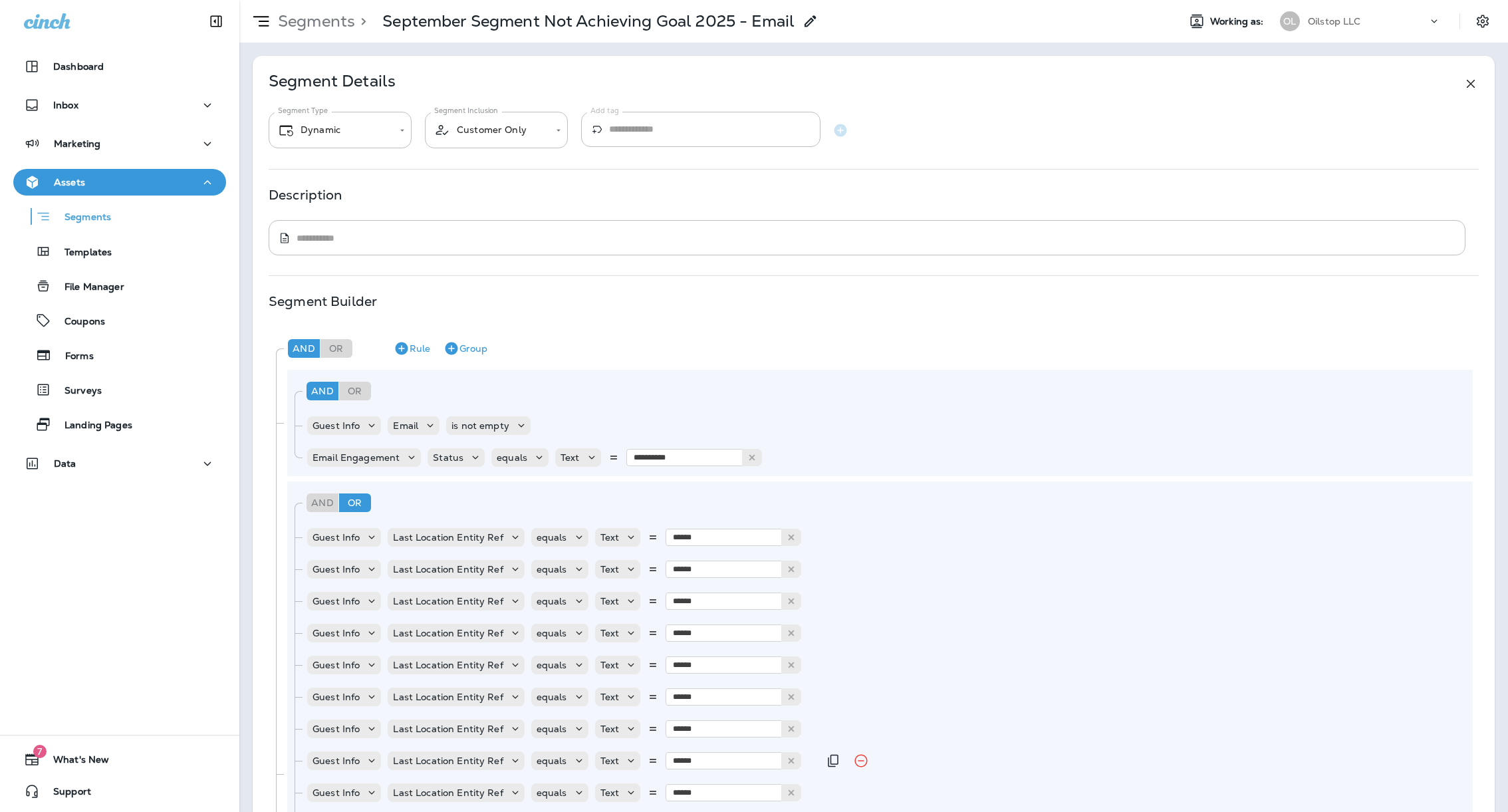
scroll to position [561, 0]
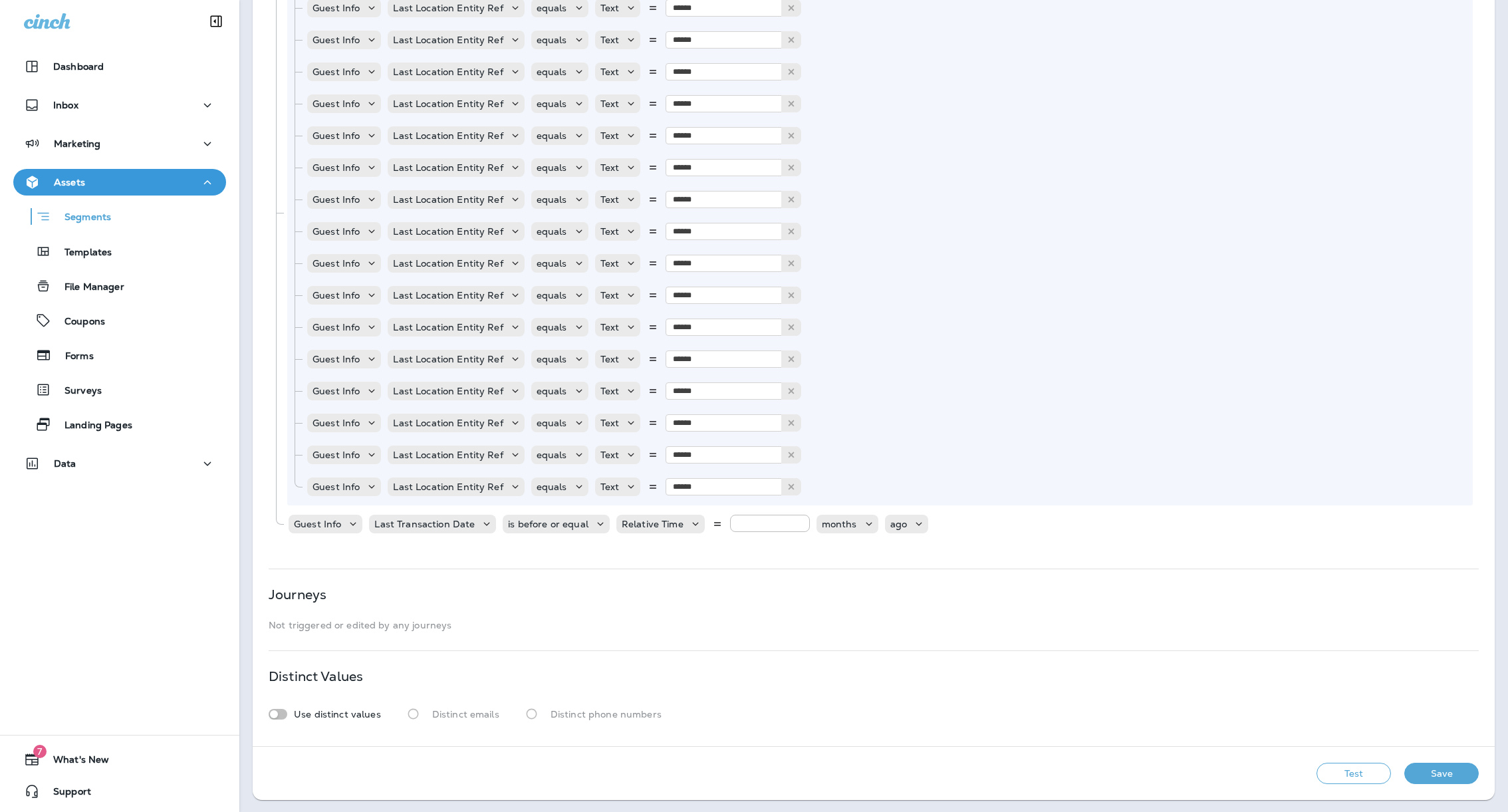
click at [665, 572] on div "**********" at bounding box center [873, 121] width 1242 height 1251
click at [1427, 771] on button "Save" at bounding box center [1441, 773] width 74 height 21
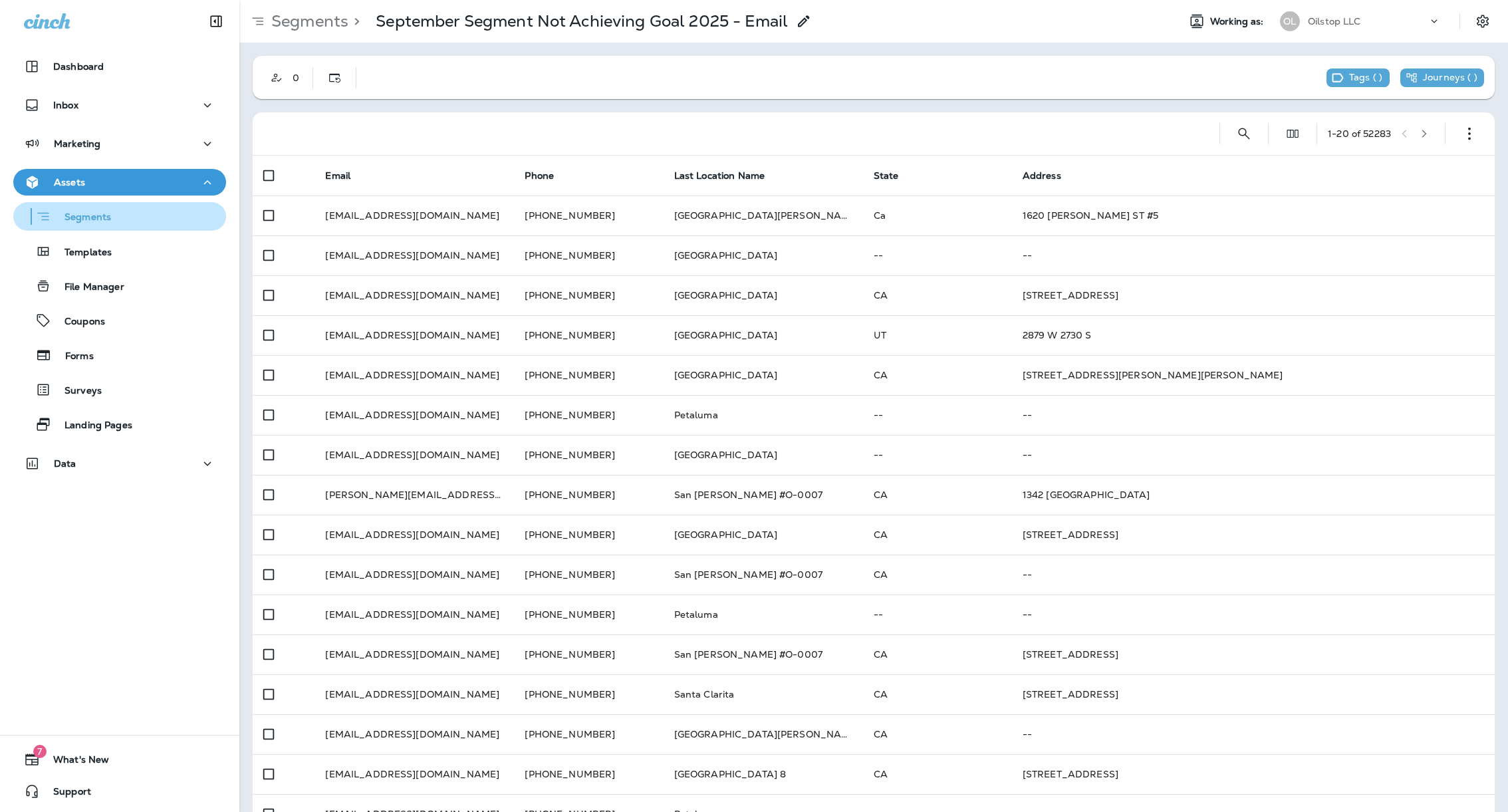
click at [104, 225] on div "Segments" at bounding box center [65, 216] width 92 height 21
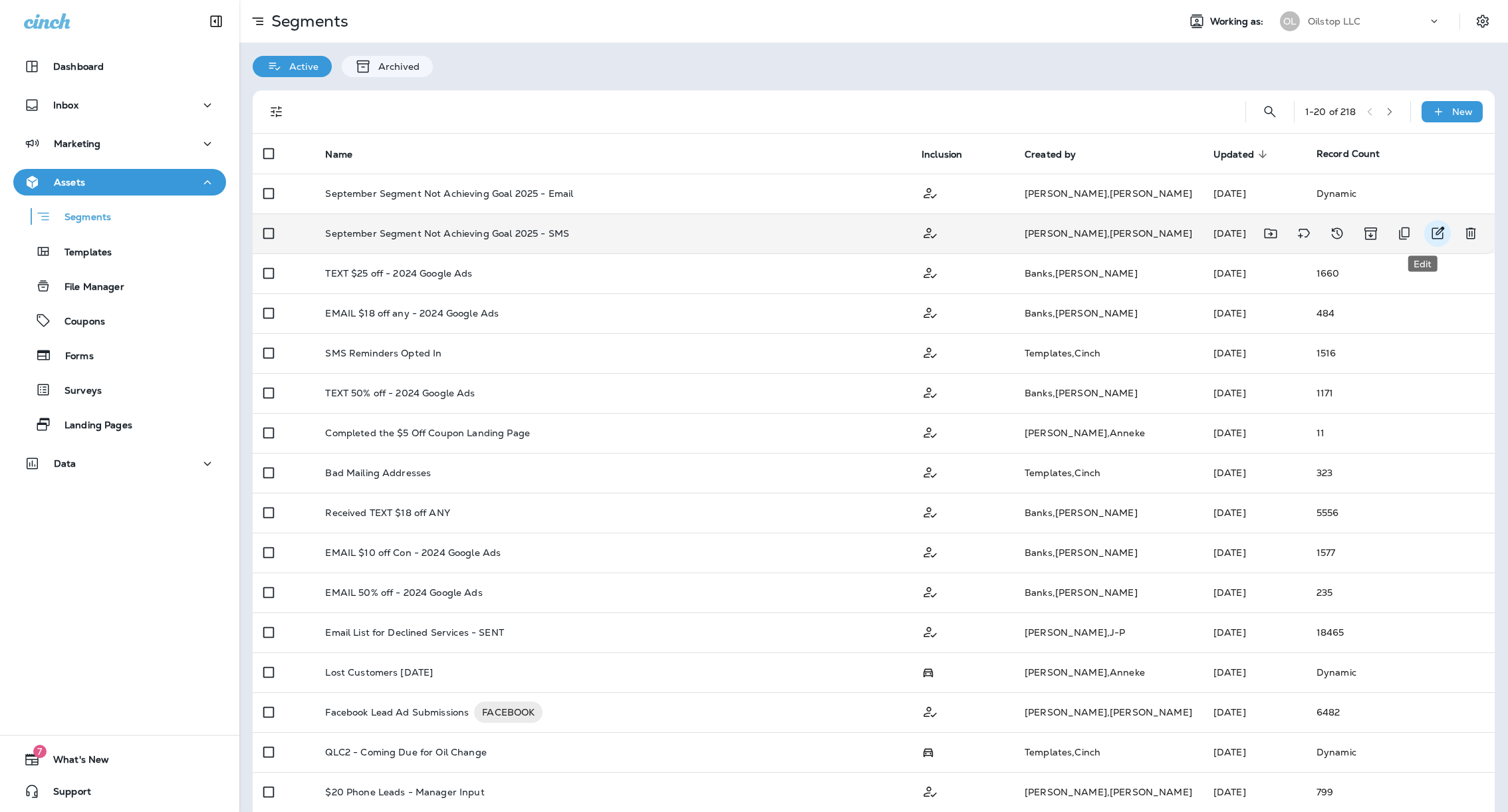
click at [1430, 227] on icon "Edit" at bounding box center [1438, 233] width 16 height 16
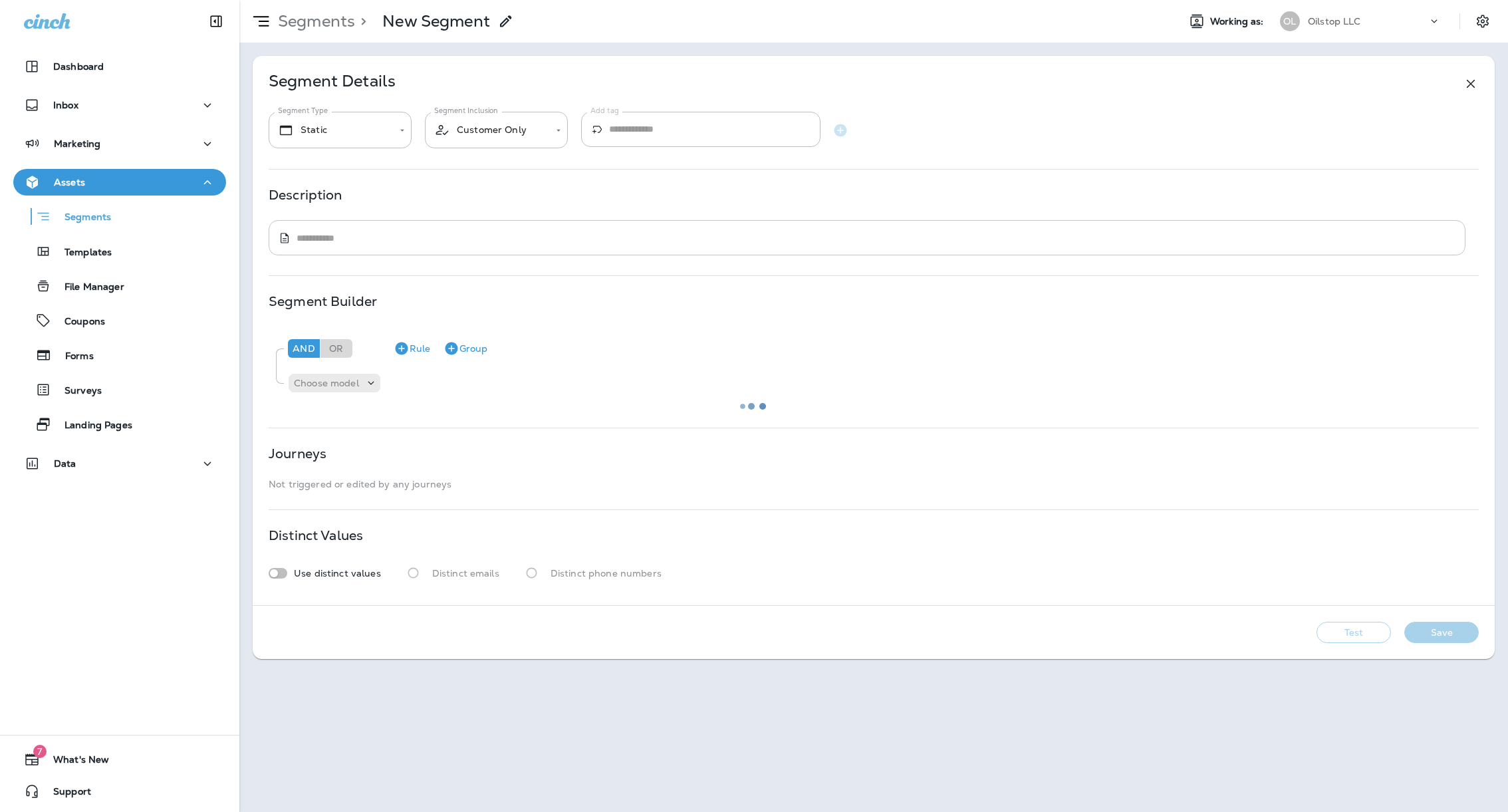
type input "*******"
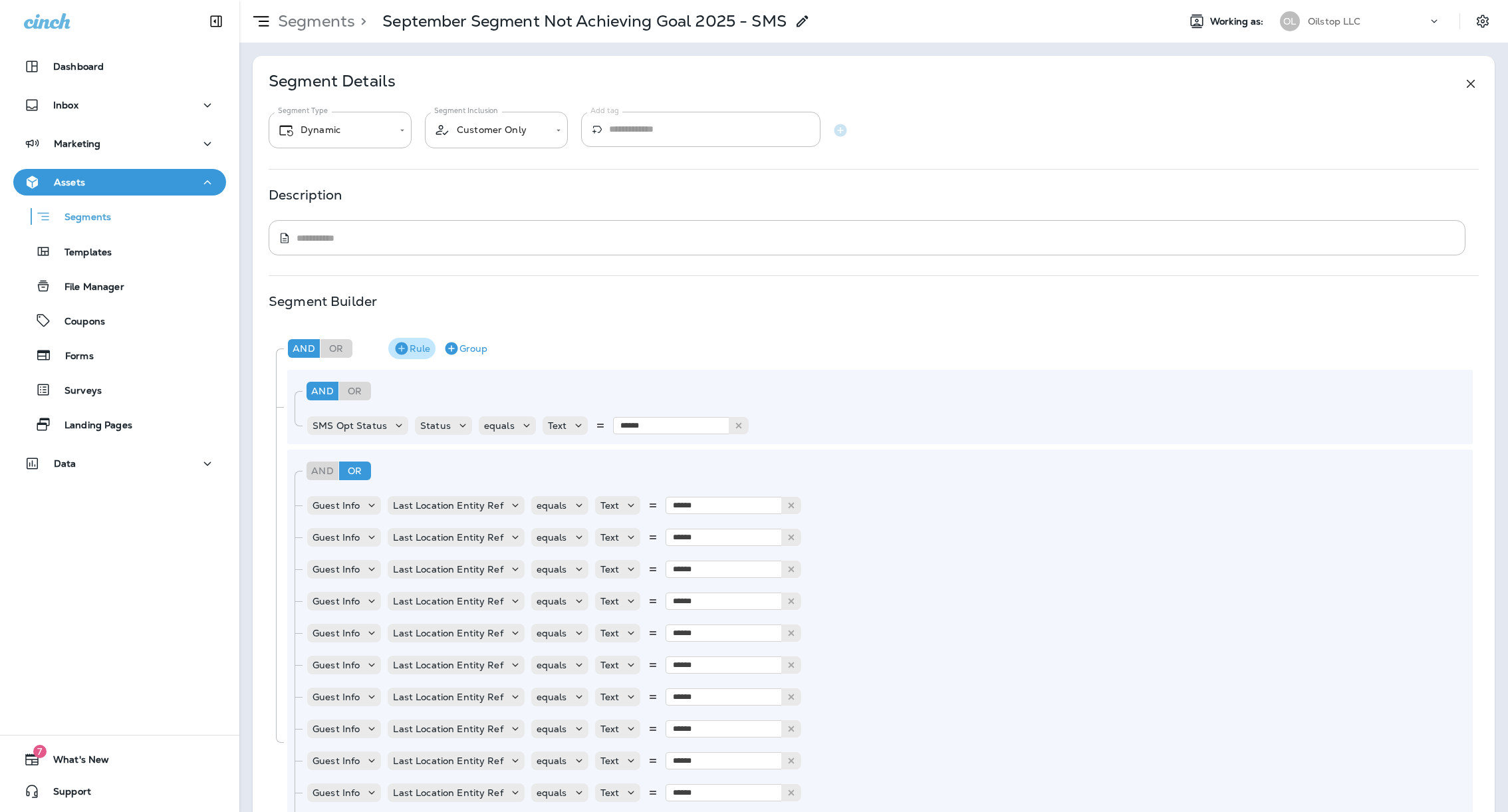
click at [416, 349] on button "Rule" at bounding box center [411, 348] width 48 height 21
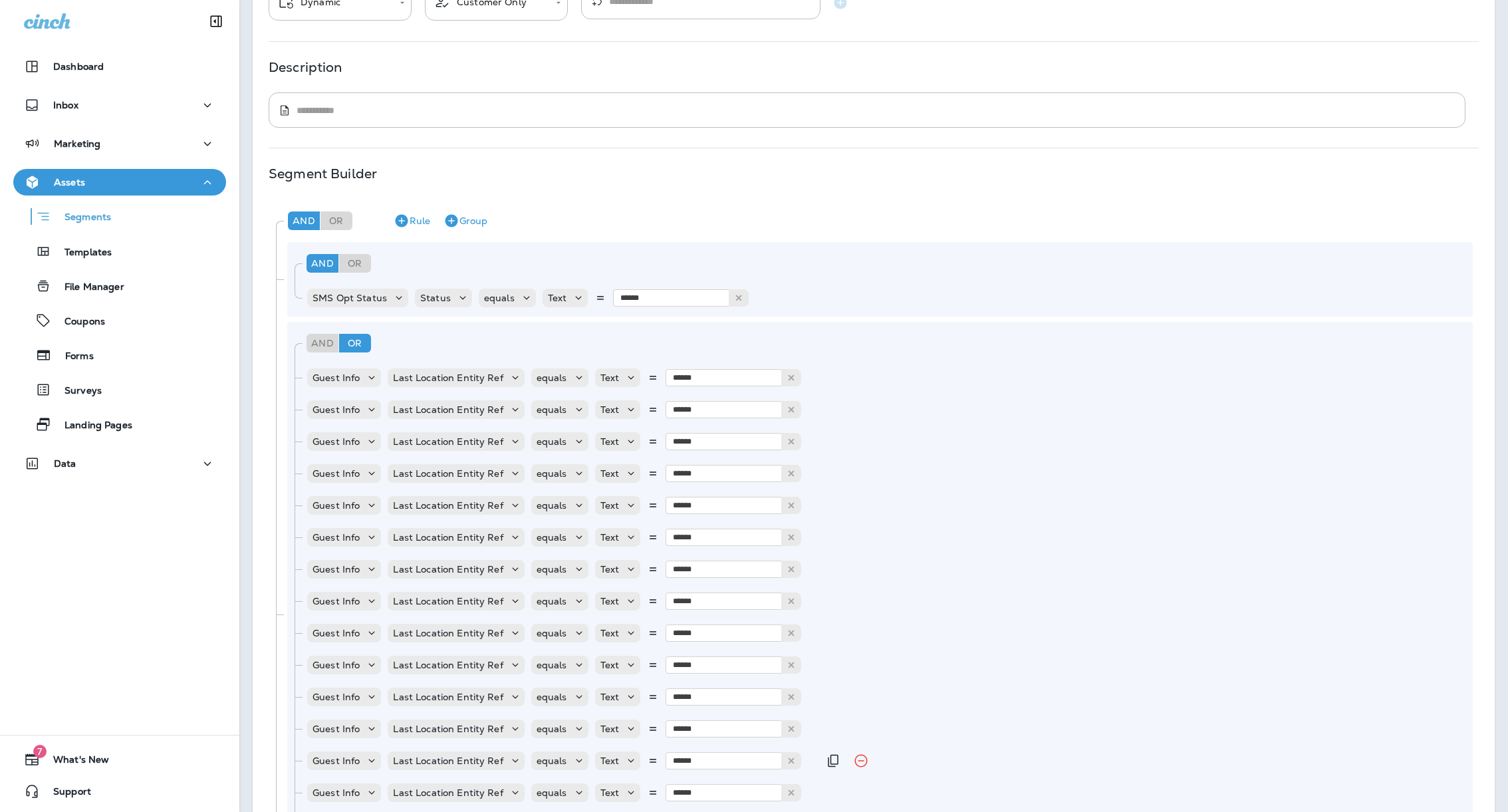
scroll to position [529, 0]
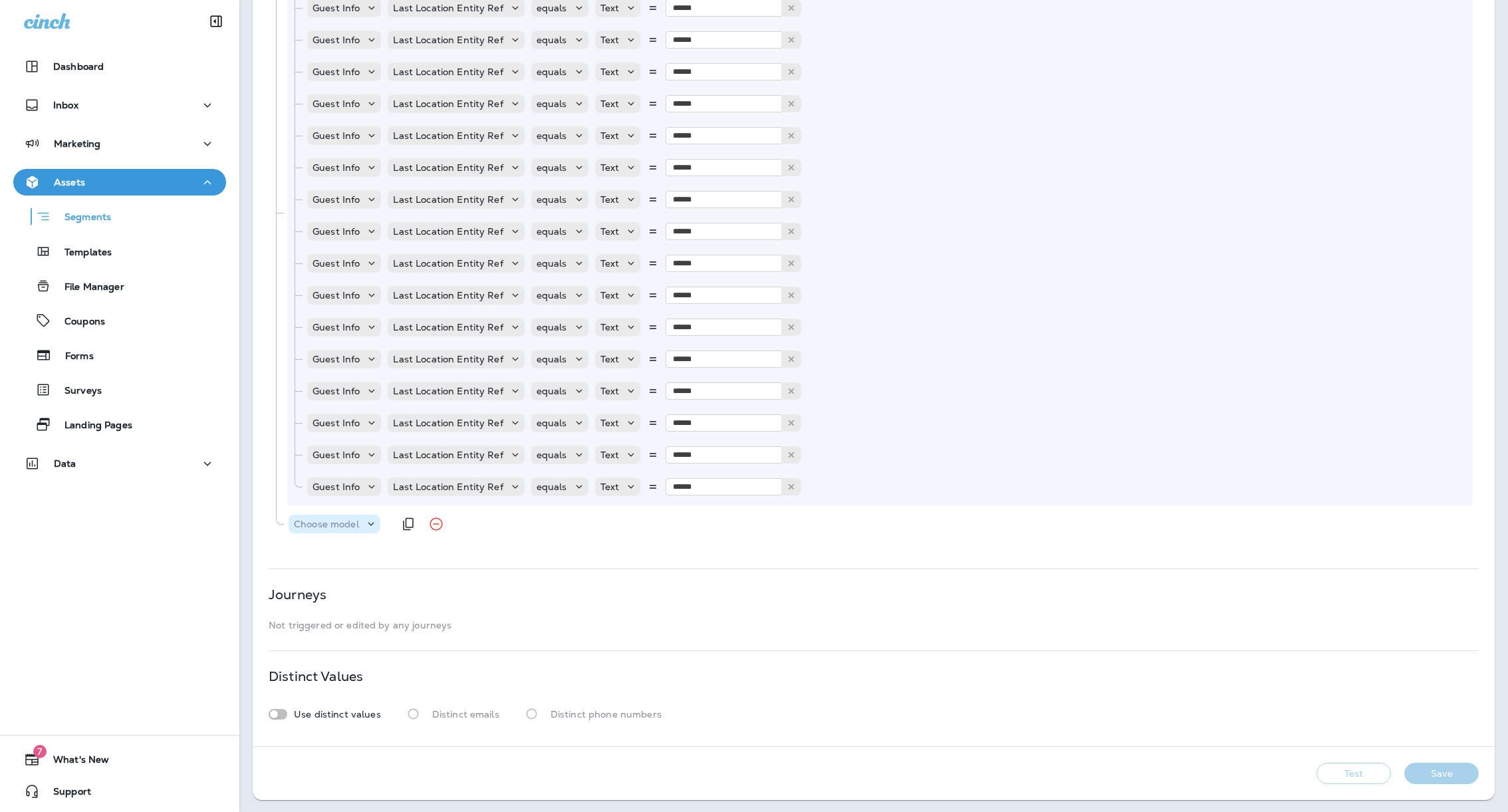
click at [344, 524] on p "Choose model" at bounding box center [326, 523] width 65 height 11
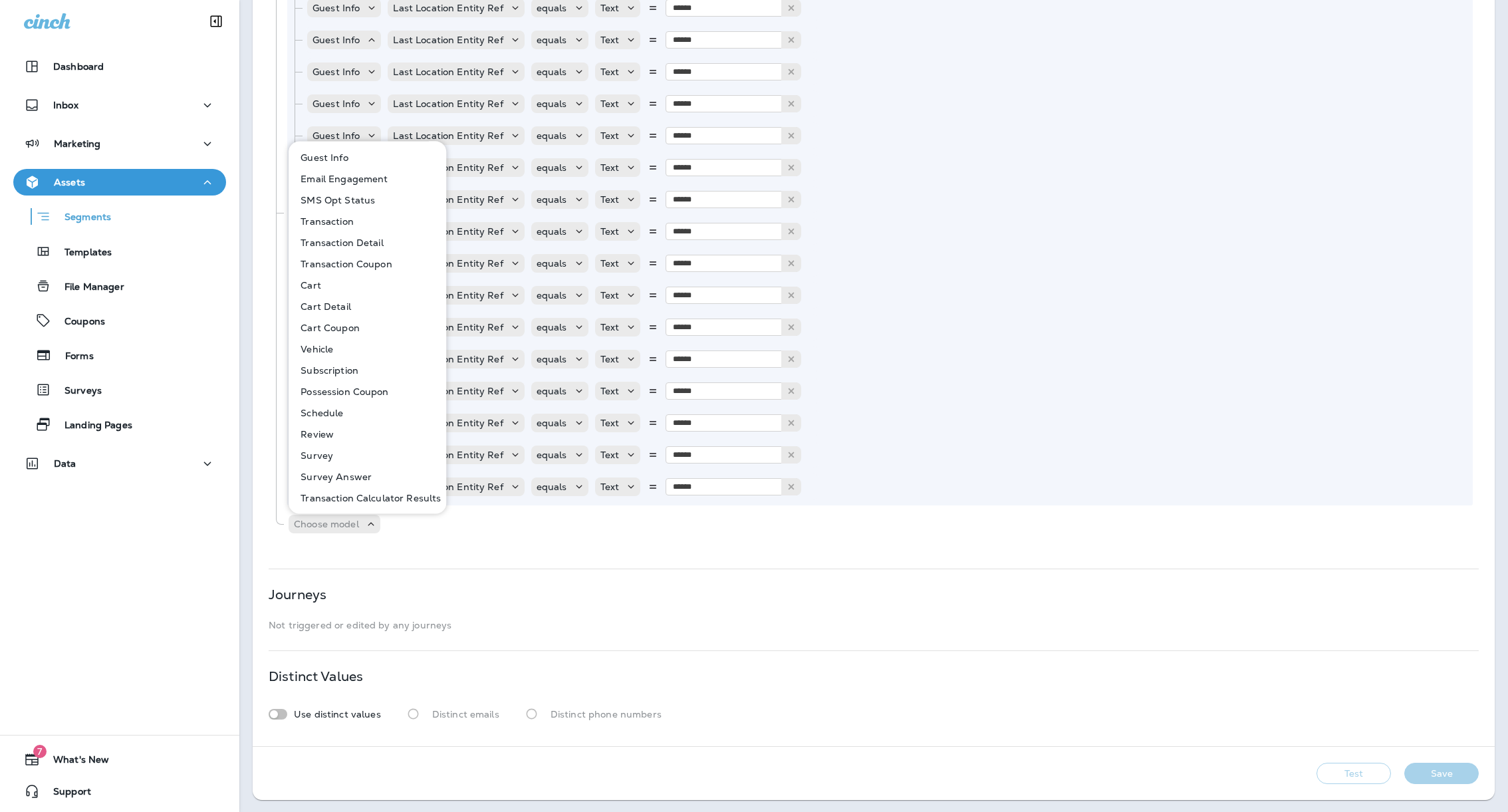
click at [371, 163] on button "Guest Info" at bounding box center [368, 157] width 156 height 21
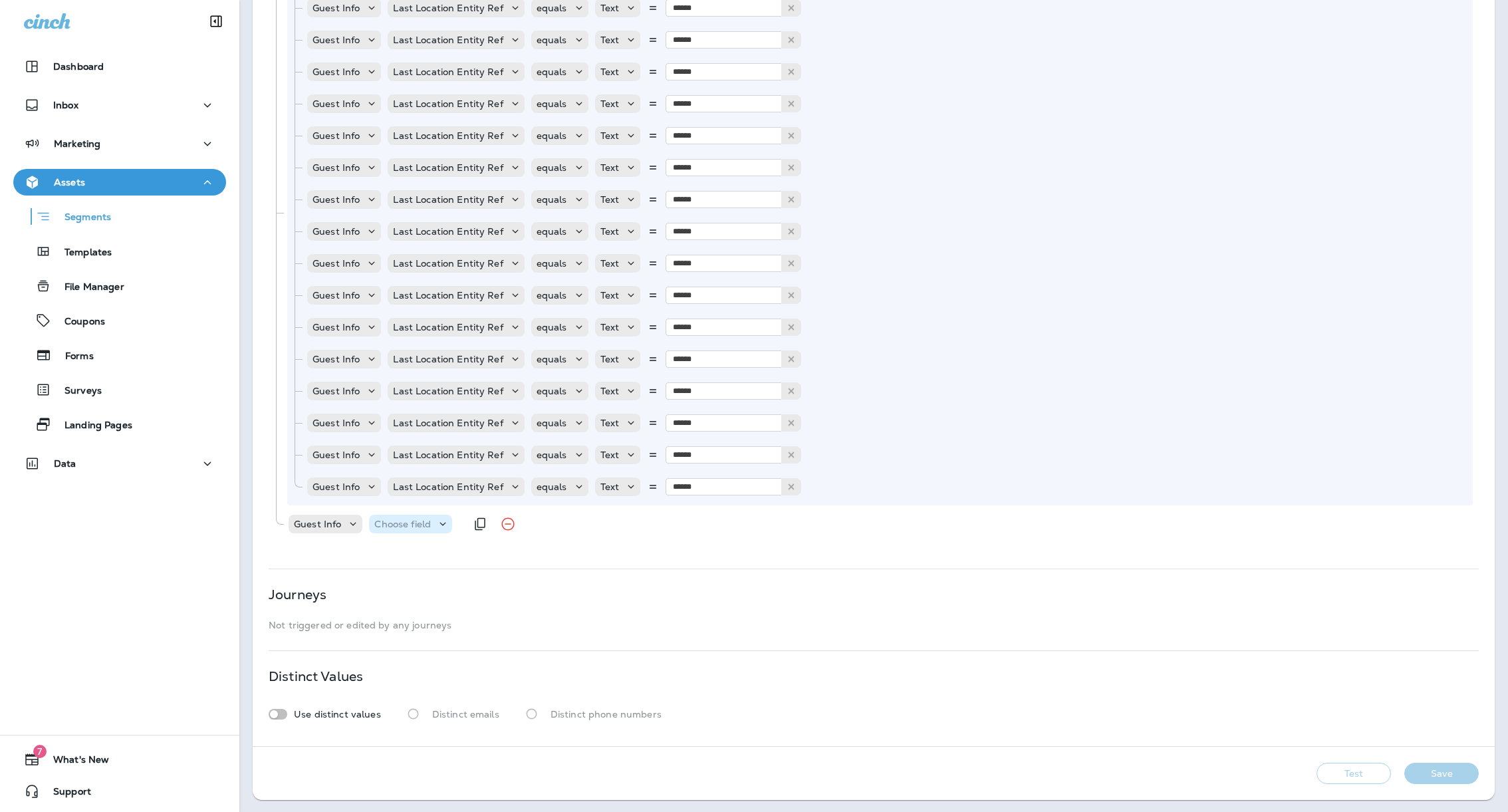
click at [396, 518] on p "Choose field" at bounding box center [403, 523] width 57 height 11
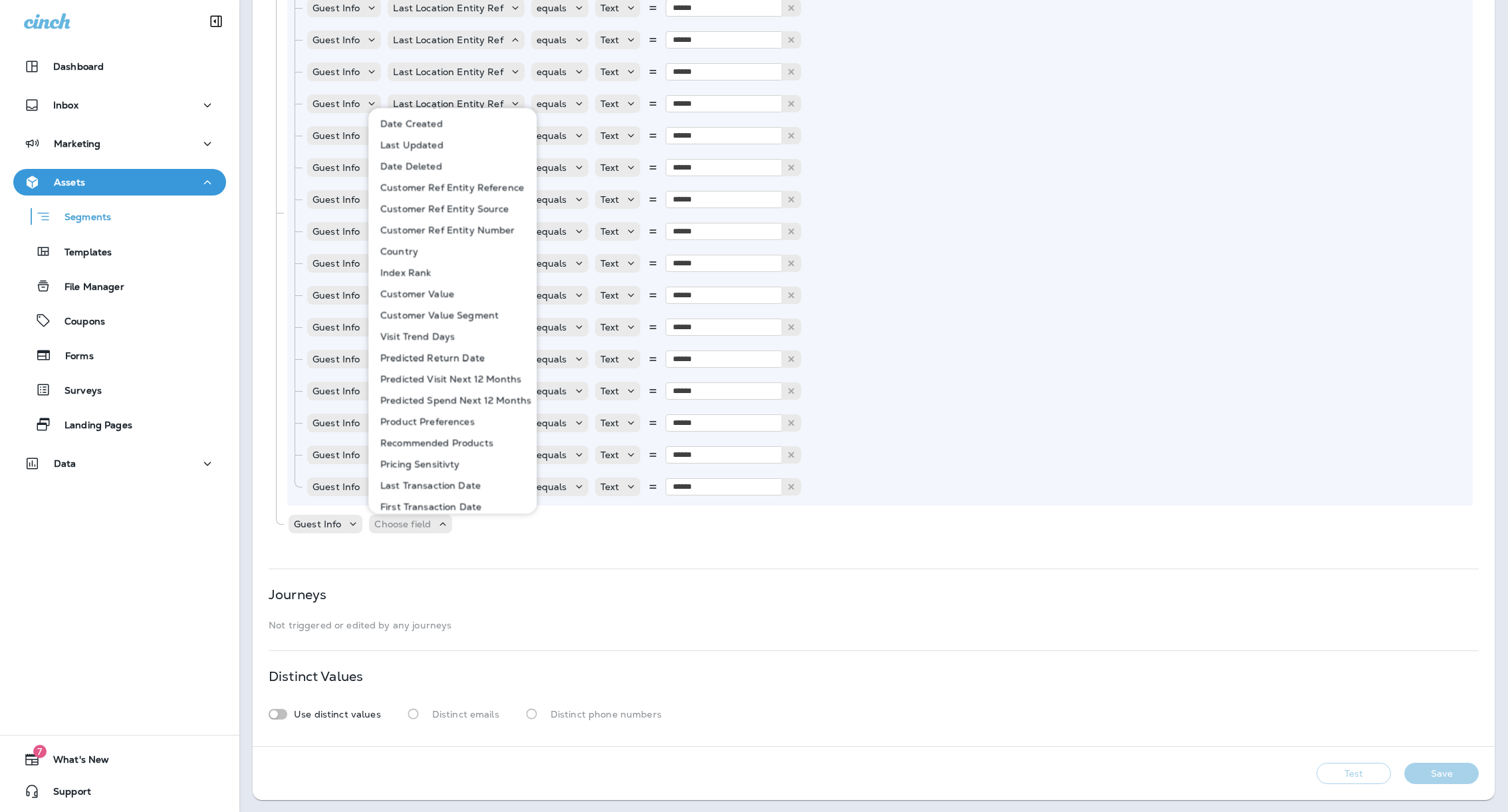
scroll to position [562, 0]
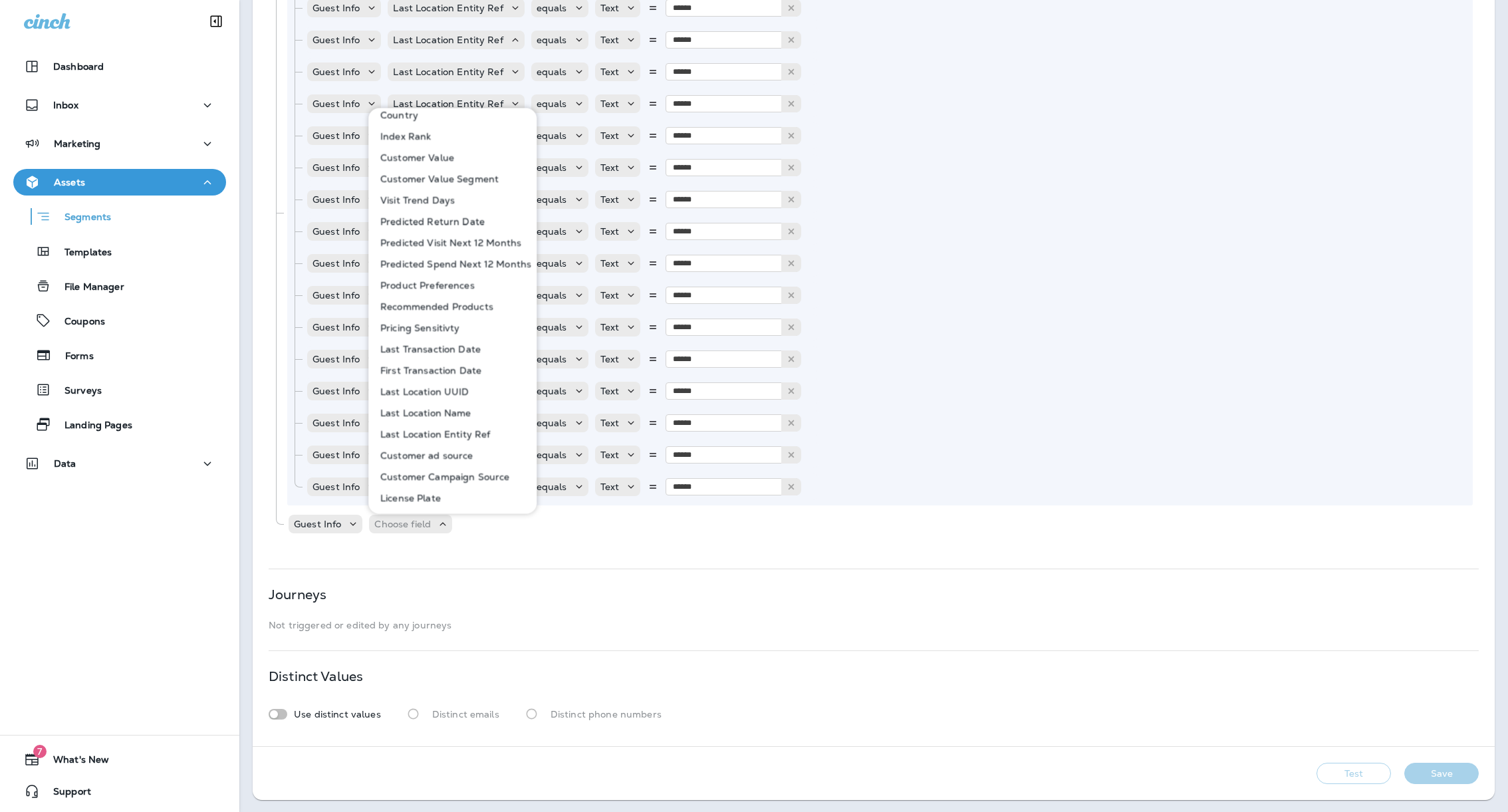
click at [450, 352] on p "Last Transaction Date" at bounding box center [428, 349] width 106 height 11
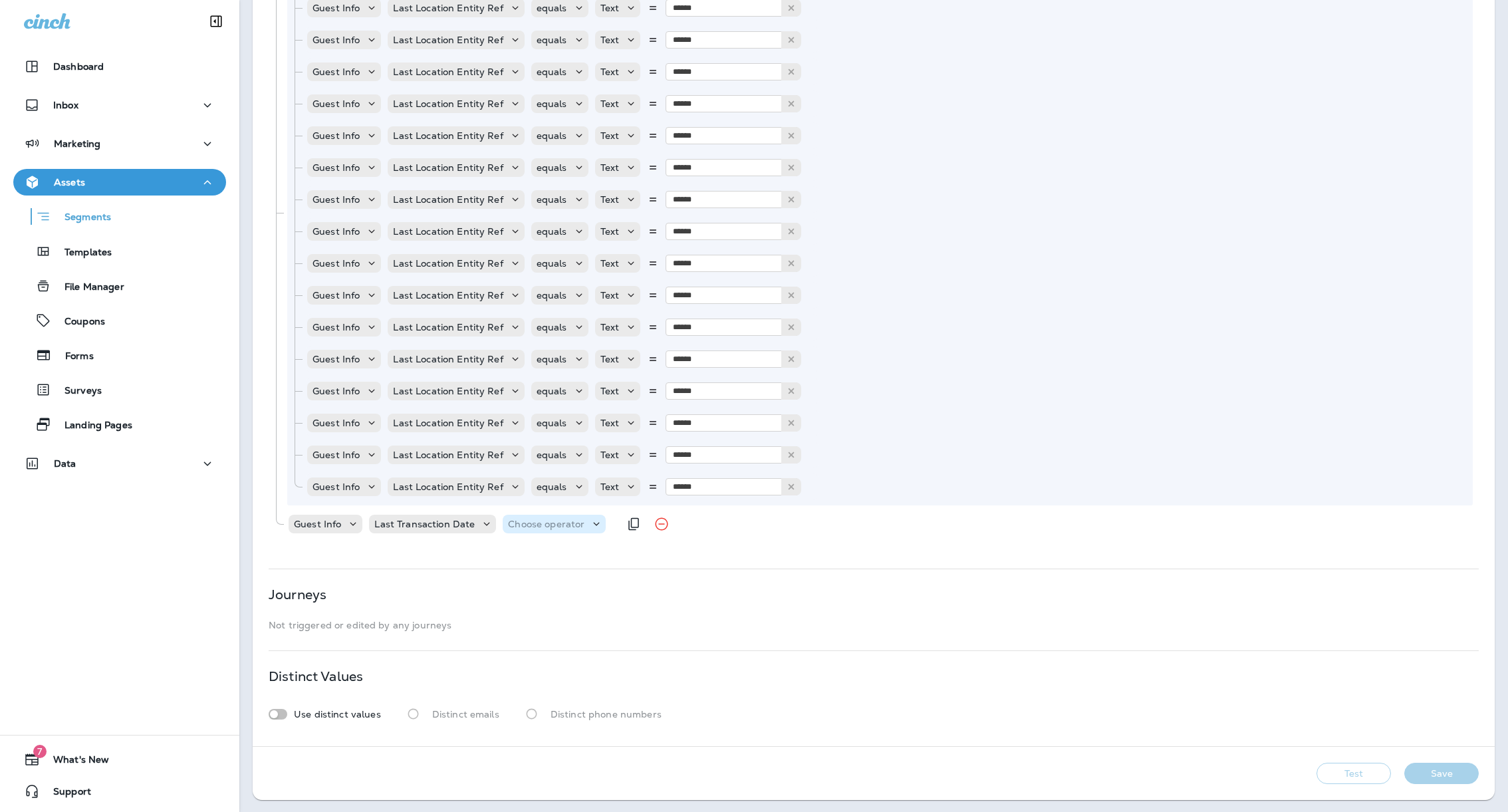
click at [517, 518] on p "Choose operator" at bounding box center [546, 523] width 77 height 11
click at [561, 577] on p "is before or equal" at bounding box center [549, 577] width 86 height 11
click at [664, 511] on div "Guest Info Last Transaction Date is before or equal Choose query type" at bounding box center [515, 523] width 456 height 26
click at [663, 519] on p "Choose query type" at bounding box center [665, 523] width 87 height 11
click at [653, 594] on p "Relative Time" at bounding box center [652, 599] width 67 height 11
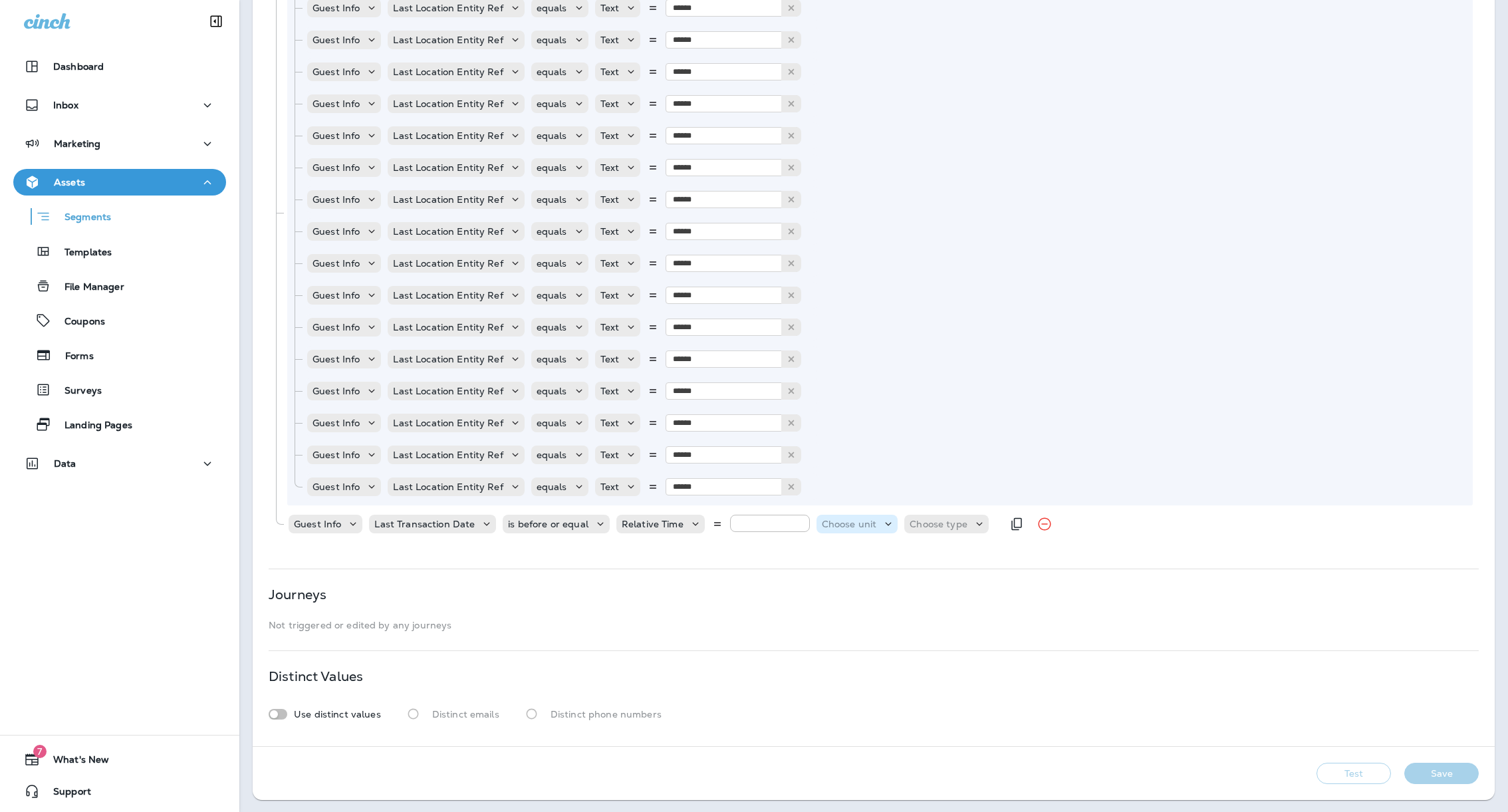
click at [870, 523] on div "Choose unit" at bounding box center [849, 523] width 66 height 11
click at [836, 597] on p "months" at bounding box center [836, 599] width 40 height 11
click at [921, 518] on p "Choose type" at bounding box center [919, 523] width 58 height 11
click at [912, 552] on button "ago" at bounding box center [909, 557] width 60 height 21
click at [738, 523] on input "number" at bounding box center [770, 523] width 79 height 17
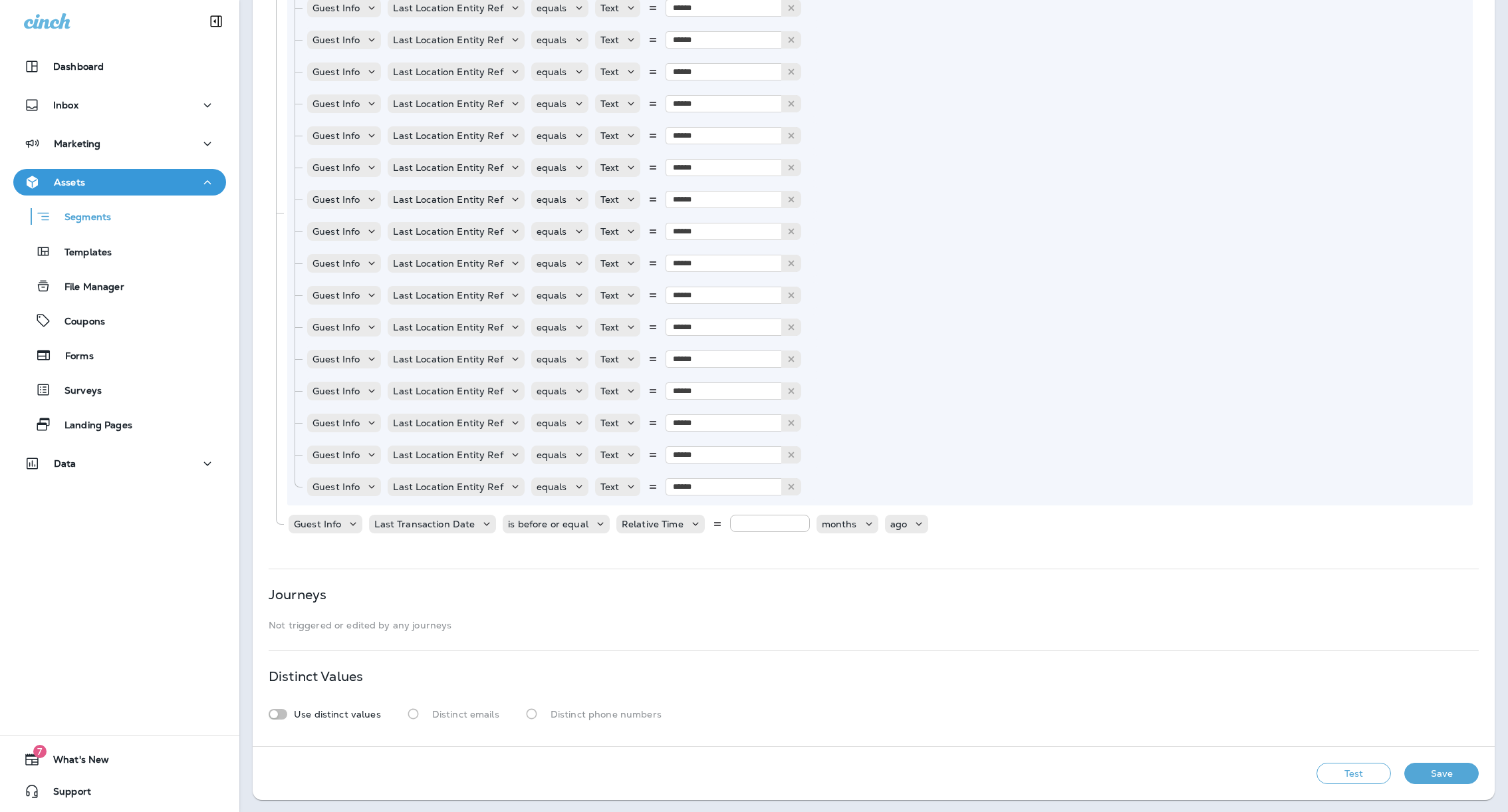
type input "*"
click at [788, 555] on div "**********" at bounding box center [873, 136] width 1242 height 1219
click at [1133, 648] on div "**********" at bounding box center [873, 136] width 1242 height 1219
click at [1404, 771] on button "Save" at bounding box center [1441, 773] width 74 height 21
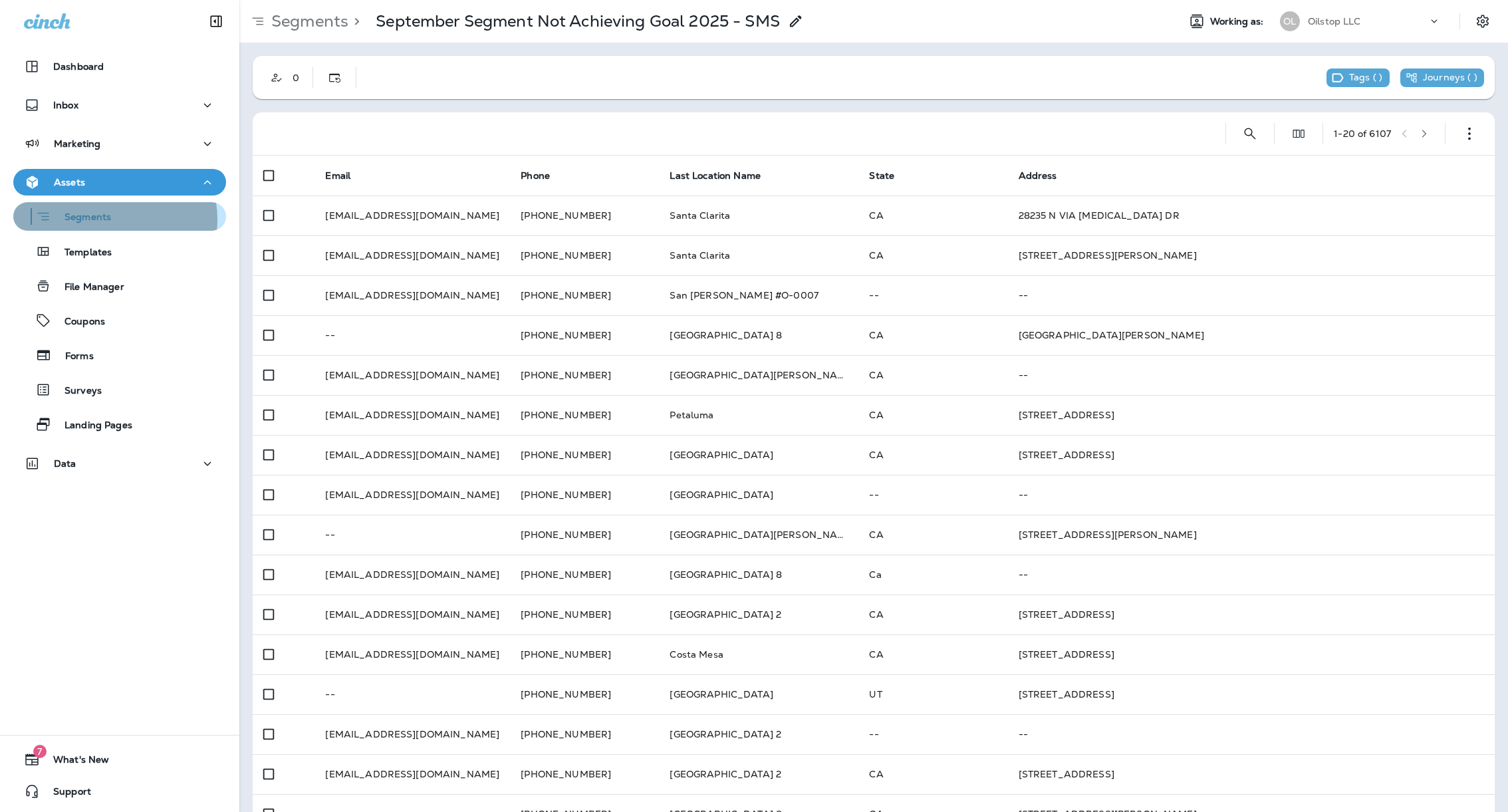
click at [107, 219] on p "Segments" at bounding box center [81, 218] width 60 height 13
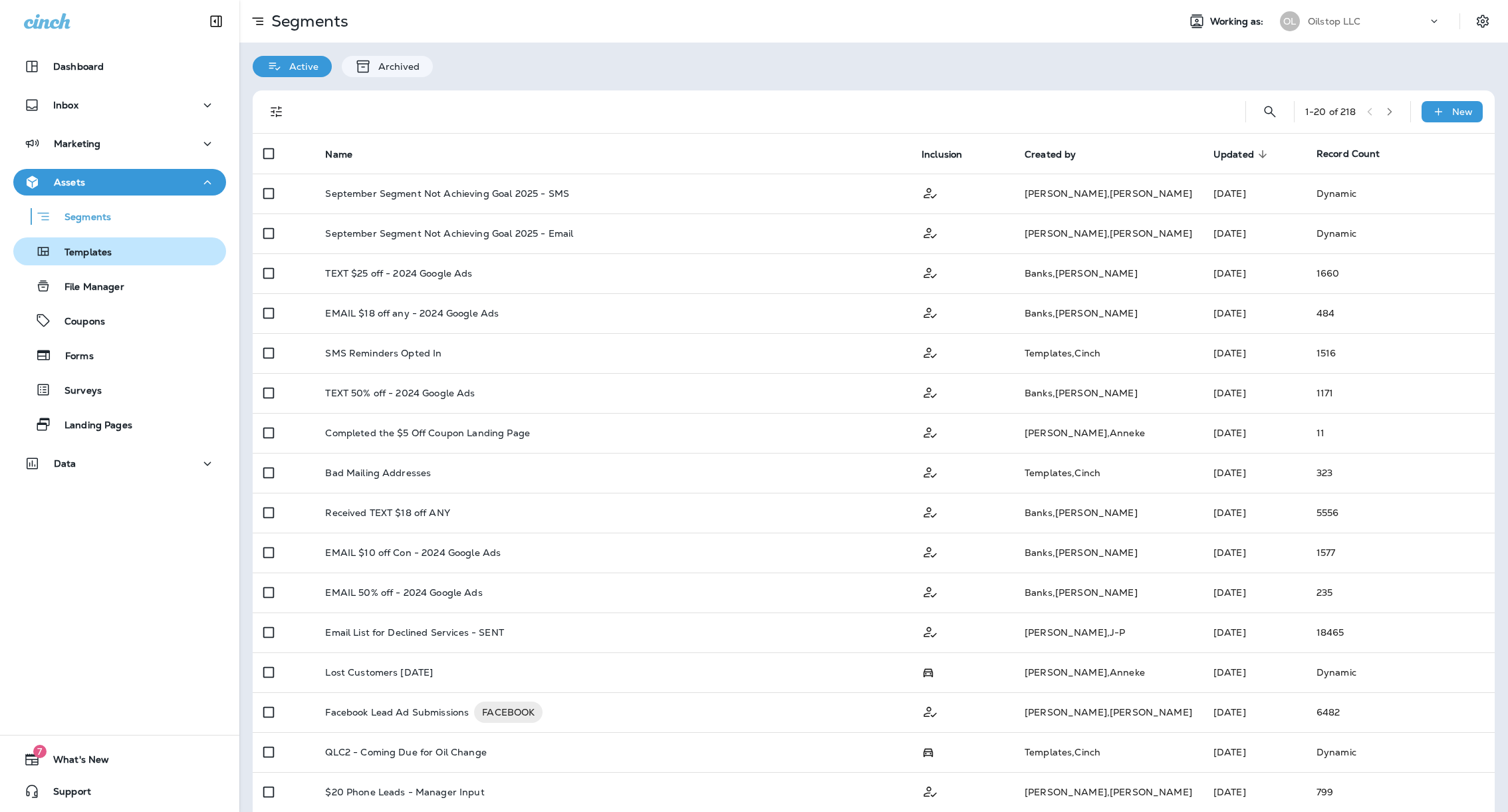
click at [155, 260] on div "Templates" at bounding box center [119, 251] width 202 height 20
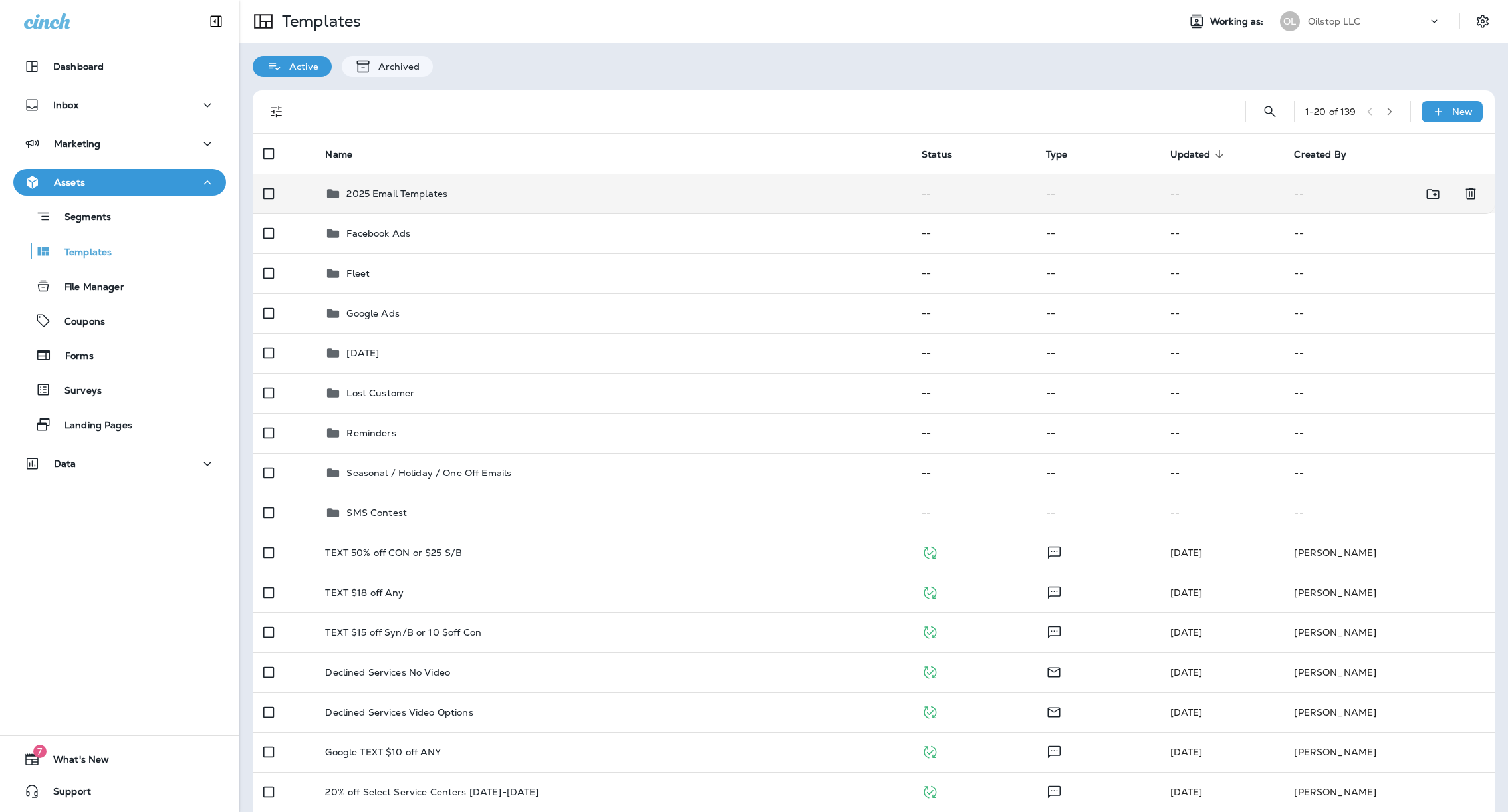
click at [450, 191] on div "2025 Email Templates" at bounding box center [612, 194] width 575 height 16
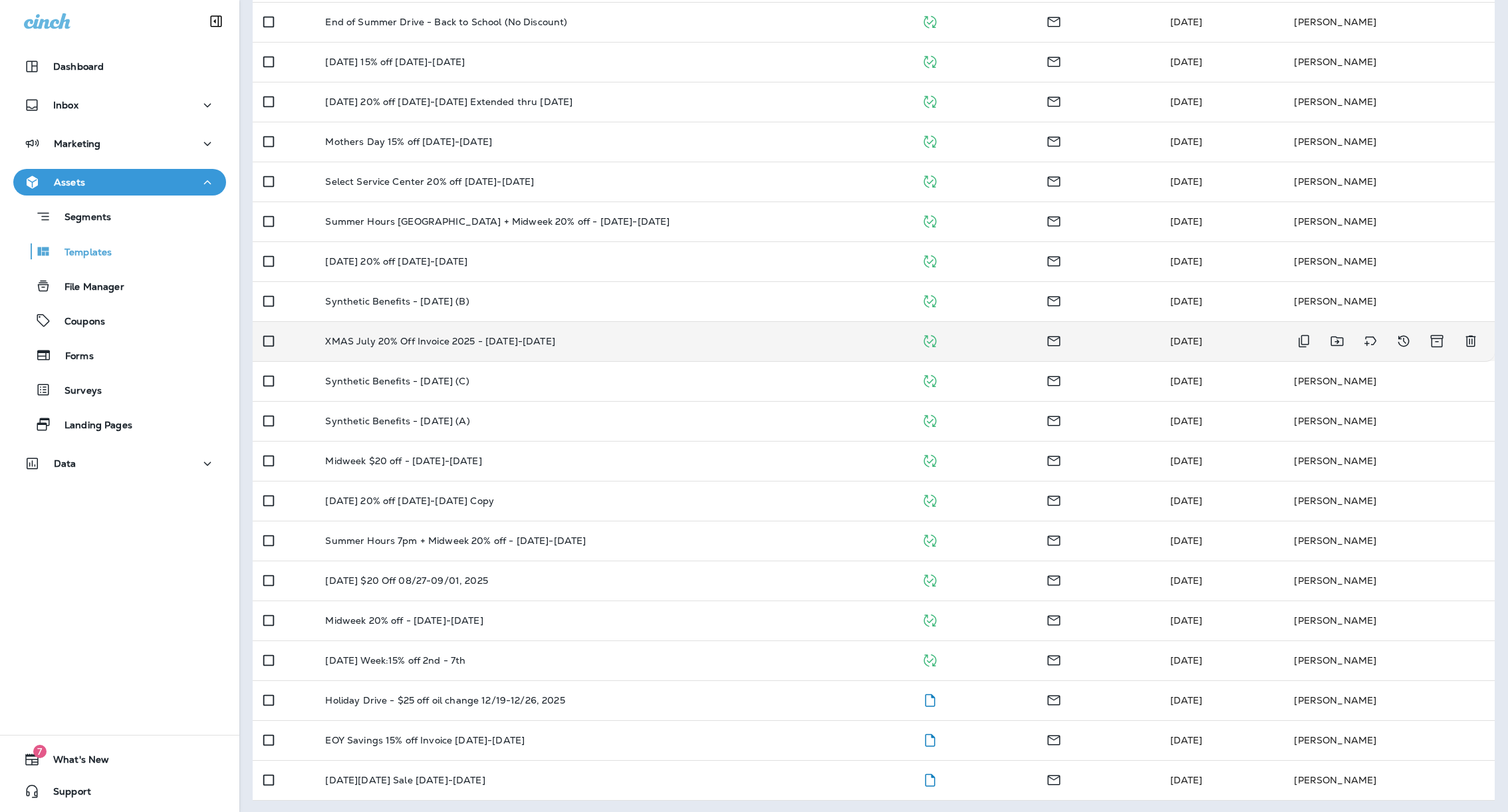
scroll to position [173, 0]
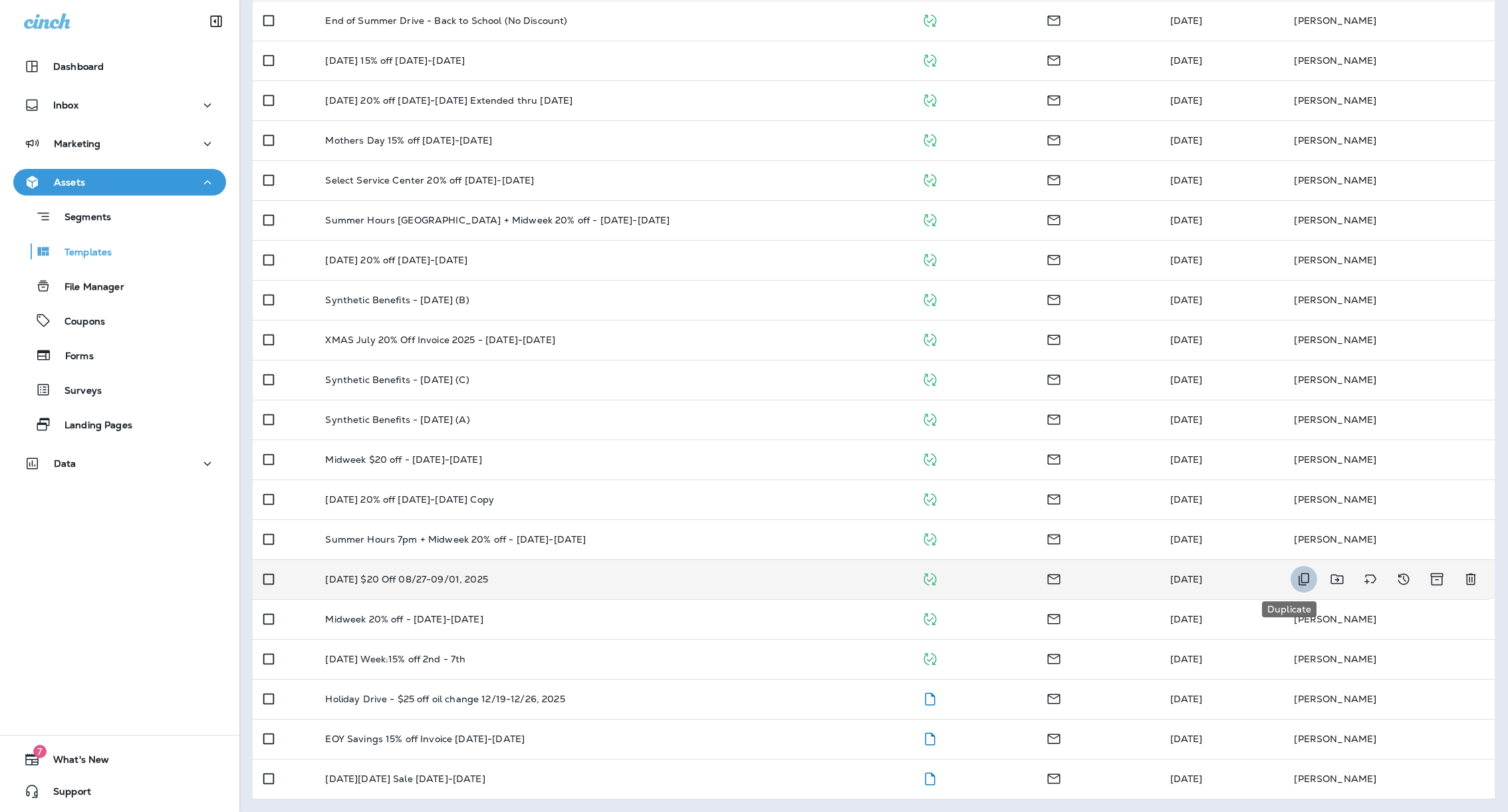
click at [1296, 577] on icon "Duplicate" at bounding box center [1304, 579] width 16 height 16
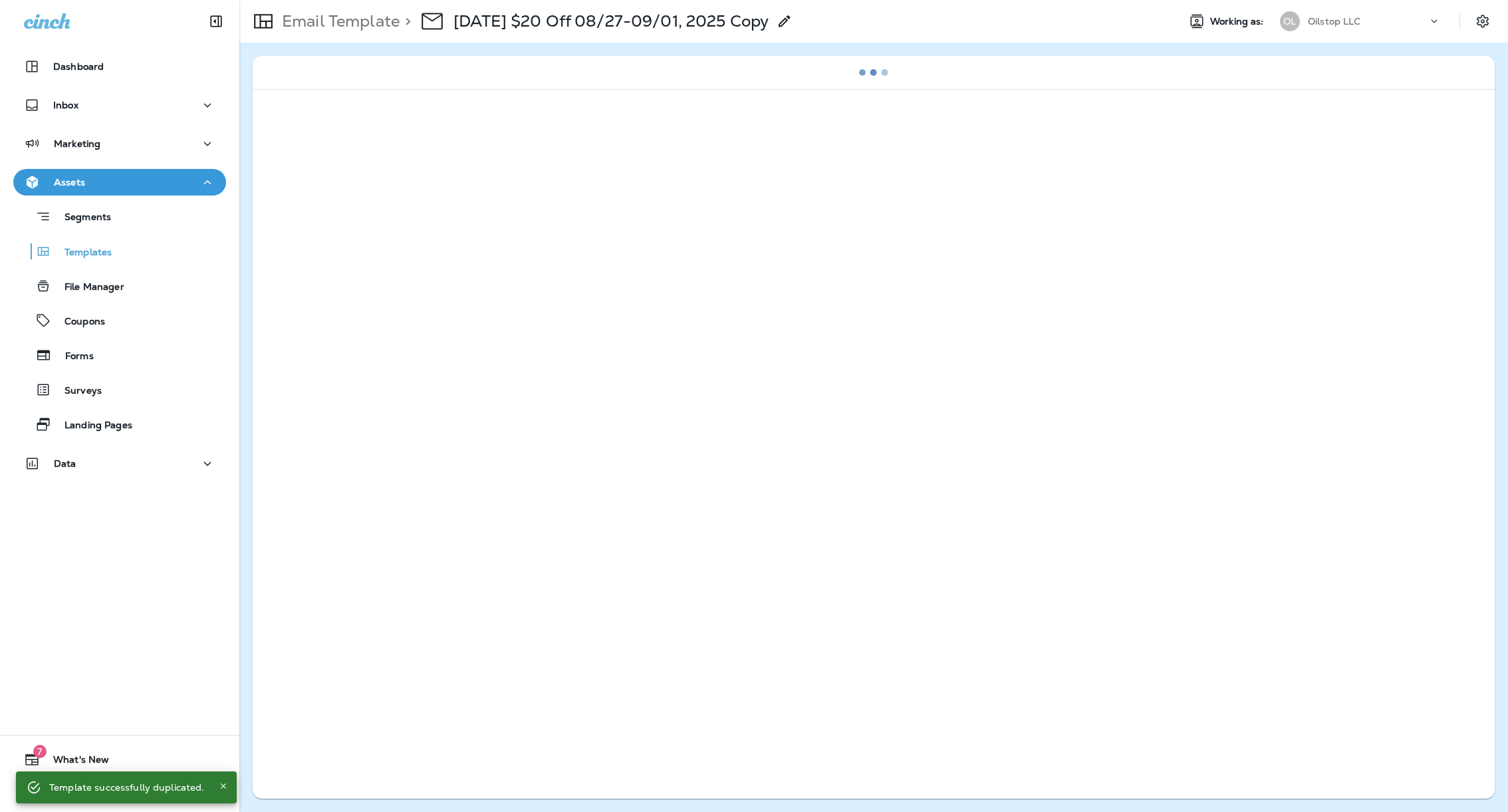
click at [792, 22] on icon at bounding box center [785, 21] width 16 height 16
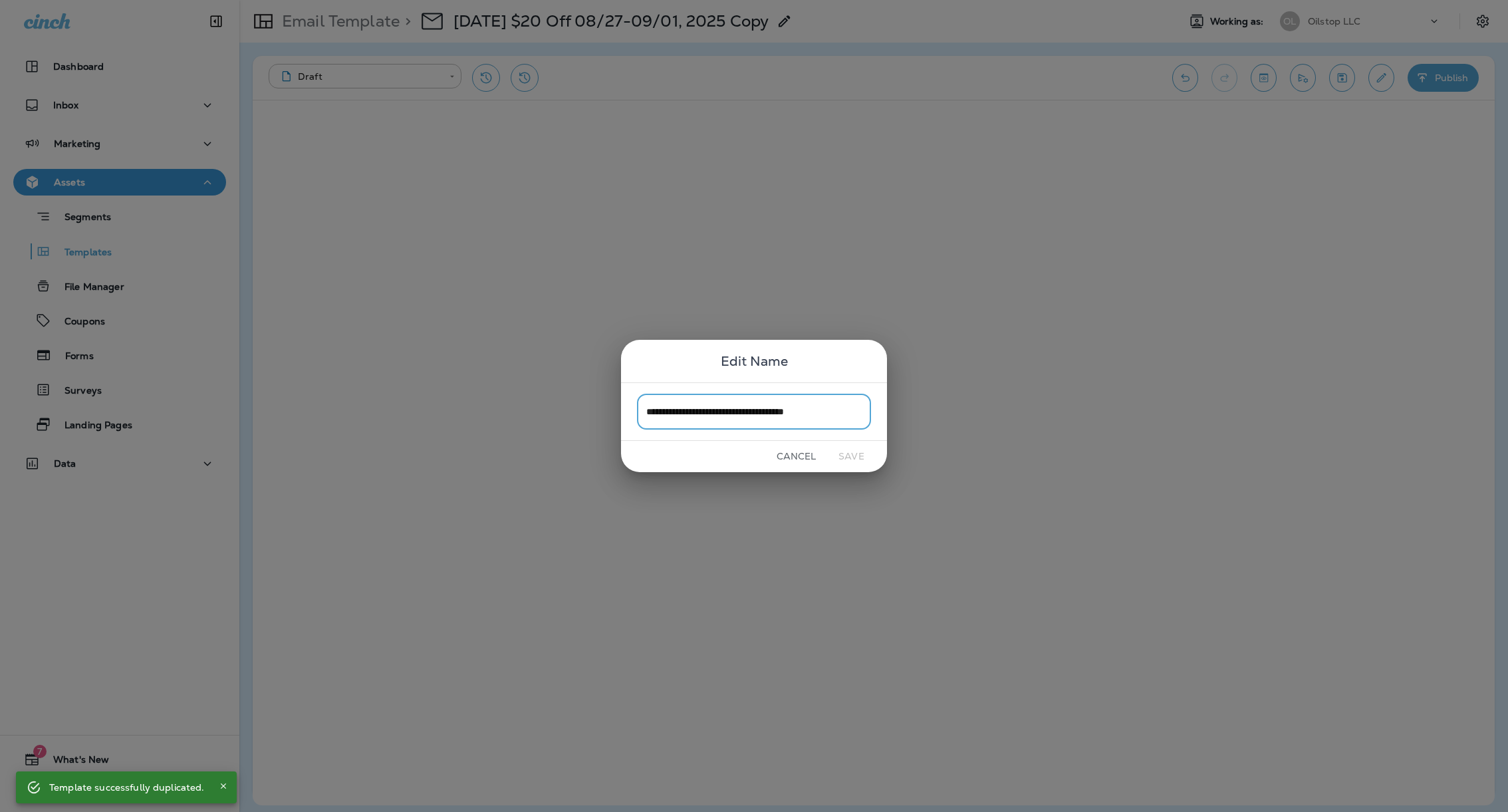
type input "*"
type input "**********"
click at [846, 454] on button "Save" at bounding box center [851, 456] width 50 height 21
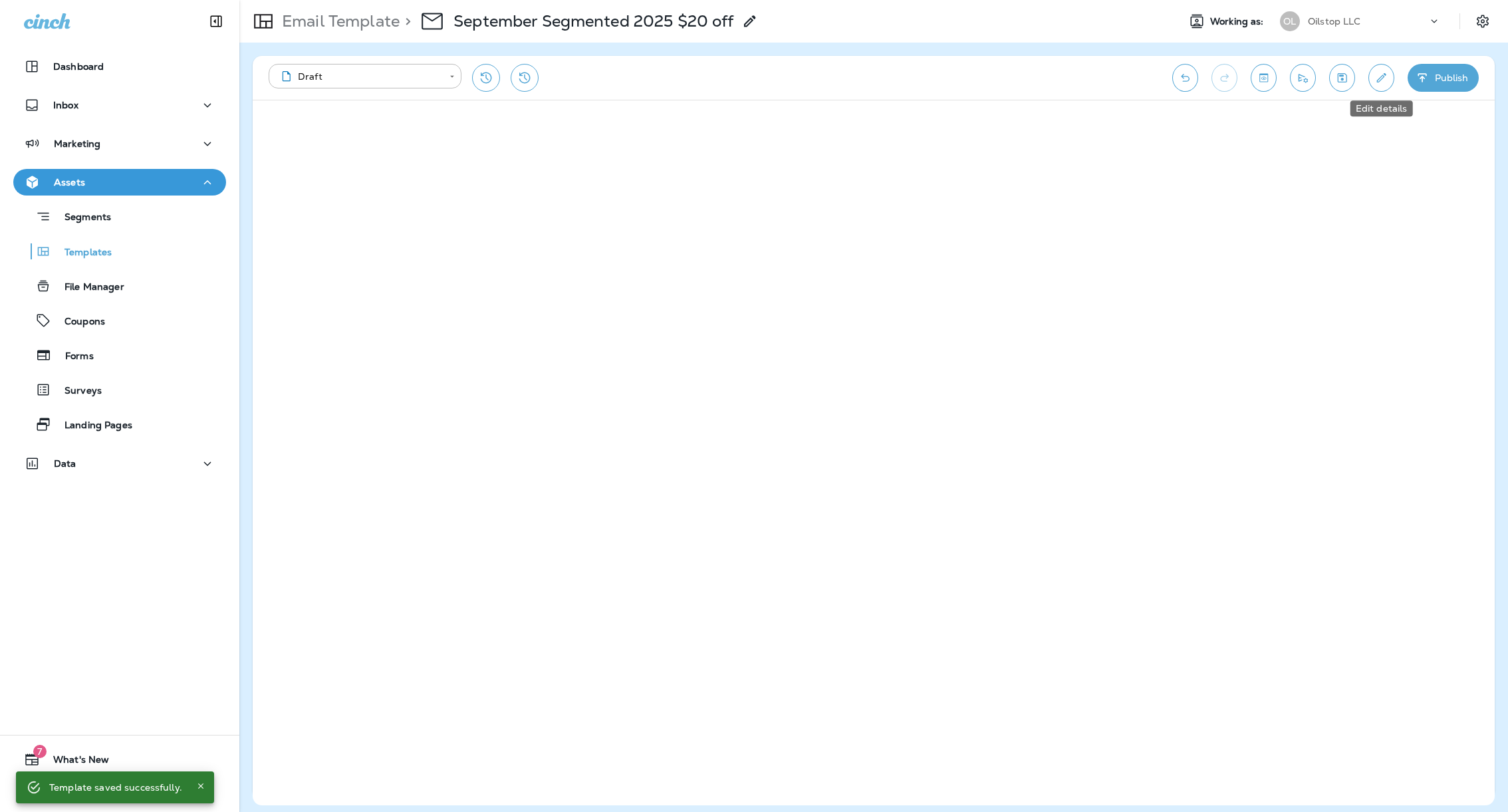
click at [1377, 78] on icon "Edit details" at bounding box center [1382, 77] width 14 height 13
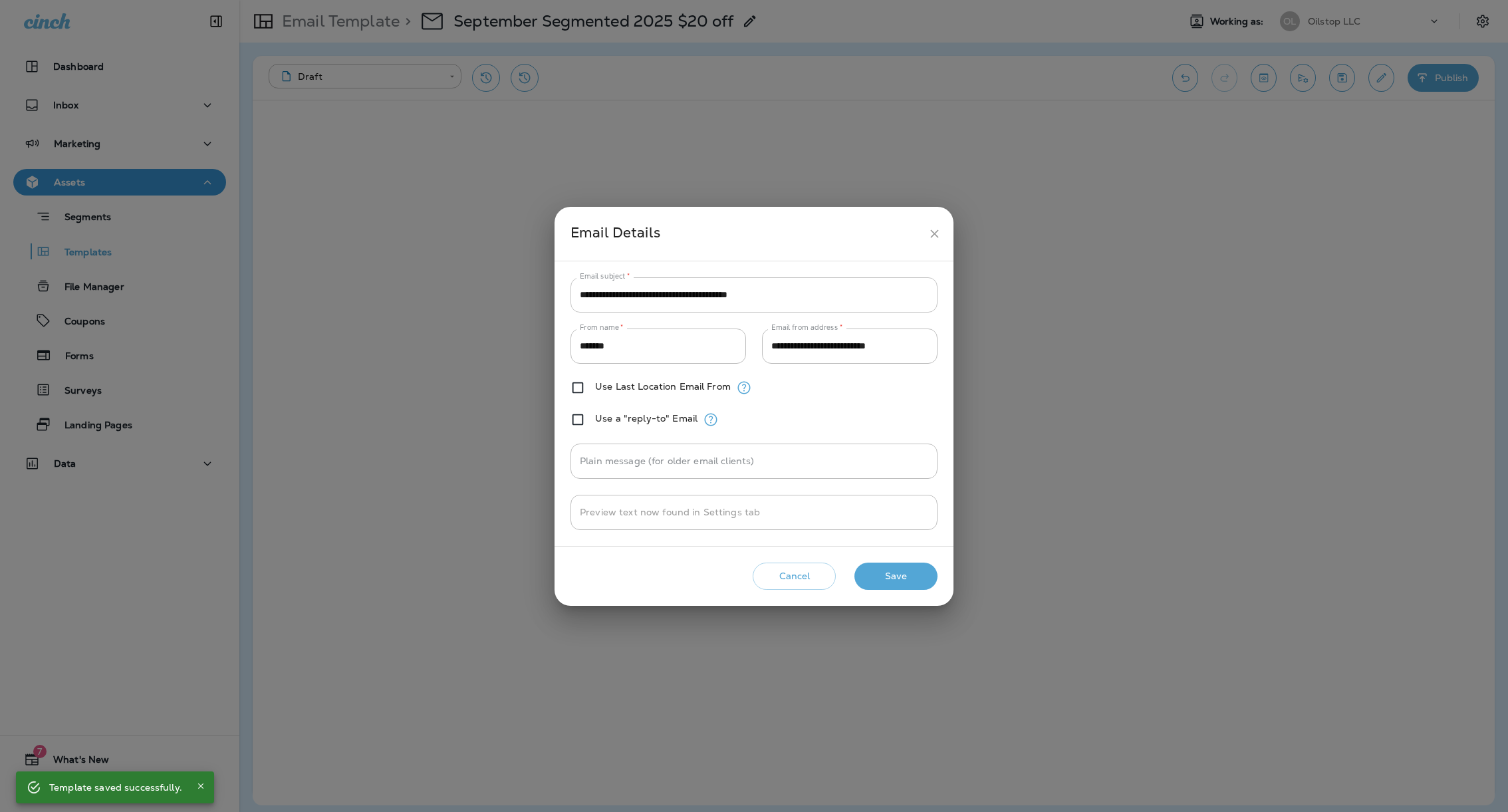
click at [844, 299] on input "**********" at bounding box center [753, 295] width 367 height 35
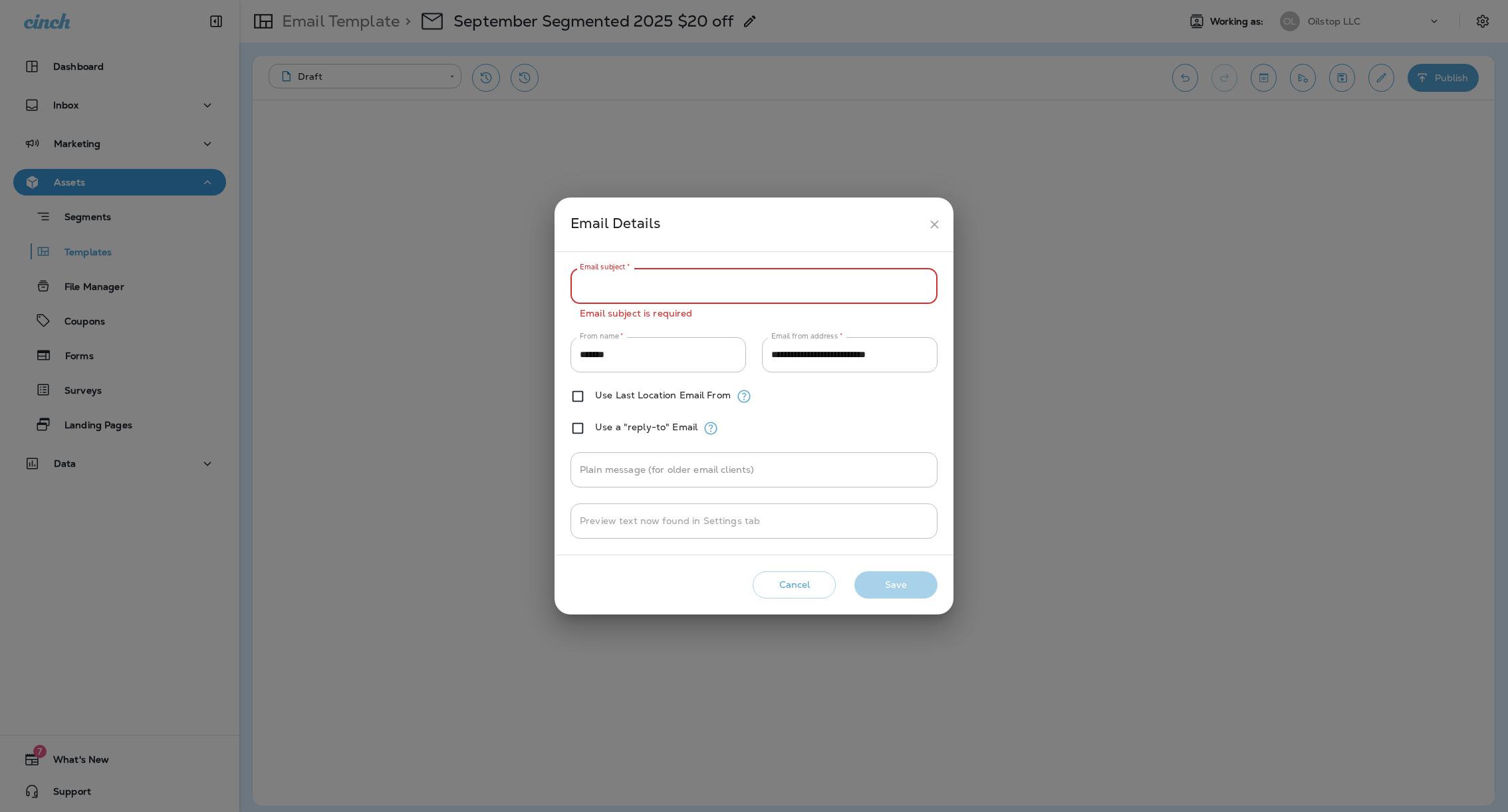
paste input "**********"
type input "**********"
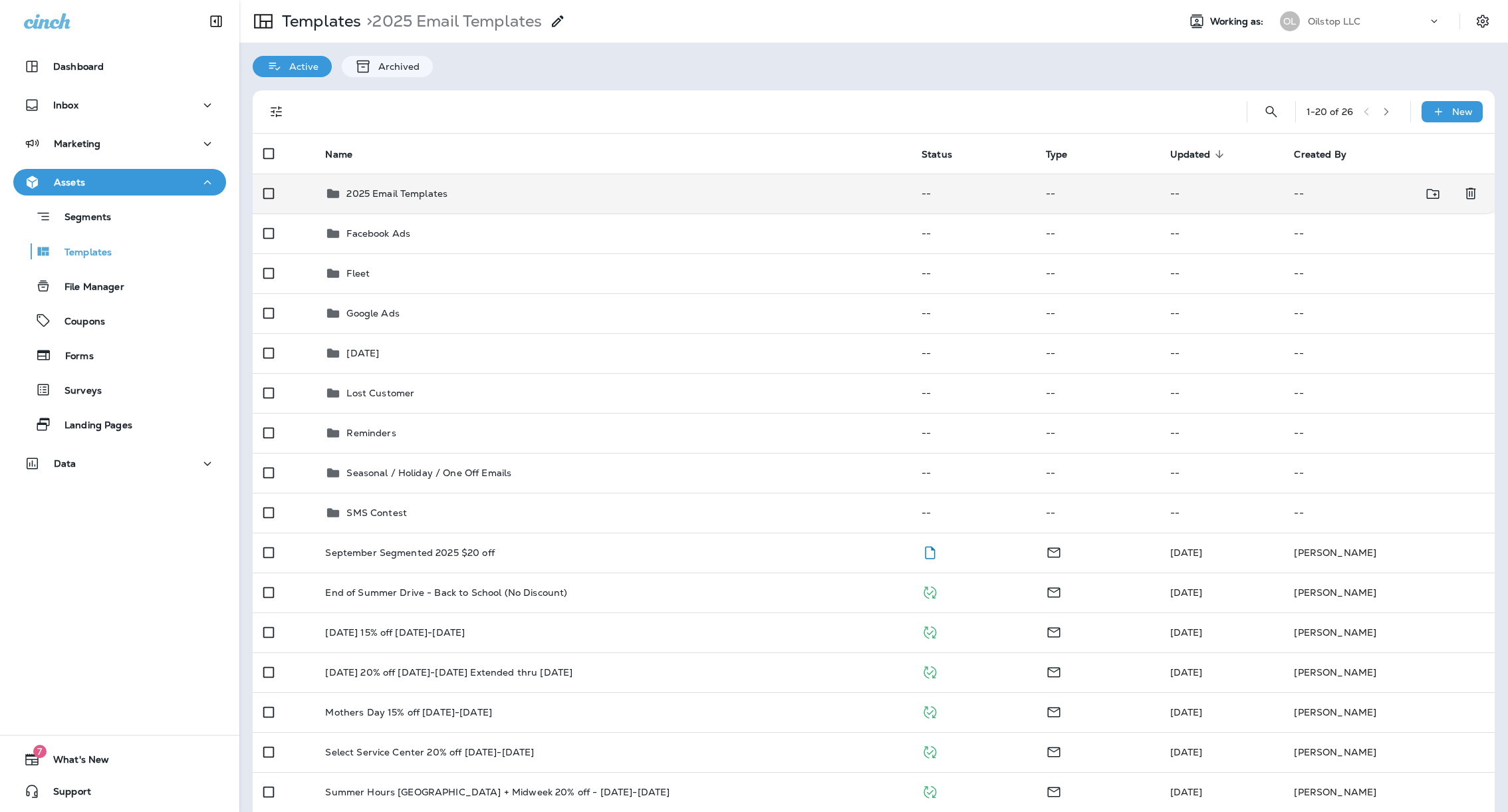
click at [458, 200] on div "2025 Email Templates" at bounding box center [612, 194] width 575 height 16
click at [474, 184] on td "2025 Email Templates" at bounding box center [612, 194] width 597 height 40
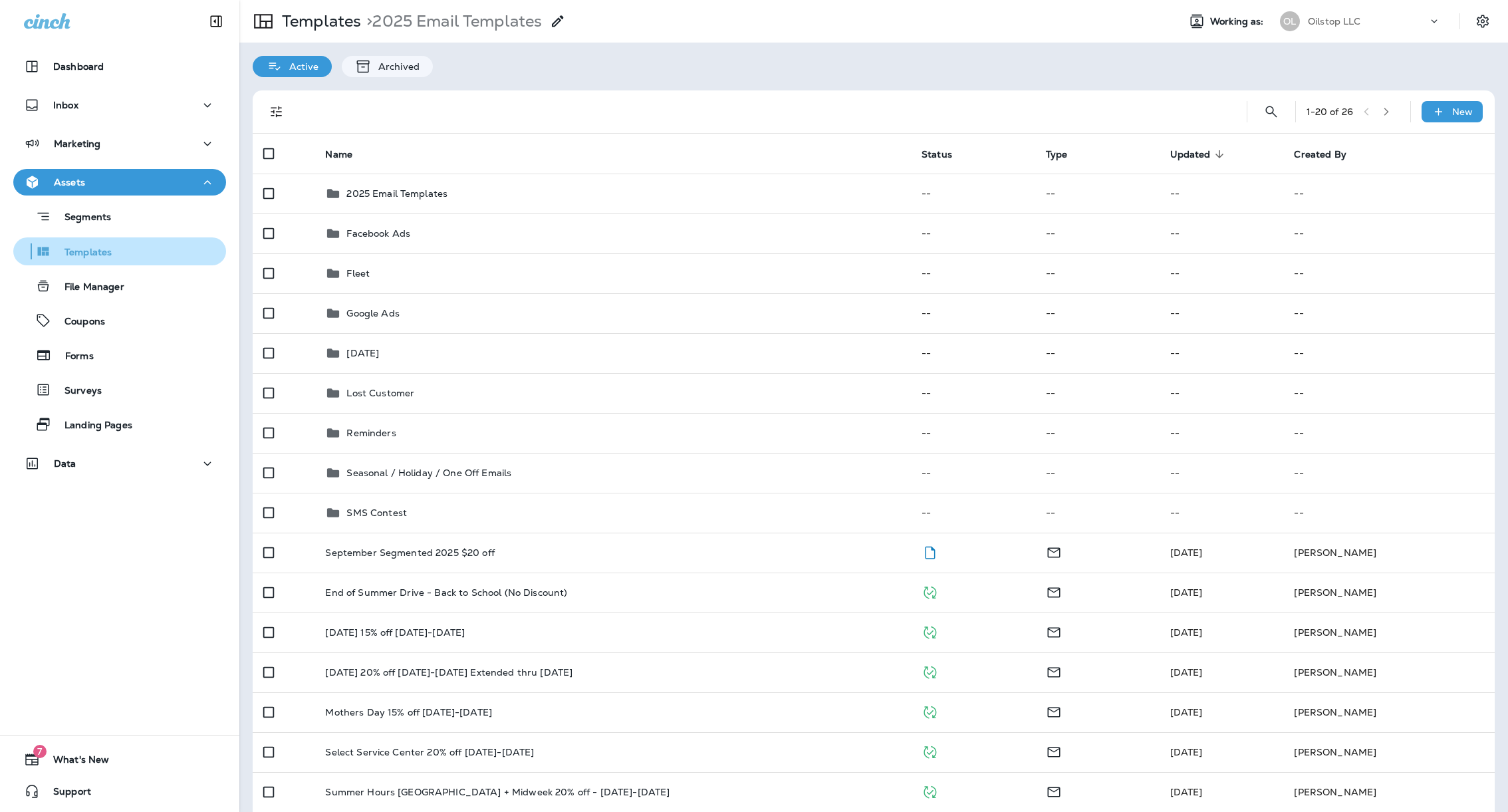
click at [125, 248] on div "Templates" at bounding box center [119, 251] width 202 height 20
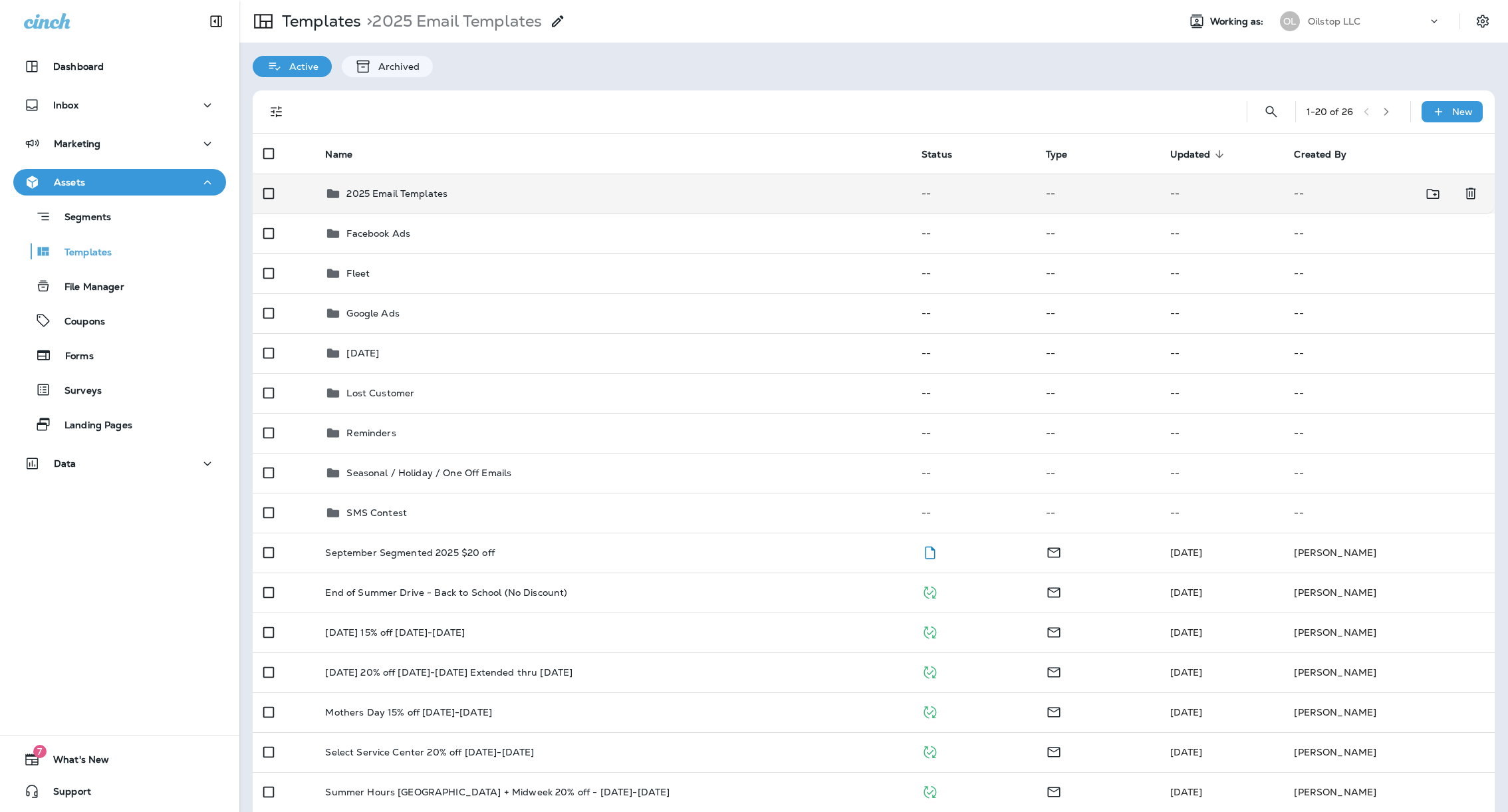
click at [361, 199] on p "2025 Email Templates" at bounding box center [397, 193] width 101 height 11
click at [365, 199] on p "2025 Email Templates" at bounding box center [397, 193] width 101 height 11
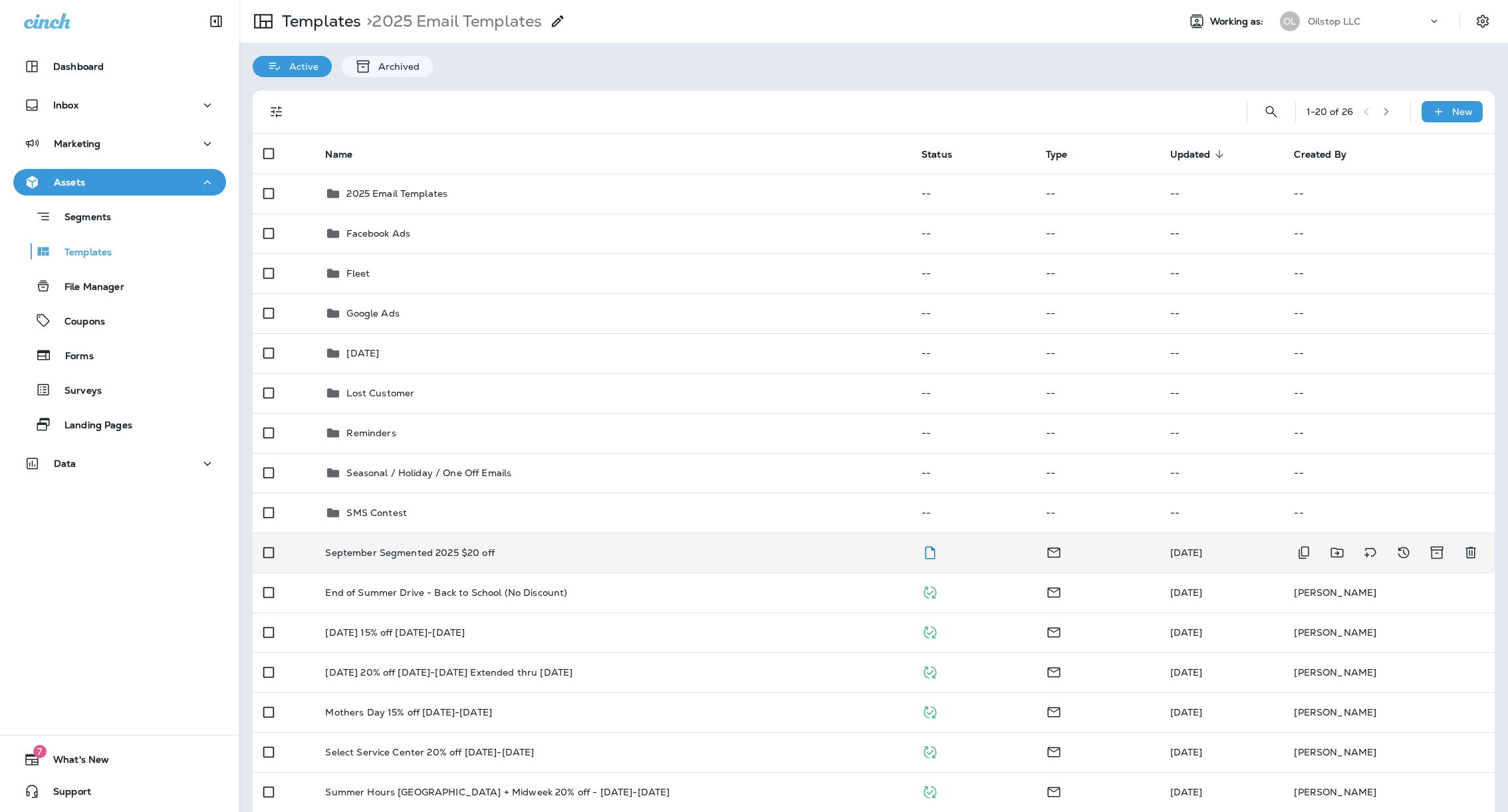
click at [389, 547] on p "September Segmented 2025 $20 off" at bounding box center [409, 552] width 169 height 11
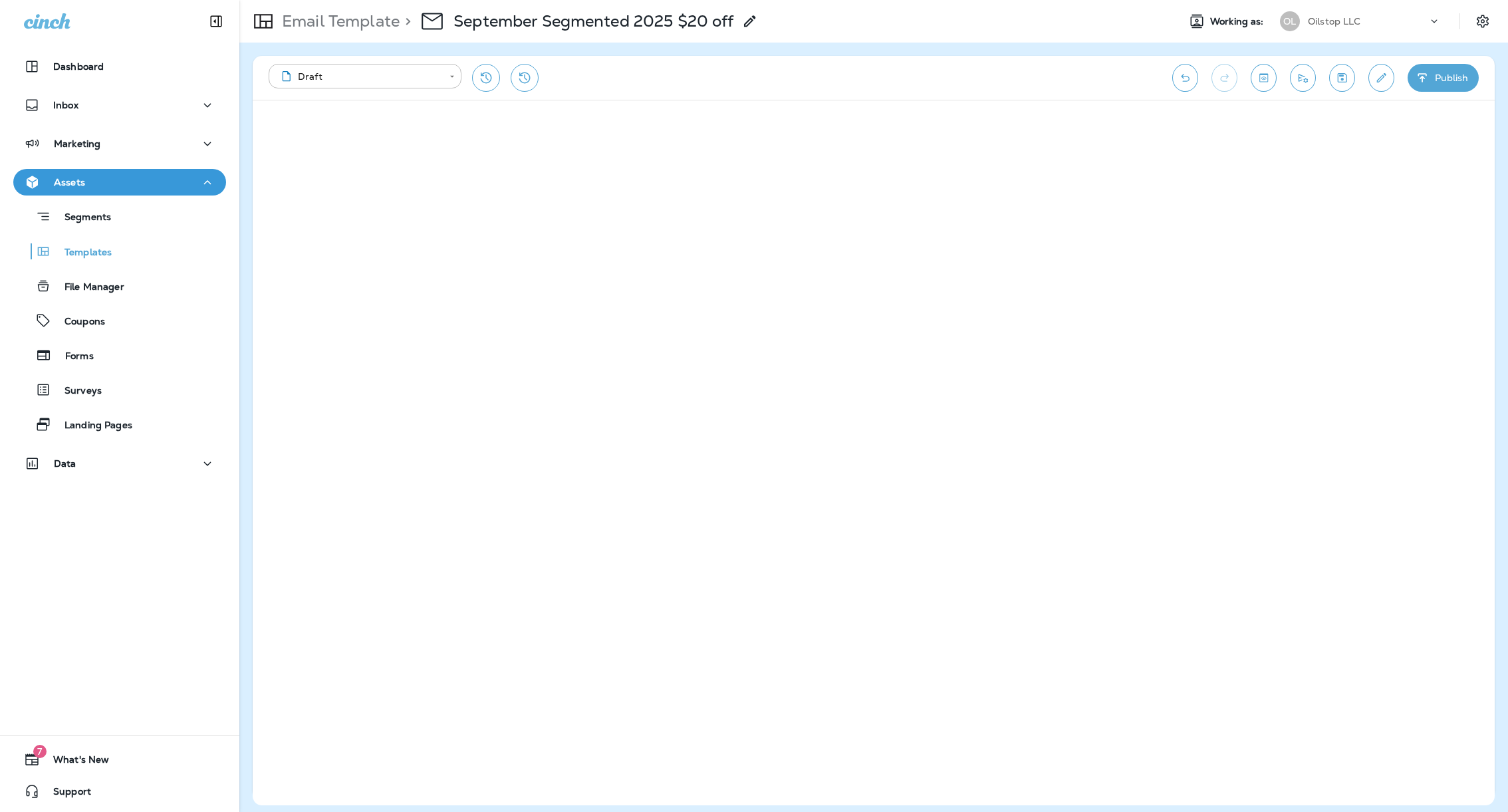
click at [1370, 86] on div "**********" at bounding box center [873, 78] width 1242 height 44
click at [1380, 79] on icon "Edit details" at bounding box center [1382, 77] width 14 height 13
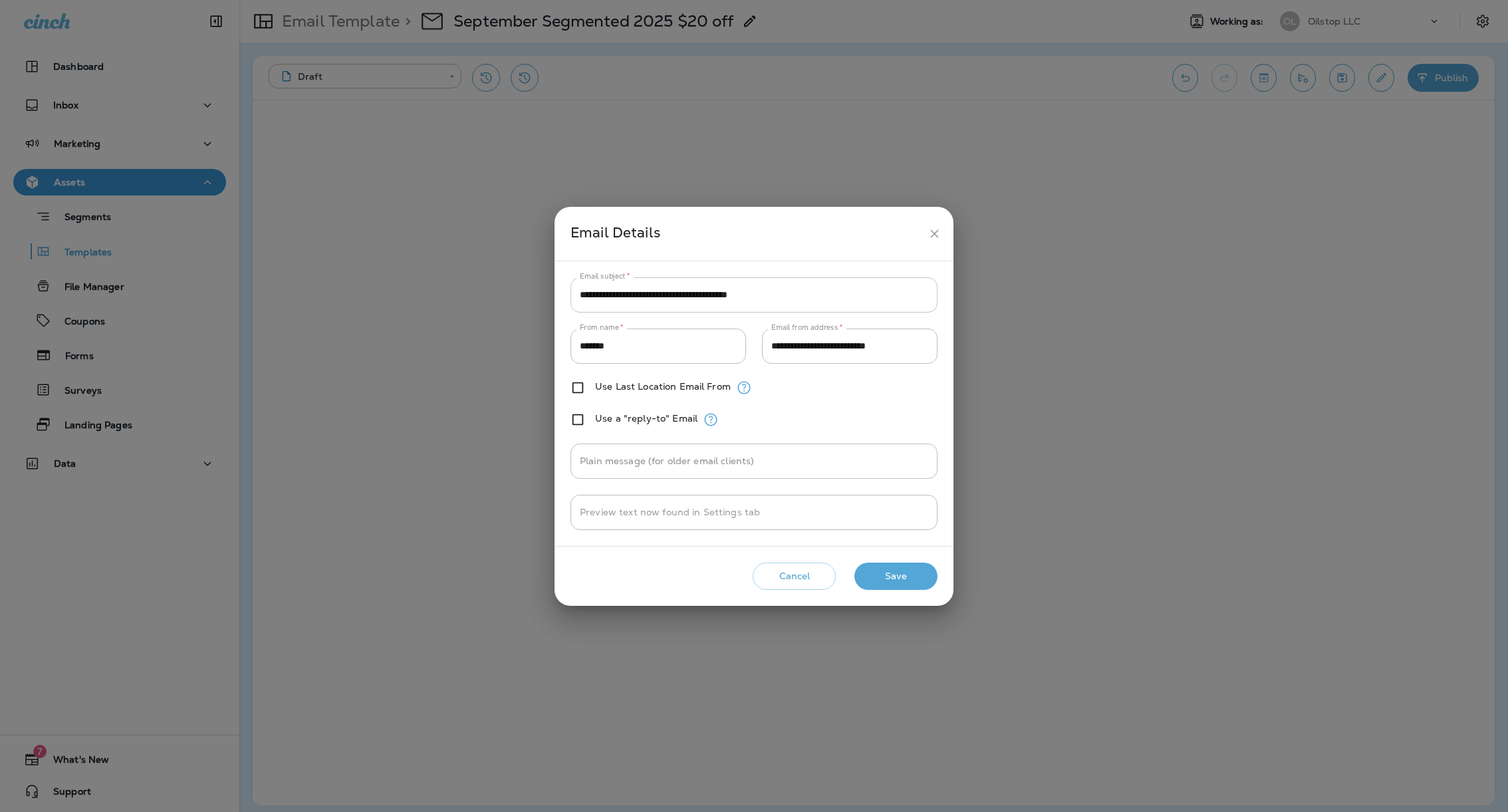
click at [841, 298] on input "**********" at bounding box center [753, 295] width 367 height 35
paste input "**********"
drag, startPoint x: 623, startPoint y: 294, endPoint x: 513, endPoint y: 291, distance: 110.0
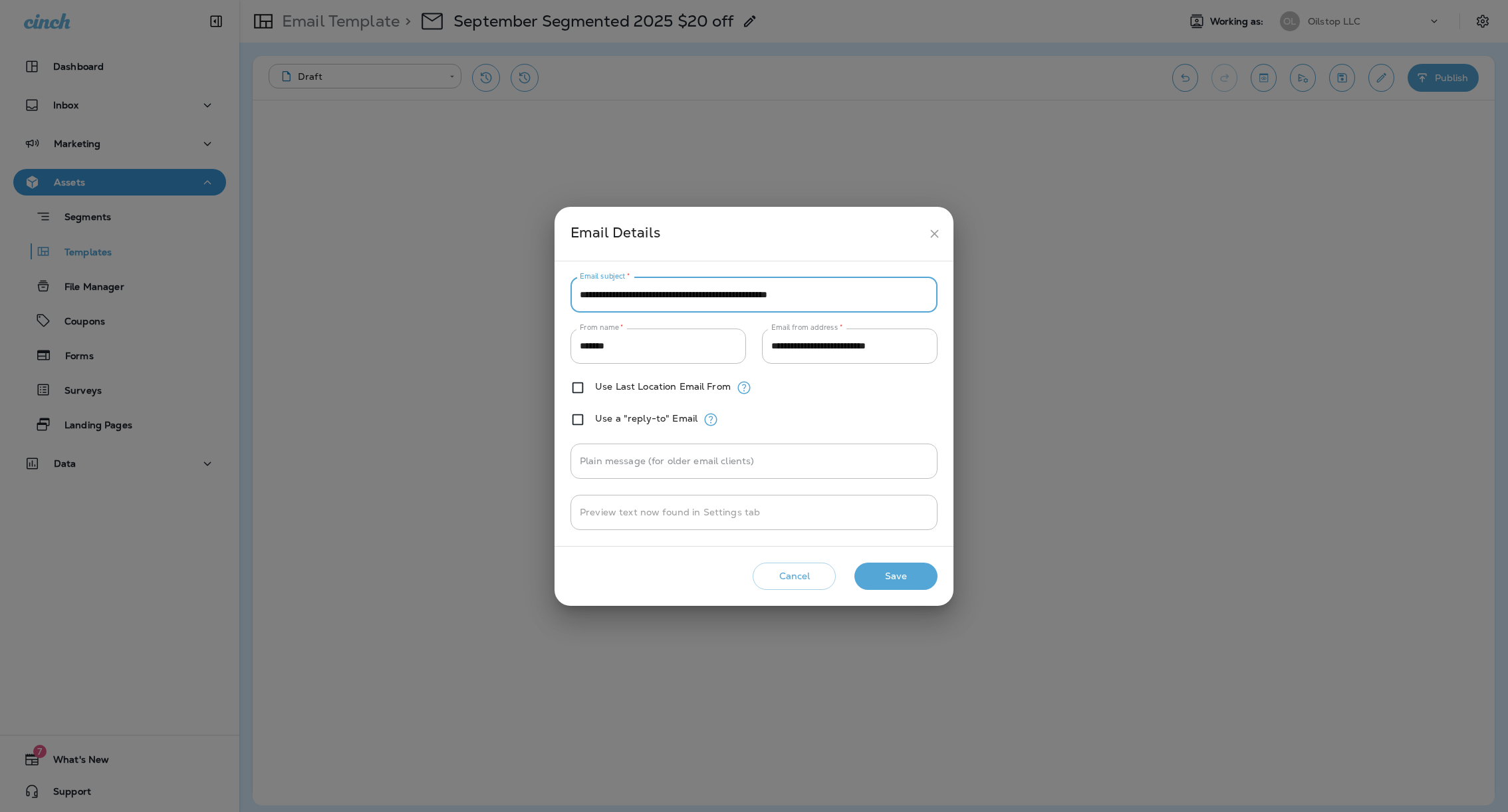
click at [515, 292] on div "**********" at bounding box center [754, 406] width 1508 height 812
paste input "**"
click at [829, 290] on input "**********" at bounding box center [753, 295] width 367 height 35
click at [741, 296] on input "**********" at bounding box center [753, 295] width 367 height 35
click at [906, 298] on input "**********" at bounding box center [753, 295] width 367 height 35
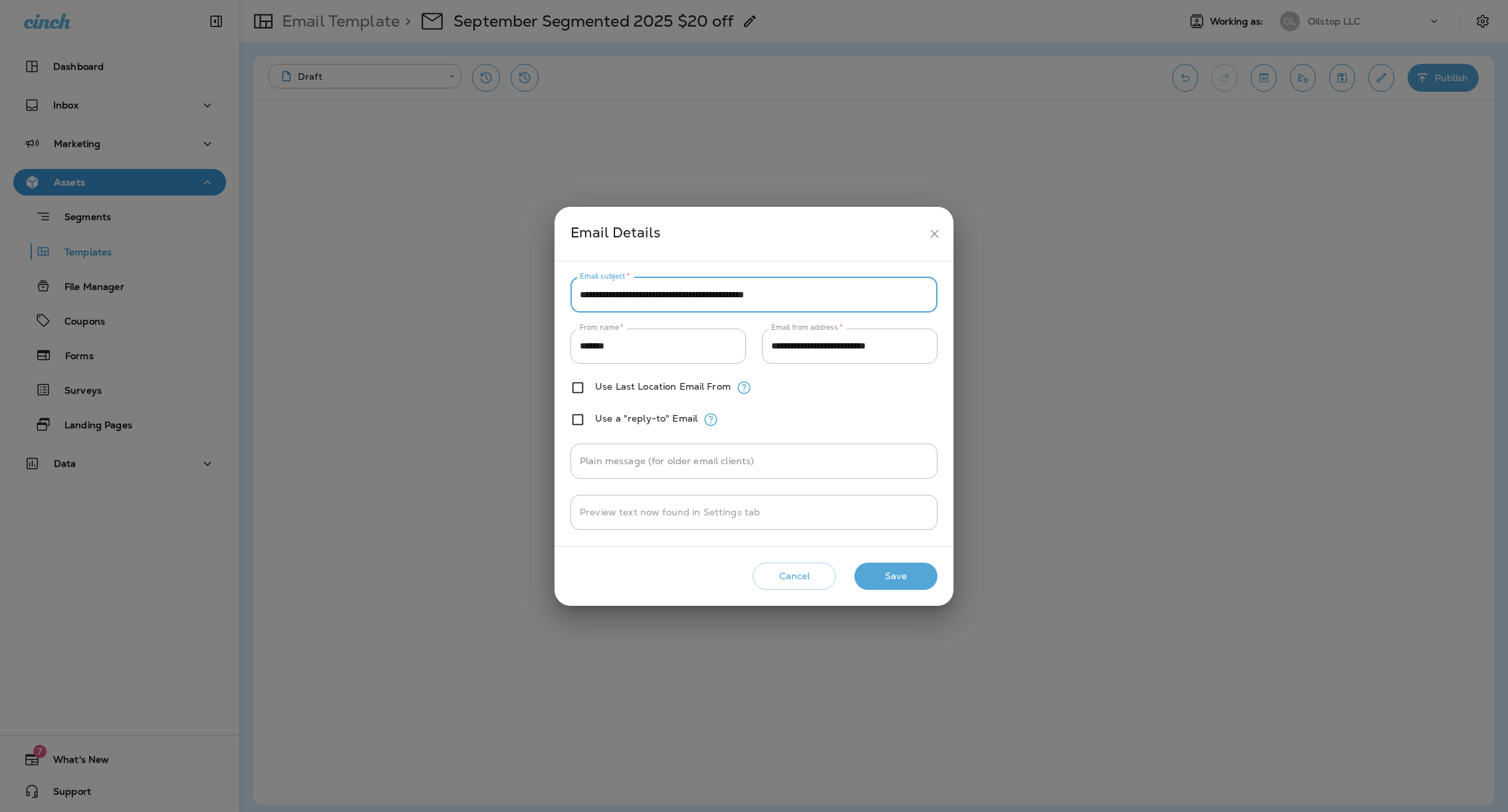
click at [906, 298] on input "**********" at bounding box center [753, 295] width 367 height 35
click at [817, 295] on input "**********" at bounding box center [753, 295] width 367 height 35
drag, startPoint x: 817, startPoint y: 295, endPoint x: 600, endPoint y: 291, distance: 217.0
click at [598, 293] on input "**********" at bounding box center [753, 295] width 367 height 35
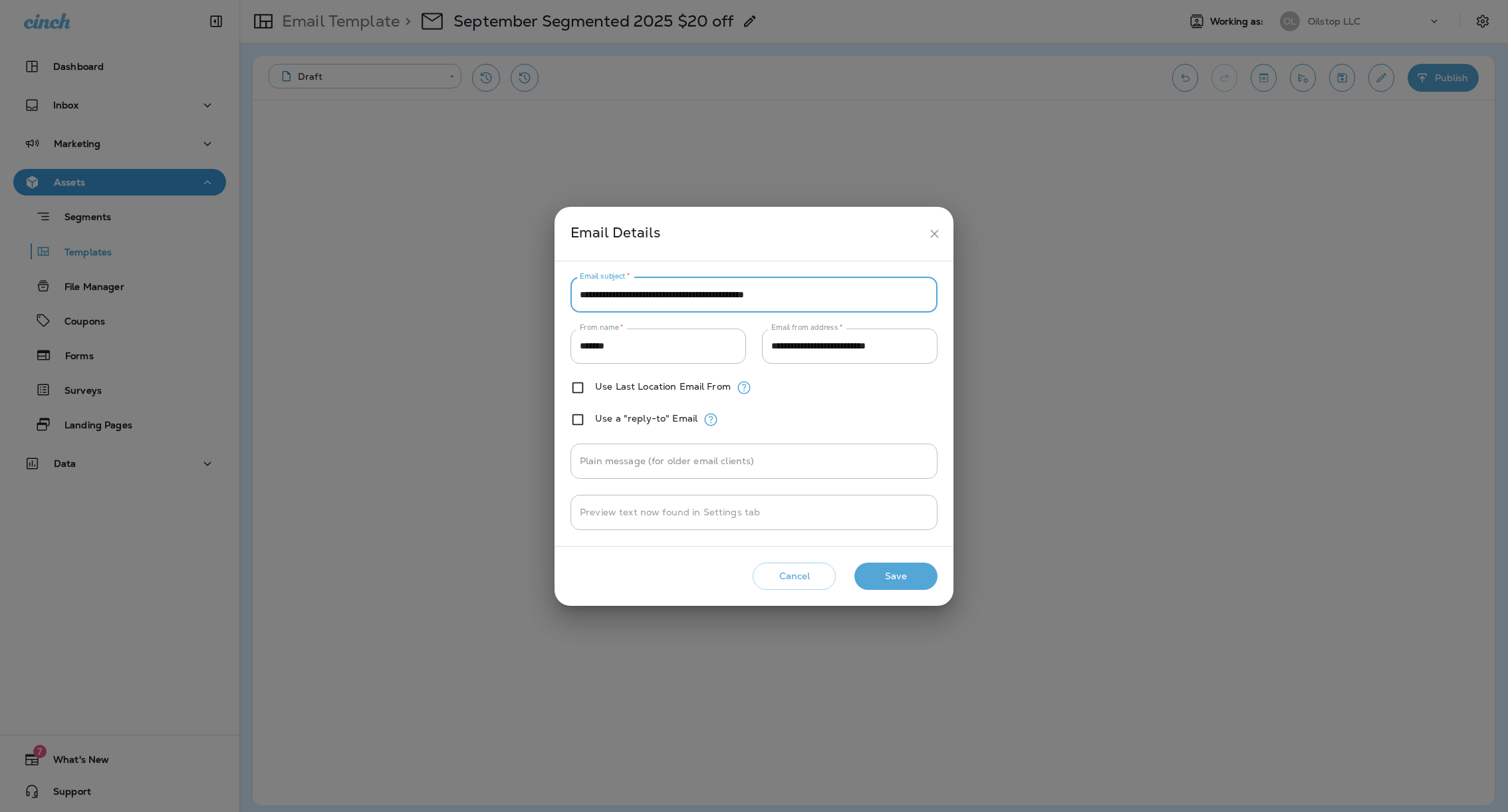
paste input "text"
click at [696, 300] on input "**********" at bounding box center [753, 295] width 367 height 35
paste input "text"
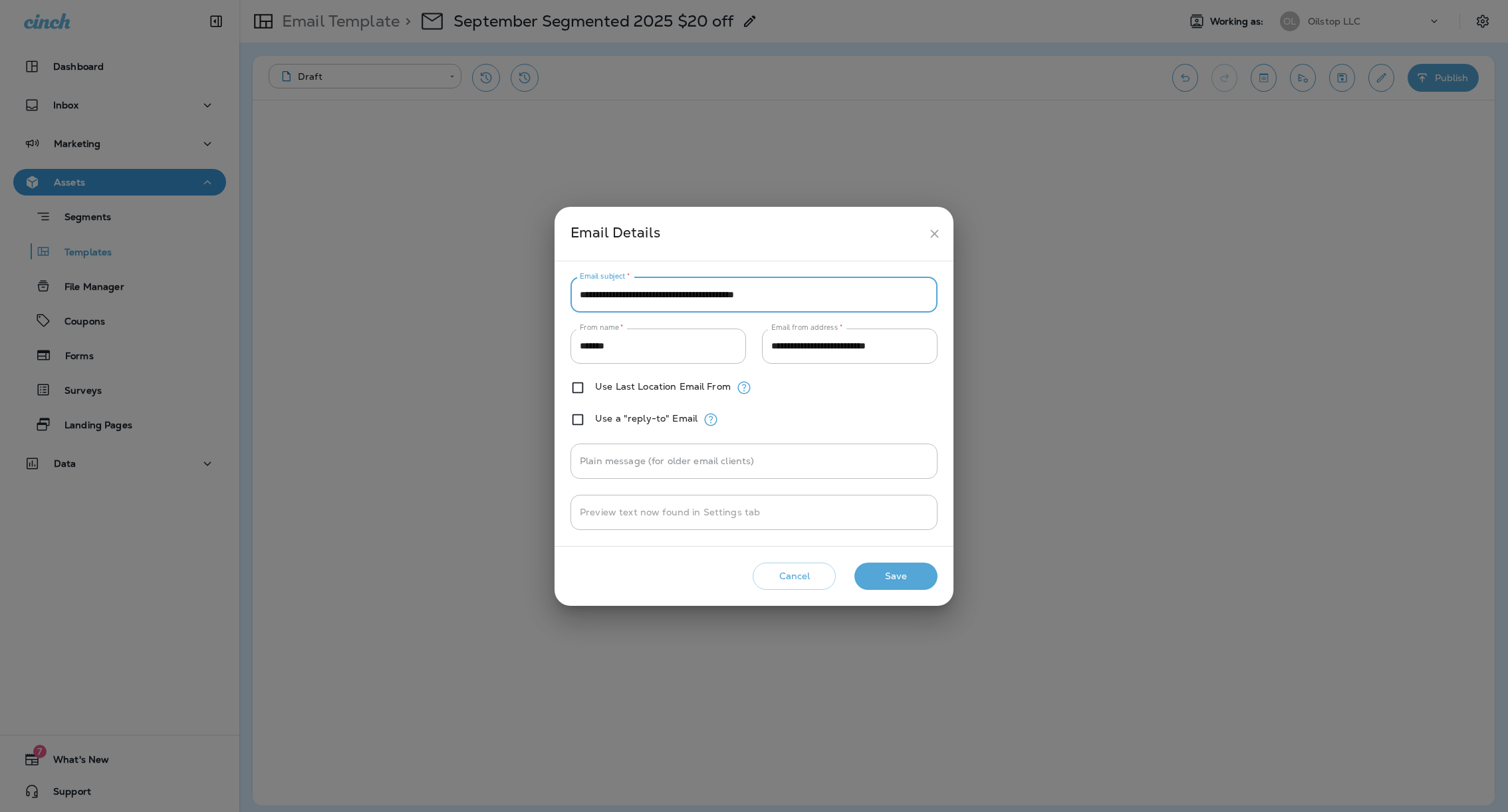
type input "**********"
click at [870, 580] on button "Save" at bounding box center [896, 576] width 83 height 27
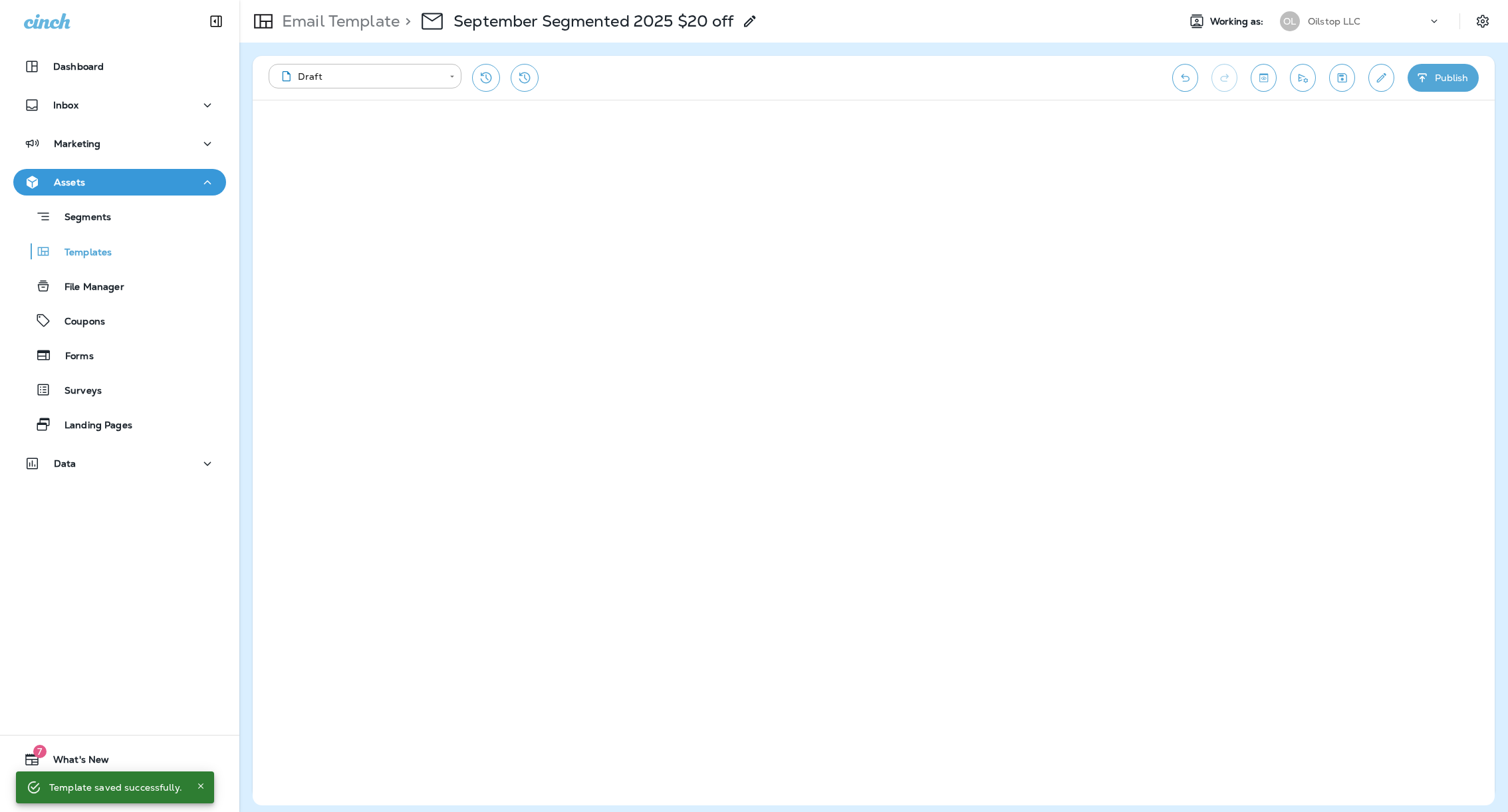
click at [822, 65] on div "**********" at bounding box center [714, 77] width 890 height 28
click at [804, 79] on div "**********" at bounding box center [714, 77] width 890 height 28
click at [1005, 56] on div "**********" at bounding box center [873, 78] width 1242 height 44
click at [1443, 81] on button "Publish" at bounding box center [1443, 77] width 71 height 28
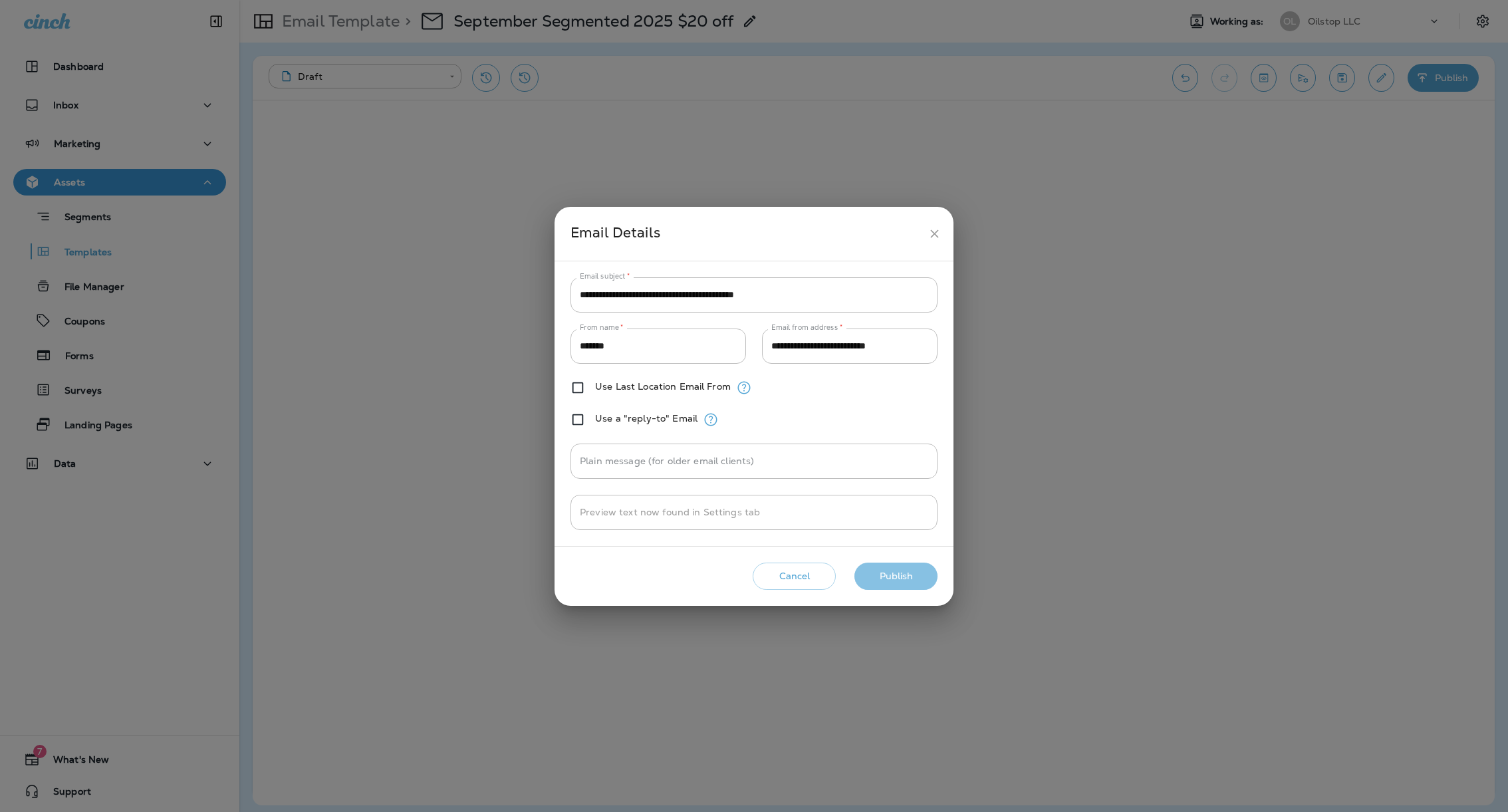
click at [880, 579] on button "Publish" at bounding box center [896, 576] width 83 height 27
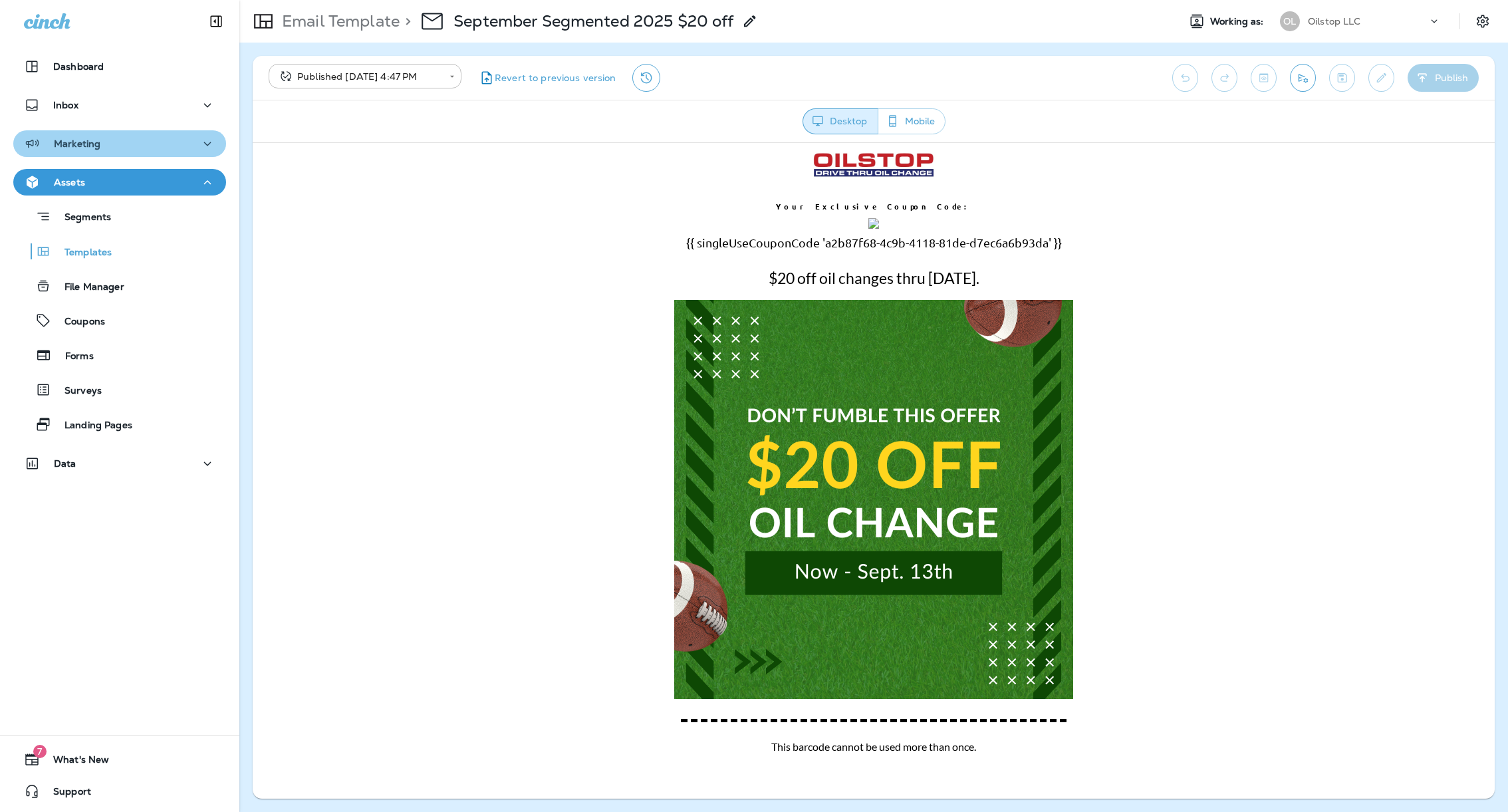
click at [143, 141] on div "Marketing" at bounding box center [120, 143] width 192 height 16
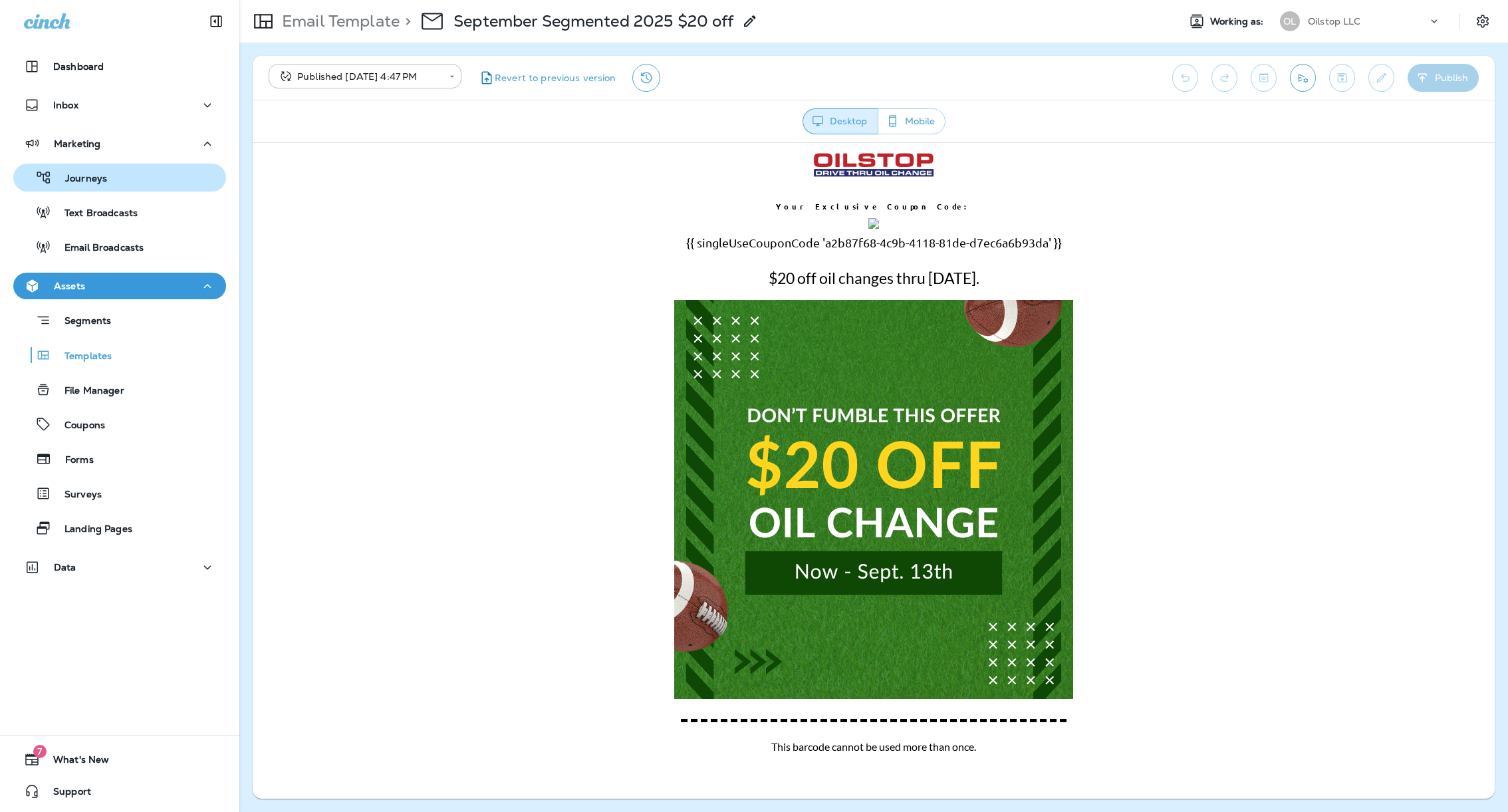
click at [136, 184] on div "Journeys" at bounding box center [119, 177] width 202 height 20
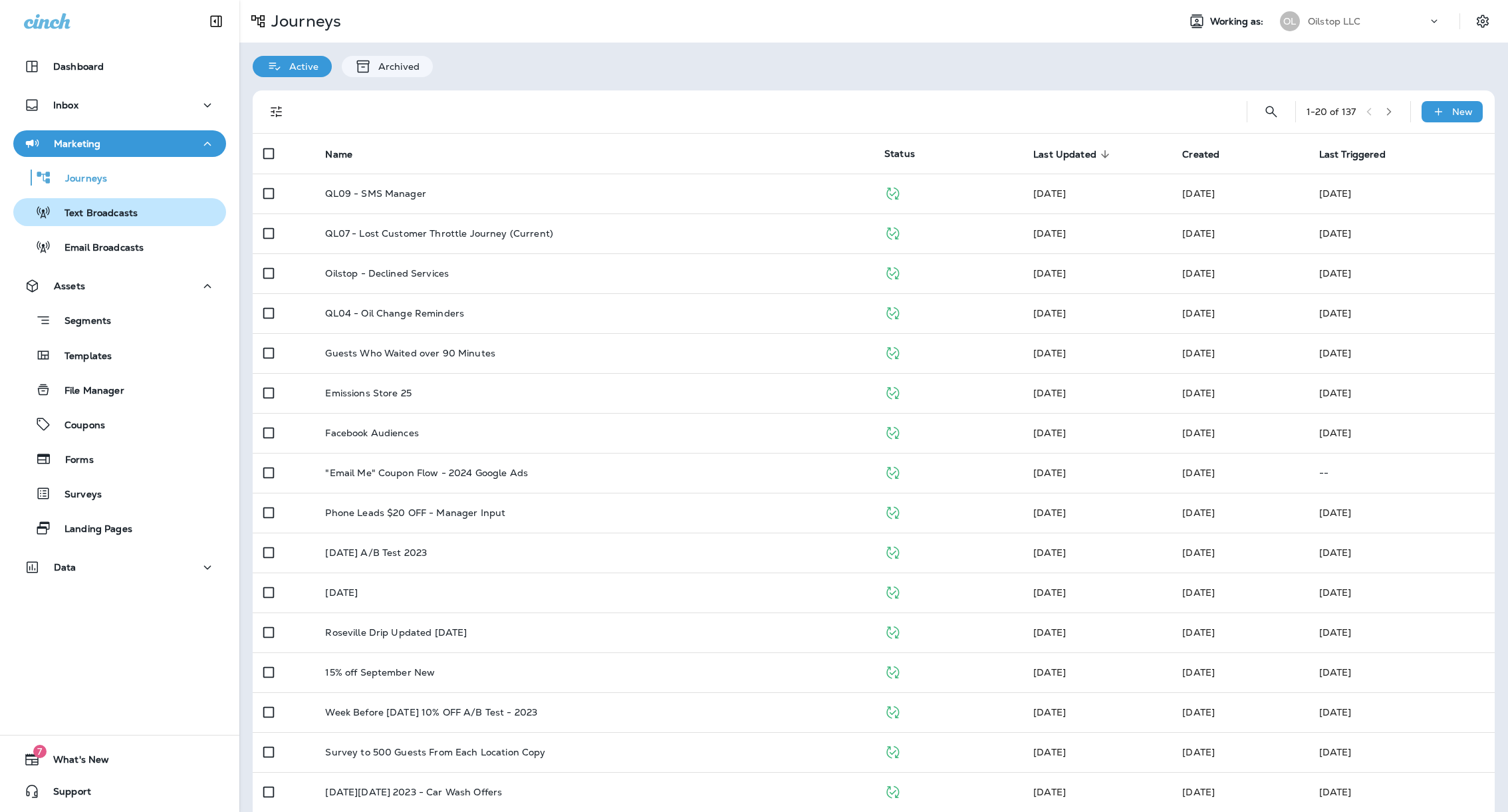
click at [133, 216] on p "Text Broadcasts" at bounding box center [94, 213] width 87 height 13
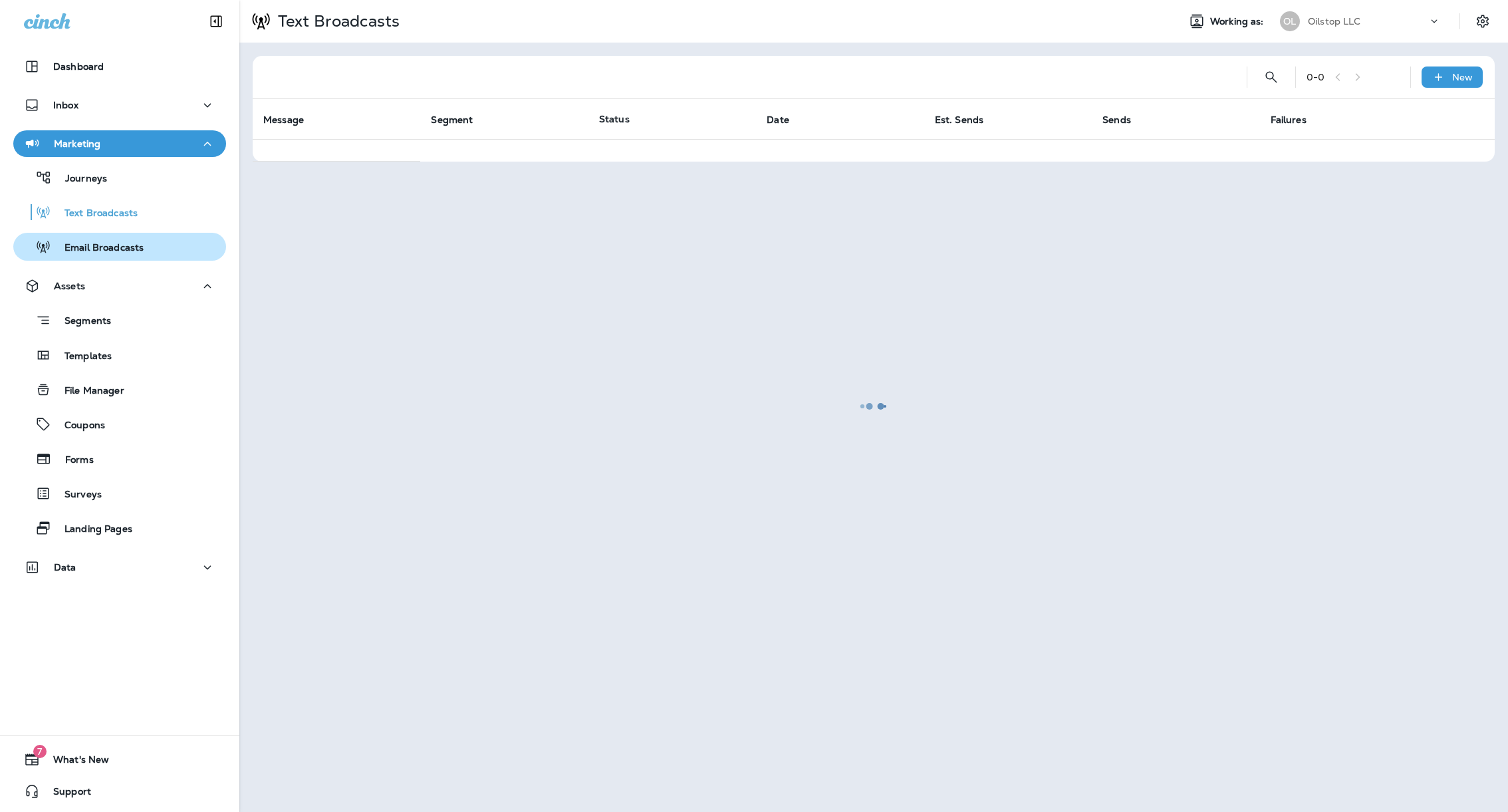
click at [126, 250] on p "Email Broadcasts" at bounding box center [97, 248] width 92 height 13
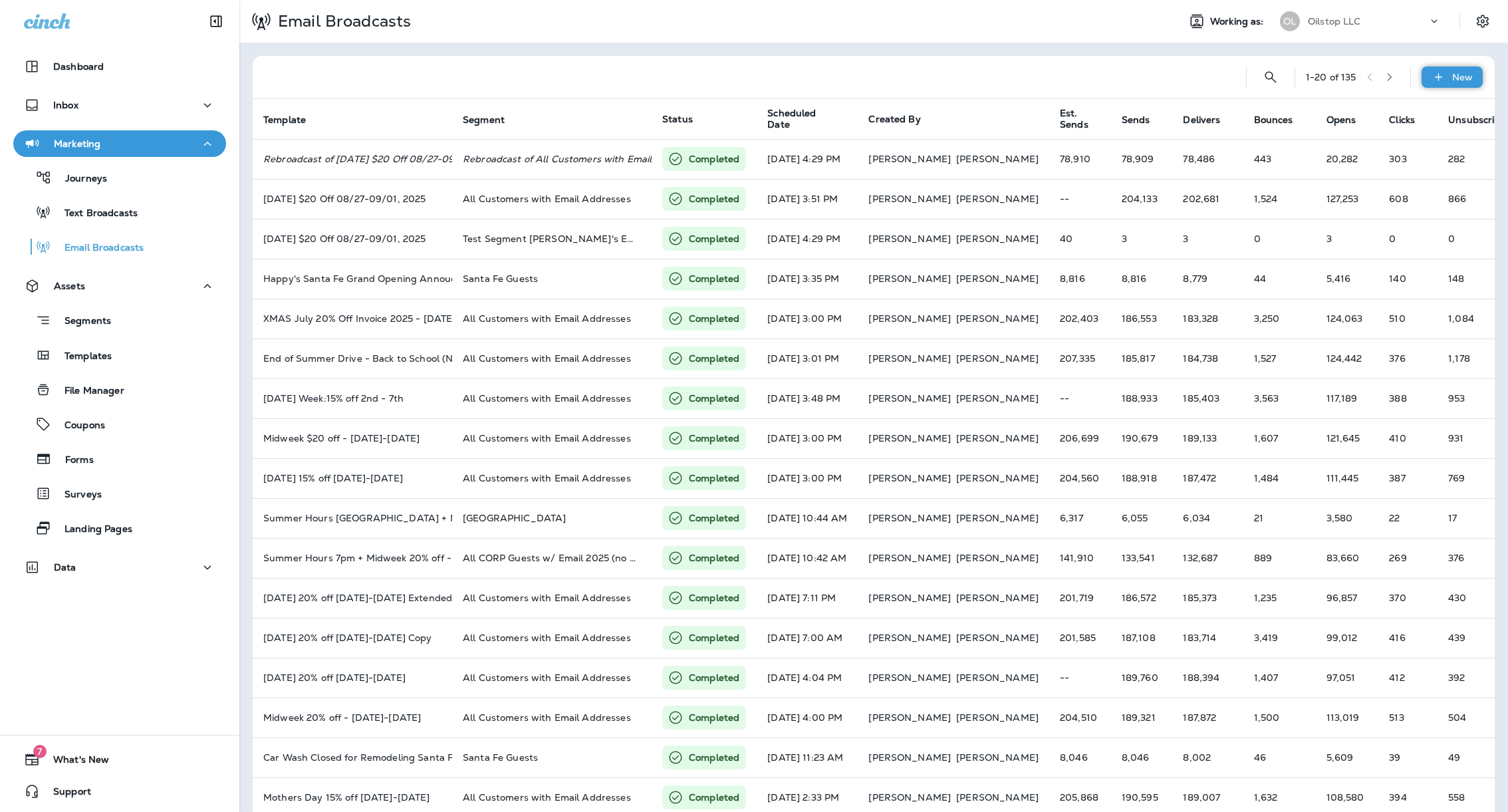
click at [1434, 80] on div "New" at bounding box center [1452, 77] width 61 height 21
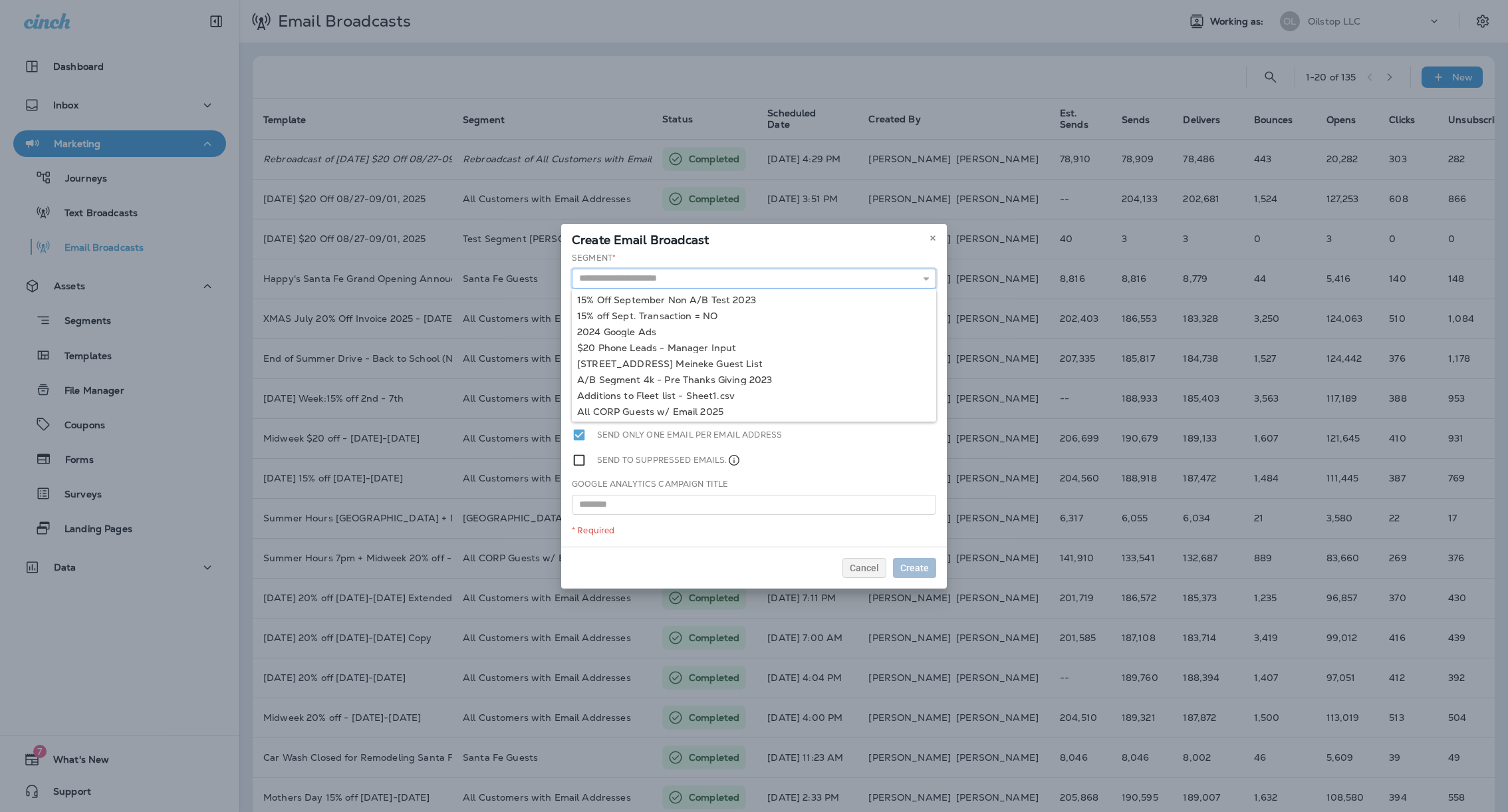
click at [715, 284] on input "text" at bounding box center [754, 279] width 365 height 20
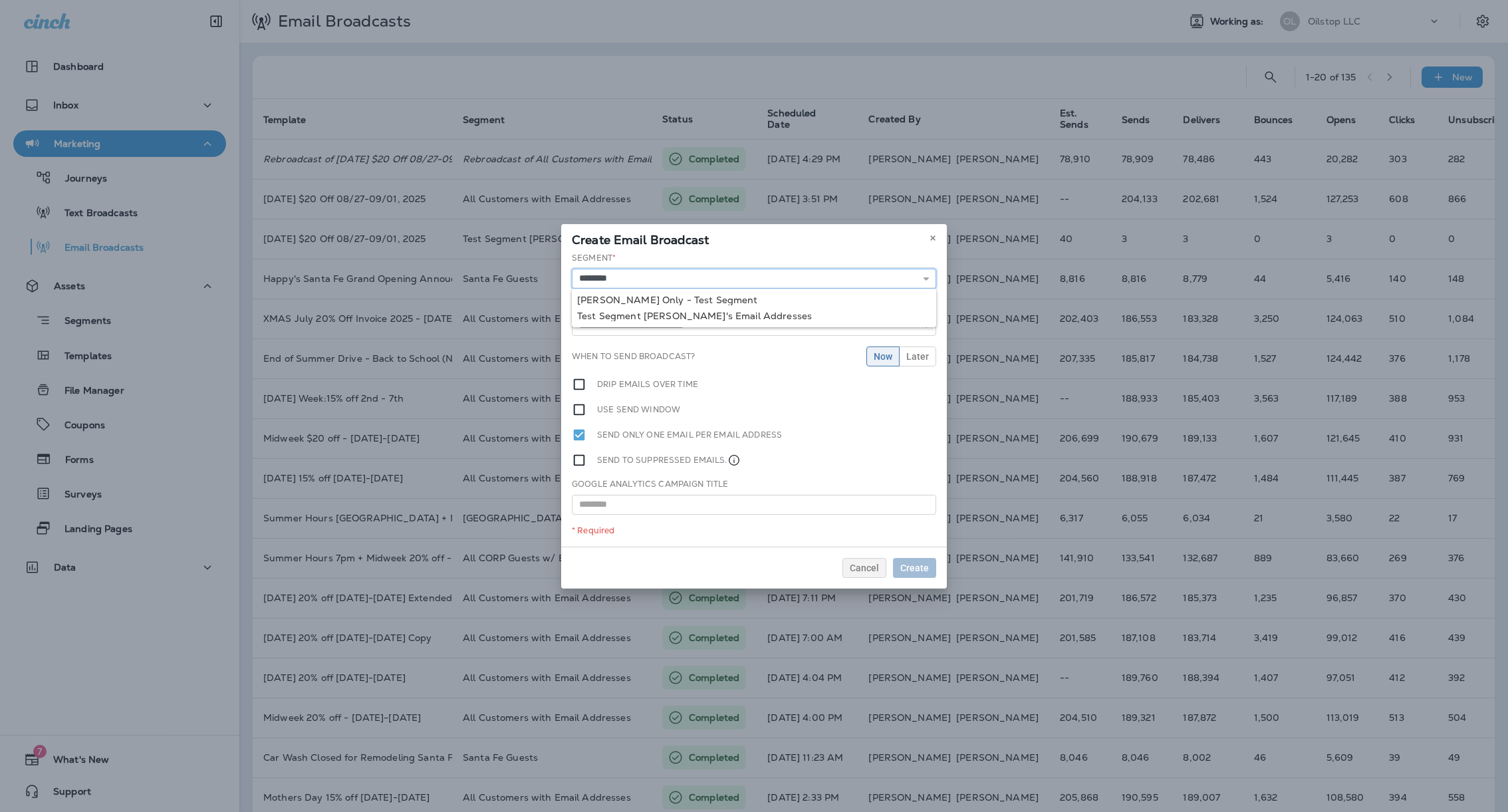
type input "**********"
click at [699, 313] on div "**********" at bounding box center [754, 399] width 386 height 294
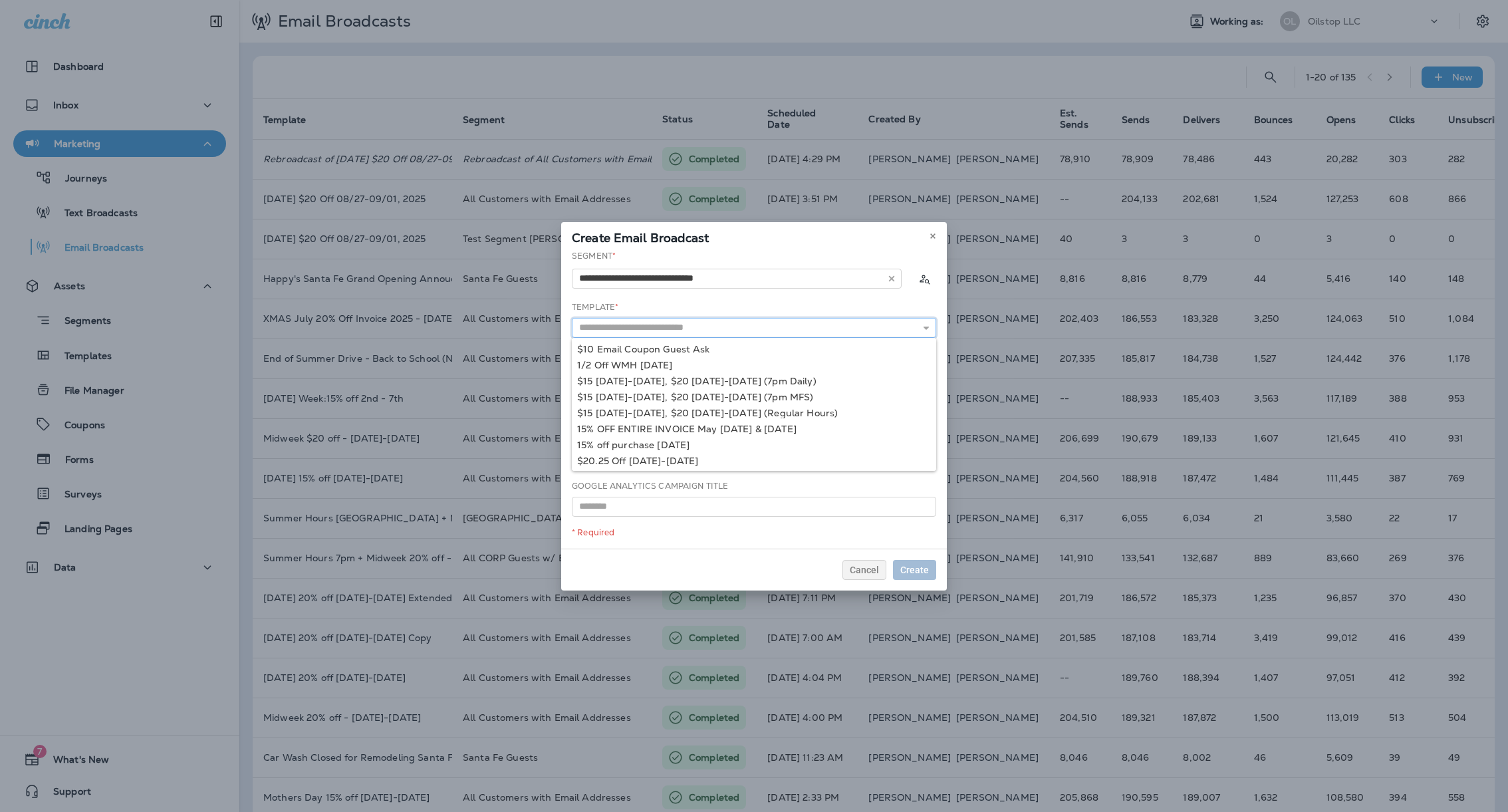
click at [684, 330] on input "text" at bounding box center [754, 328] width 365 height 20
type input "**********"
click at [664, 426] on div "**********" at bounding box center [754, 399] width 386 height 299
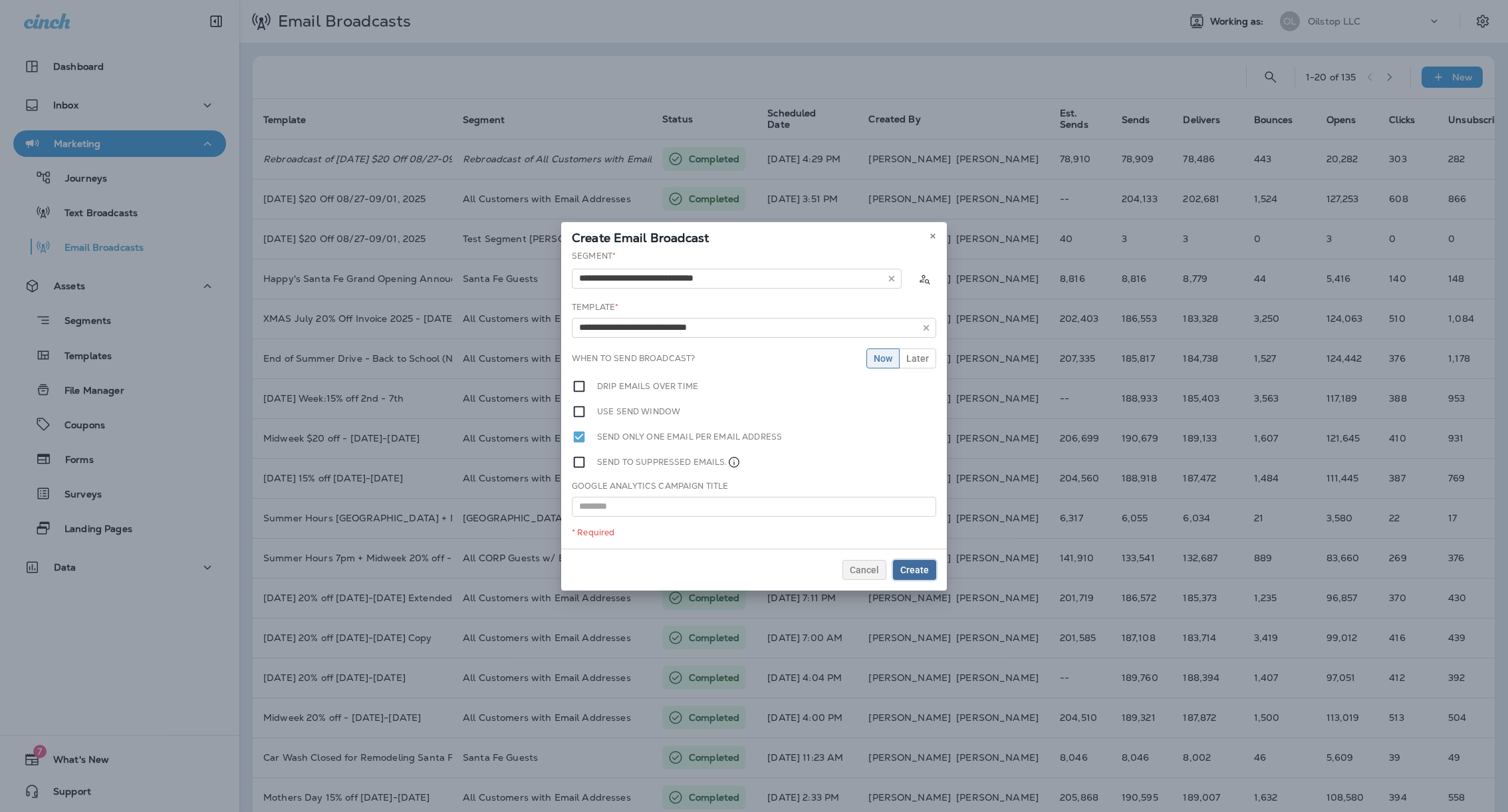
click at [913, 566] on span "Create" at bounding box center [914, 569] width 28 height 9
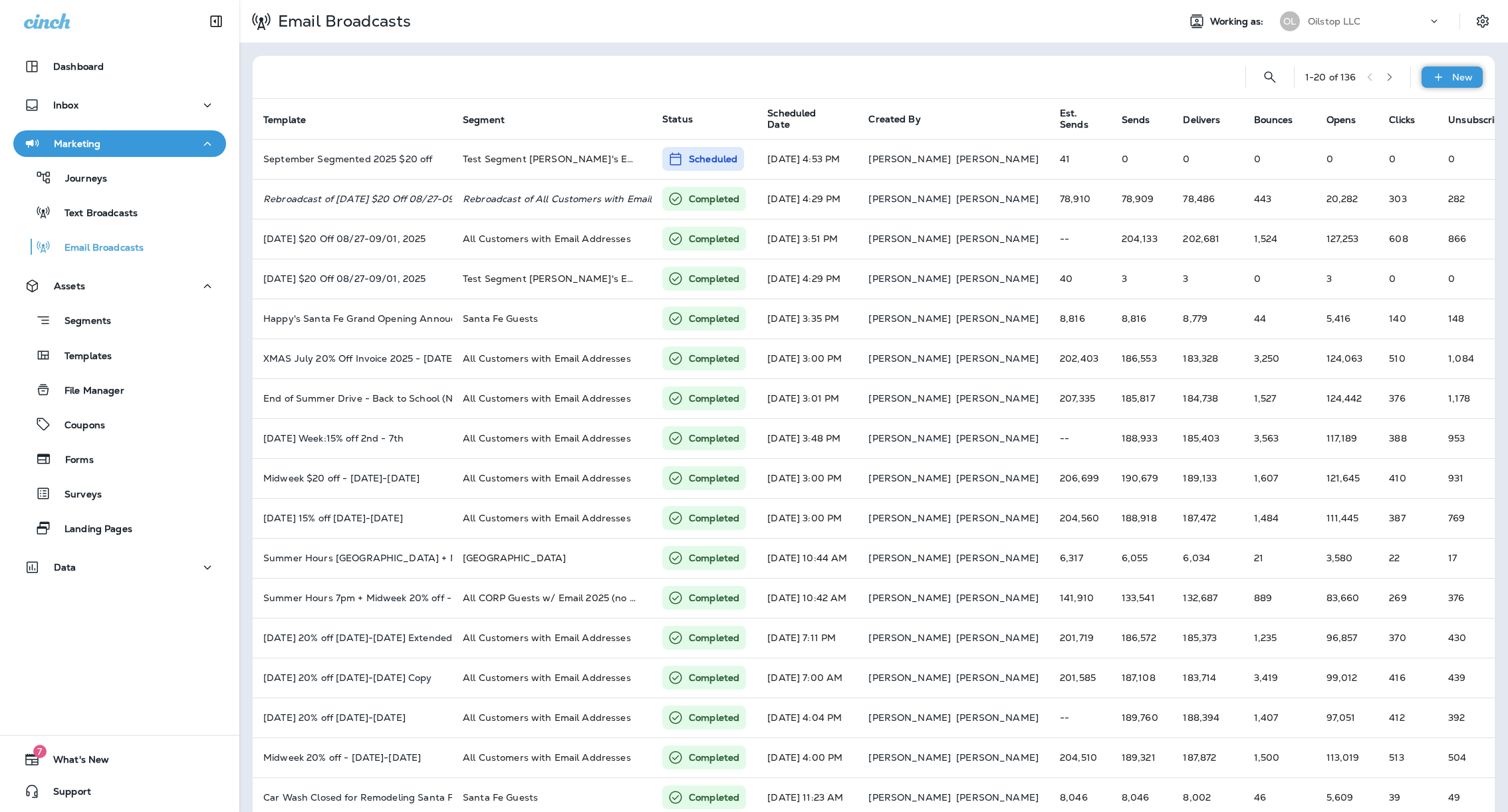
click at [1452, 77] on p "New" at bounding box center [1462, 77] width 21 height 11
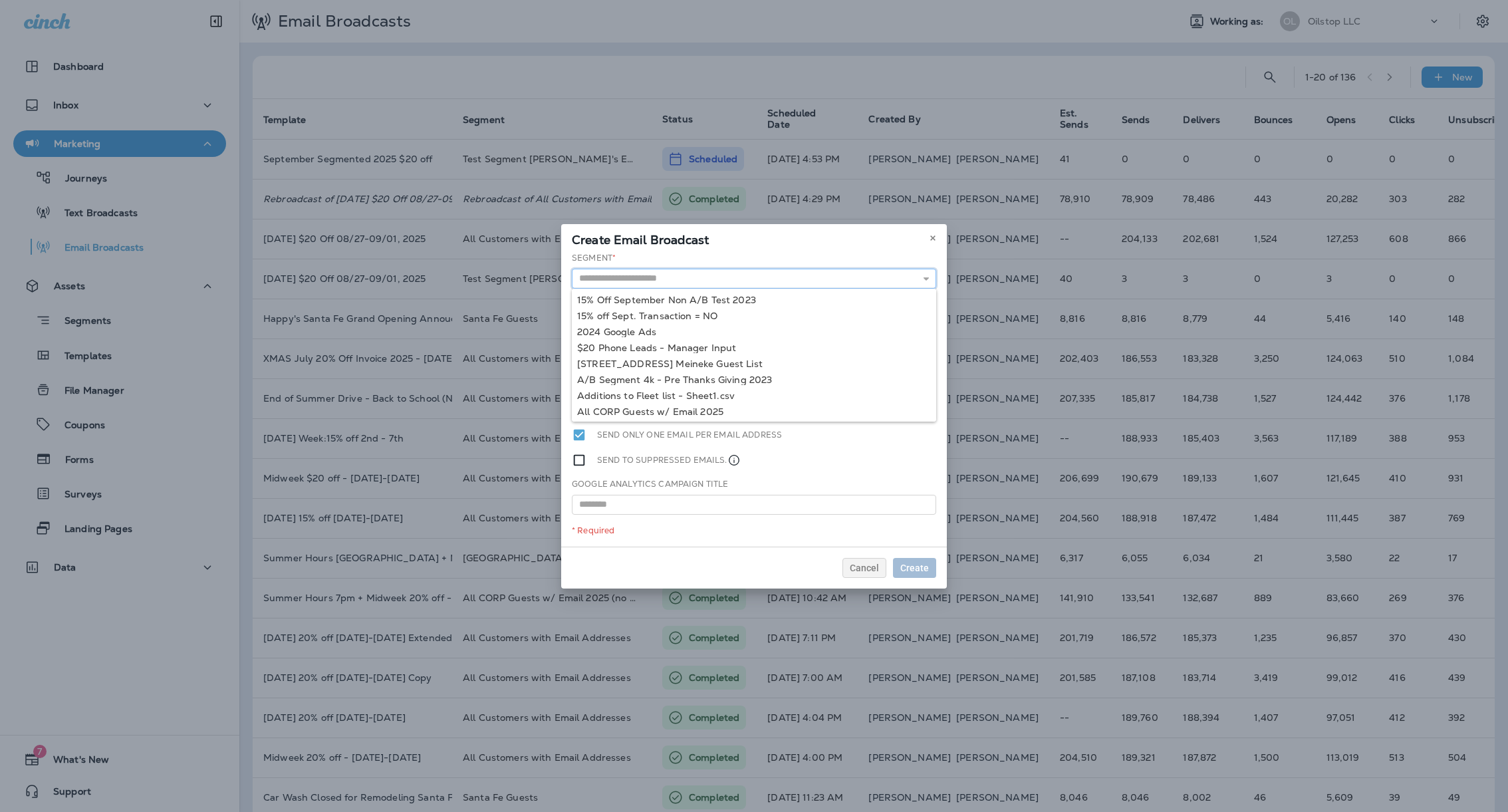
click at [757, 277] on input "text" at bounding box center [754, 279] width 365 height 20
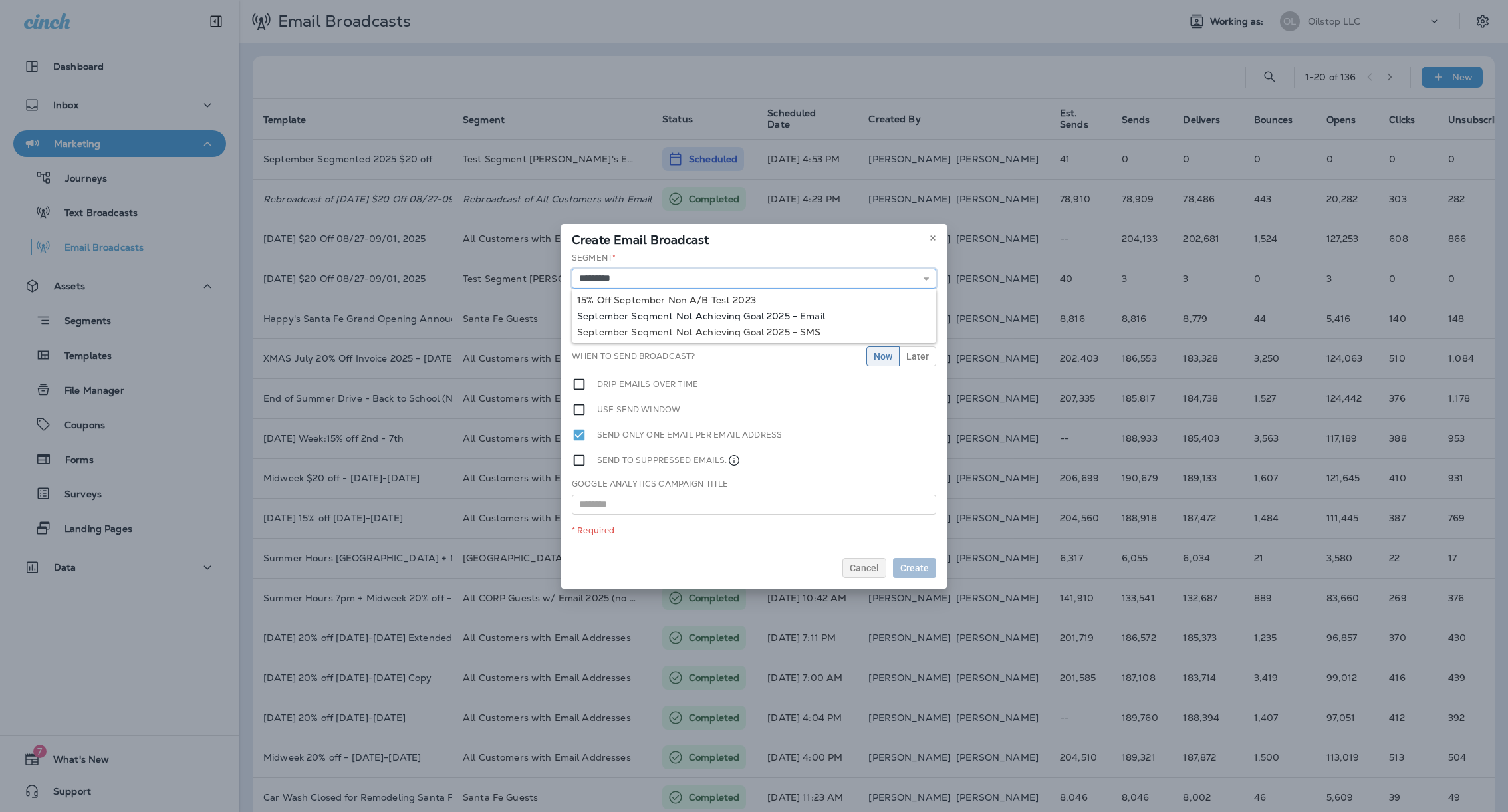
type input "**********"
click at [760, 314] on div "**********" at bounding box center [754, 399] width 386 height 294
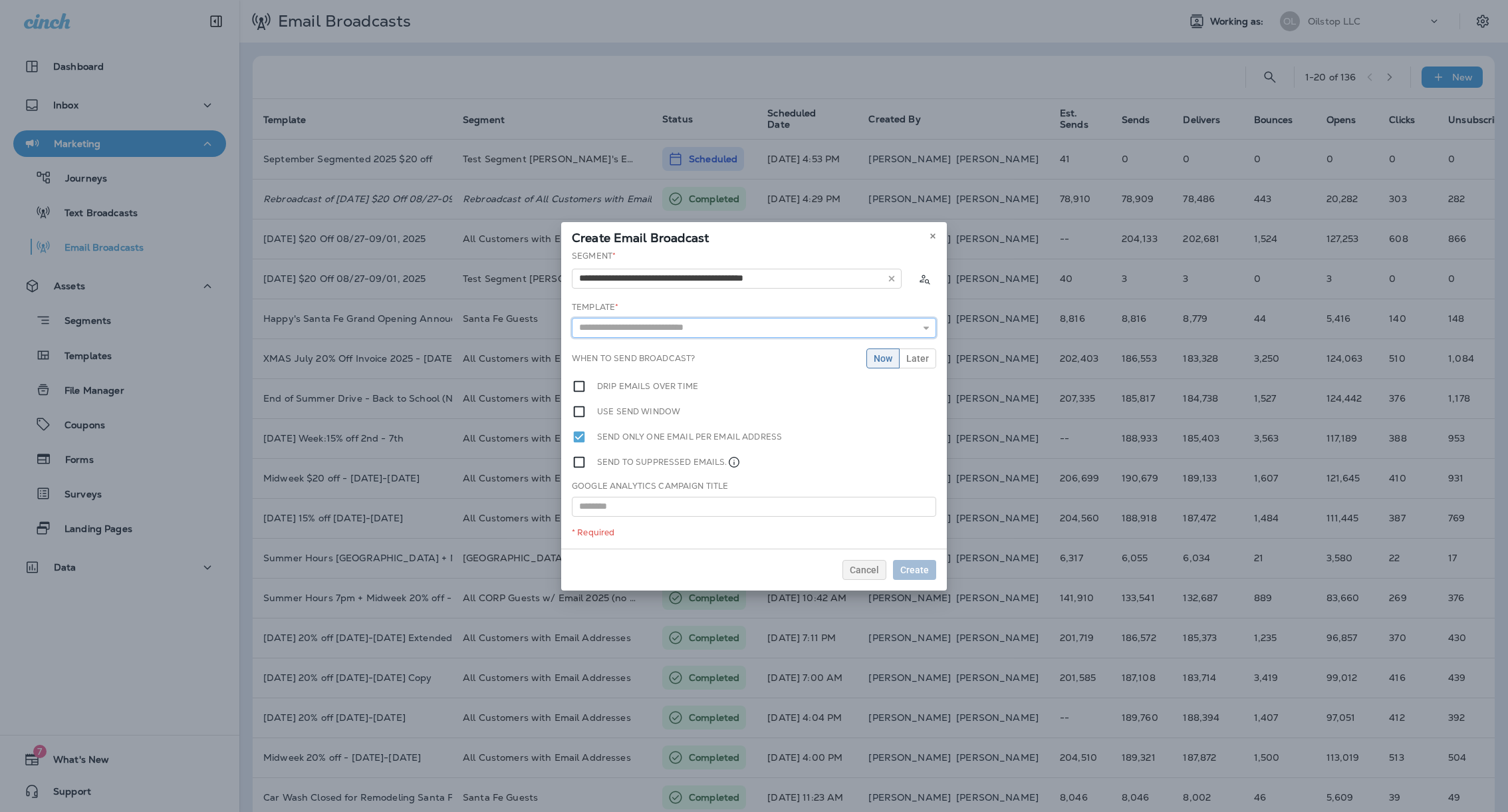
click at [727, 330] on input "text" at bounding box center [754, 328] width 365 height 20
type input "**********"
click at [734, 426] on div "**********" at bounding box center [754, 399] width 386 height 299
click at [916, 361] on span "Later" at bounding box center [918, 358] width 23 height 9
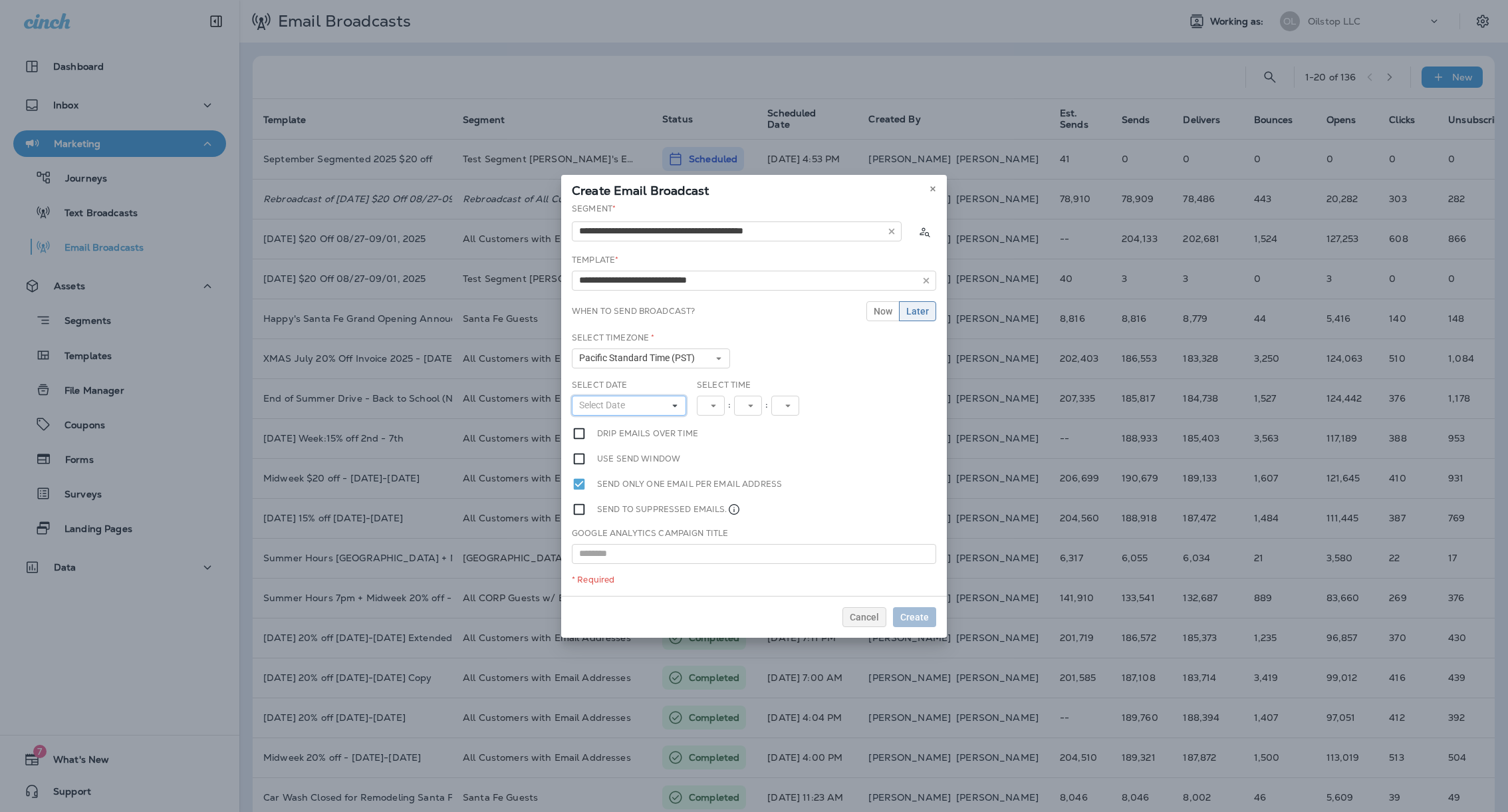
click at [645, 406] on button "Select Date" at bounding box center [628, 406] width 114 height 20
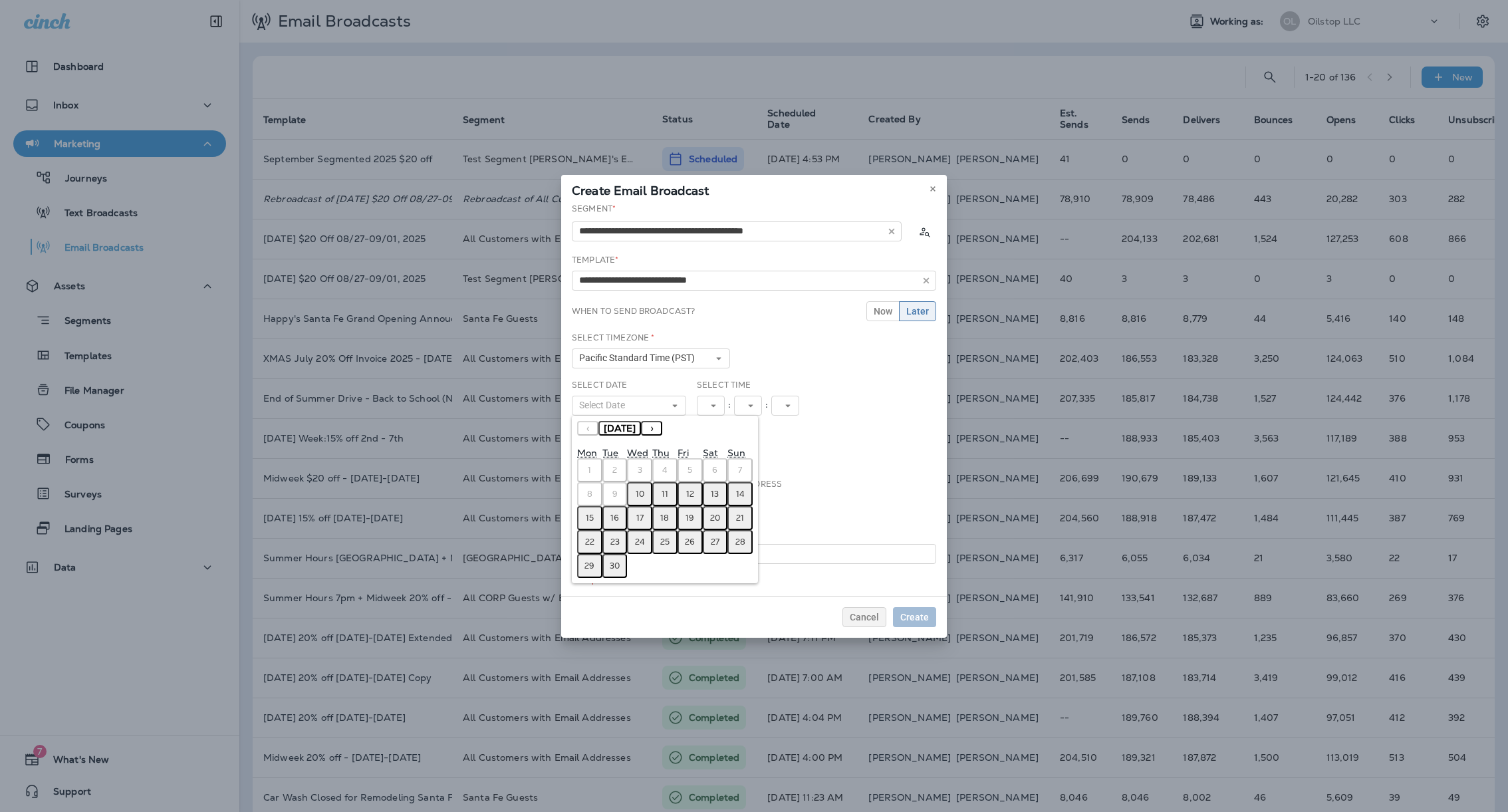
click at [858, 328] on div "**********" at bounding box center [754, 399] width 386 height 393
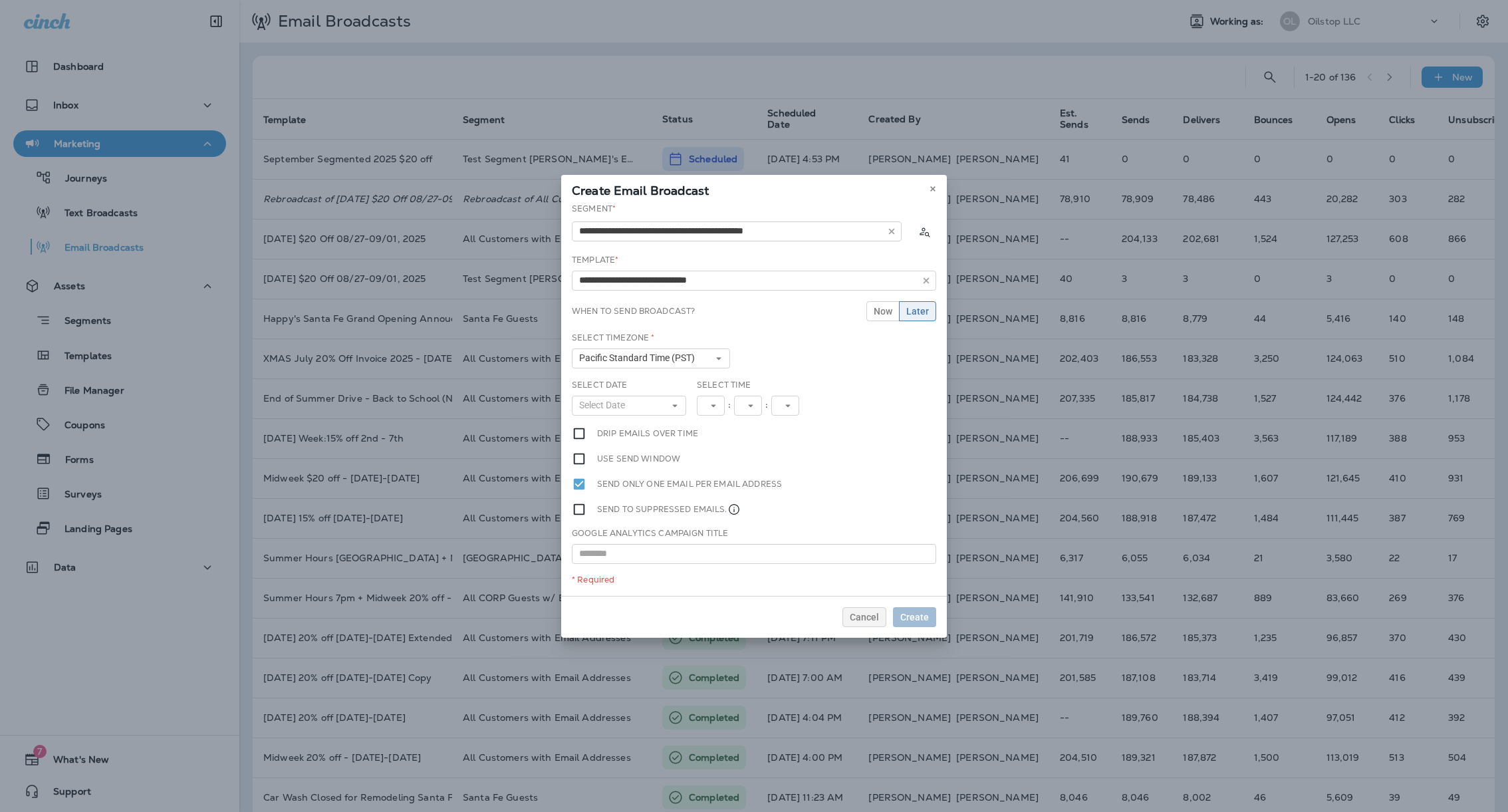
click at [892, 296] on div "**********" at bounding box center [754, 399] width 386 height 393
click at [887, 303] on button "Now" at bounding box center [883, 311] width 33 height 20
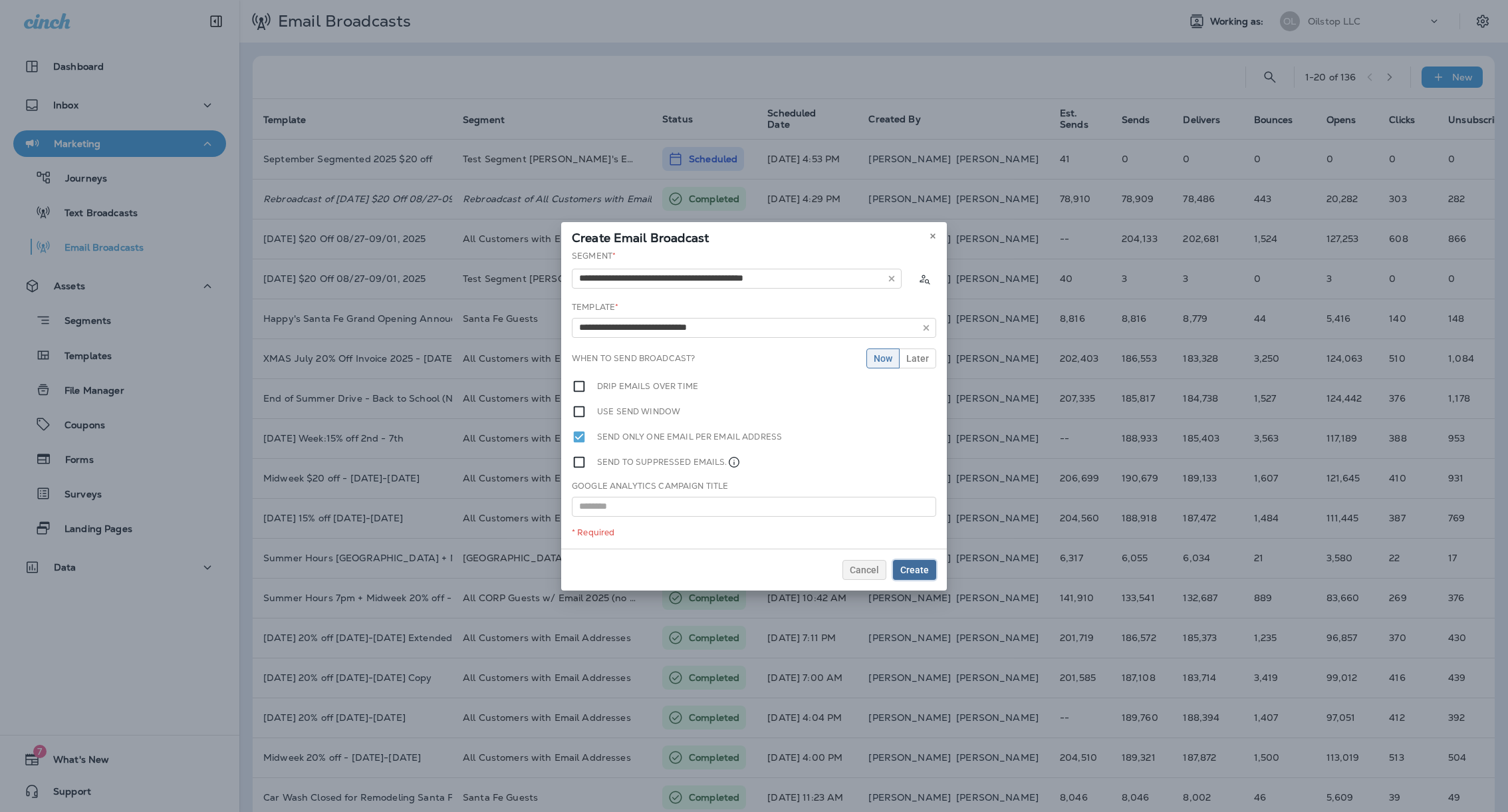
click at [920, 570] on span "Create" at bounding box center [914, 569] width 28 height 9
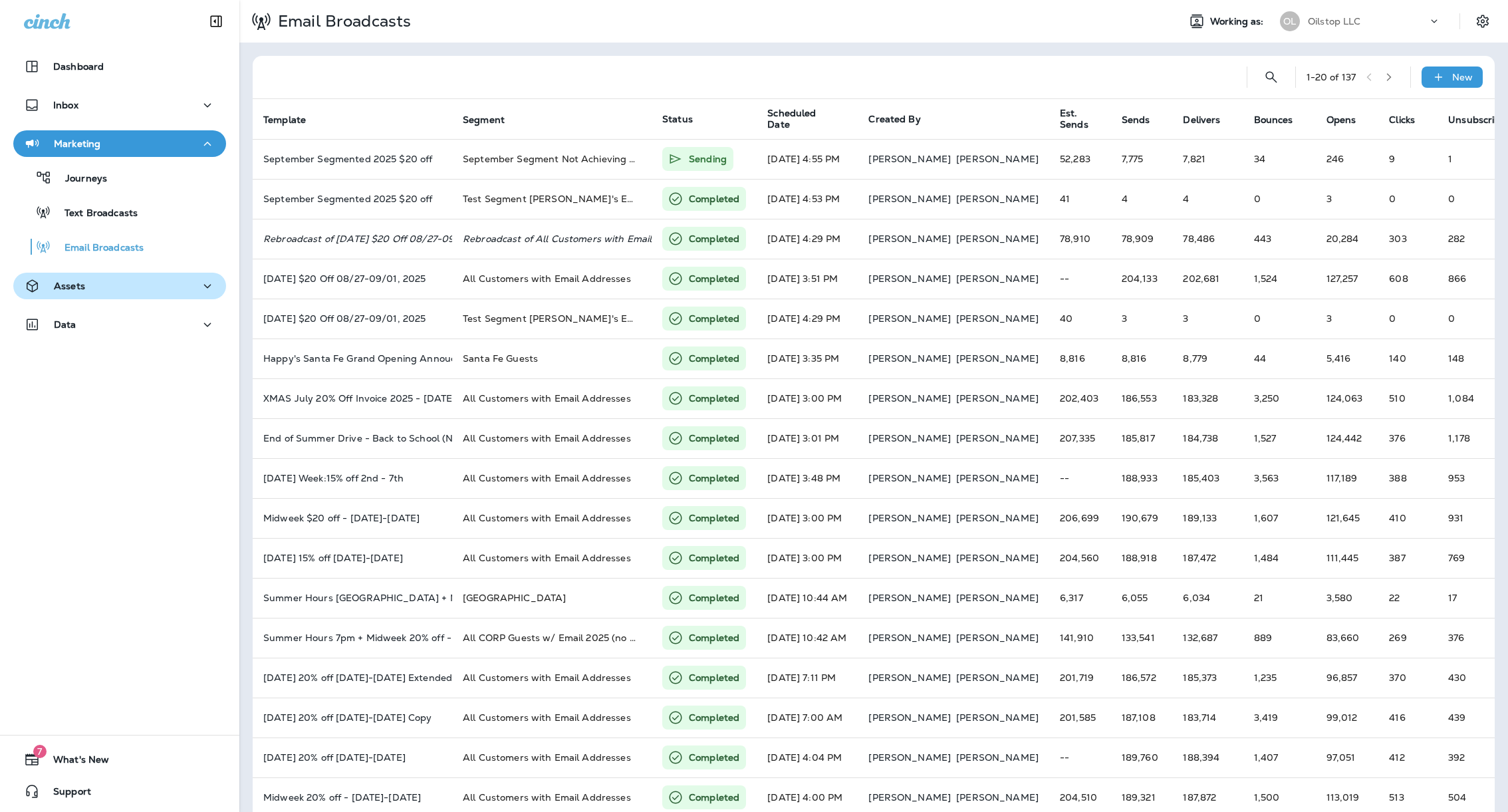
click at [124, 289] on div "Assets" at bounding box center [120, 286] width 192 height 16
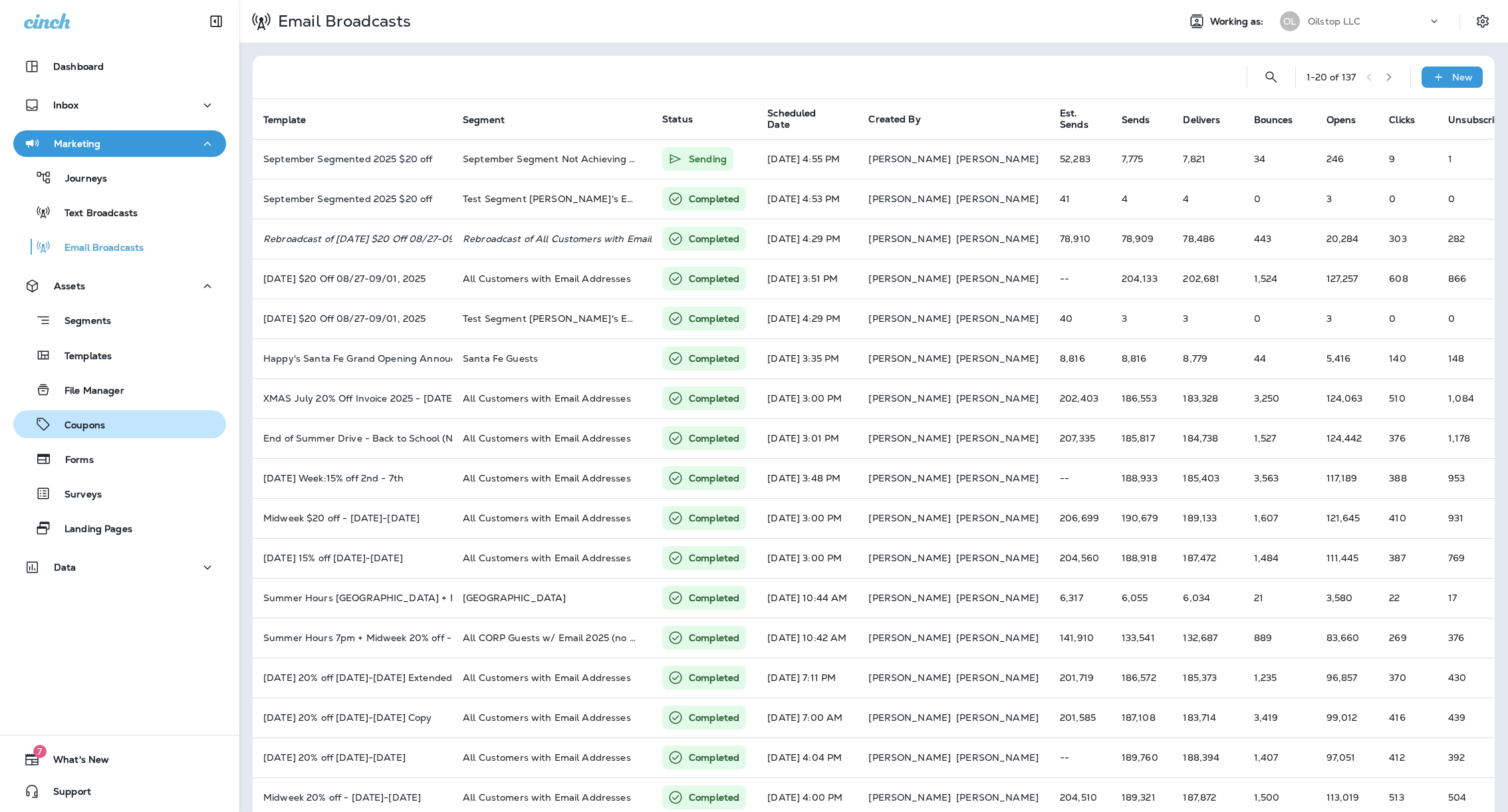
click at [93, 427] on p "Coupons" at bounding box center [78, 426] width 54 height 13
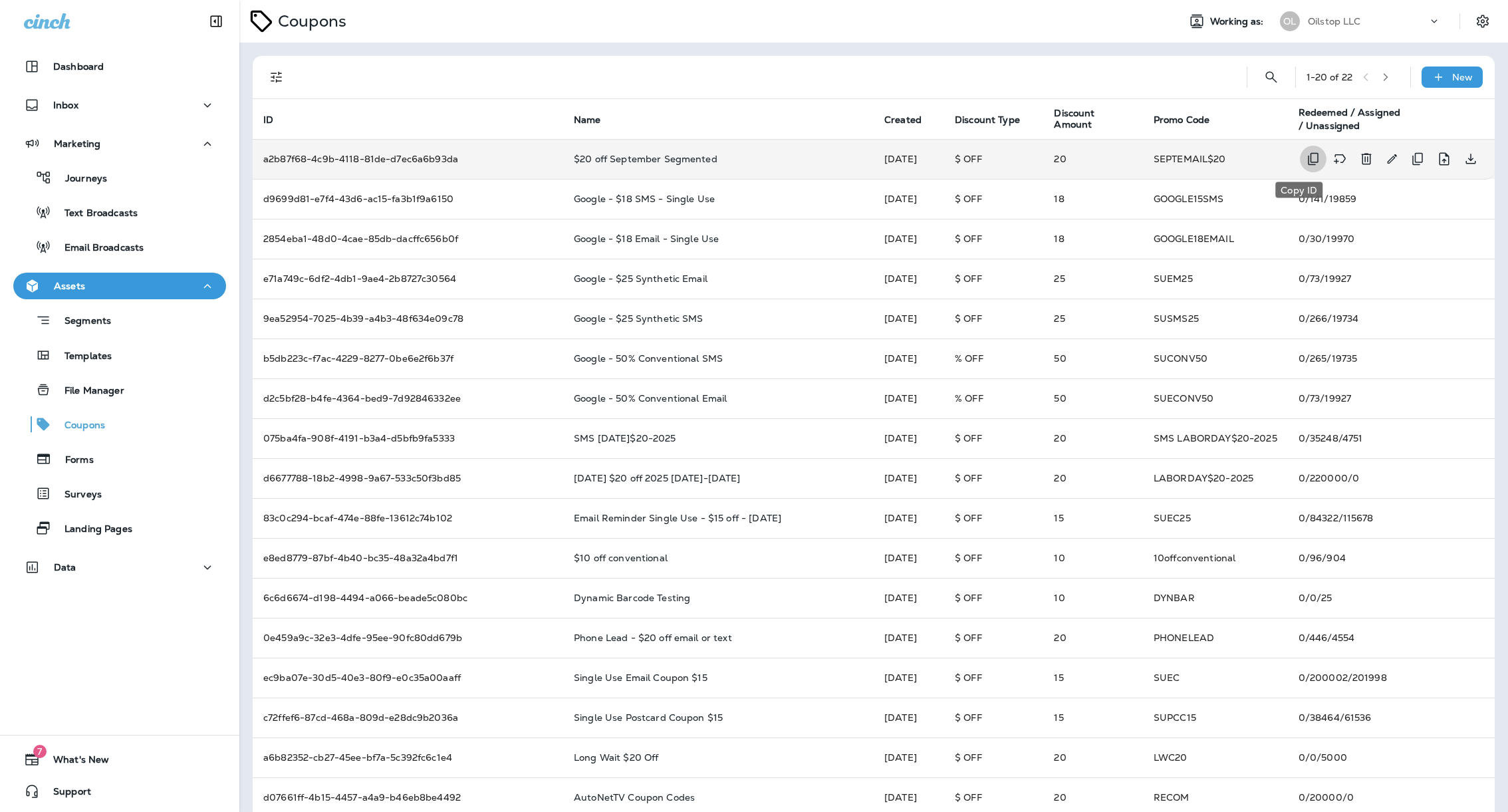
click at [1305, 160] on icon "Copy ID" at bounding box center [1313, 159] width 16 height 16
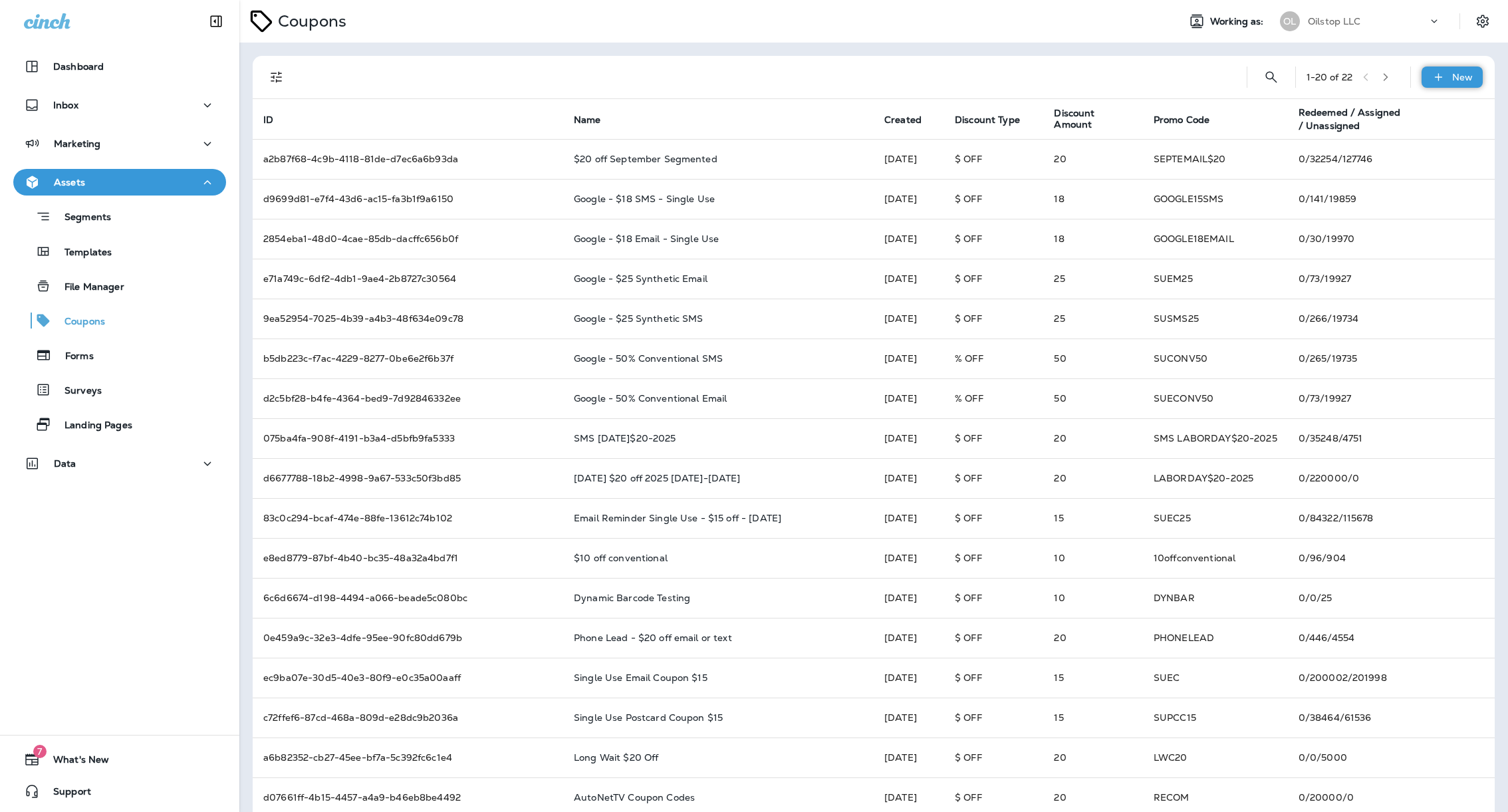
click at [1452, 74] on p "New" at bounding box center [1462, 77] width 21 height 11
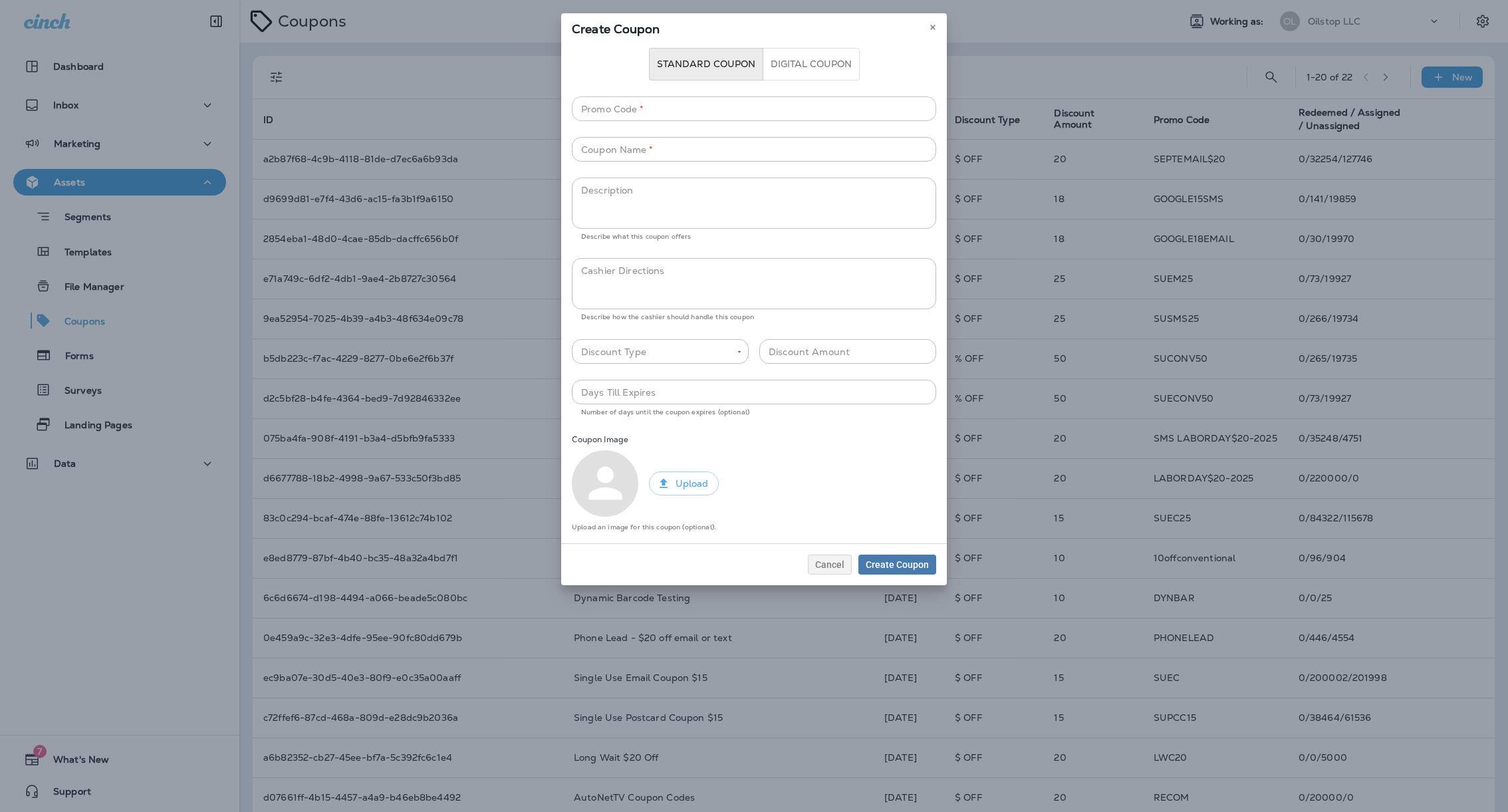
click at [689, 113] on input "Promo Code   *" at bounding box center [754, 109] width 365 height 25
type input "**********"
click at [680, 144] on input "Coupon Name   *" at bounding box center [754, 149] width 365 height 25
type input "**********"
click at [672, 0] on body "Dashboard Inbox Marketing Assets Segments Templates File Manager Coupons Forms …" at bounding box center [754, 0] width 1508 height 0
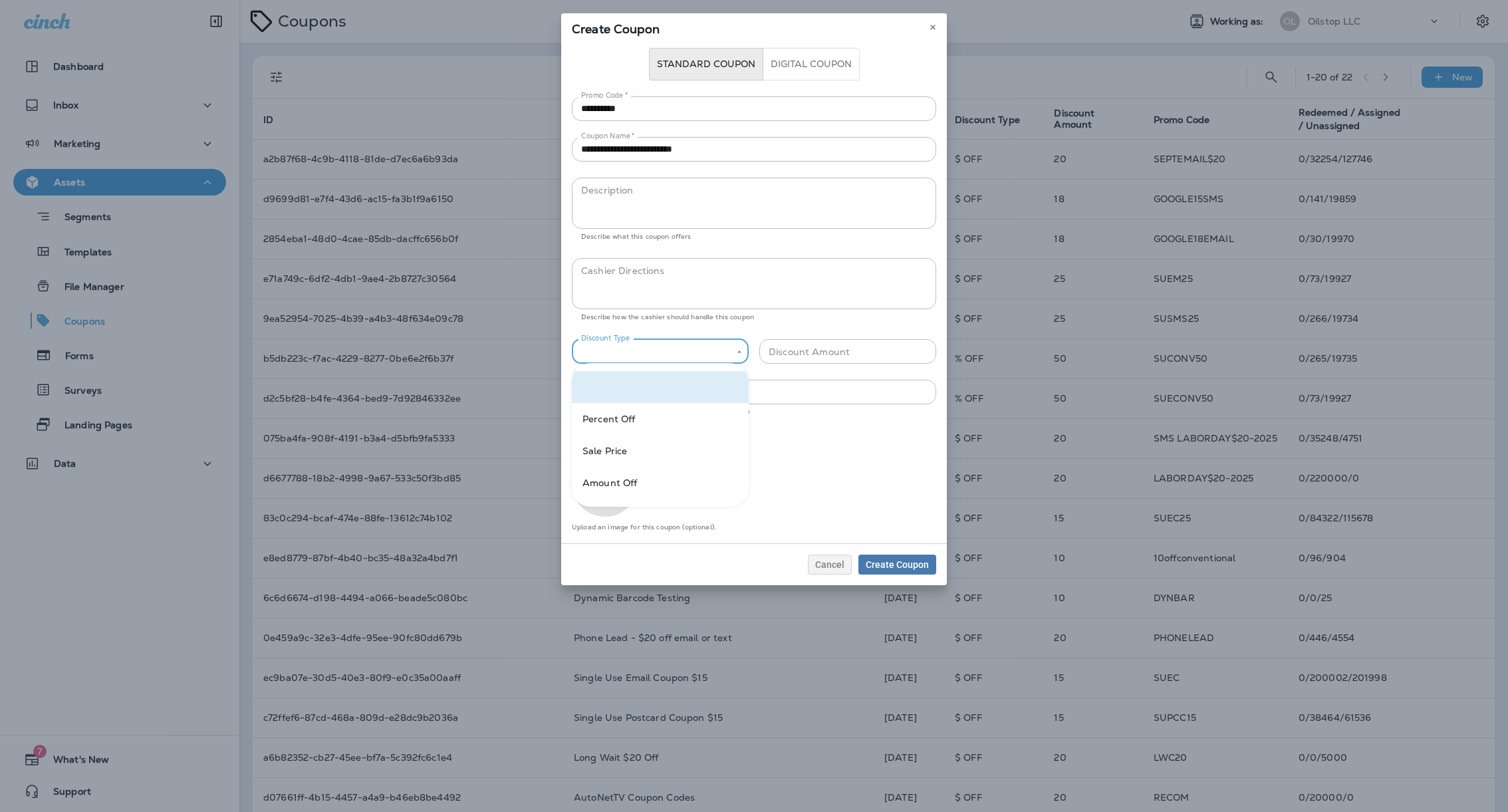
click at [631, 486] on li "Amount Off" at bounding box center [660, 482] width 177 height 32
type input "**********"
click at [799, 335] on label "Discount Amount" at bounding box center [799, 338] width 61 height 10
click at [799, 339] on input "Discount Amount" at bounding box center [858, 351] width 156 height 25
click at [818, 350] on input "Discount Amount" at bounding box center [858, 351] width 156 height 25
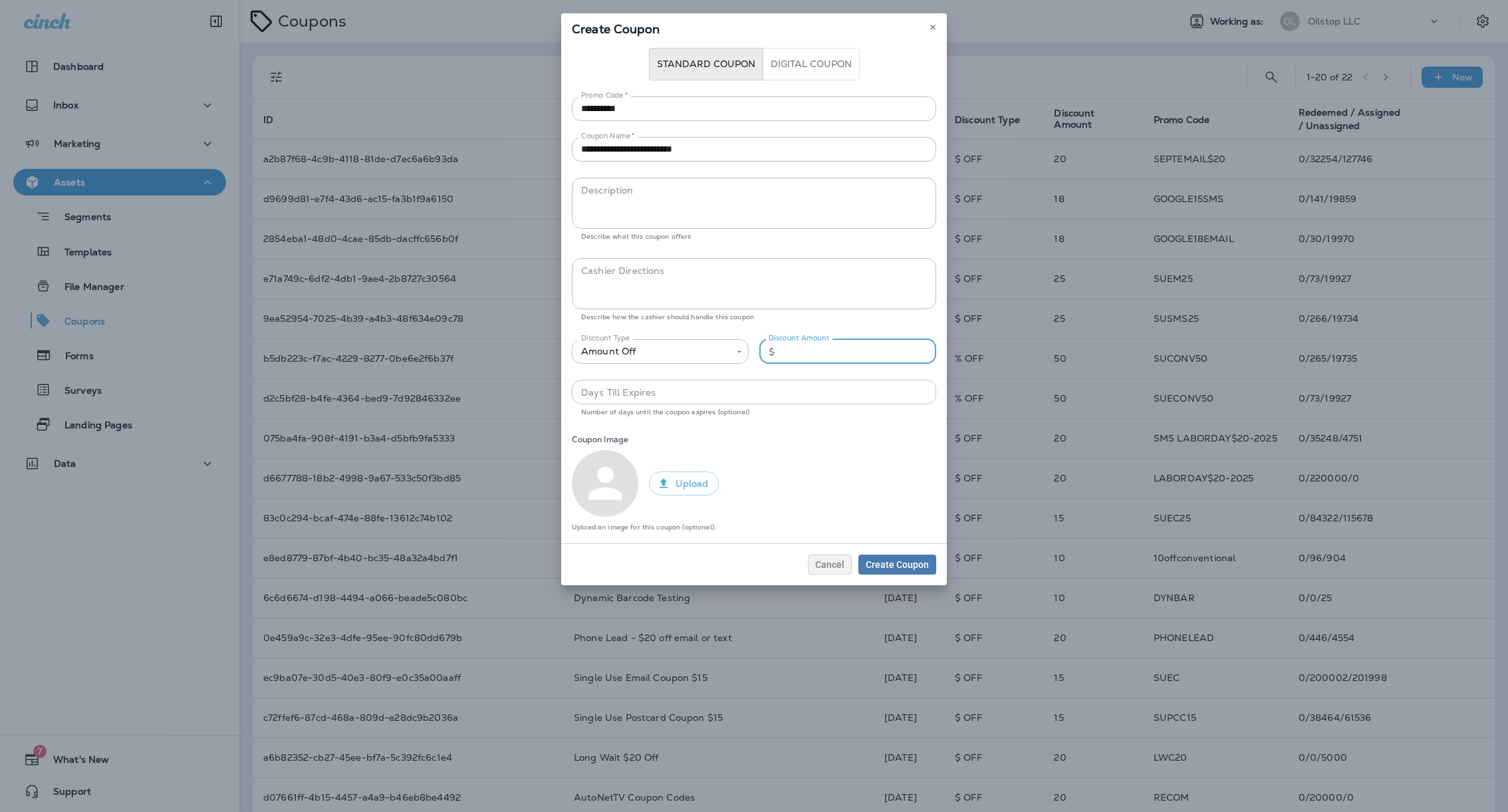
type input "**"
click at [736, 391] on input "Days Till Expires" at bounding box center [754, 391] width 365 height 25
click at [774, 441] on h6 "Coupon Image" at bounding box center [754, 439] width 365 height 11
click at [880, 557] on button "Create Coupon" at bounding box center [897, 564] width 78 height 20
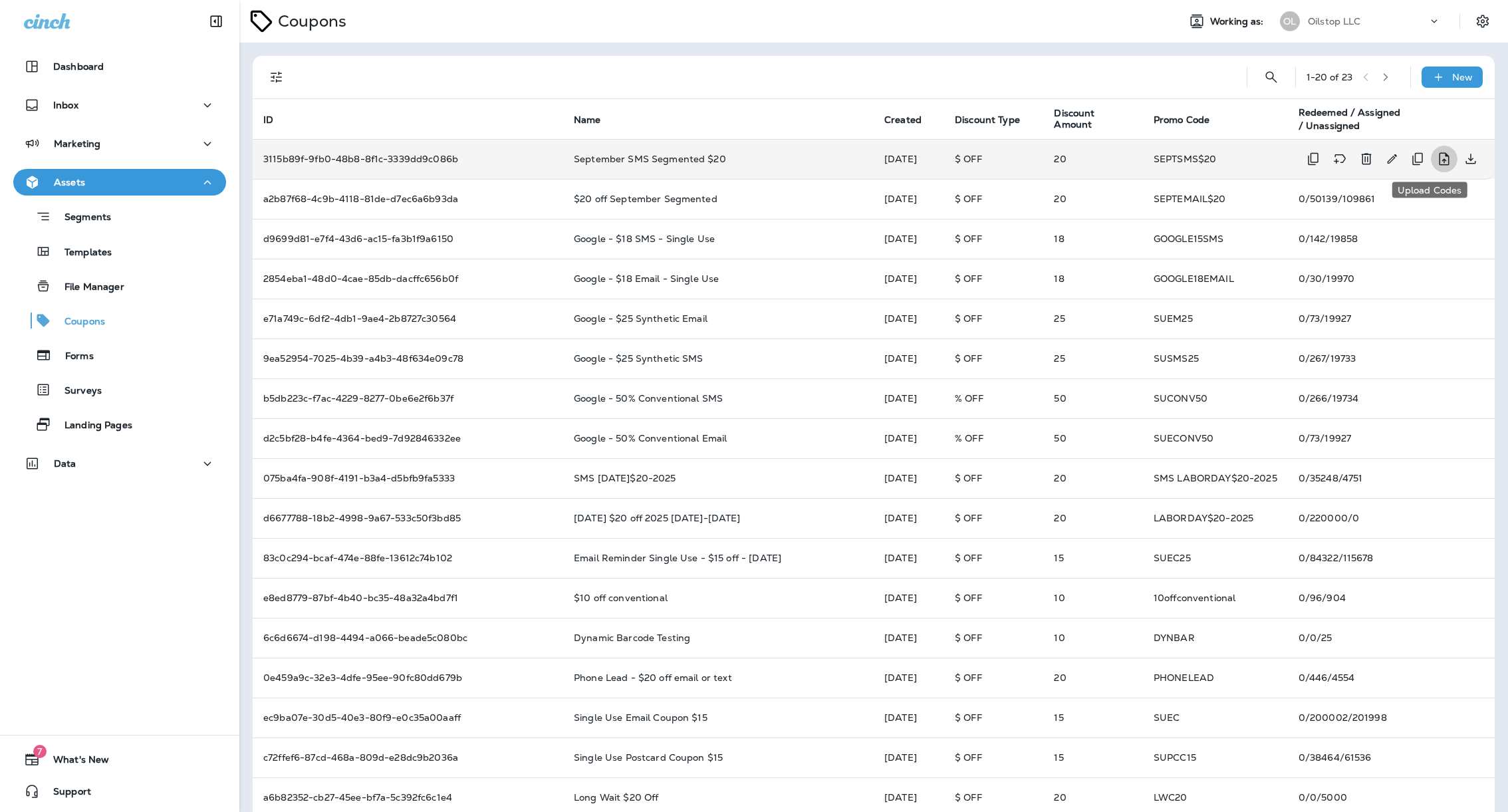
click at [1439, 159] on icon "Upload Codes" at bounding box center [1444, 159] width 10 height 13
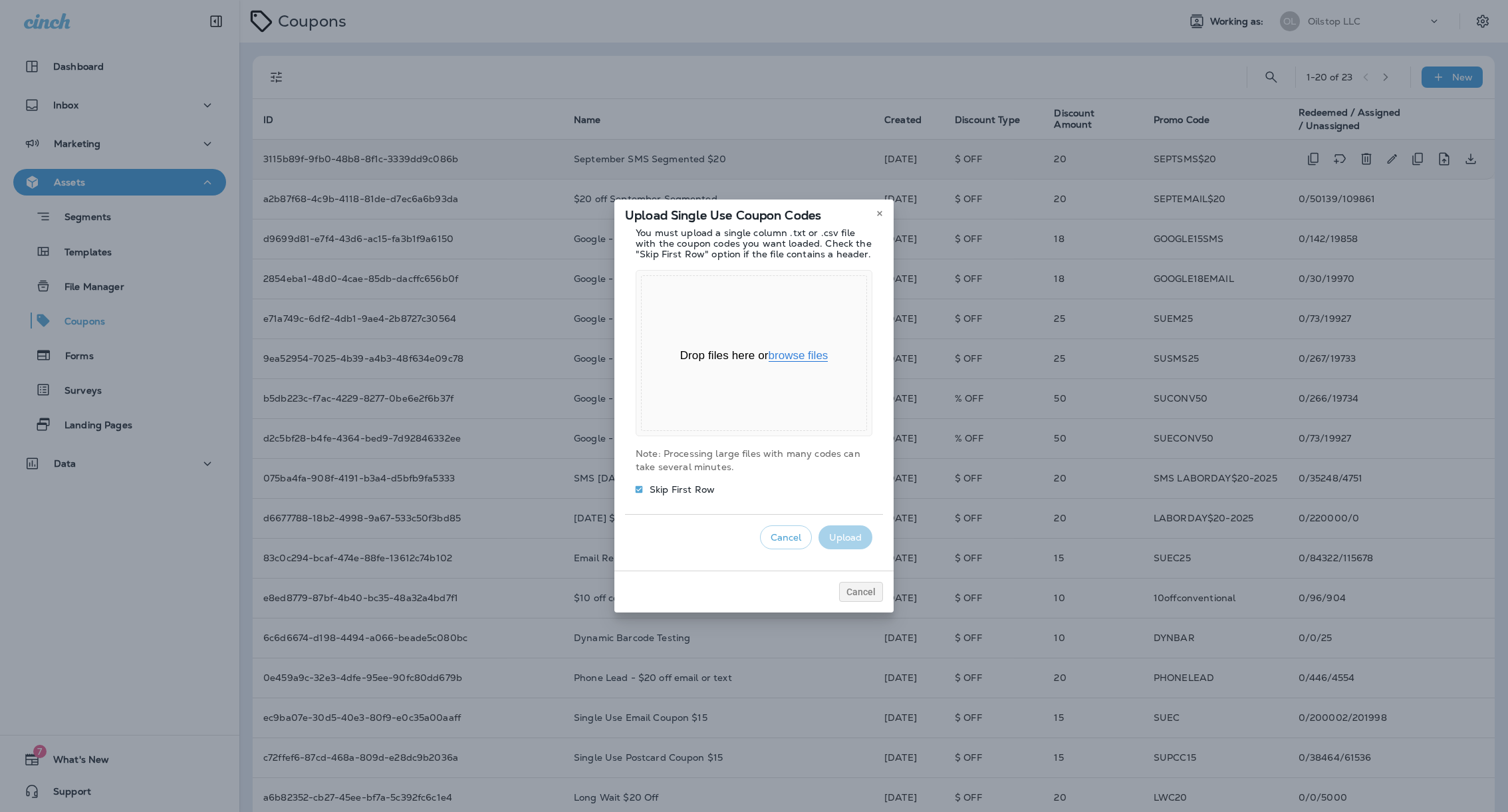
click at [794, 351] on button "browse files" at bounding box center [799, 355] width 60 height 12
click at [833, 537] on button "Upload" at bounding box center [846, 538] width 54 height 25
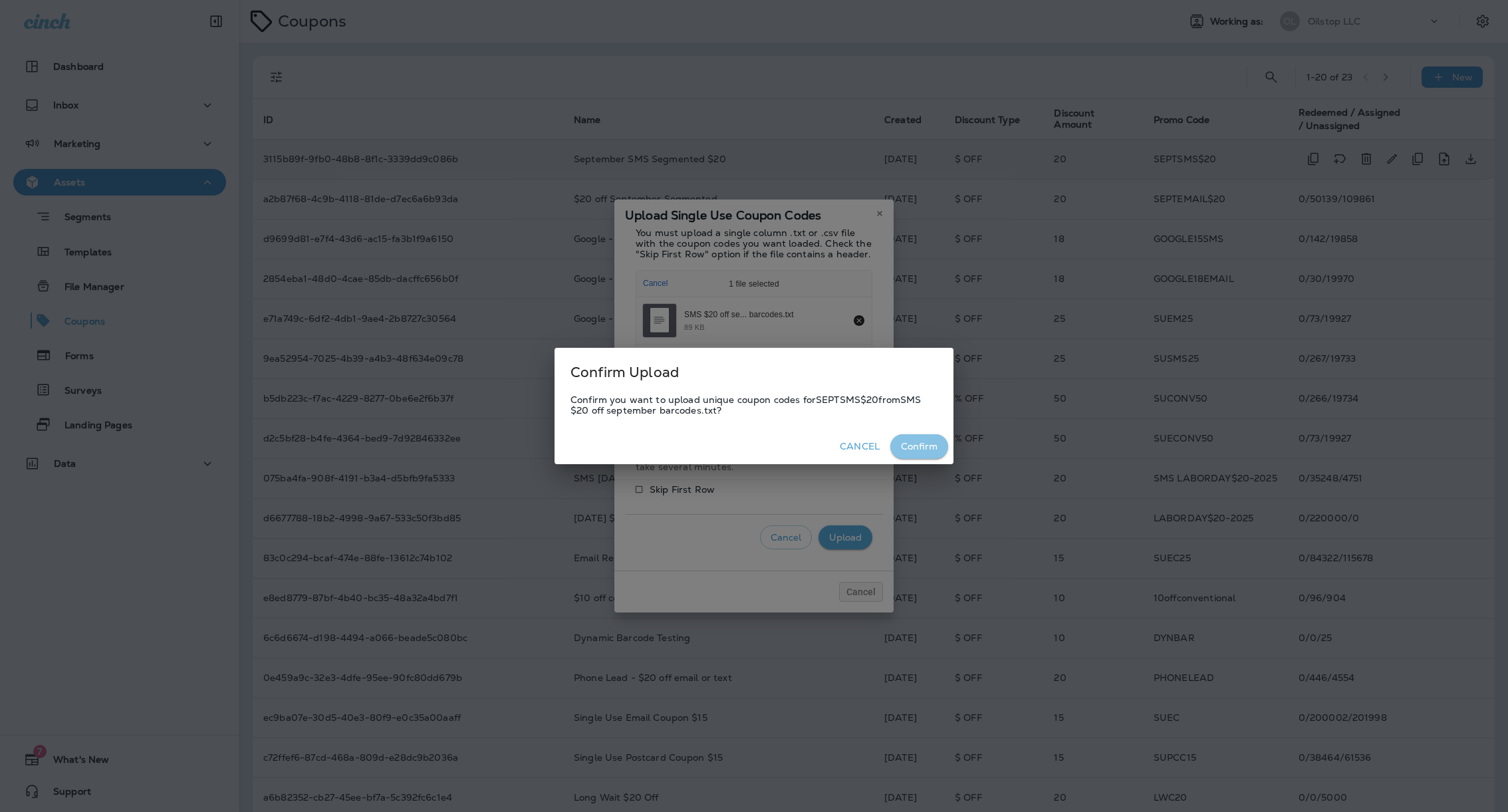
click at [915, 448] on button "Confirm" at bounding box center [919, 446] width 58 height 25
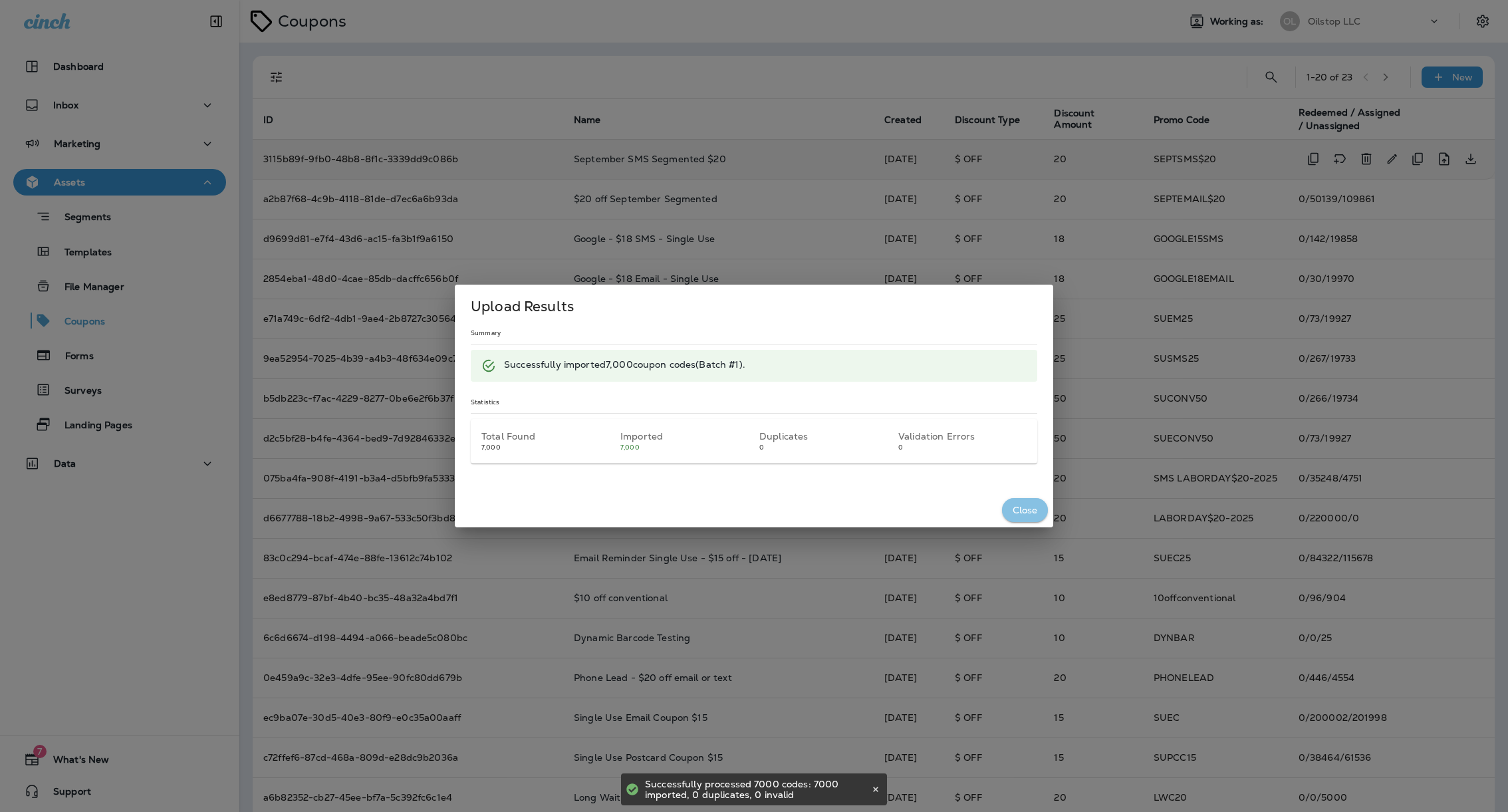
click at [1024, 514] on button "Close" at bounding box center [1025, 510] width 46 height 25
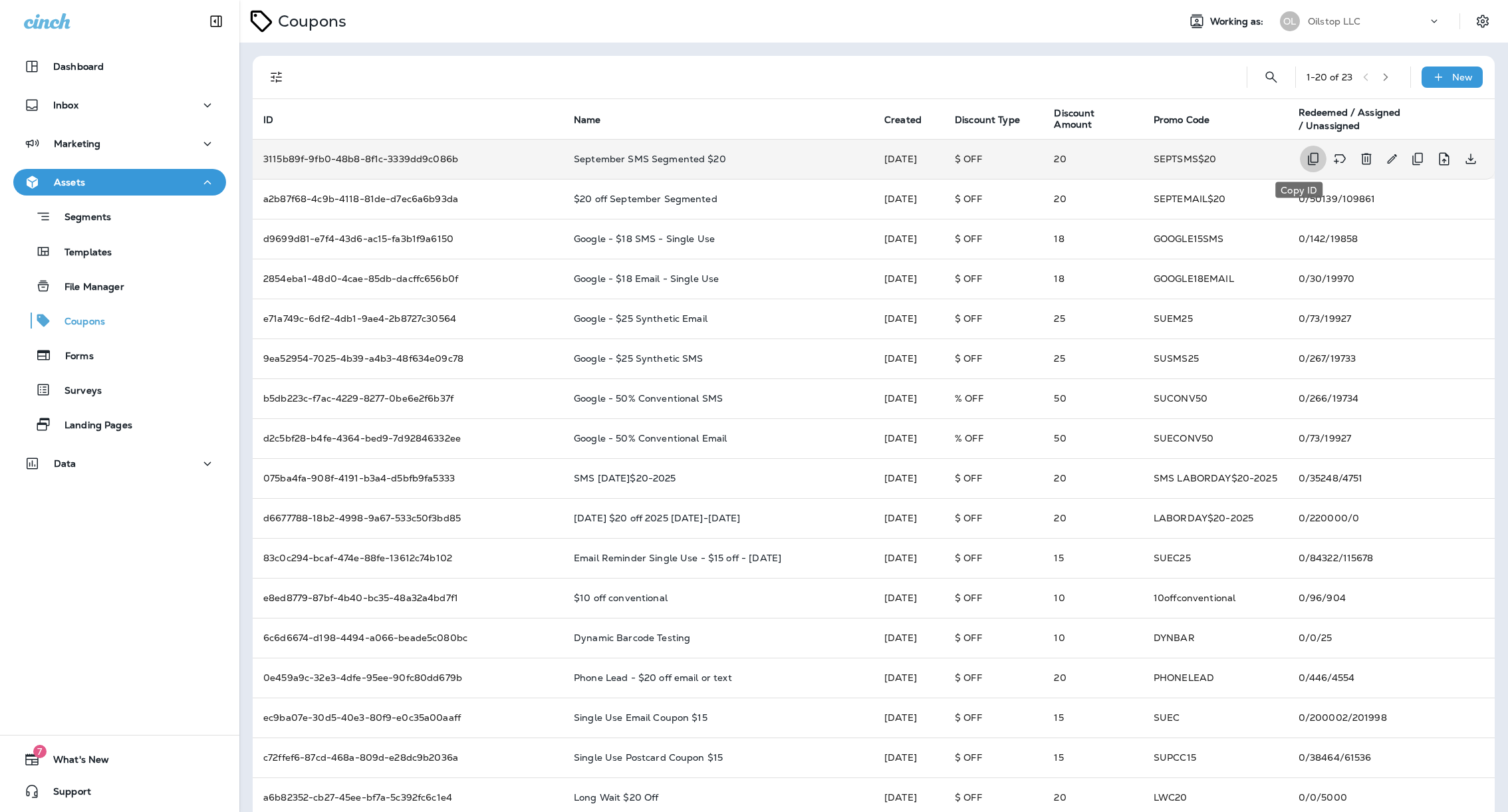
click at [1305, 158] on icon "Copy ID" at bounding box center [1313, 159] width 16 height 16
click at [115, 138] on div "Marketing" at bounding box center [120, 143] width 192 height 16
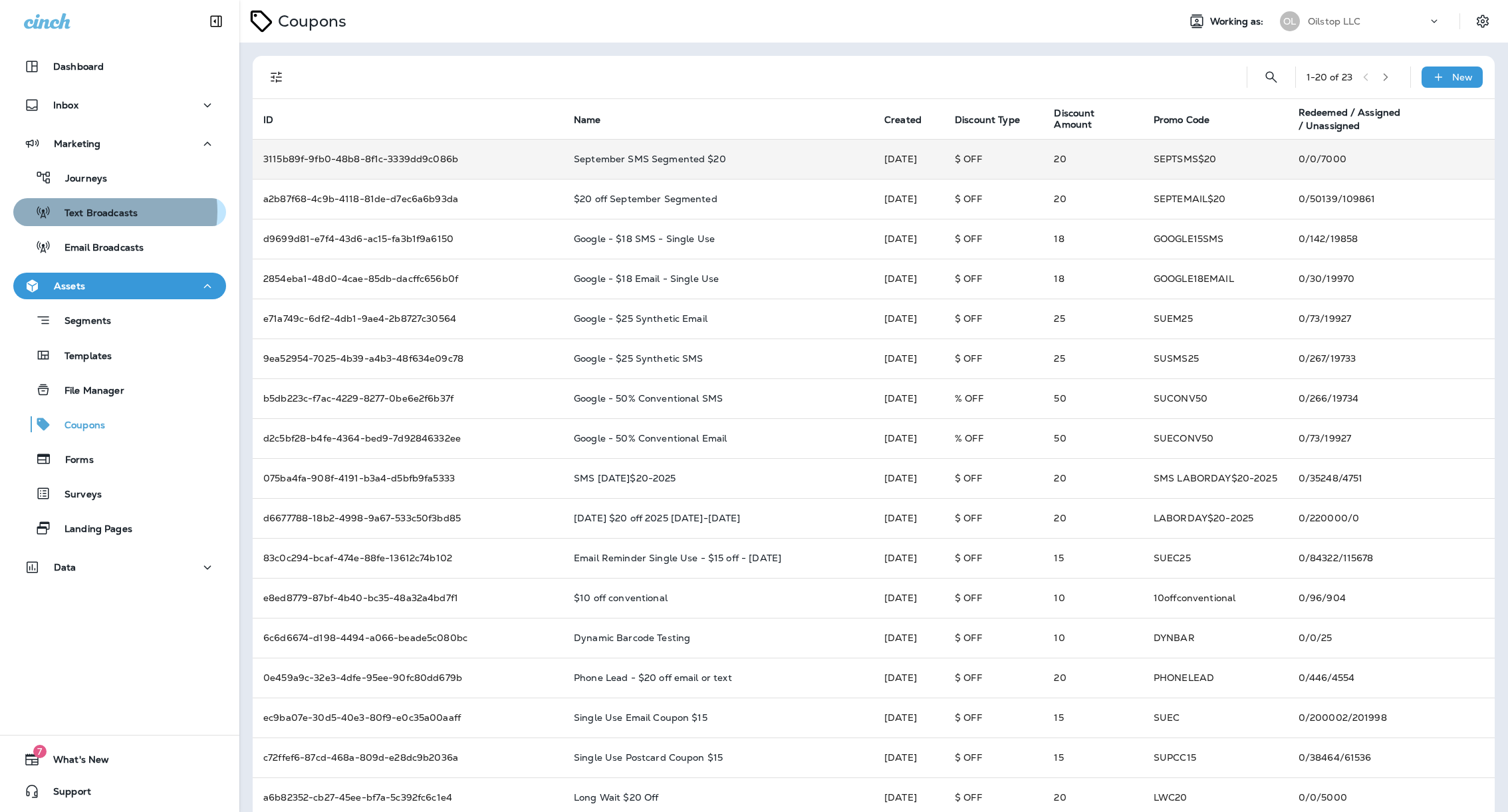
click at [110, 211] on p "Text Broadcasts" at bounding box center [94, 213] width 87 height 13
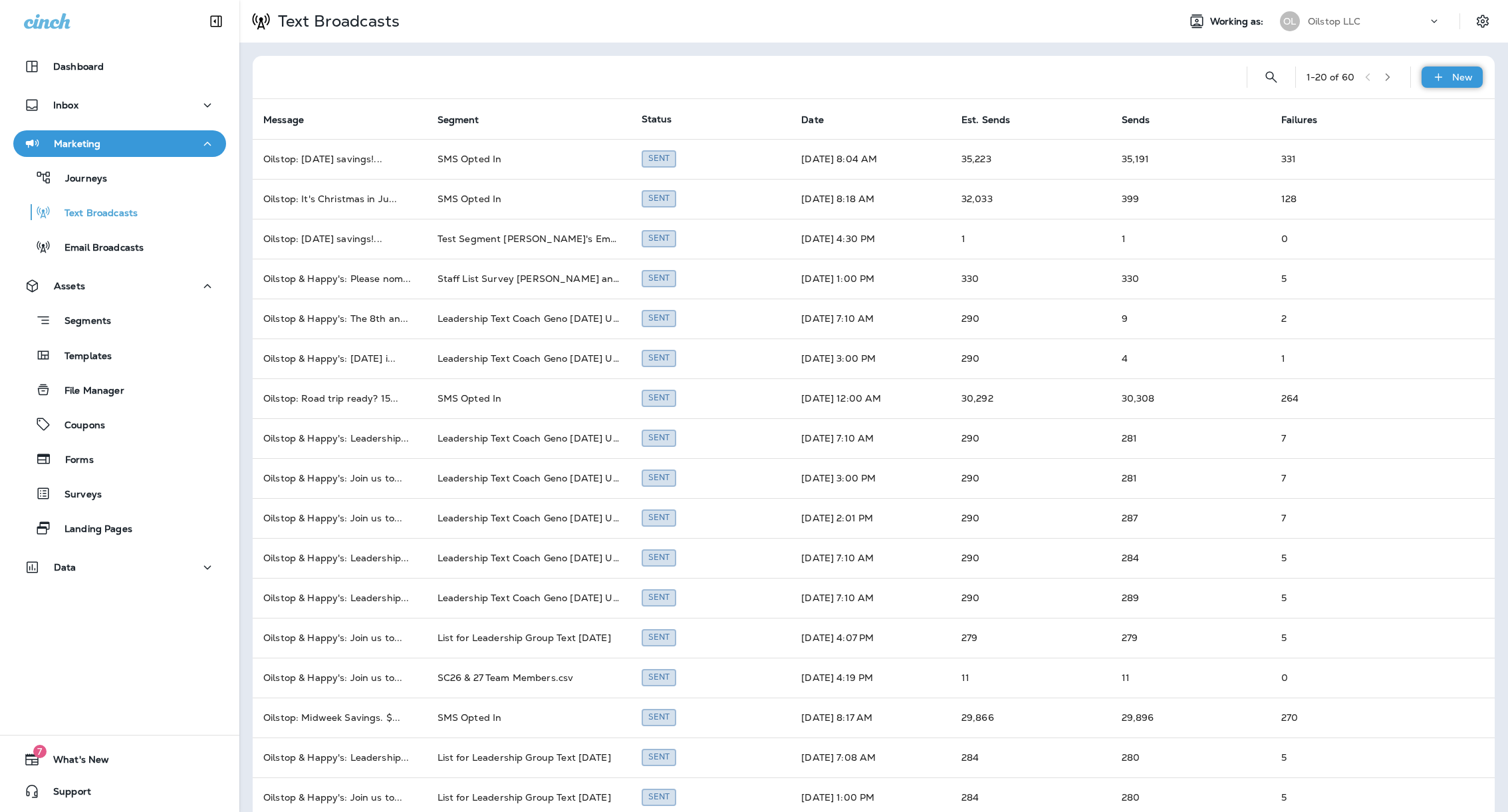
click at [1433, 73] on div "New" at bounding box center [1452, 77] width 61 height 21
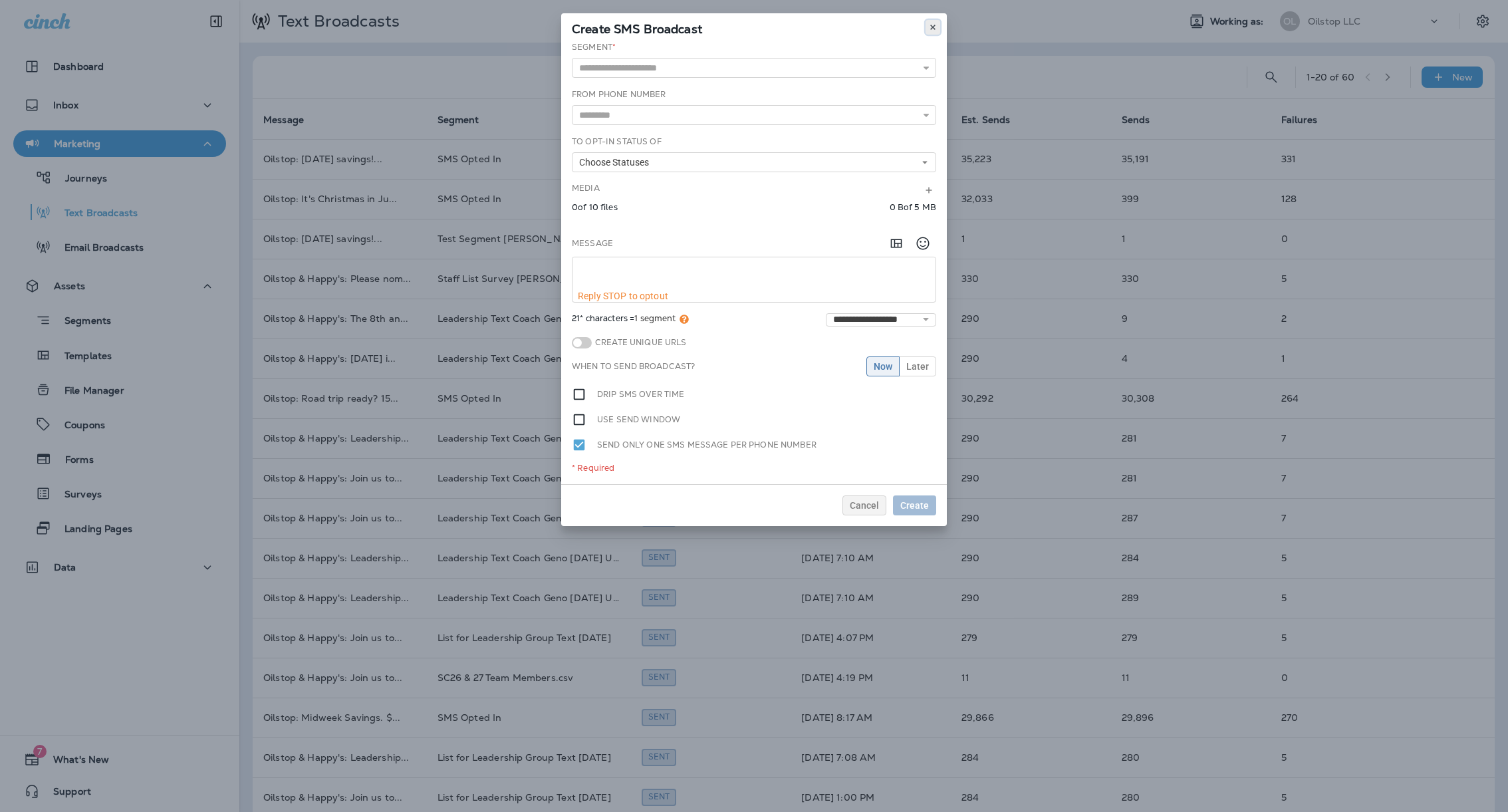
click at [926, 23] on button at bounding box center [933, 27] width 15 height 15
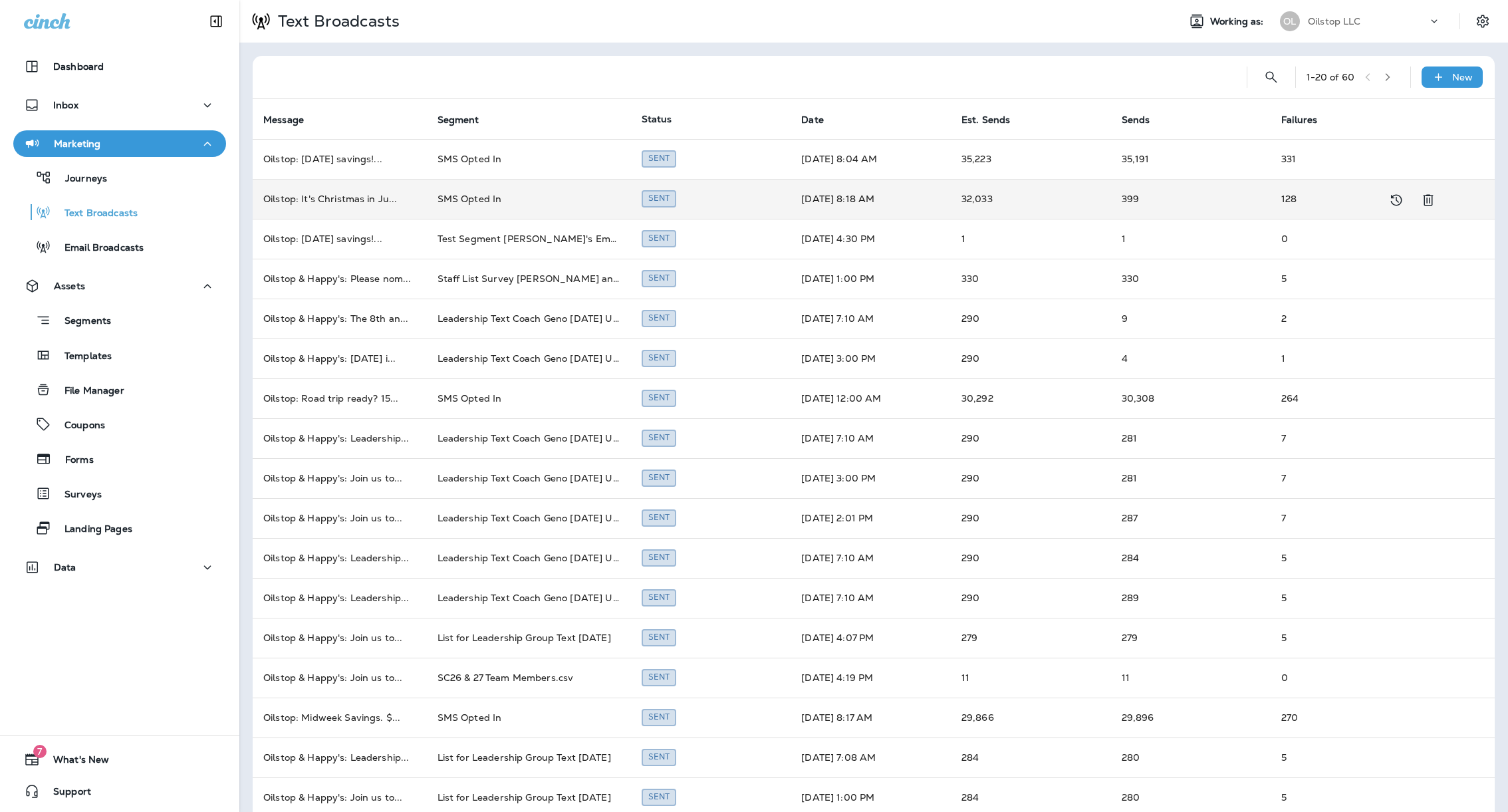
click at [545, 195] on td "SMS Opted In" at bounding box center [529, 199] width 204 height 40
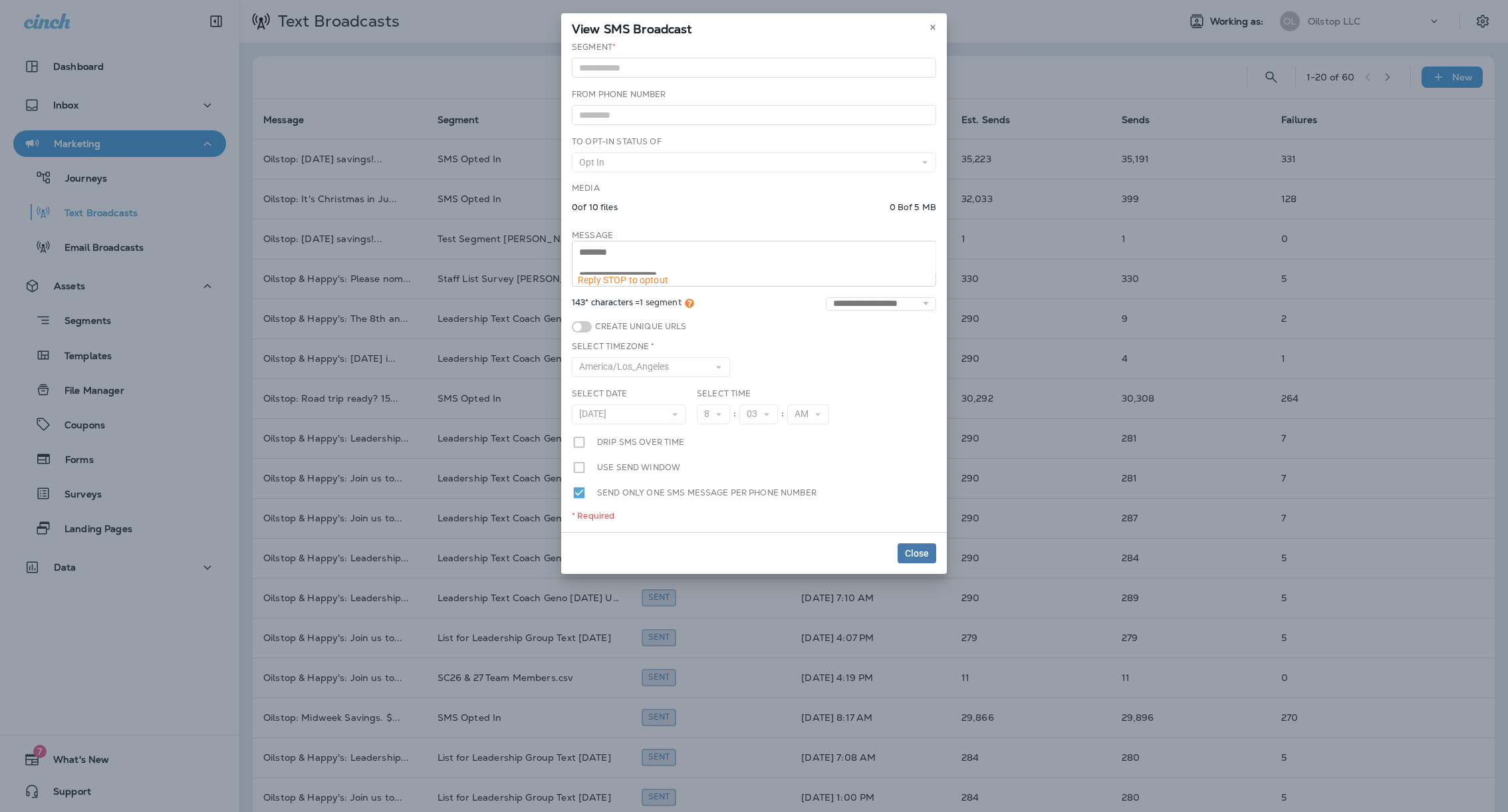
scroll to position [67, 0]
click at [712, 301] on div "**********" at bounding box center [754, 287] width 386 height 491
click at [931, 33] on button at bounding box center [933, 27] width 15 height 15
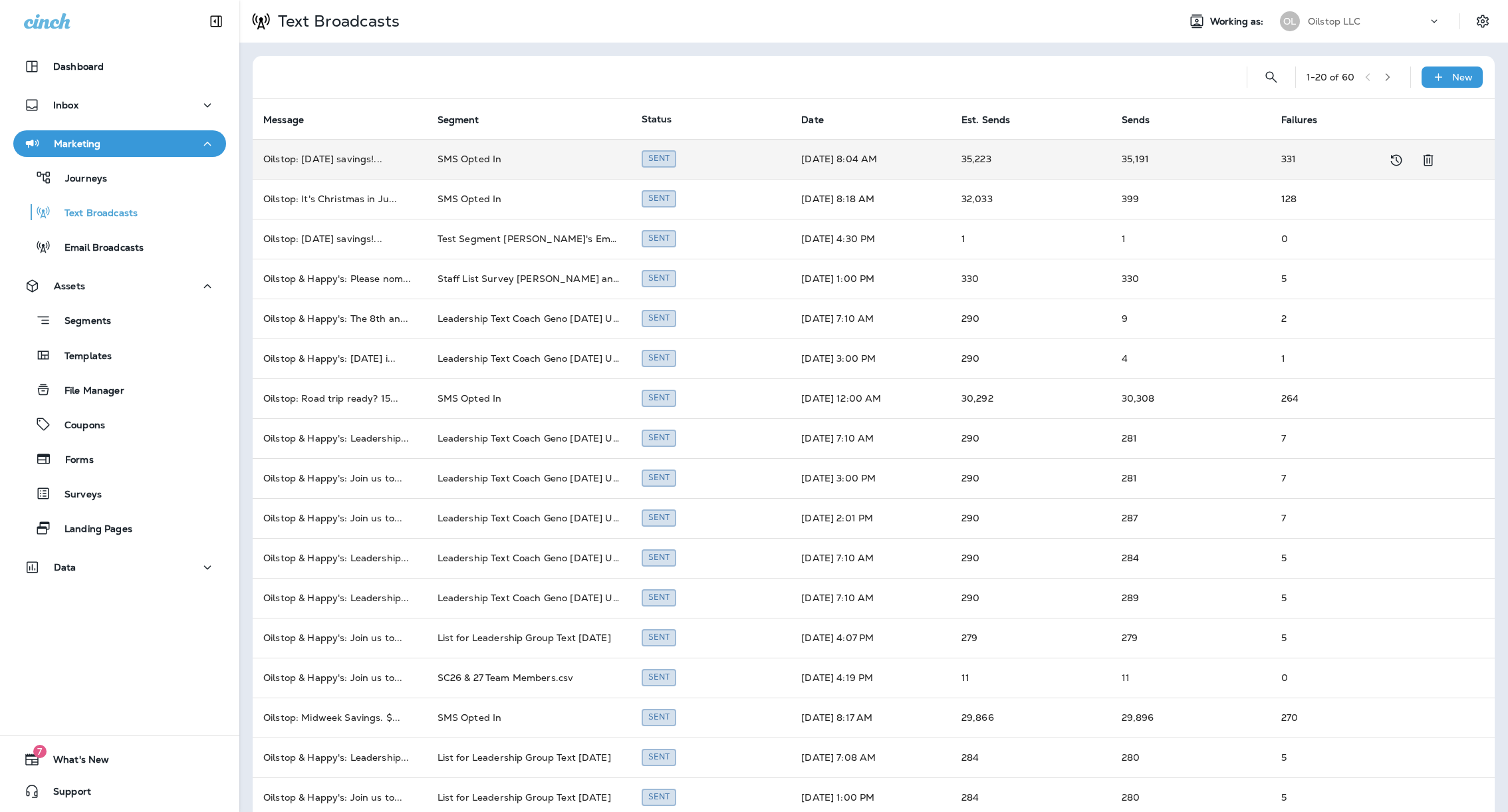
click at [479, 160] on td "SMS Opted In" at bounding box center [529, 159] width 204 height 40
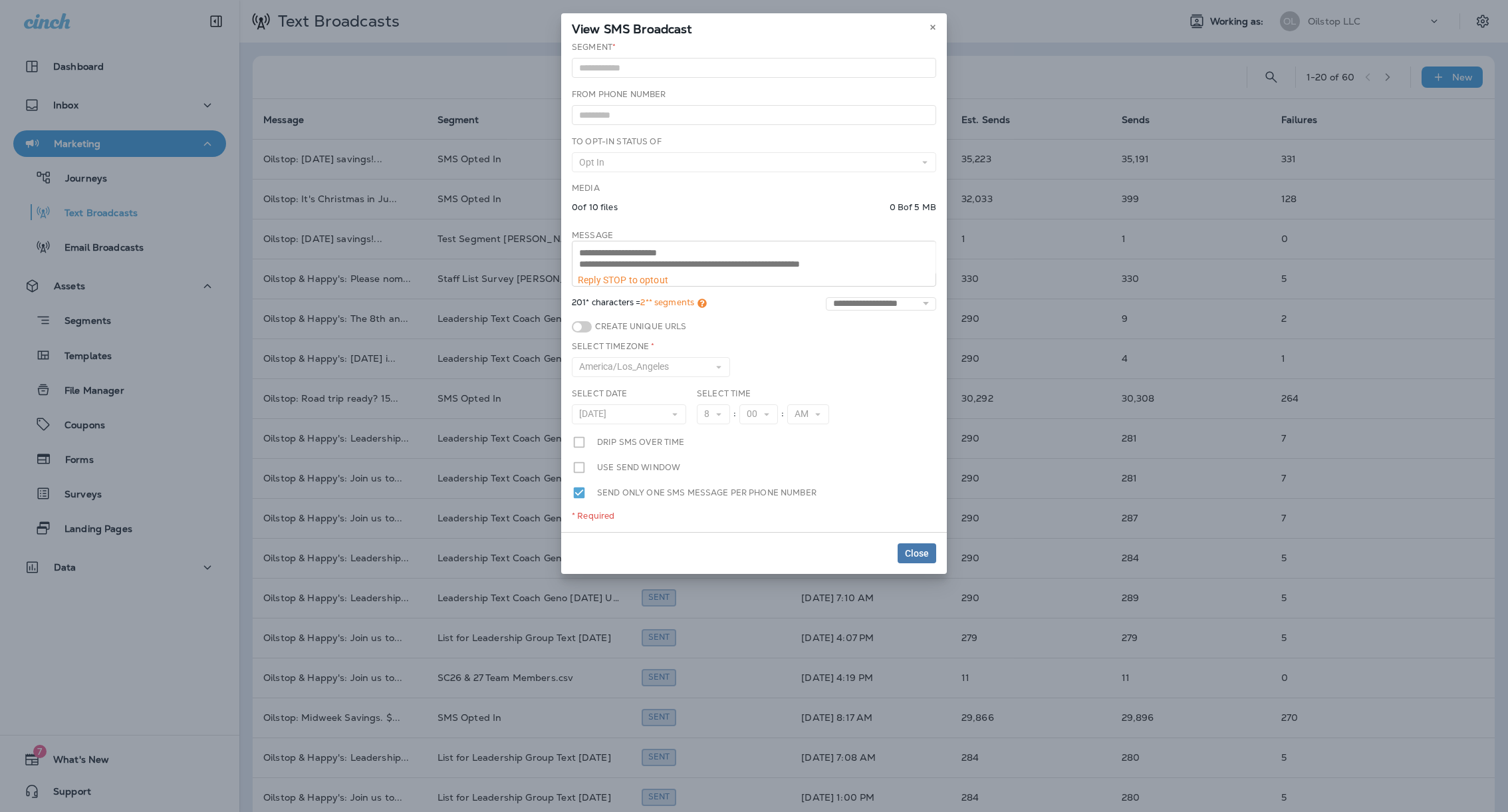
click at [726, 369] on div "**********" at bounding box center [754, 287] width 386 height 491
click at [933, 21] on button at bounding box center [933, 27] width 15 height 15
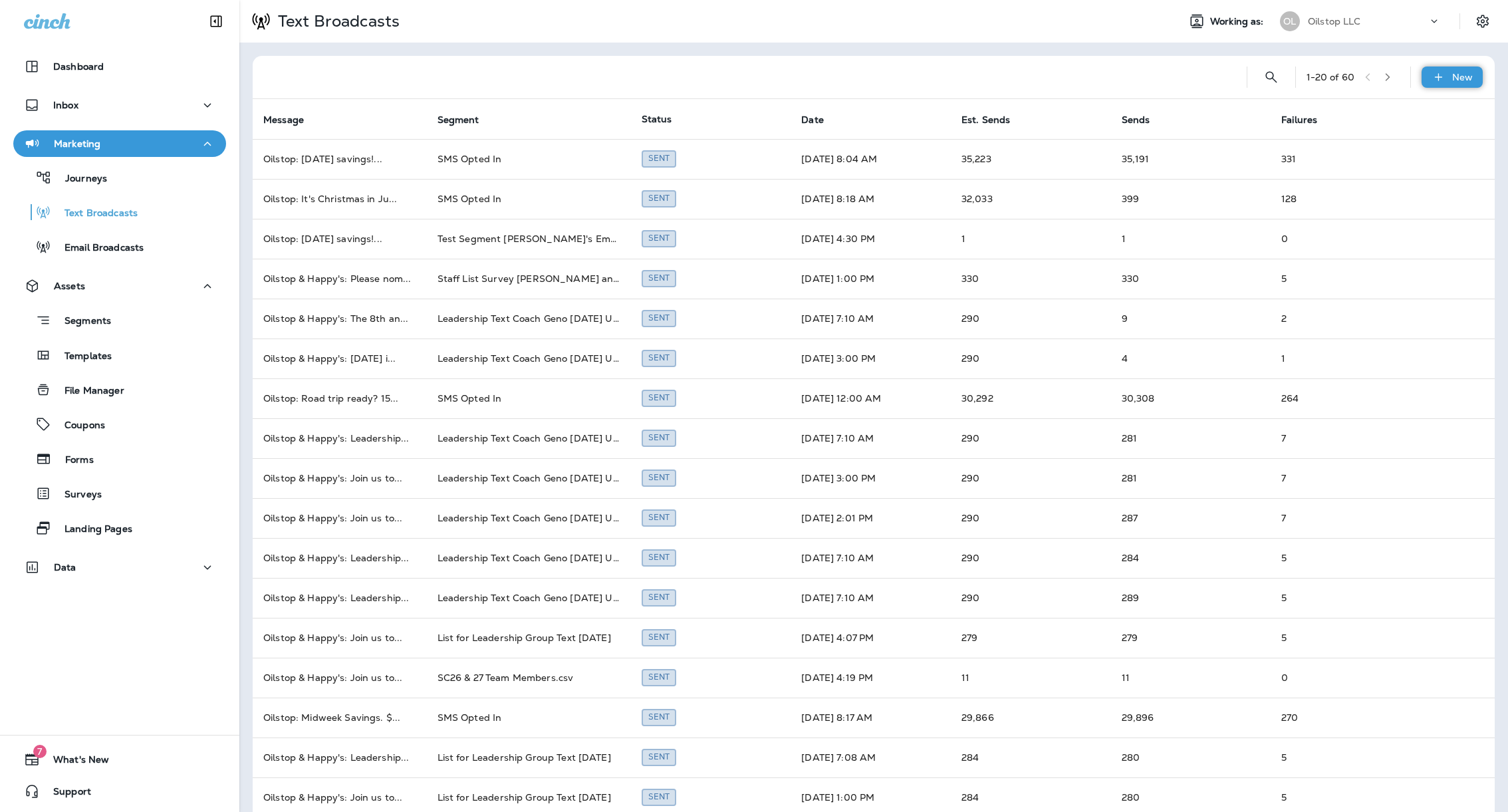
click at [1432, 74] on div "New" at bounding box center [1452, 77] width 61 height 21
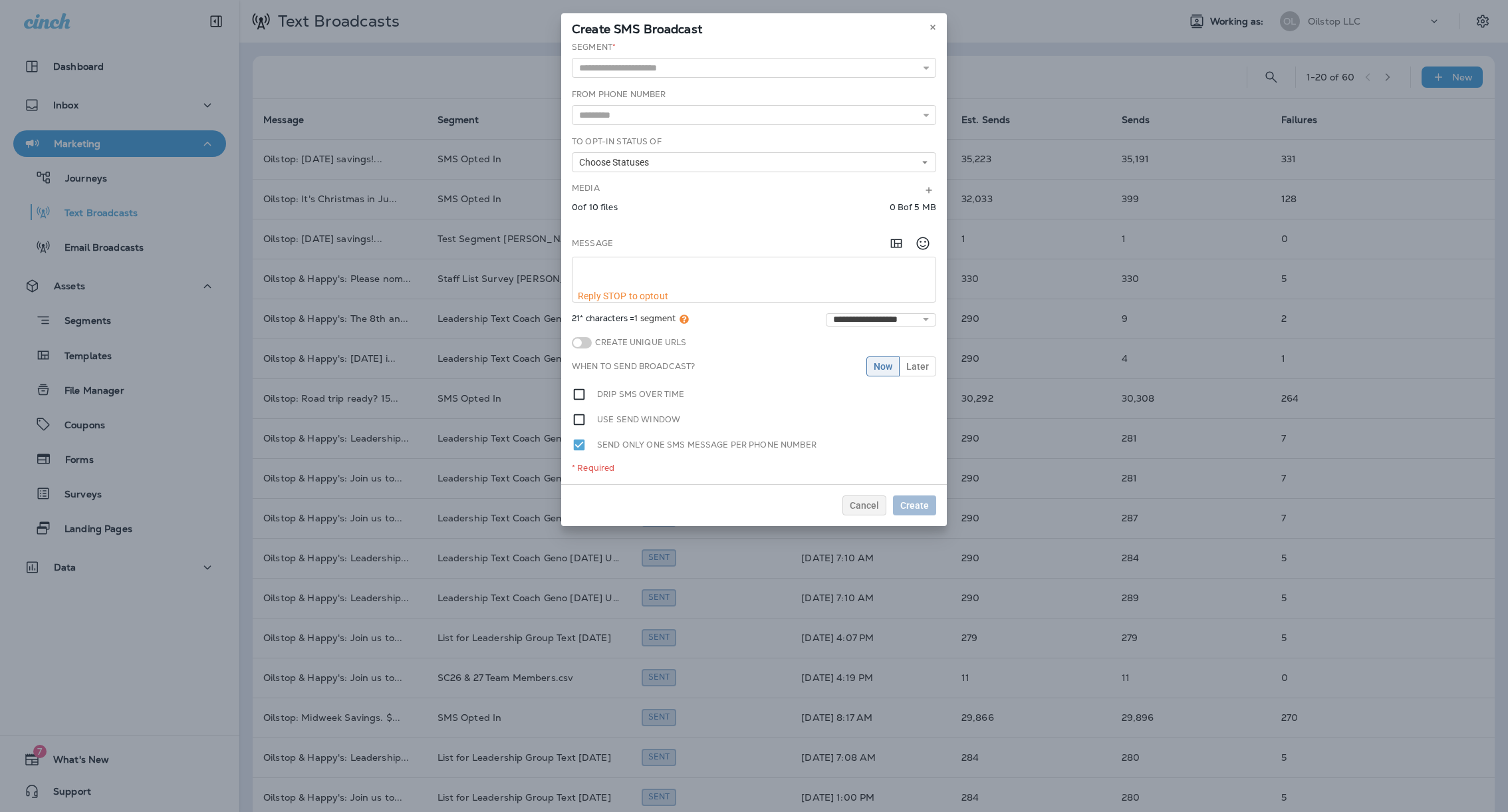
click at [601, 280] on textarea at bounding box center [754, 274] width 363 height 33
paste textarea "**********"
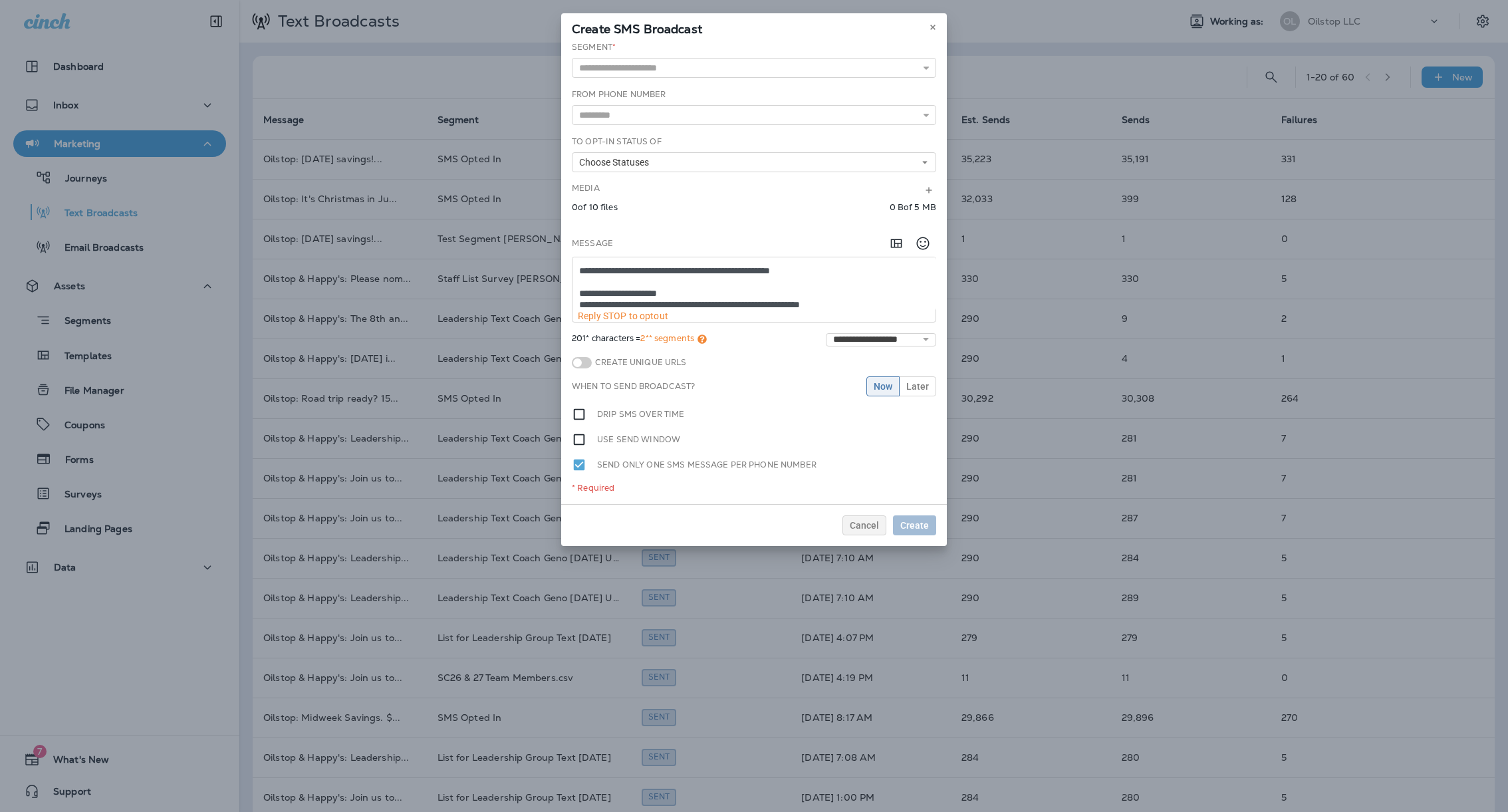
scroll to position [47, 0]
drag, startPoint x: 690, startPoint y: 301, endPoint x: 858, endPoint y: 303, distance: 168.0
click at [858, 303] on textarea "**********" at bounding box center [754, 284] width 364 height 53
paste textarea
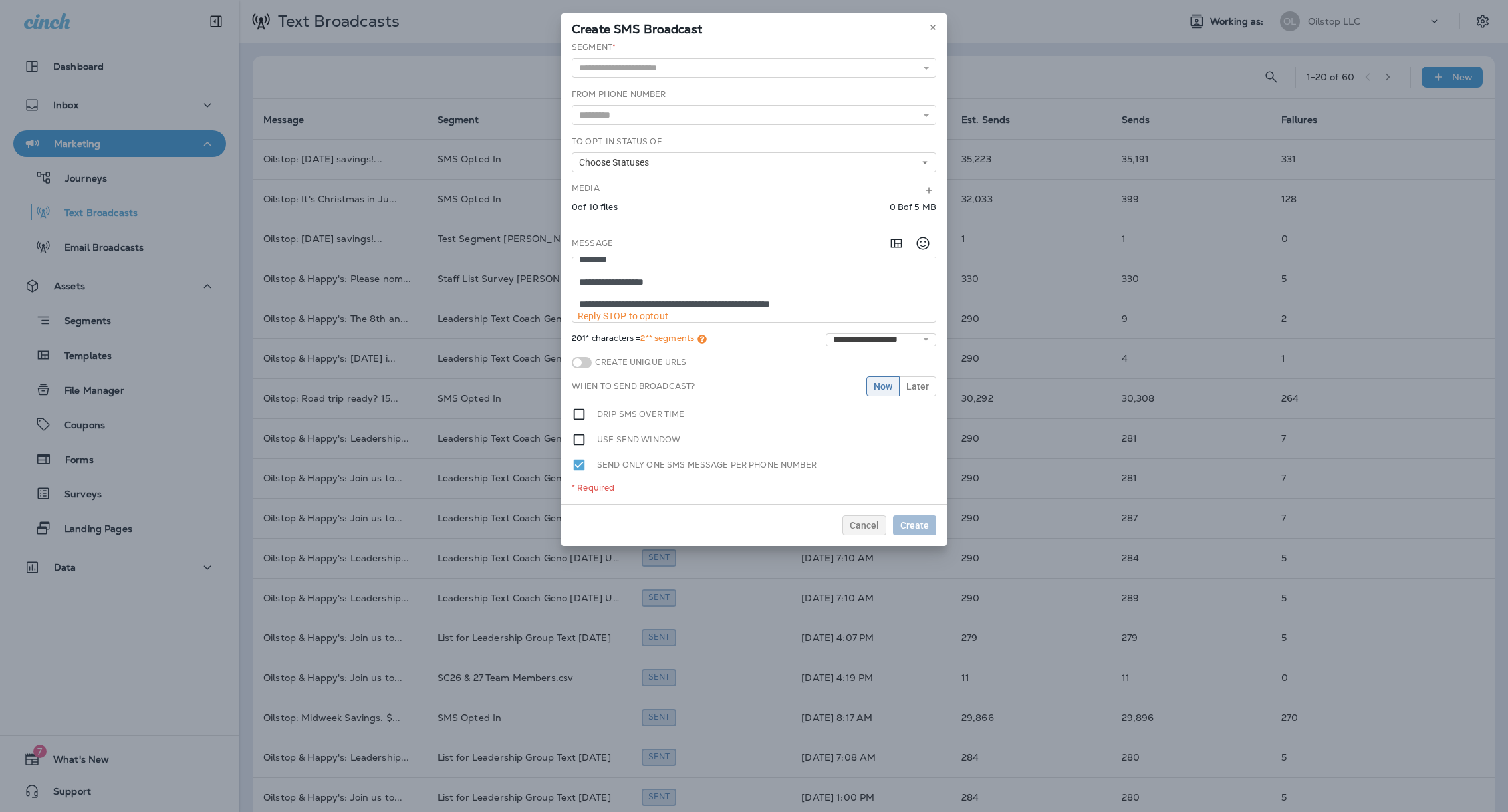
drag, startPoint x: 667, startPoint y: 277, endPoint x: 565, endPoint y: 273, distance: 102.1
click at [565, 274] on div "**********" at bounding box center [754, 272] width 386 height 462
click at [584, 275] on textarea "**********" at bounding box center [754, 284] width 364 height 53
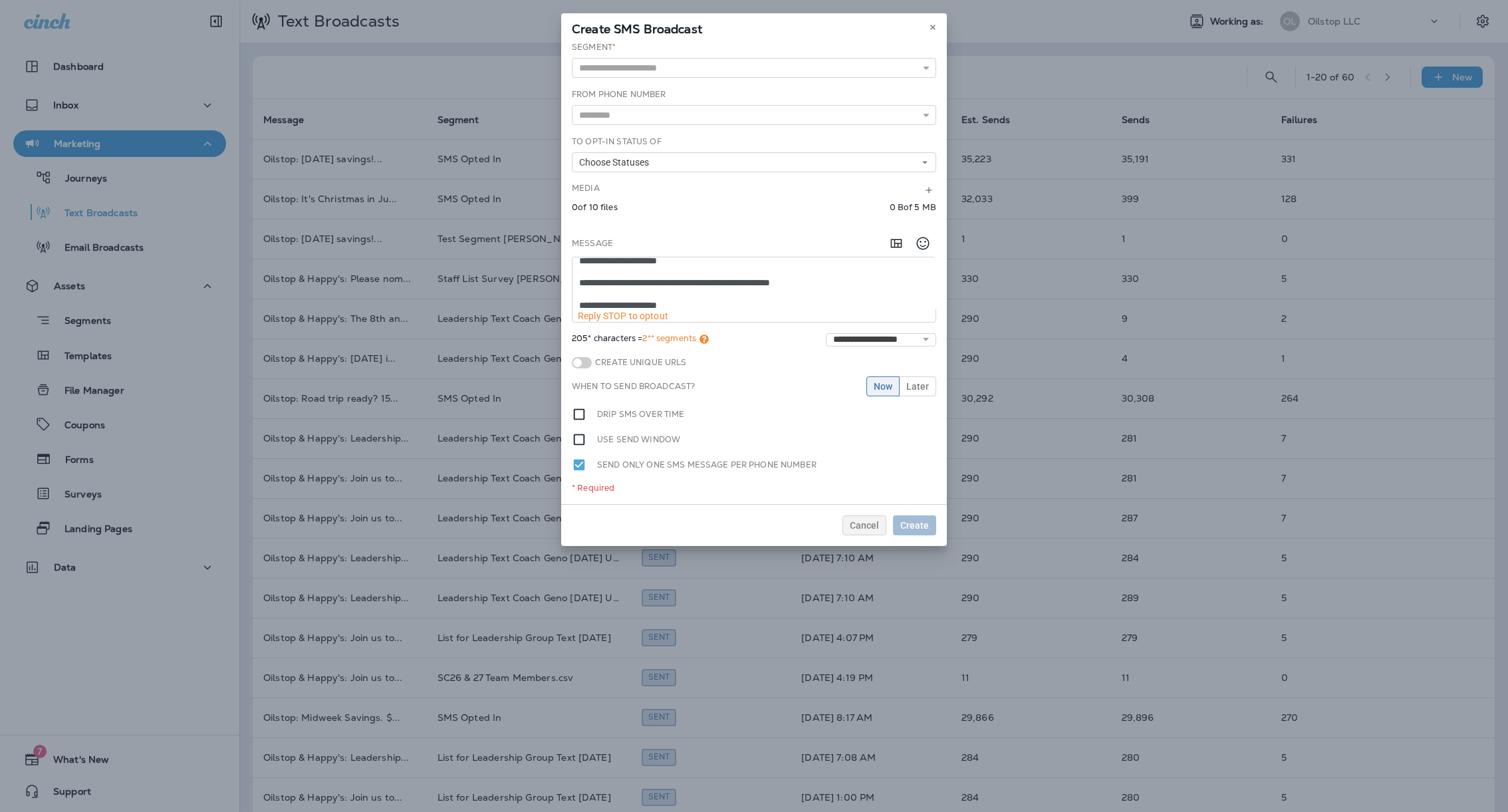
scroll to position [47, 0]
drag, startPoint x: 722, startPoint y: 304, endPoint x: 839, endPoint y: 301, distance: 117.0
click at [839, 301] on textarea "**********" at bounding box center [754, 284] width 364 height 53
click at [858, 265] on textarea "**********" at bounding box center [754, 284] width 364 height 53
type textarea "**********"
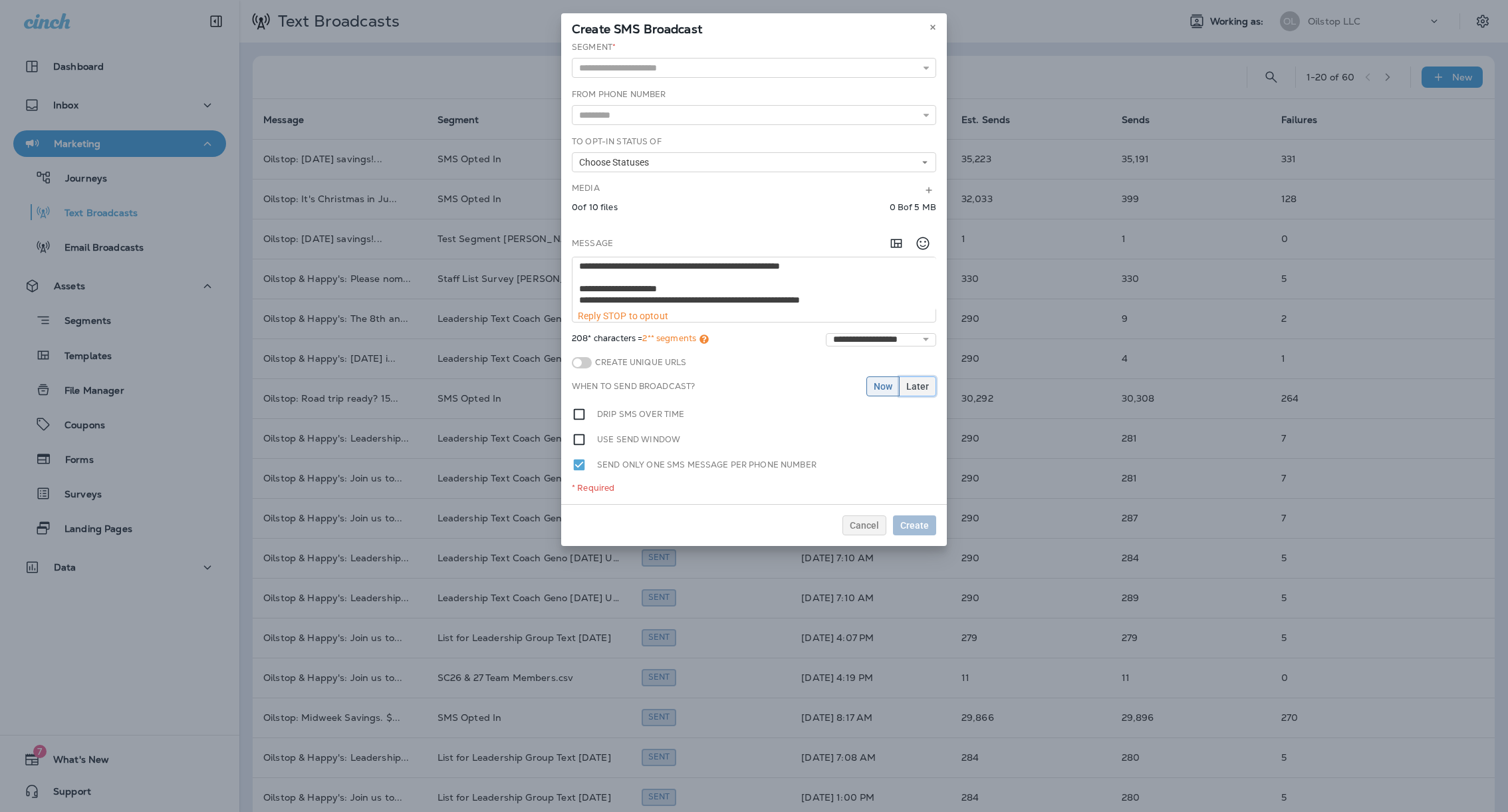
click at [912, 388] on span "Later" at bounding box center [918, 386] width 23 height 9
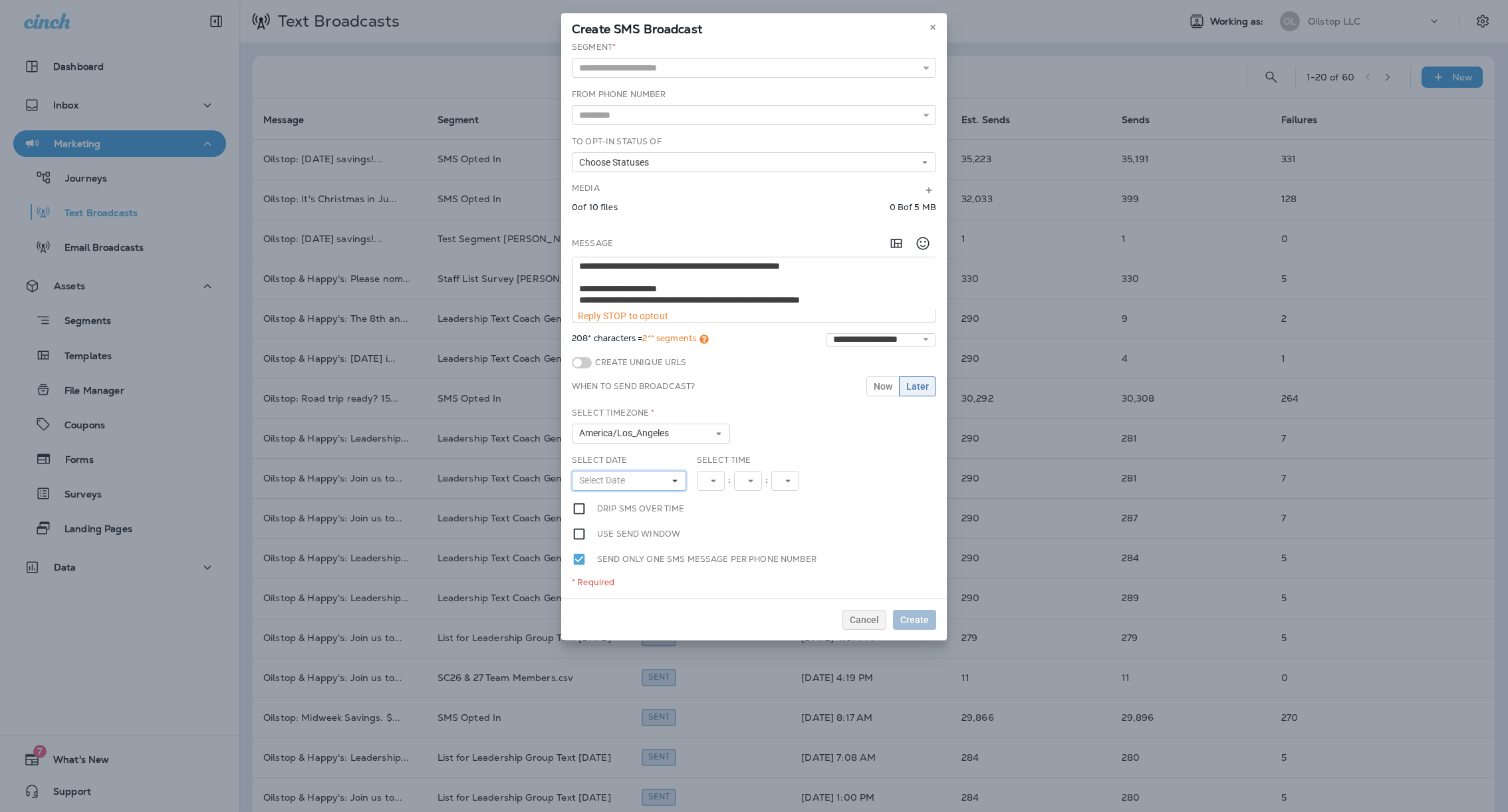
click at [628, 482] on span "Select Date" at bounding box center [605, 480] width 51 height 11
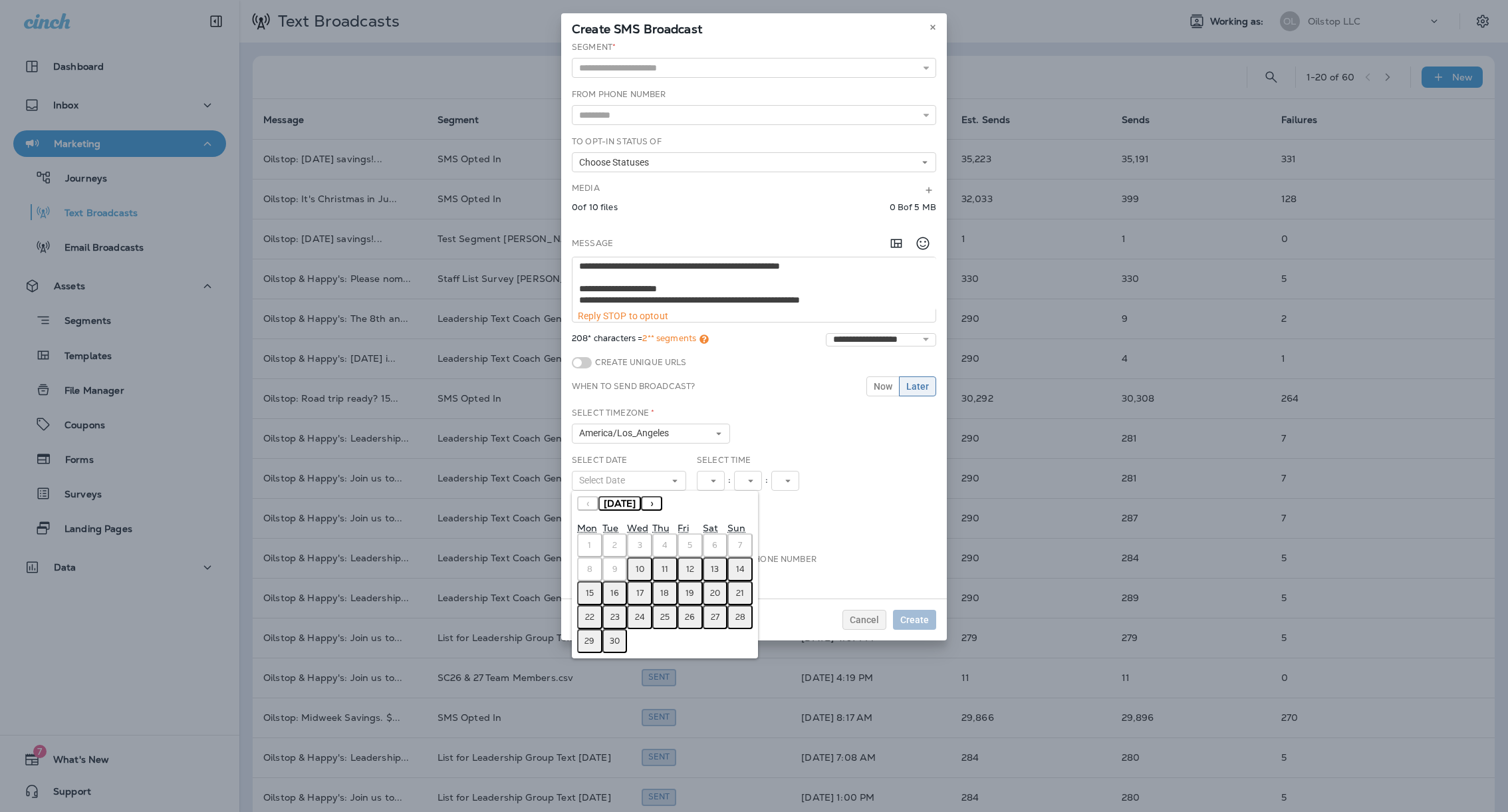
click at [660, 569] on button "11" at bounding box center [665, 569] width 26 height 24
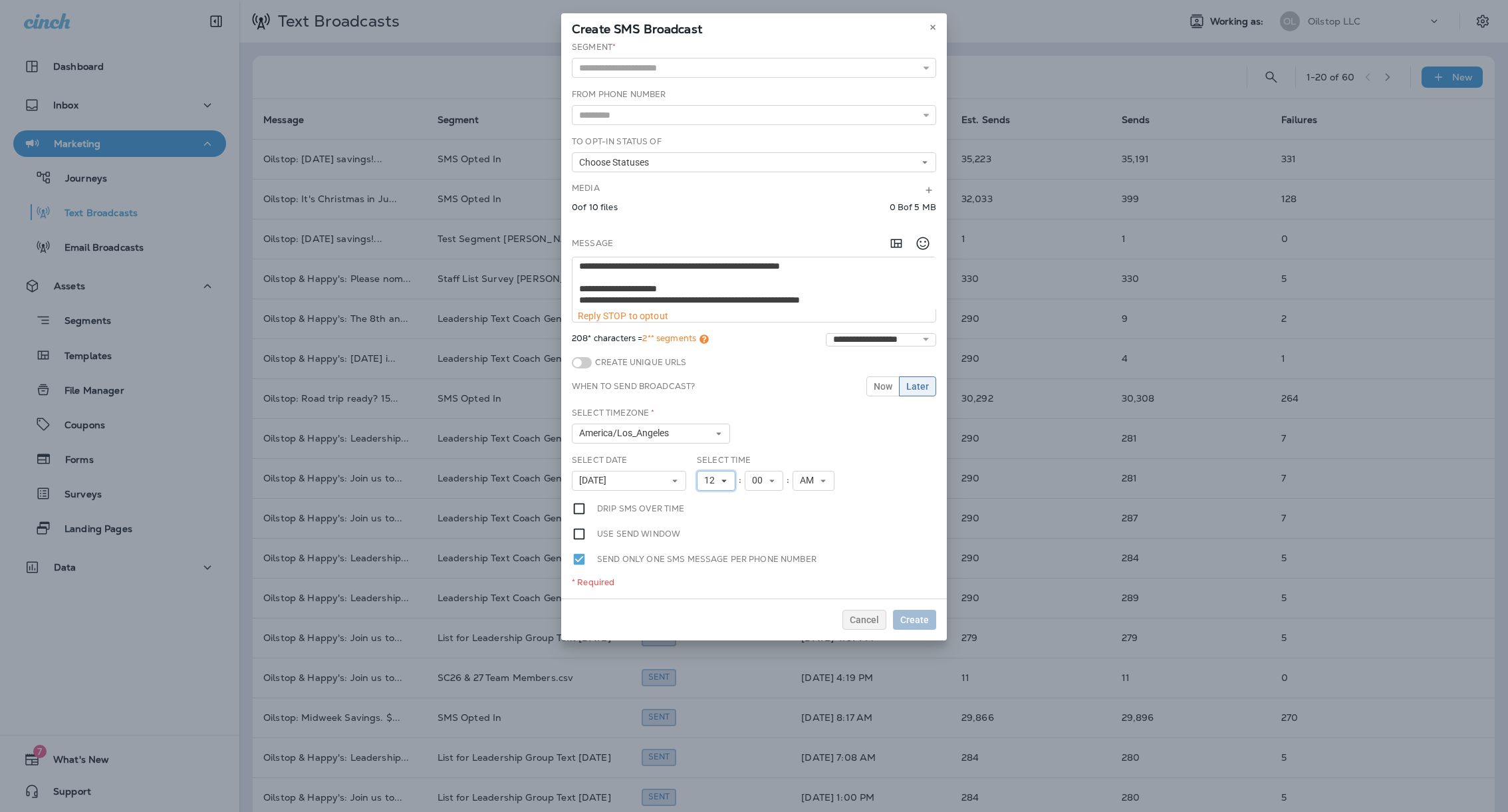
click at [715, 485] on button "12" at bounding box center [716, 481] width 38 height 20
click at [706, 608] on link "8" at bounding box center [716, 613] width 38 height 16
click at [763, 478] on icon at bounding box center [766, 480] width 8 height 8
click at [754, 547] on link "03" at bounding box center [758, 550] width 38 height 16
click at [699, 164] on button "Choose Statuses" at bounding box center [754, 162] width 365 height 20
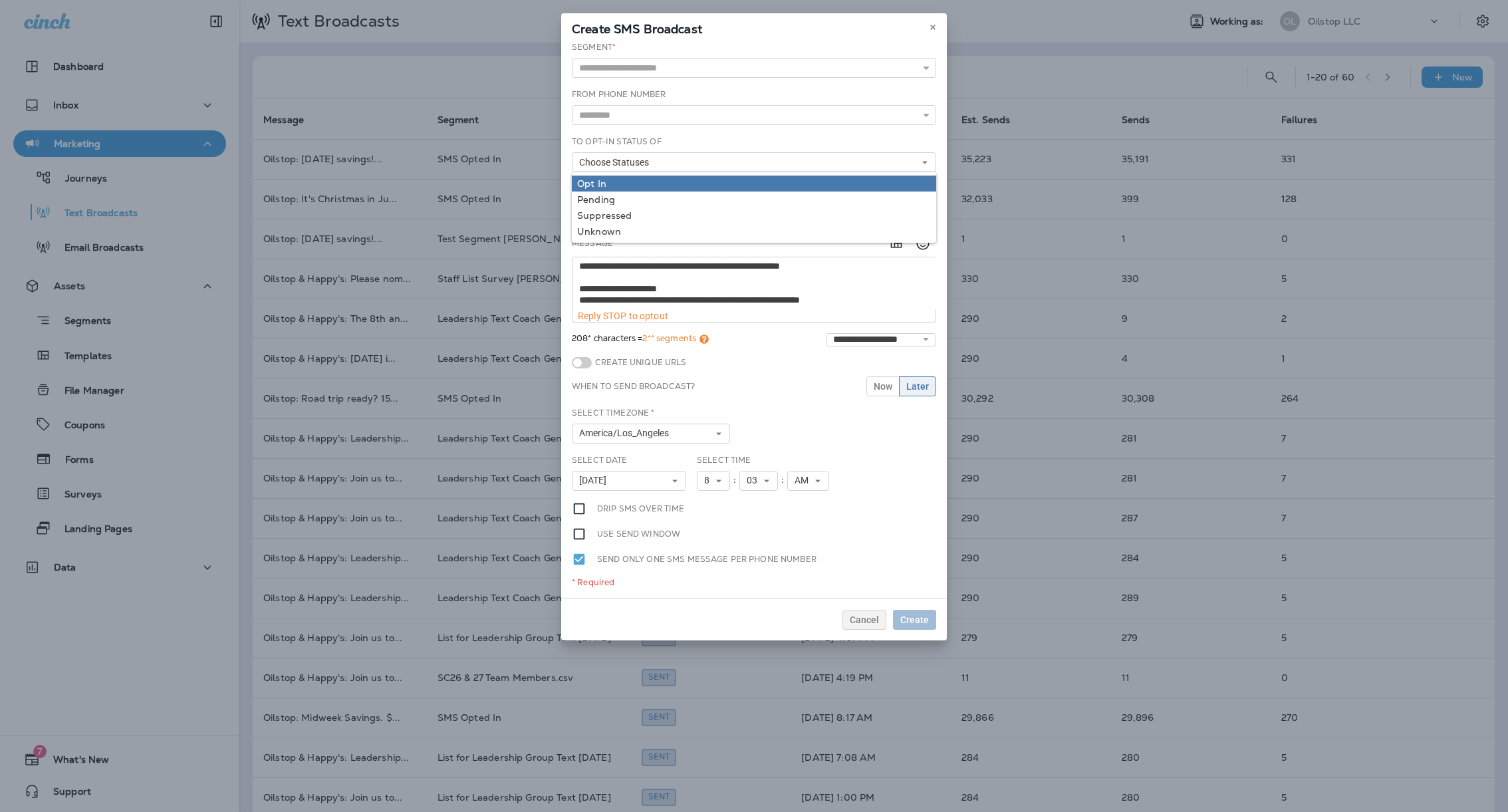
click at [677, 184] on div "Opt In" at bounding box center [754, 183] width 354 height 11
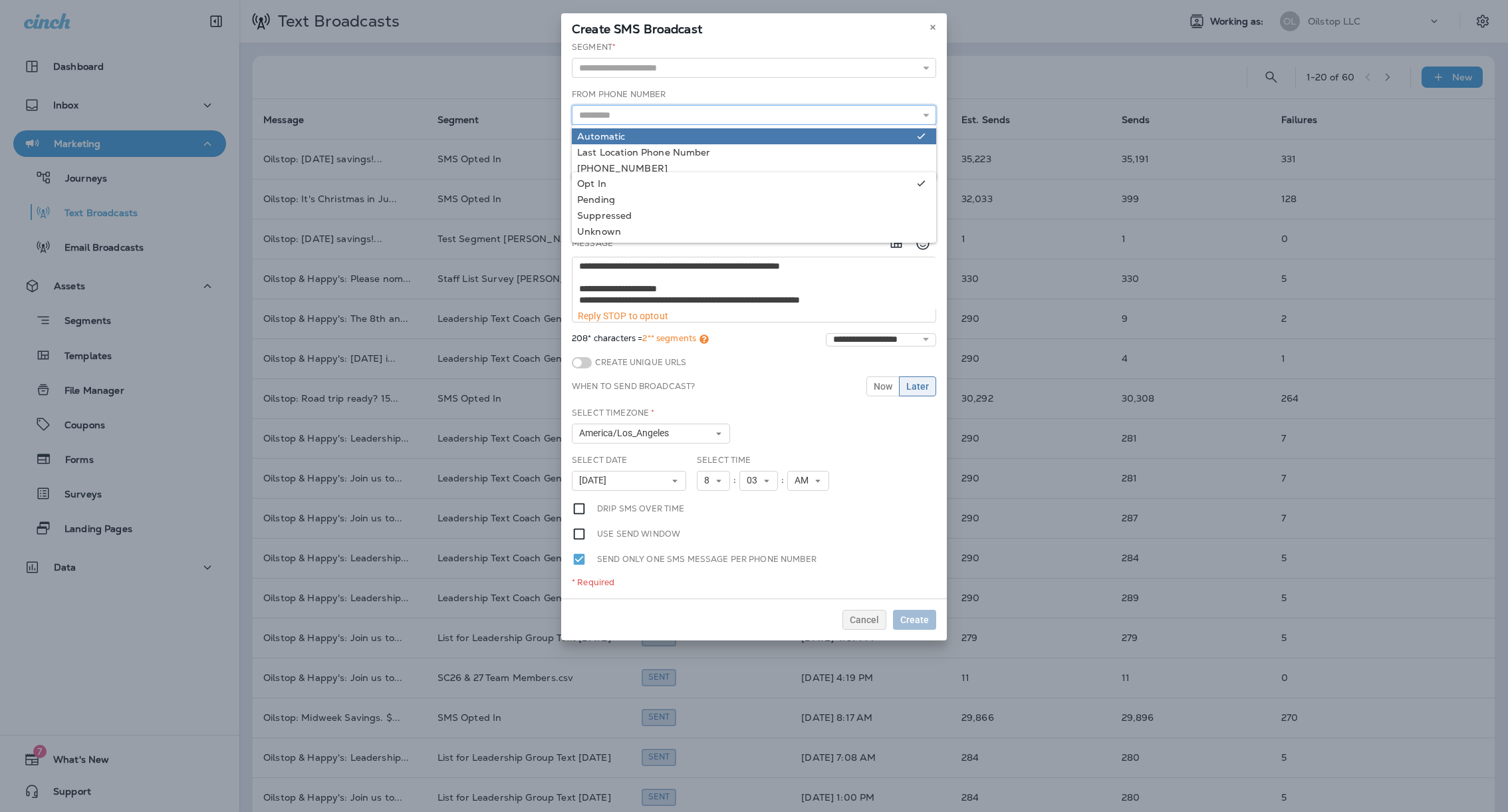
click at [664, 116] on input "text" at bounding box center [754, 115] width 365 height 20
click at [655, 69] on input "text" at bounding box center [754, 68] width 365 height 20
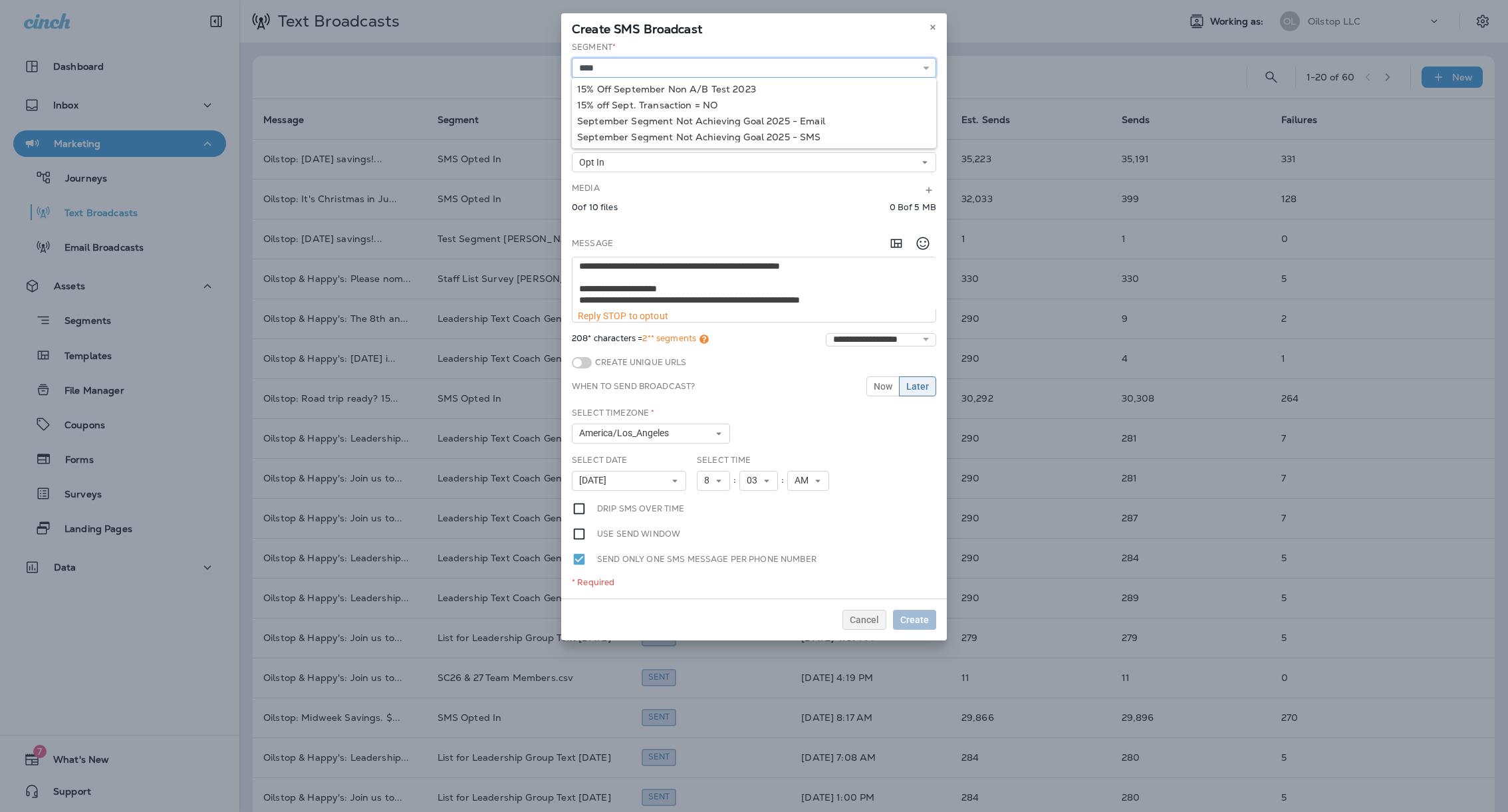
type input "**********"
click at [692, 135] on div "**********" at bounding box center [754, 320] width 386 height 557
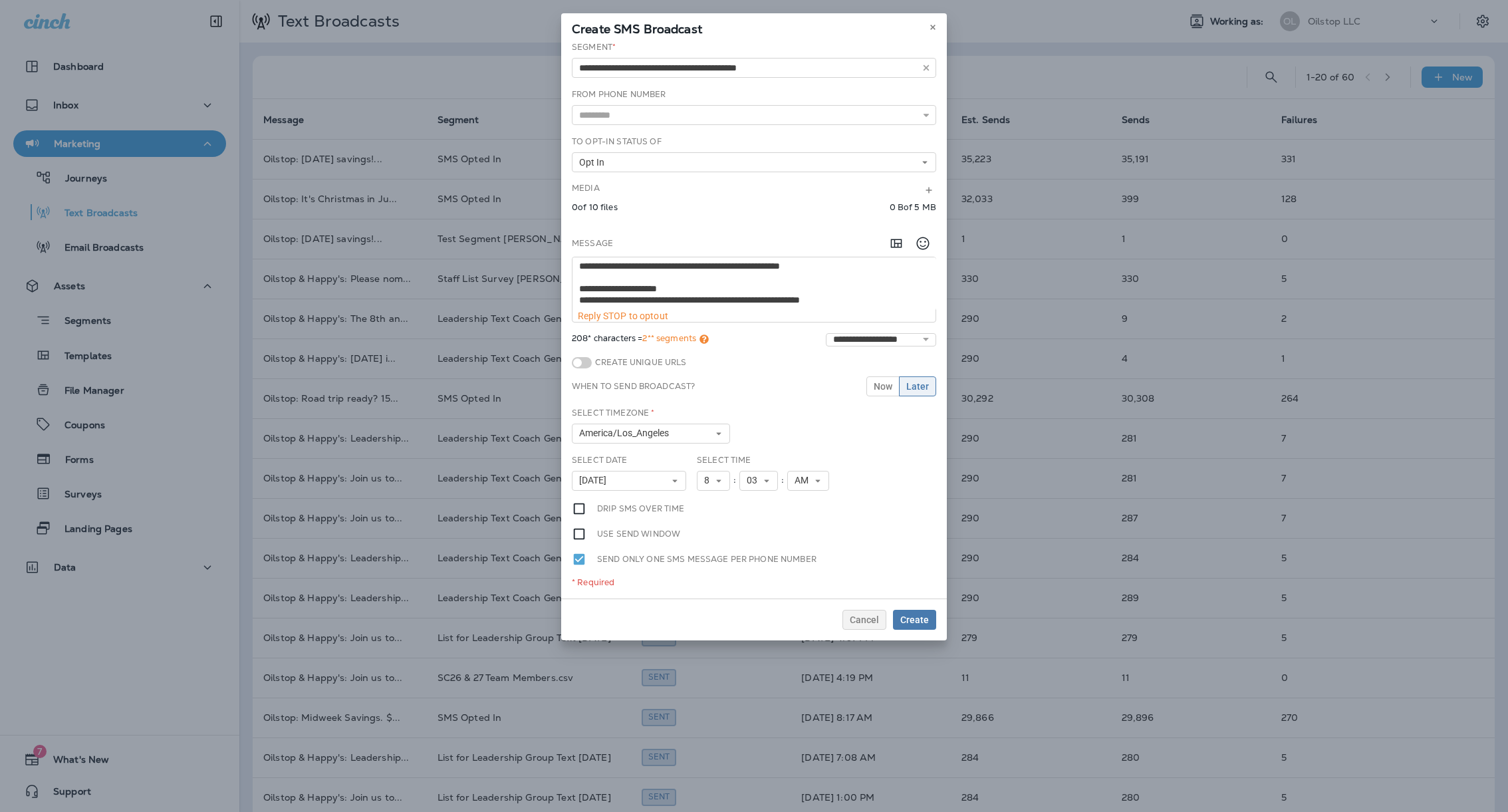
click at [785, 101] on div "From Phone Number Automatic Last Location Phone Number +1 (707) 238-7018" at bounding box center [754, 107] width 365 height 37
click at [695, 282] on textarea "**********" at bounding box center [754, 284] width 364 height 53
click at [915, 619] on span "Create" at bounding box center [914, 619] width 28 height 9
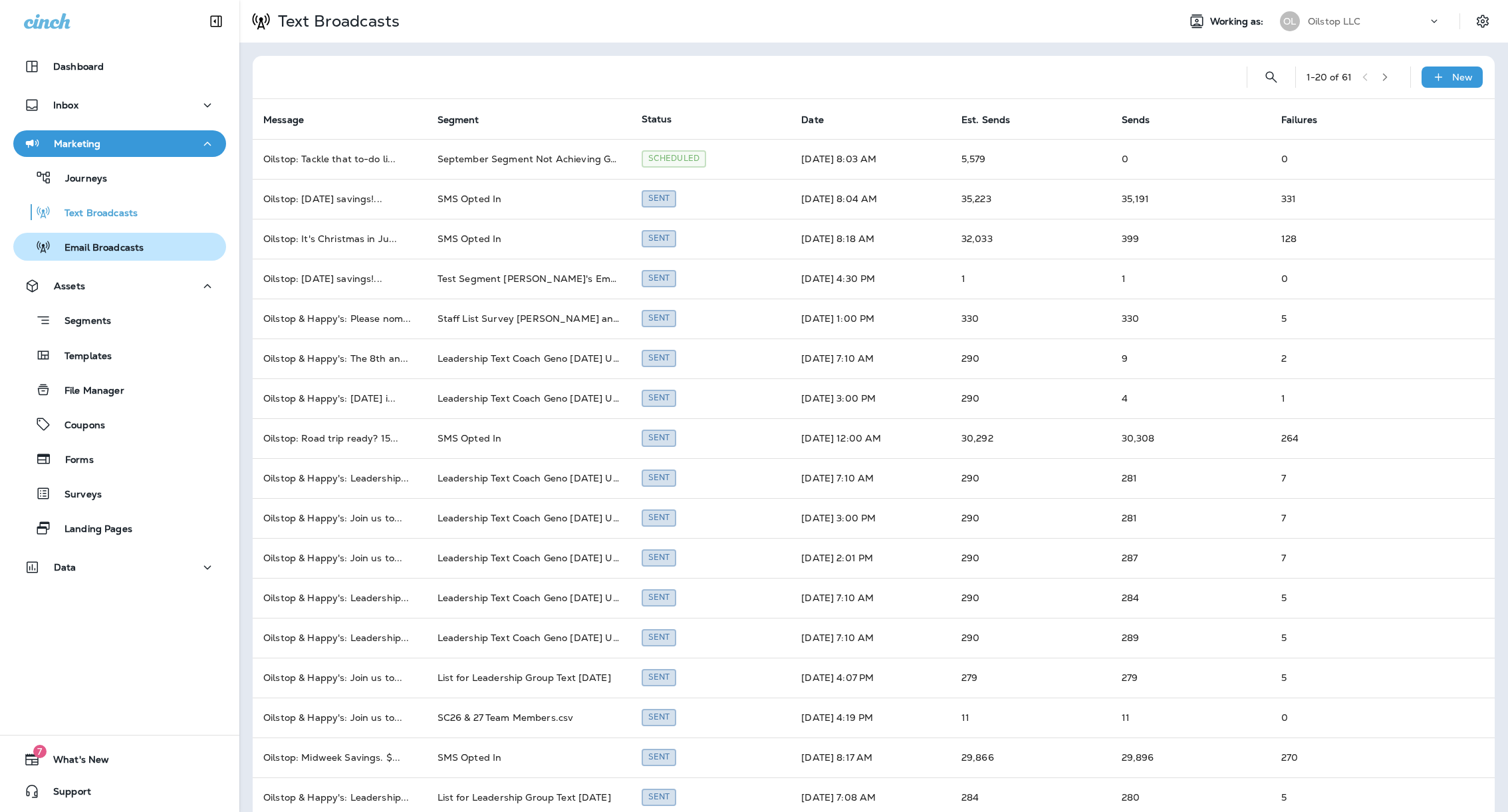
click at [112, 244] on p "Email Broadcasts" at bounding box center [97, 248] width 92 height 13
